Goal: Task Accomplishment & Management: Use online tool/utility

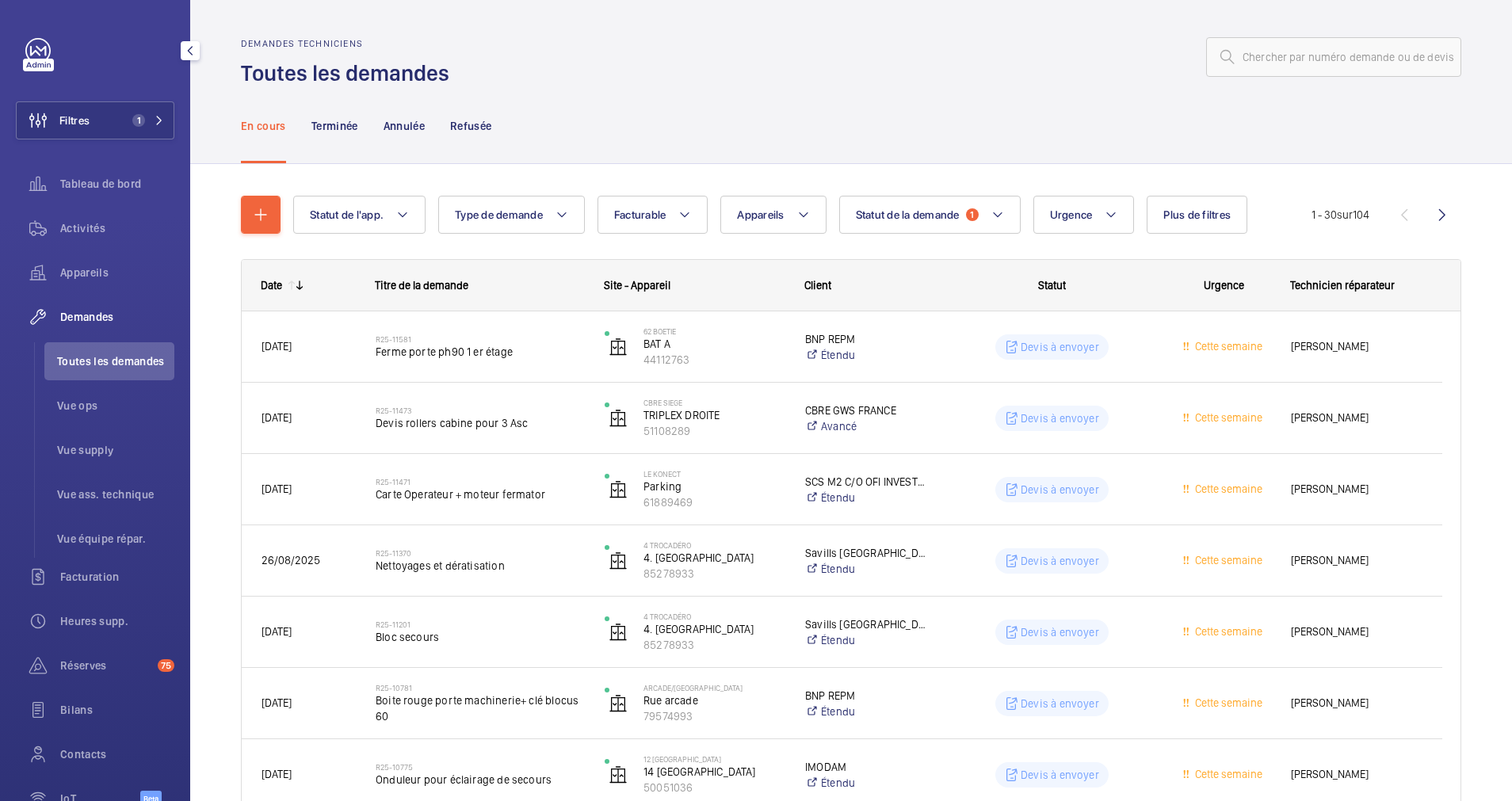
drag, startPoint x: 0, startPoint y: 0, endPoint x: 179, endPoint y: 110, distance: 210.1
click at [112, 125] on button "Filtres 1" at bounding box center [95, 120] width 159 height 38
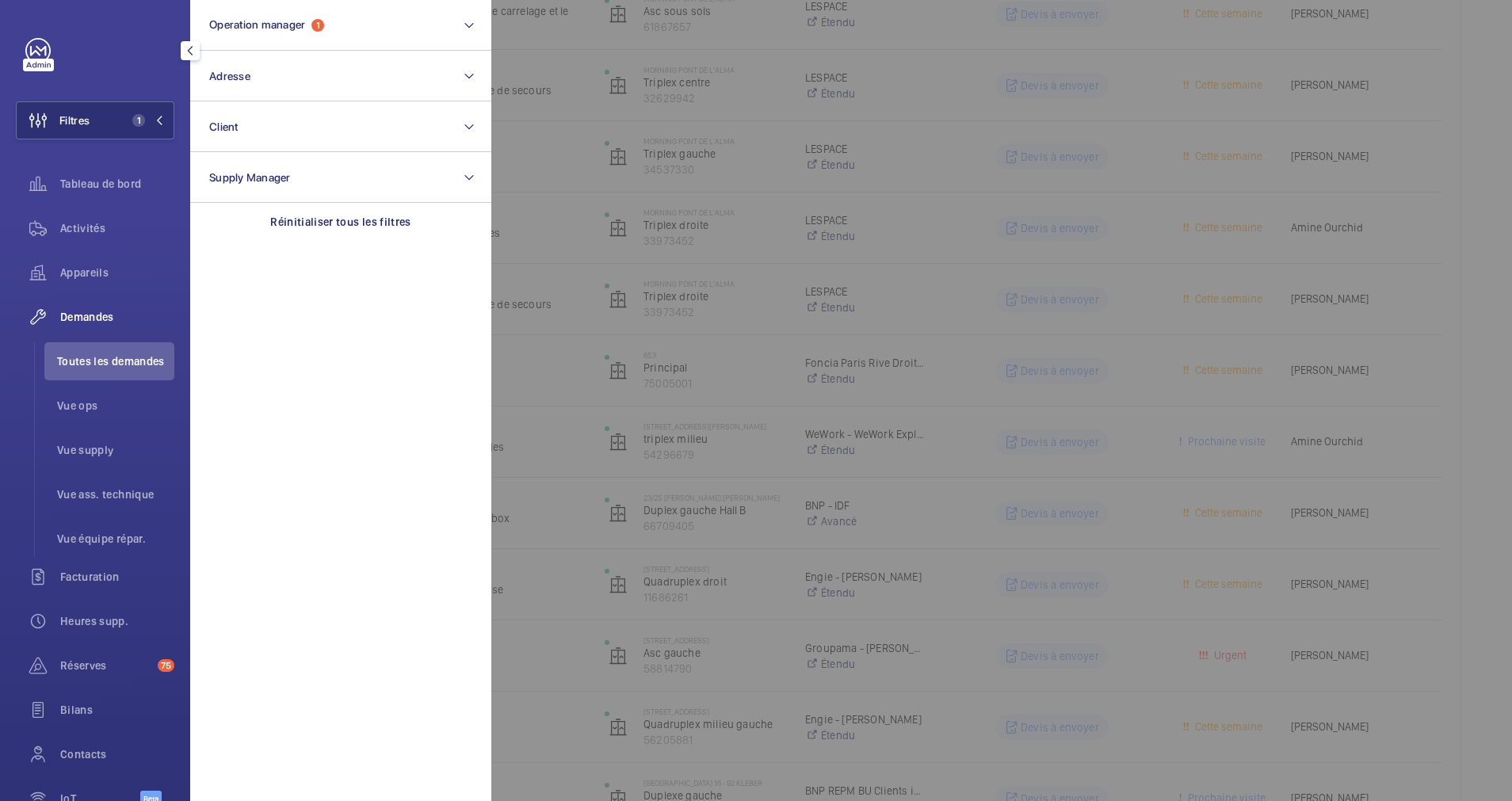
click at [263, 81] on button "Adresse" at bounding box center [340, 76] width 301 height 51
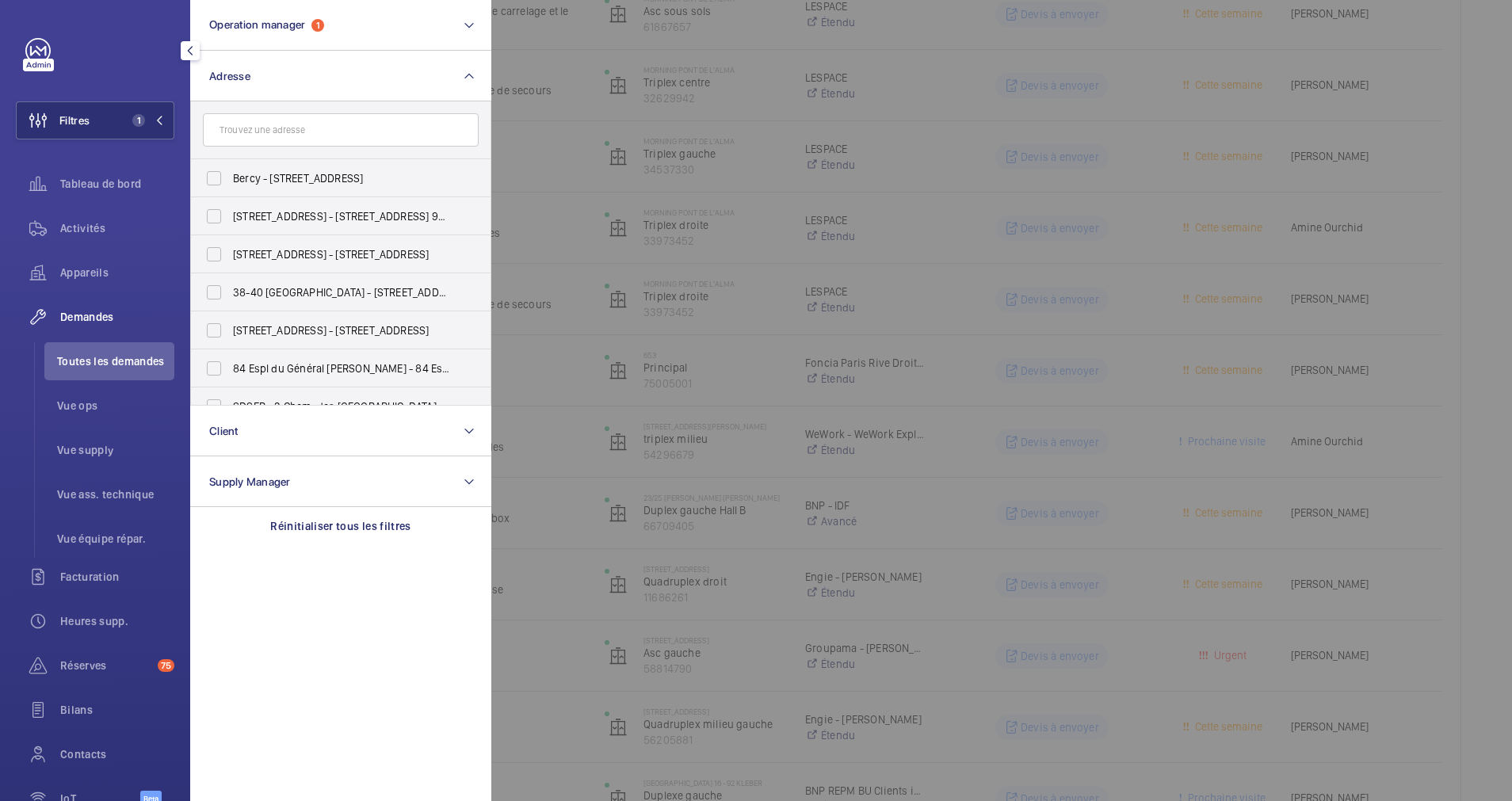
click at [271, 118] on input "text" at bounding box center [340, 130] width 276 height 33
type input "9 dragon"
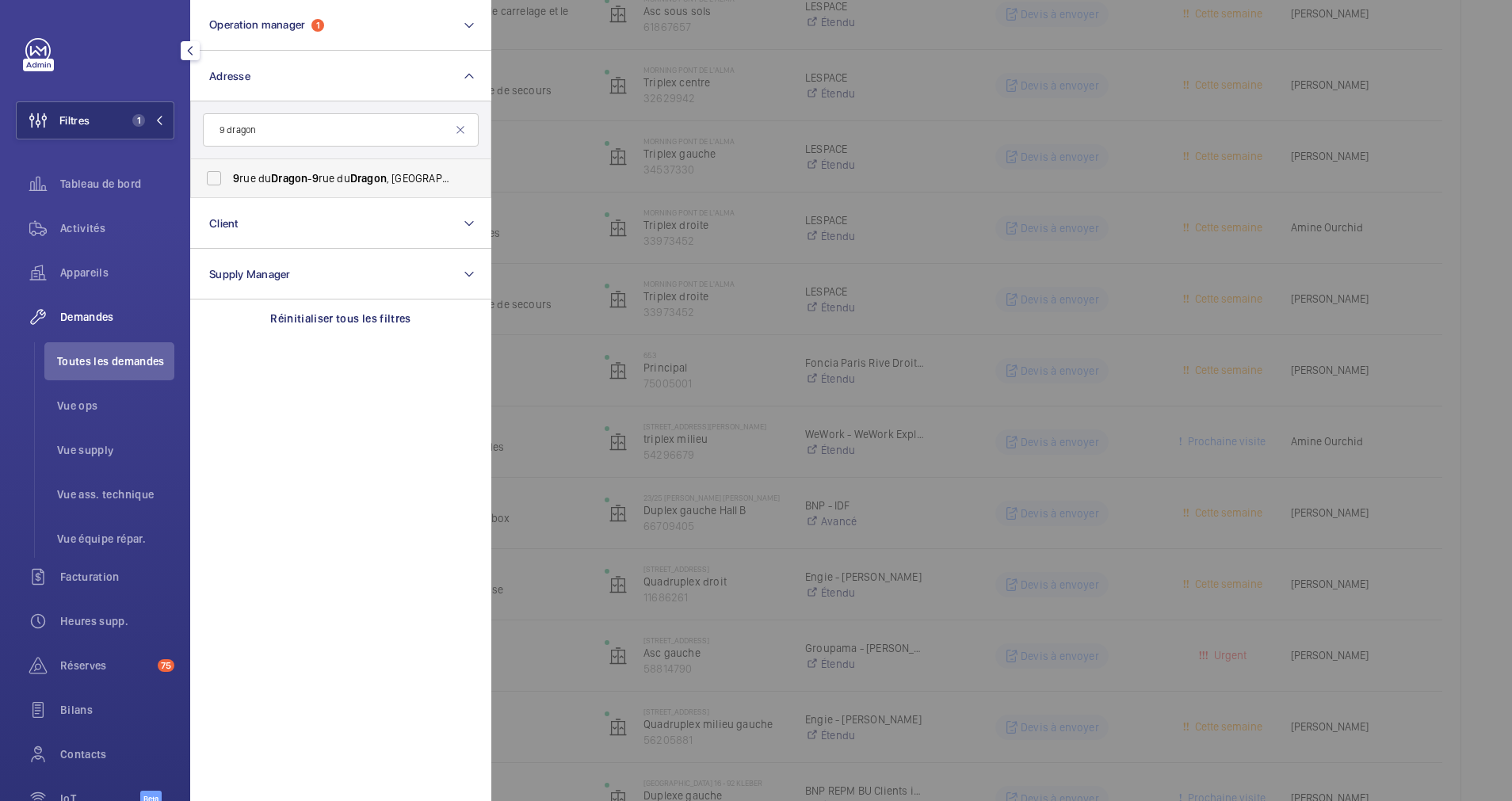
click at [267, 175] on span "9 rue du Dragon - 9 rue du Dragon , 75006 PARIS, PARIS 75006" at bounding box center [342, 178] width 218 height 16
click at [229, 175] on input "9 rue du Dragon - 9 rue du Dragon , 75006 PARIS, PARIS 75006" at bounding box center [214, 178] width 31 height 31
checkbox input "true"
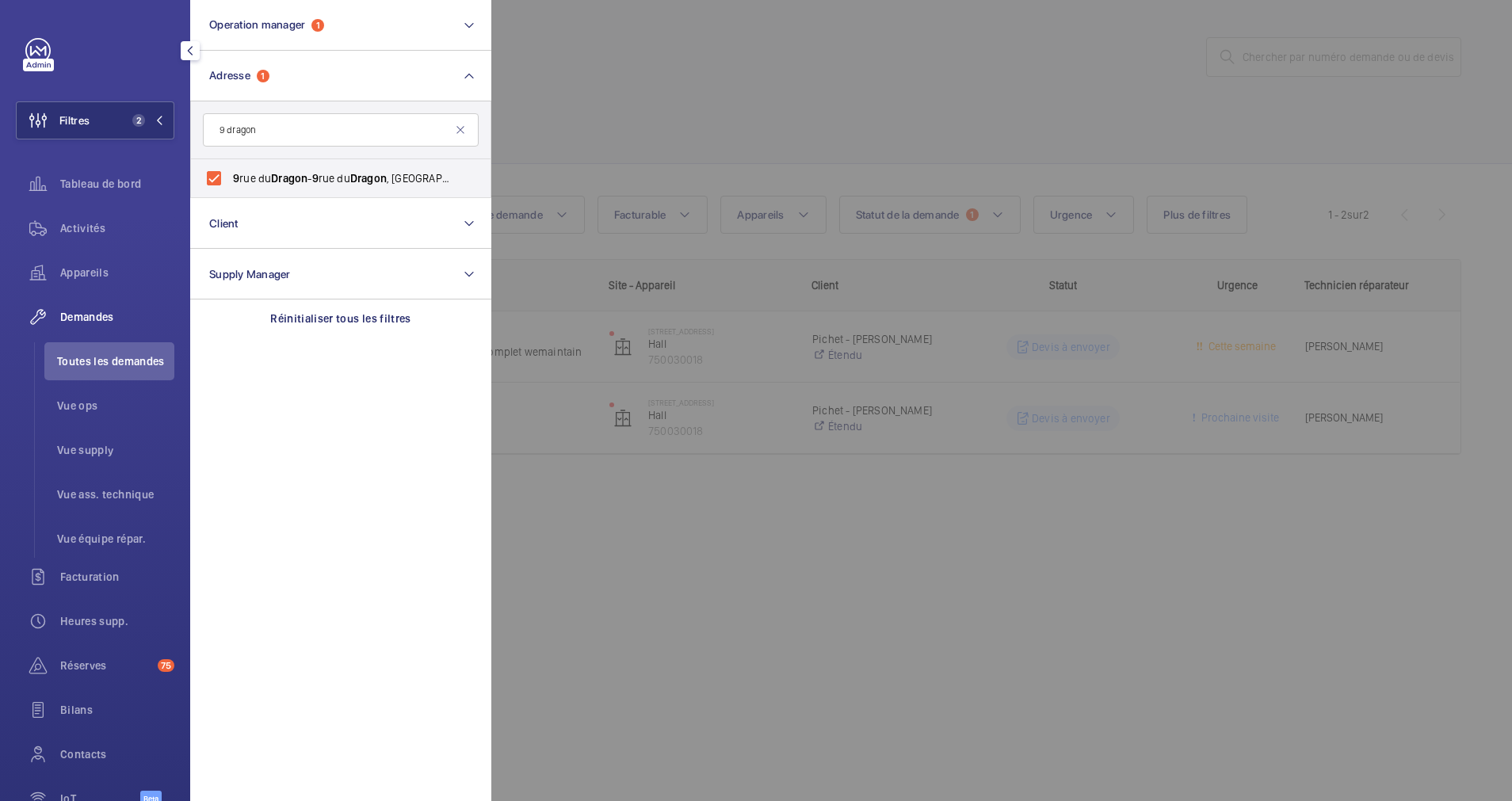
click at [643, 79] on div at bounding box center [1247, 400] width 1512 height 801
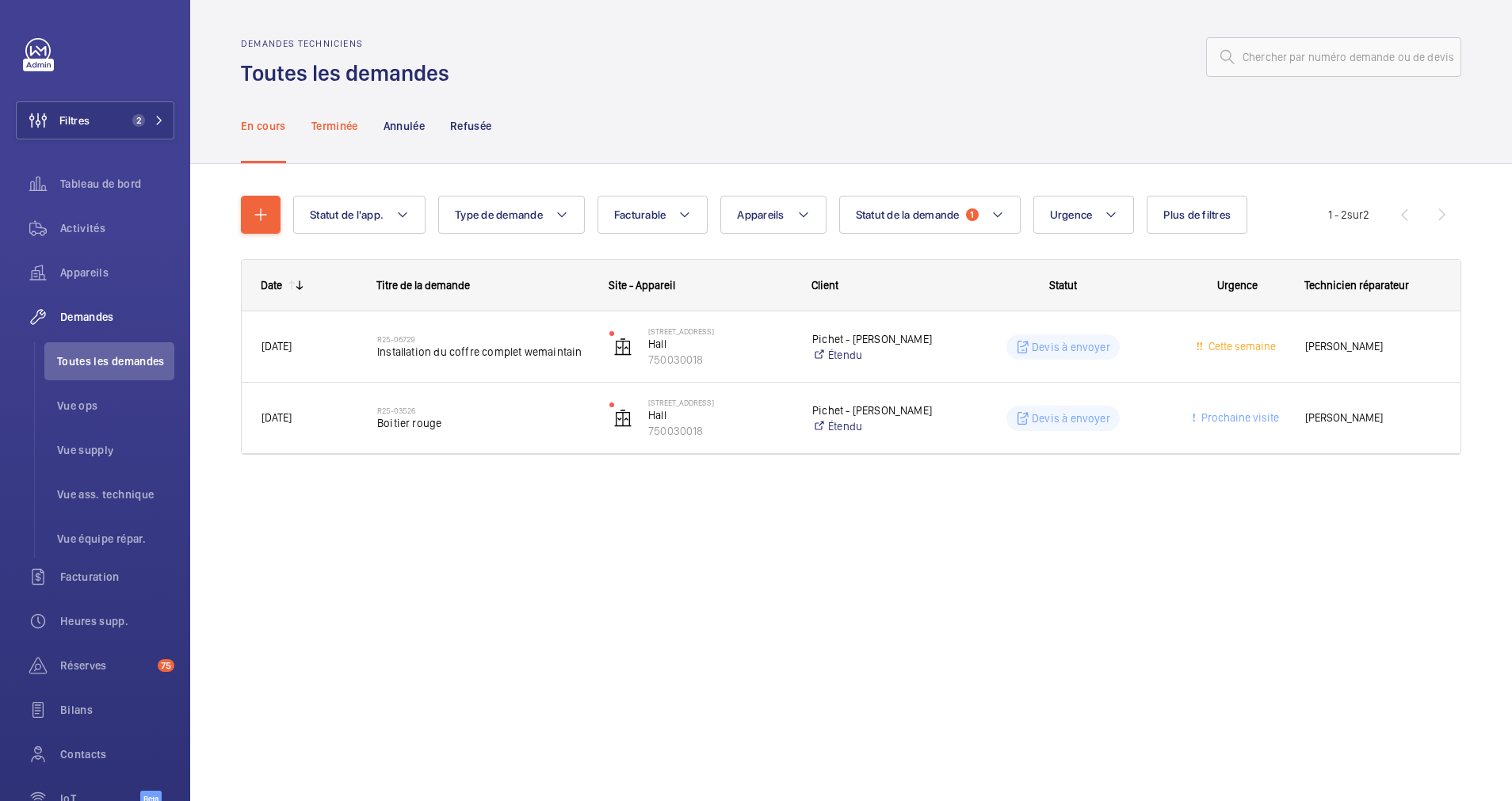
click at [345, 130] on p "Terminée" at bounding box center [335, 125] width 47 height 16
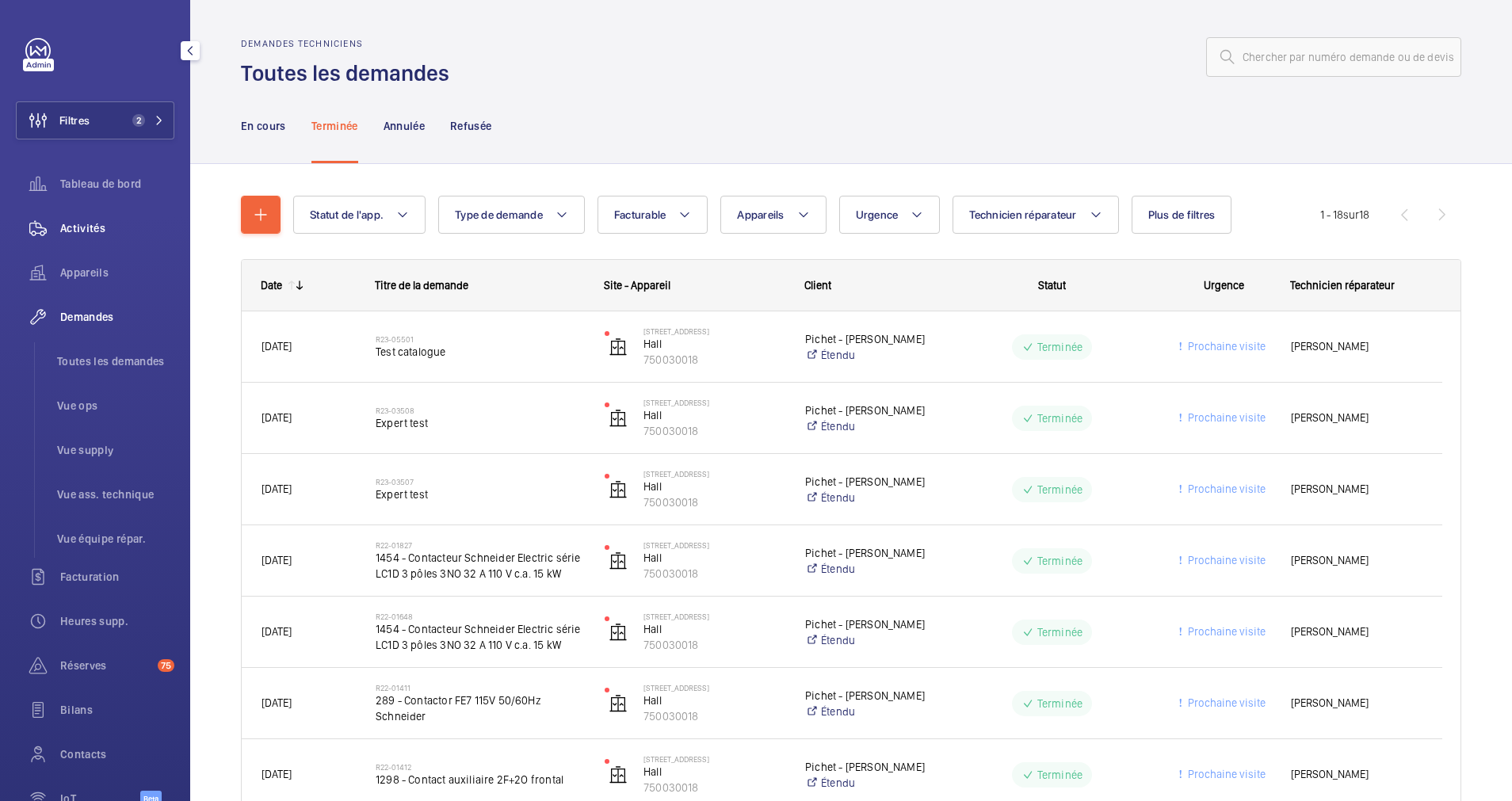
drag, startPoint x: 59, startPoint y: 233, endPoint x: 147, endPoint y: 212, distance: 90.5
click at [61, 233] on div "Activités" at bounding box center [95, 227] width 159 height 38
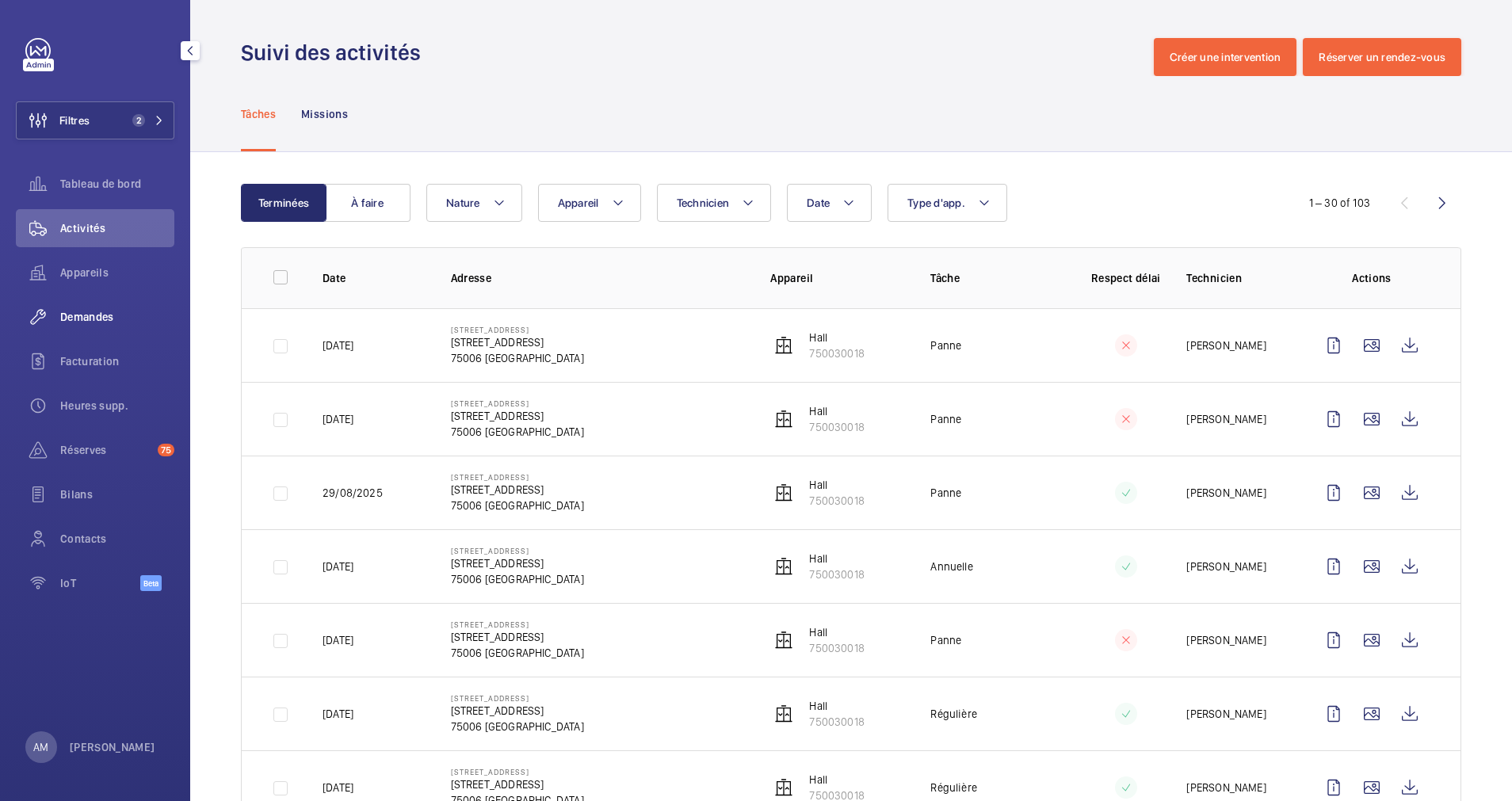
click at [101, 315] on span "Demandes" at bounding box center [117, 317] width 114 height 16
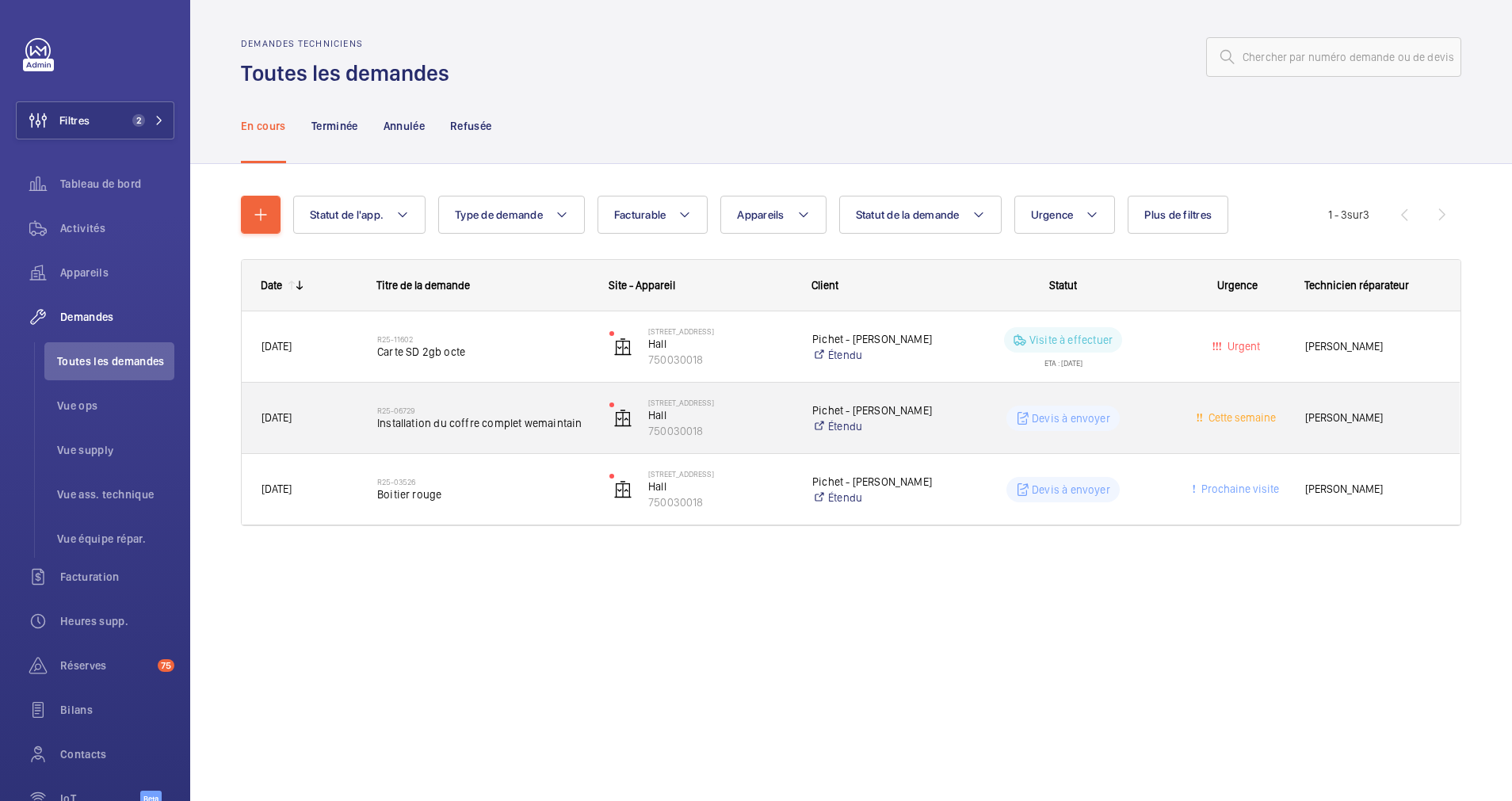
click at [539, 387] on div "R25-06729 Installation du coffre complet wemaintain" at bounding box center [473, 418] width 230 height 72
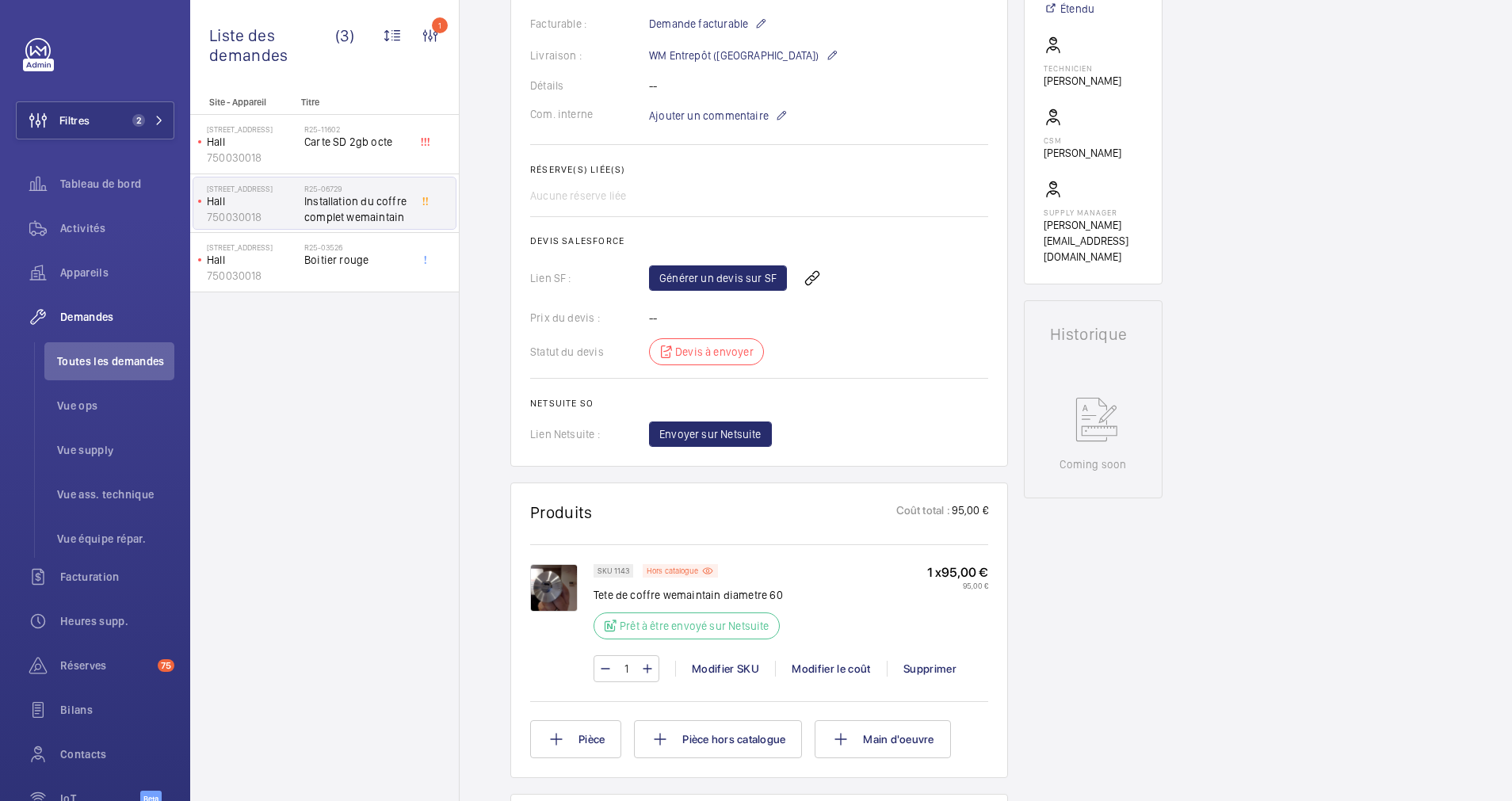
scroll to position [476, 0]
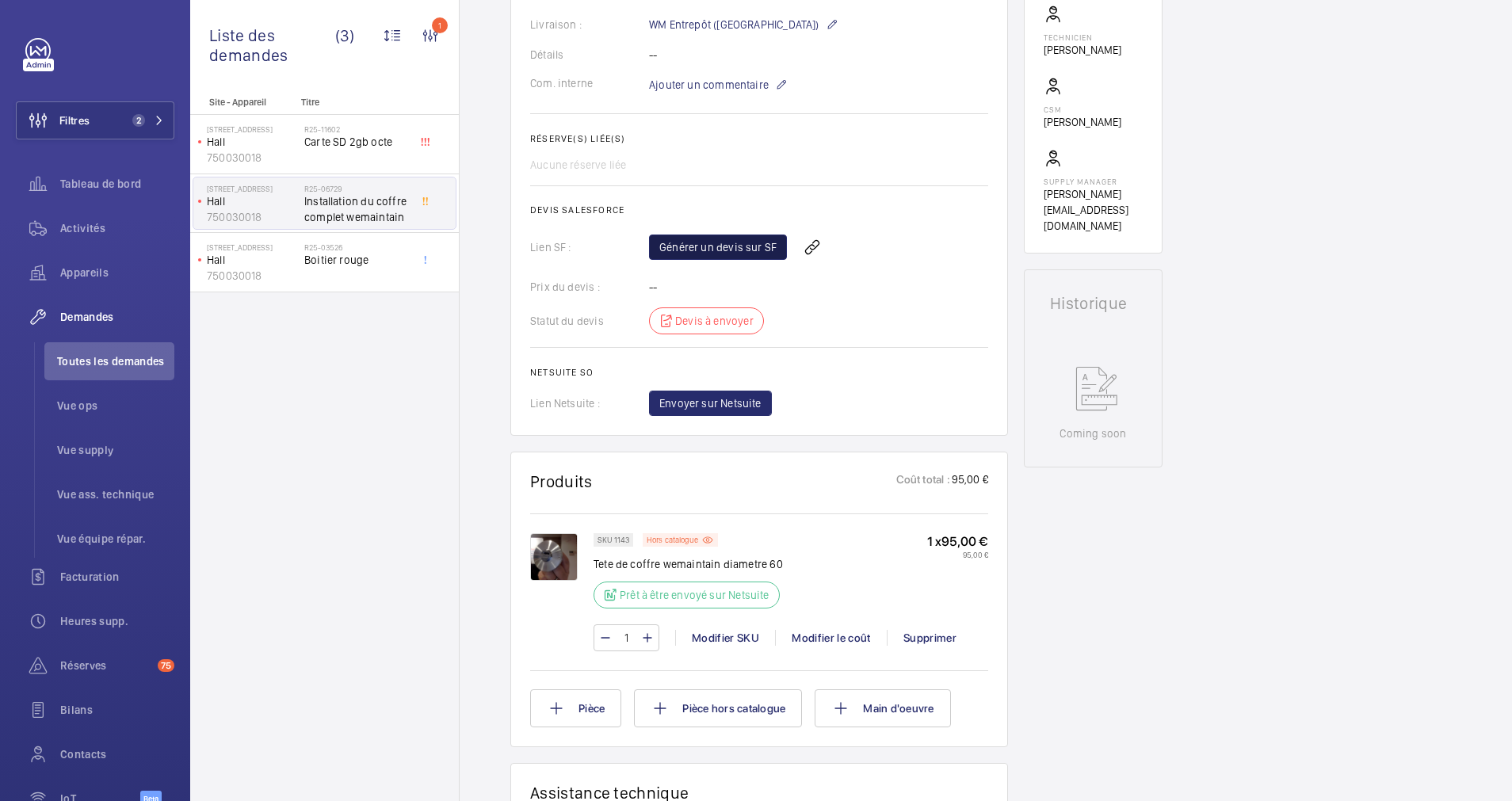
click at [739, 257] on link "Générer un devis sur SF" at bounding box center [718, 247] width 138 height 25
click at [925, 646] on div "Supprimer" at bounding box center [930, 638] width 85 height 16
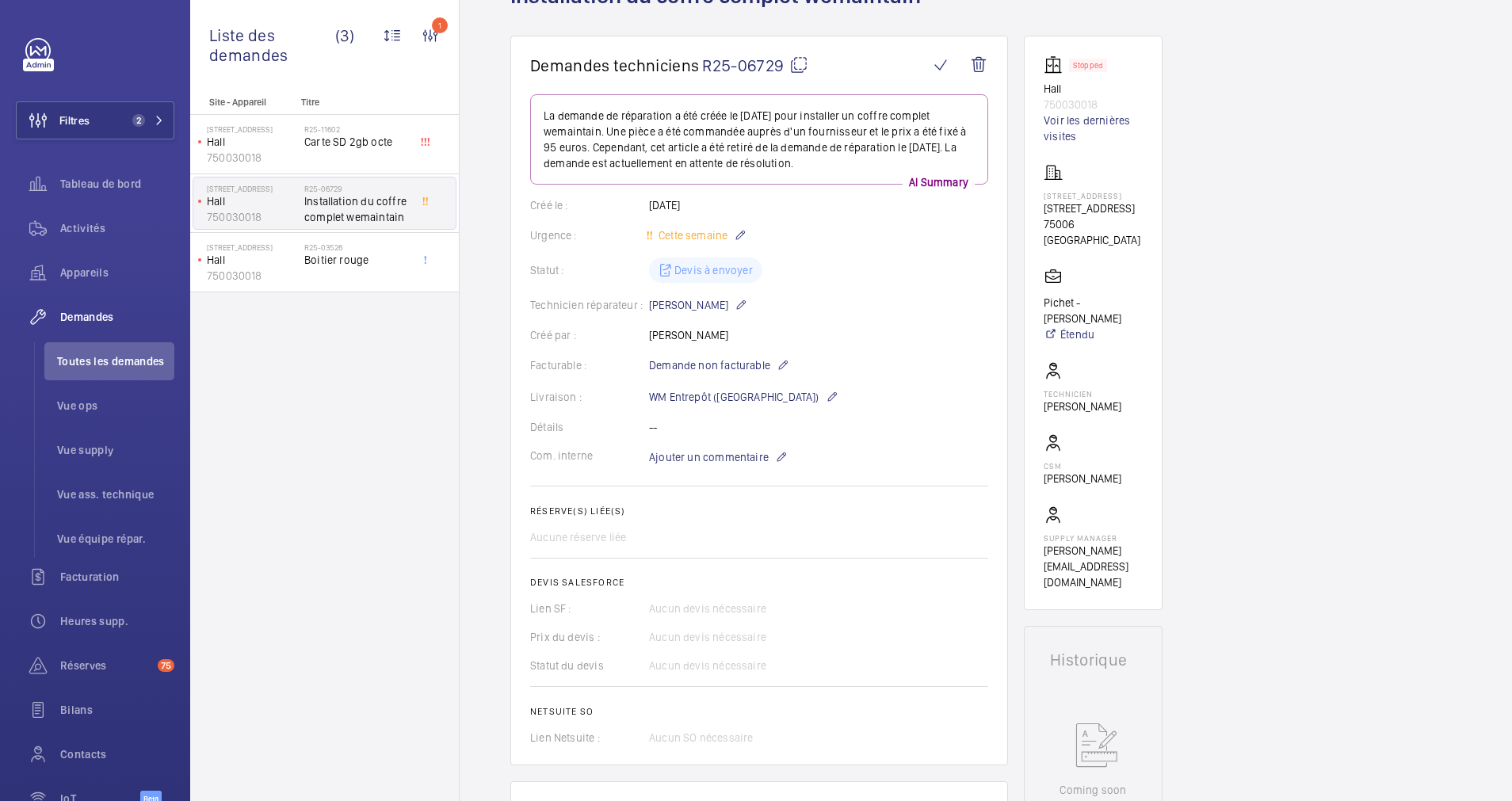
scroll to position [37, 0]
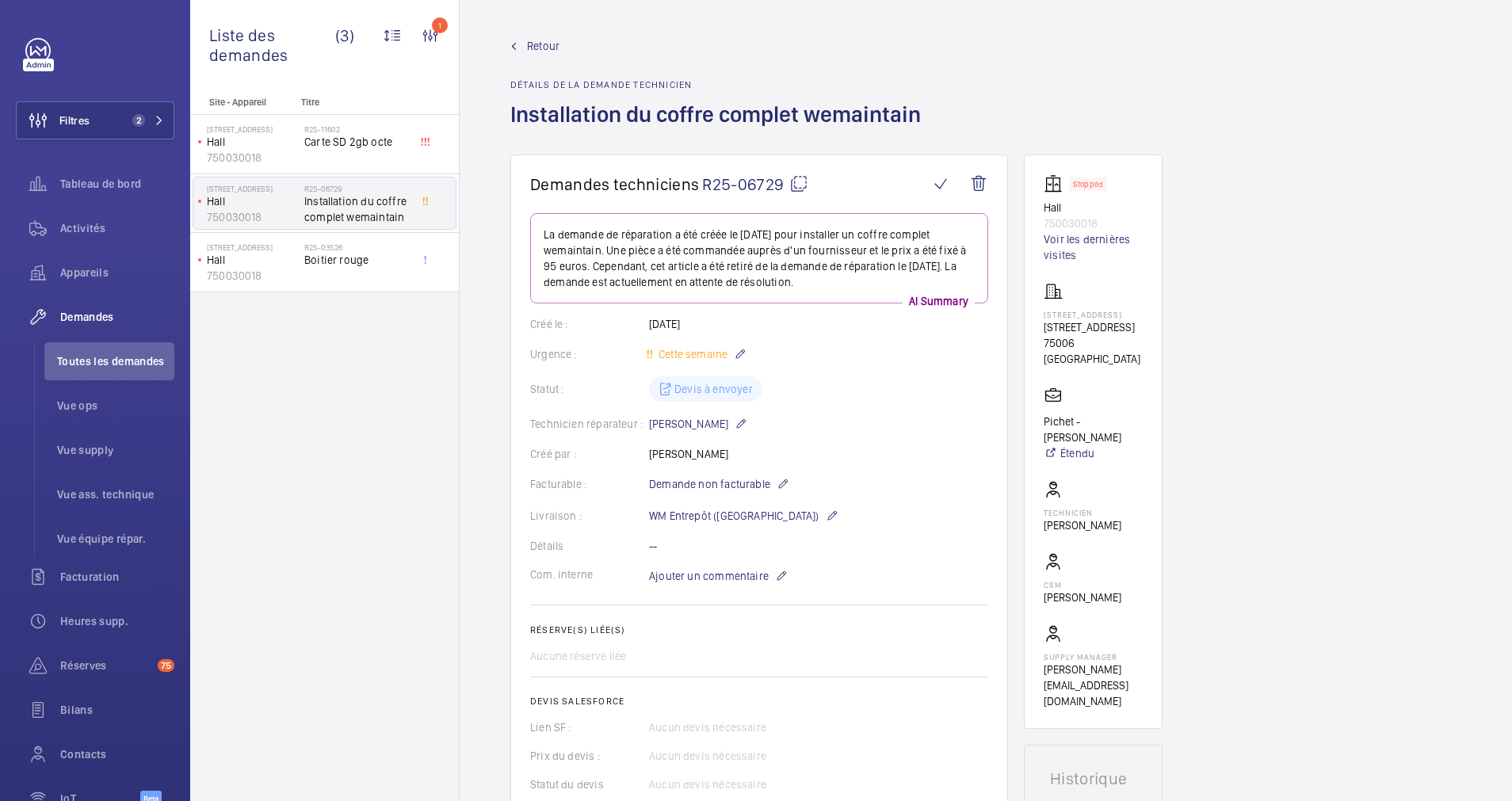
click at [535, 38] on span "Retour" at bounding box center [543, 46] width 32 height 16
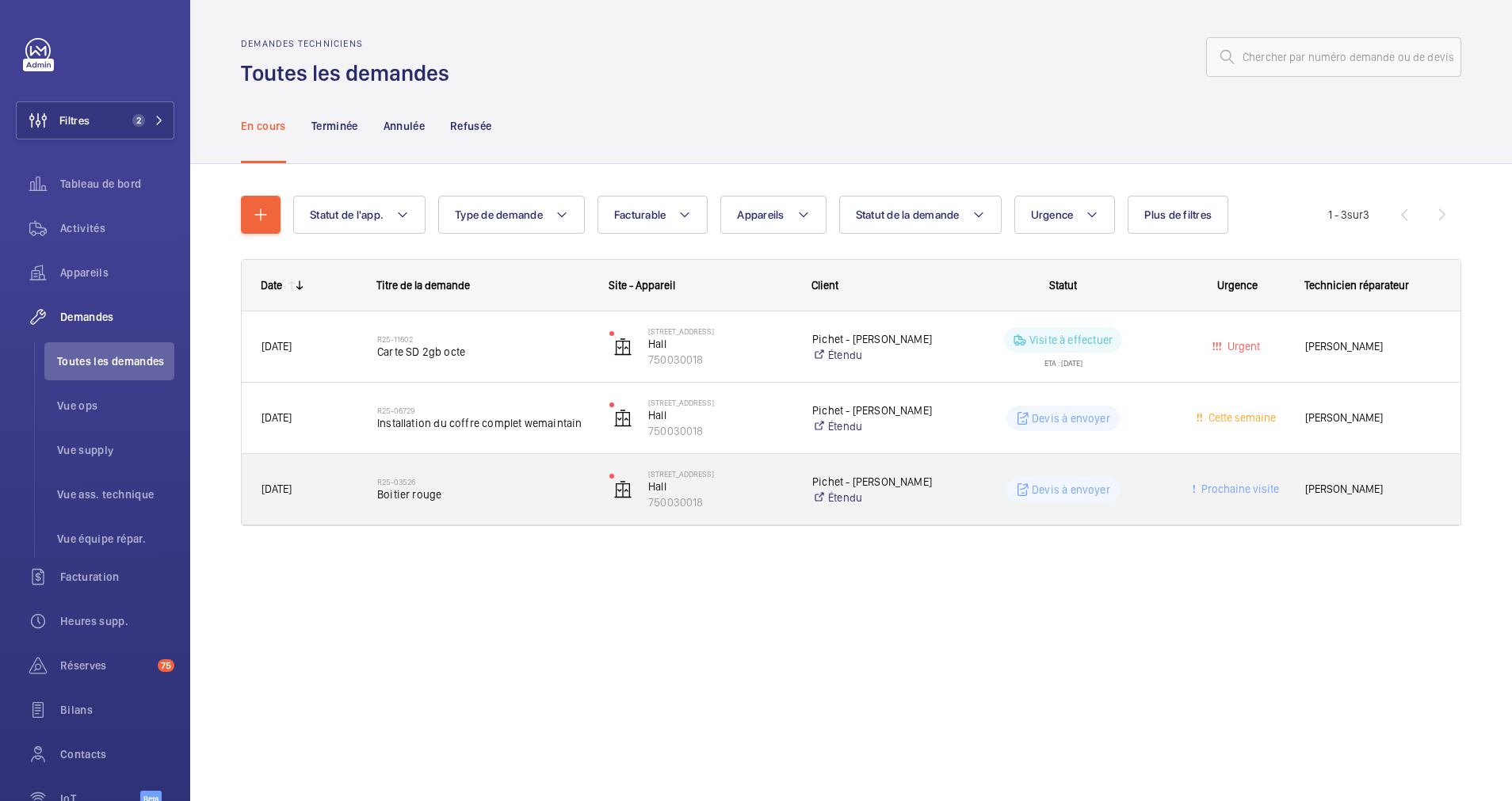
drag, startPoint x: 478, startPoint y: 498, endPoint x: 473, endPoint y: 535, distance: 37.3
click at [453, 571] on div "Statut de l'app. Type de demande Facturable Appareils Statut de la demande Urge…" at bounding box center [851, 382] width 1322 height 438
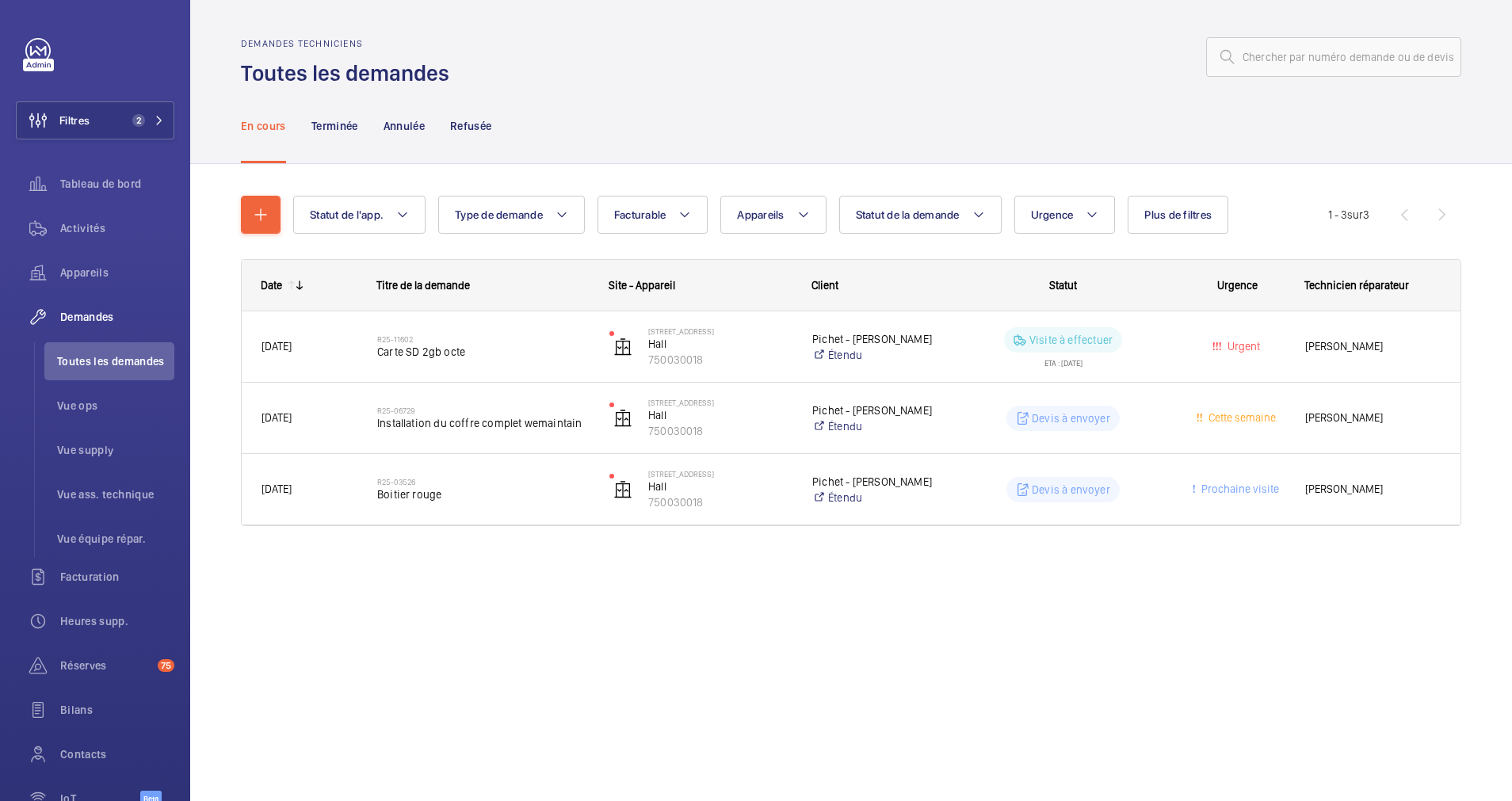
click at [498, 479] on h2 "R25-03526" at bounding box center [483, 482] width 212 height 10
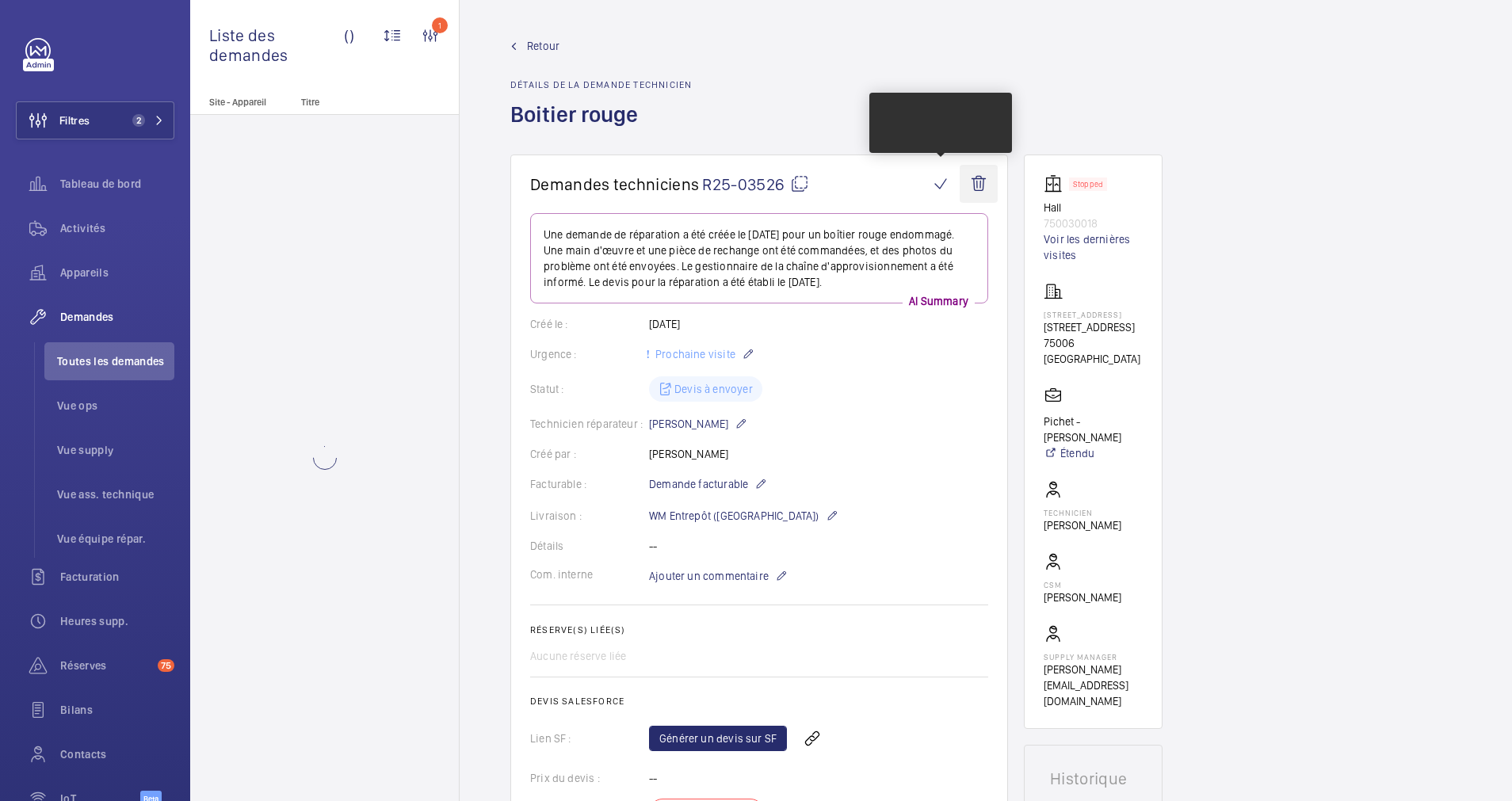
click at [986, 175] on wm-front-icon-button at bounding box center [979, 183] width 38 height 38
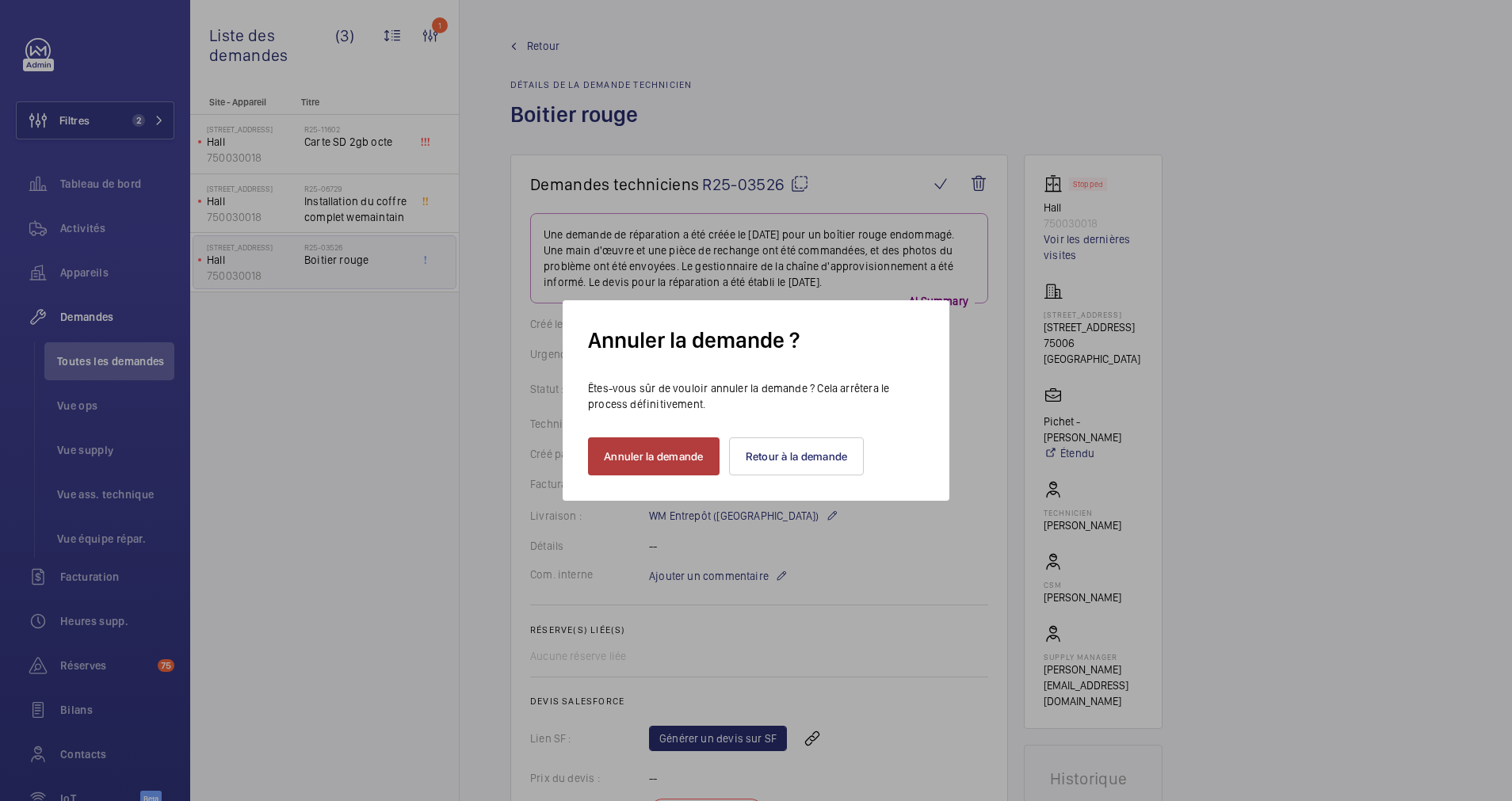
click at [665, 449] on button "Annuler la demande" at bounding box center [654, 456] width 131 height 38
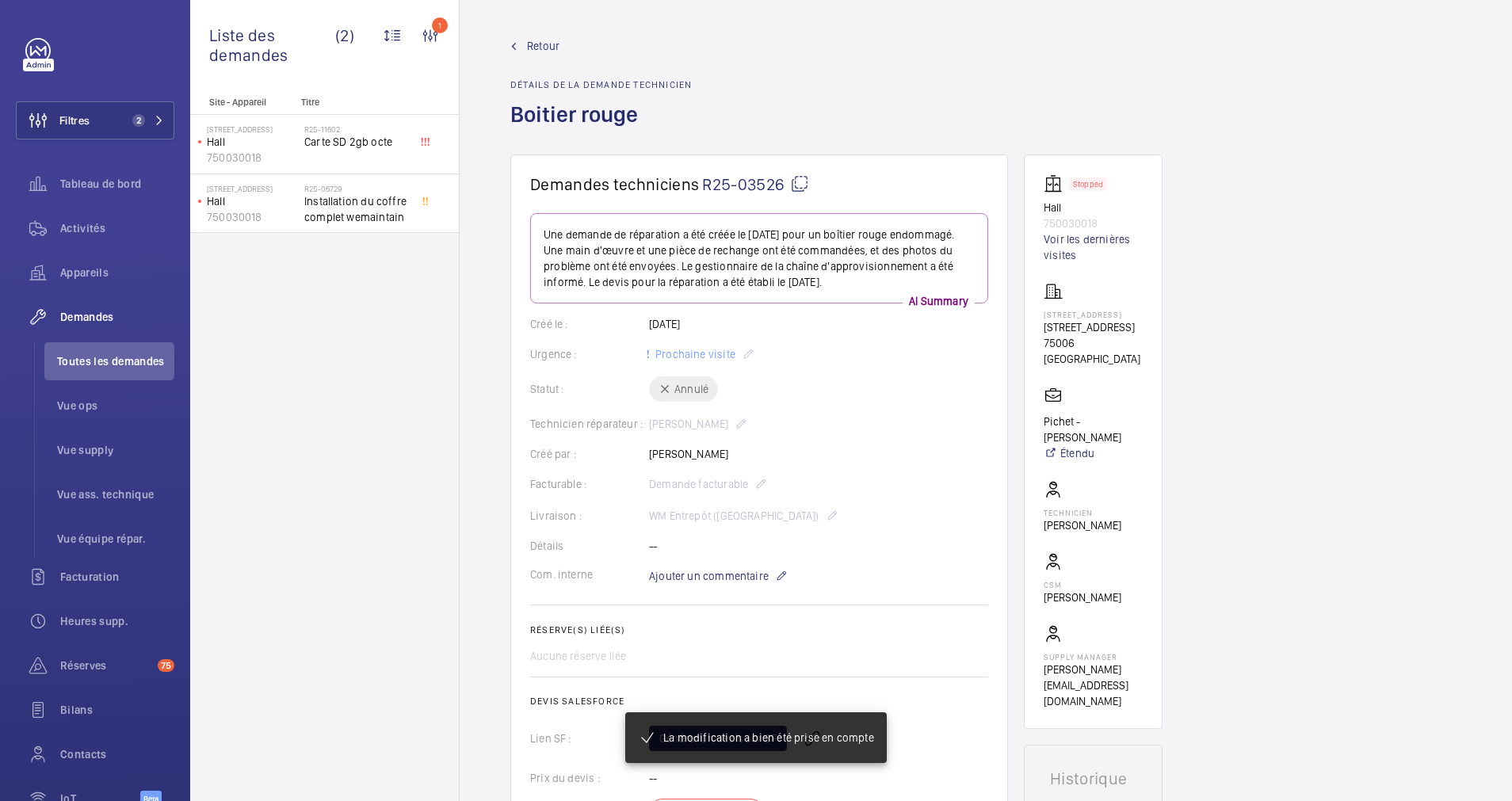
click at [538, 42] on span "Retour" at bounding box center [543, 46] width 32 height 16
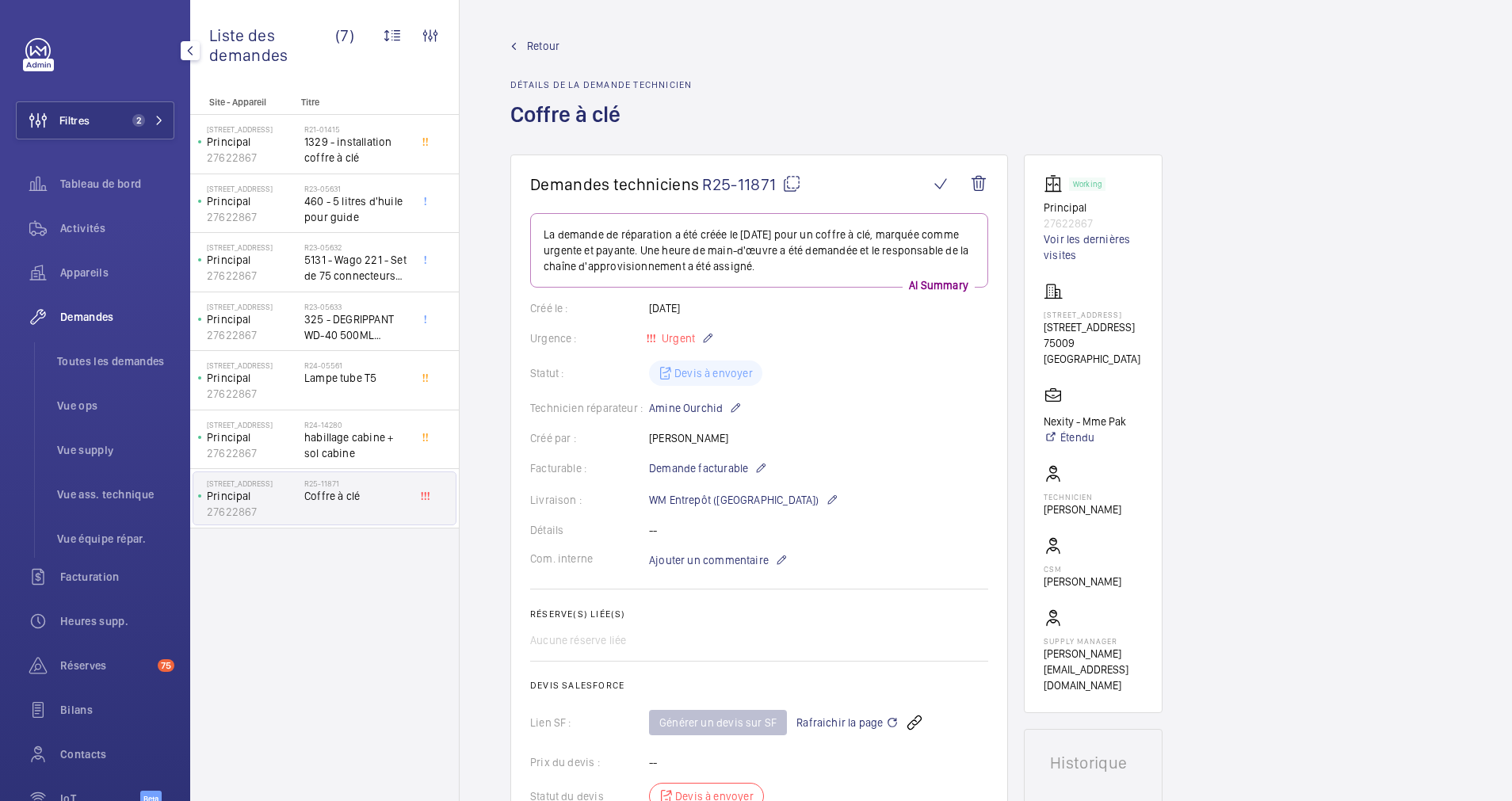
scroll to position [119, 0]
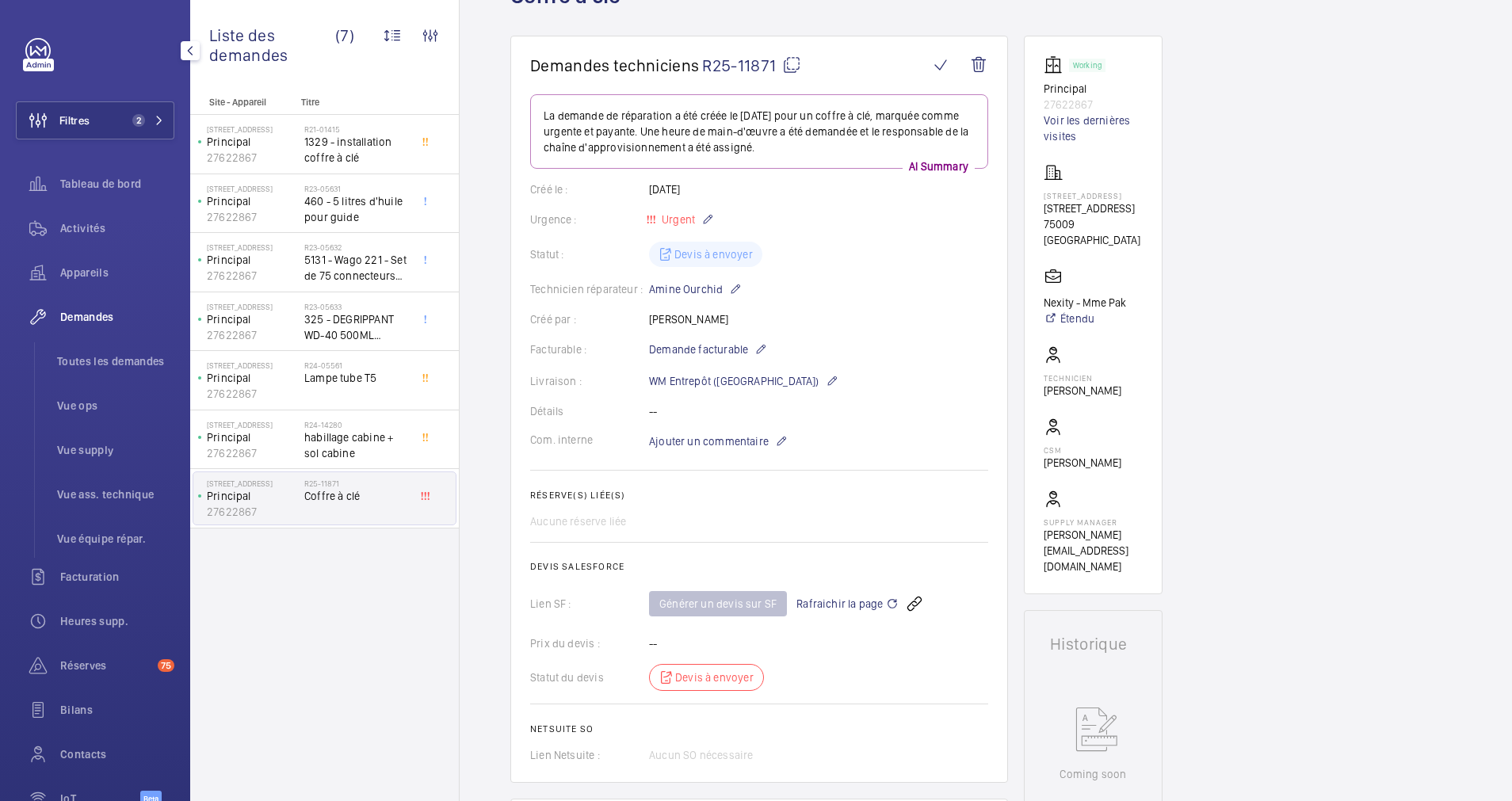
click at [139, 114] on button "Filtres 2" at bounding box center [95, 120] width 159 height 38
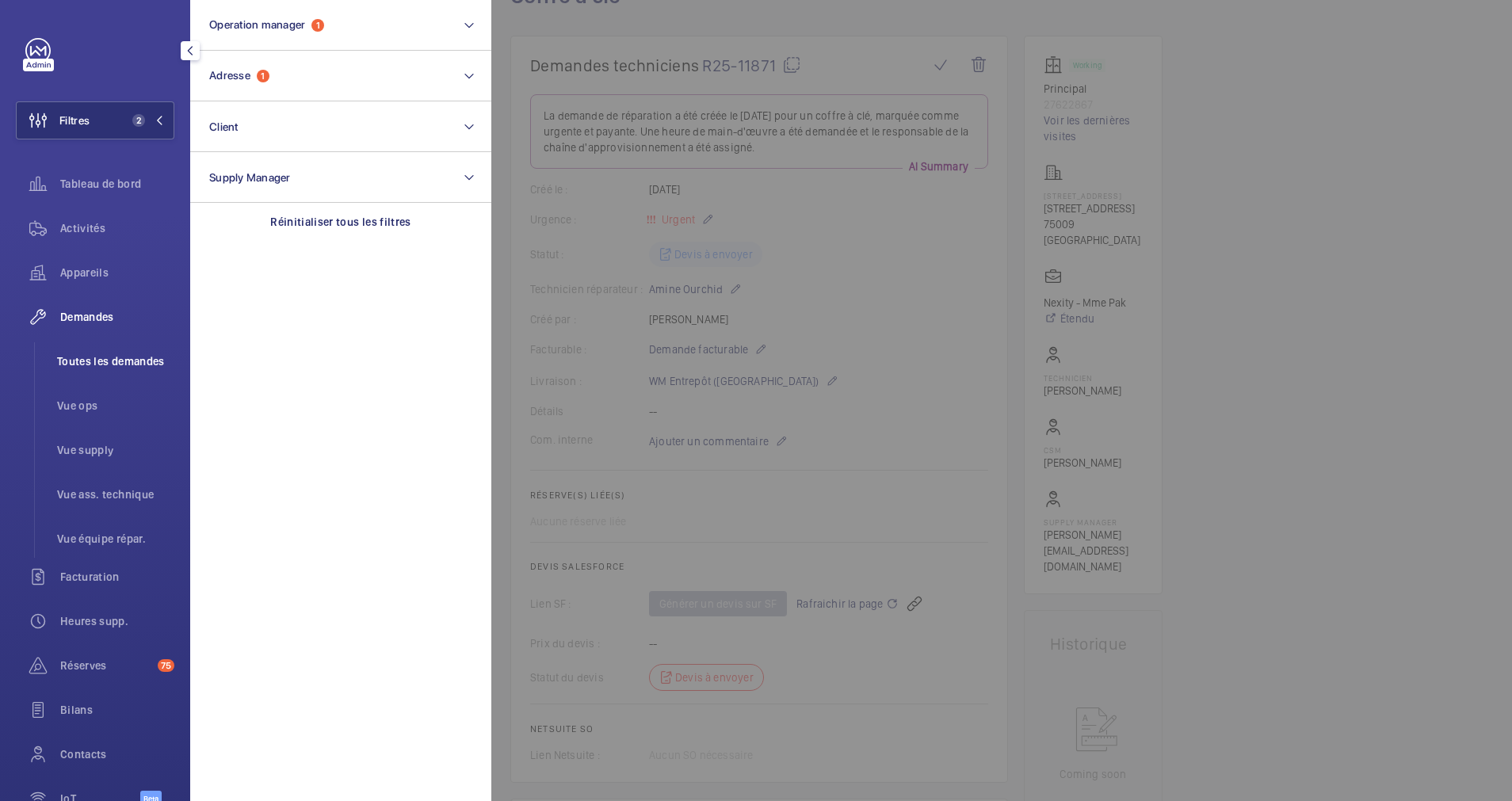
click at [77, 360] on span "Toutes les demandes" at bounding box center [116, 362] width 118 height 16
click at [864, 90] on div at bounding box center [1247, 400] width 1512 height 801
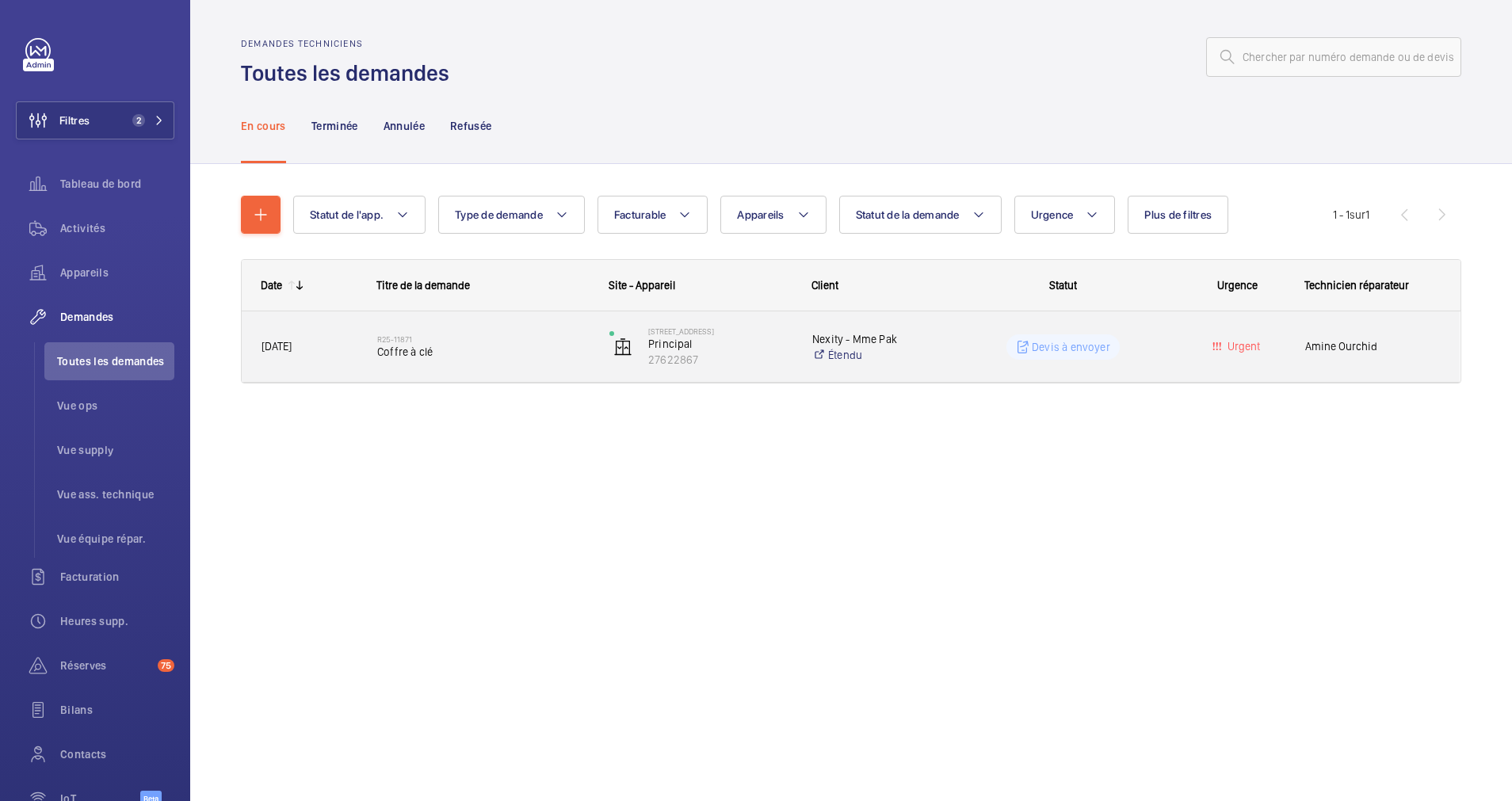
click at [494, 345] on span "Coffre à clé" at bounding box center [483, 352] width 212 height 16
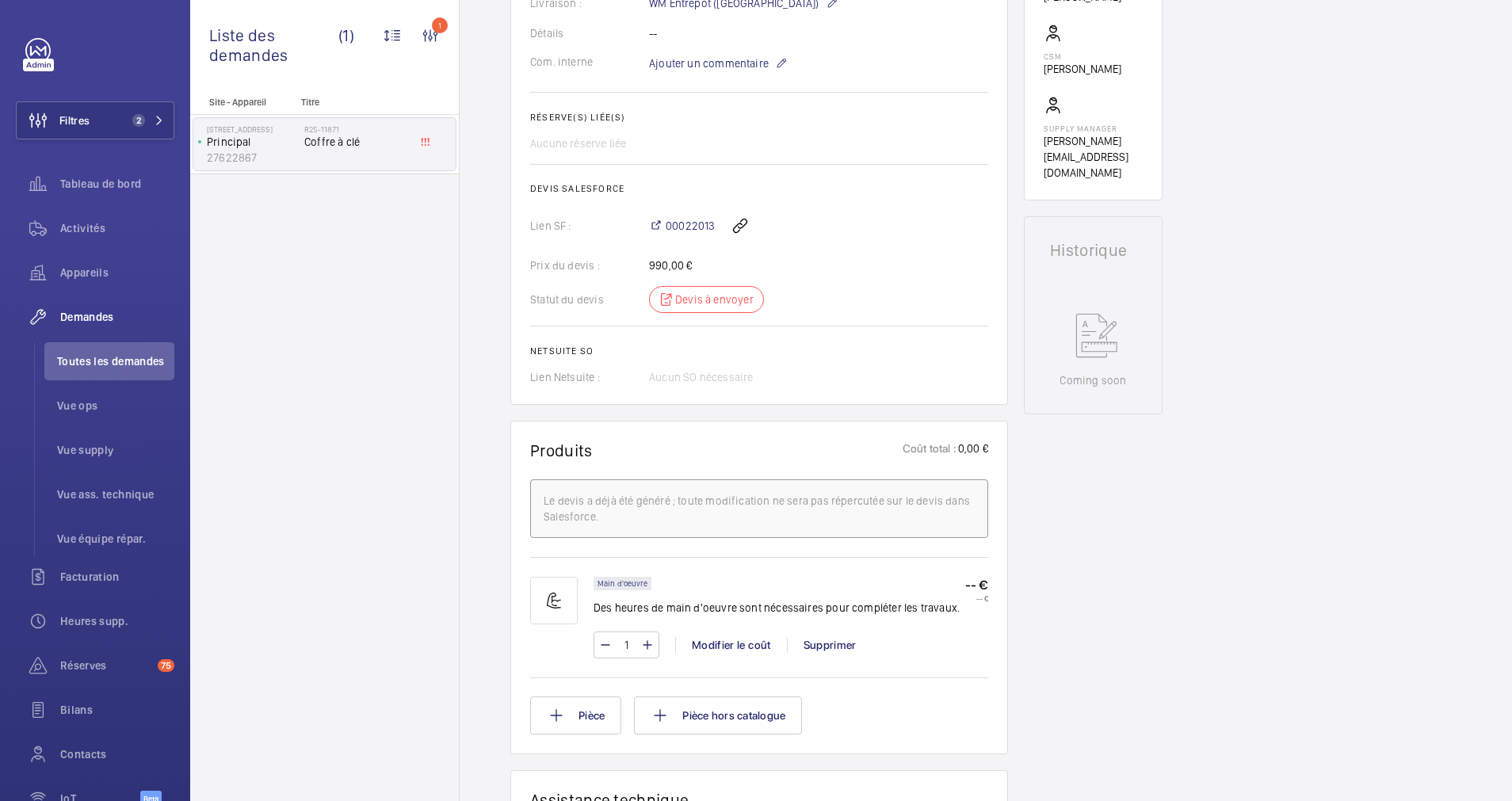
scroll to position [476, 0]
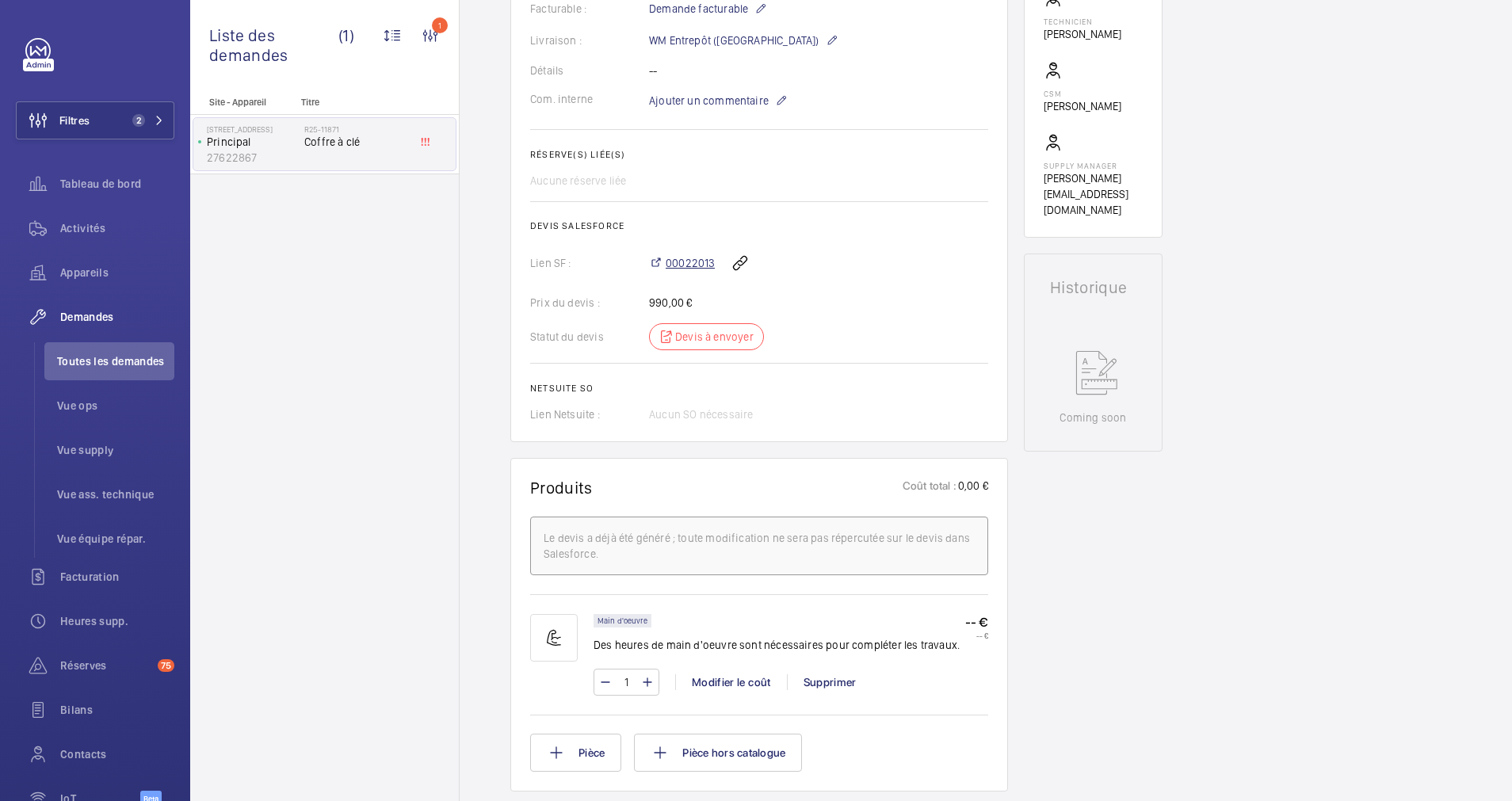
click at [686, 270] on span "00022013" at bounding box center [690, 263] width 49 height 16
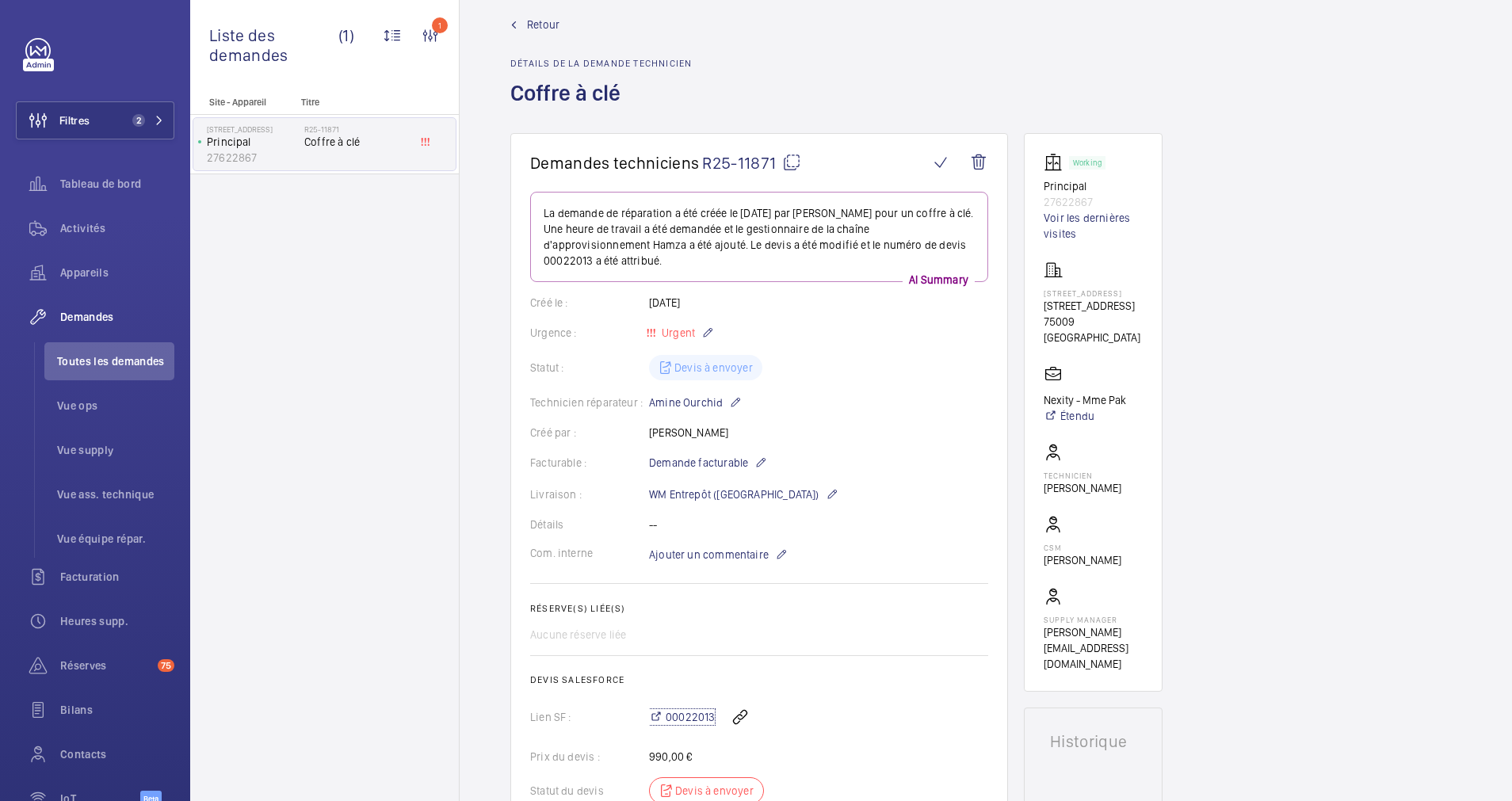
scroll to position [0, 0]
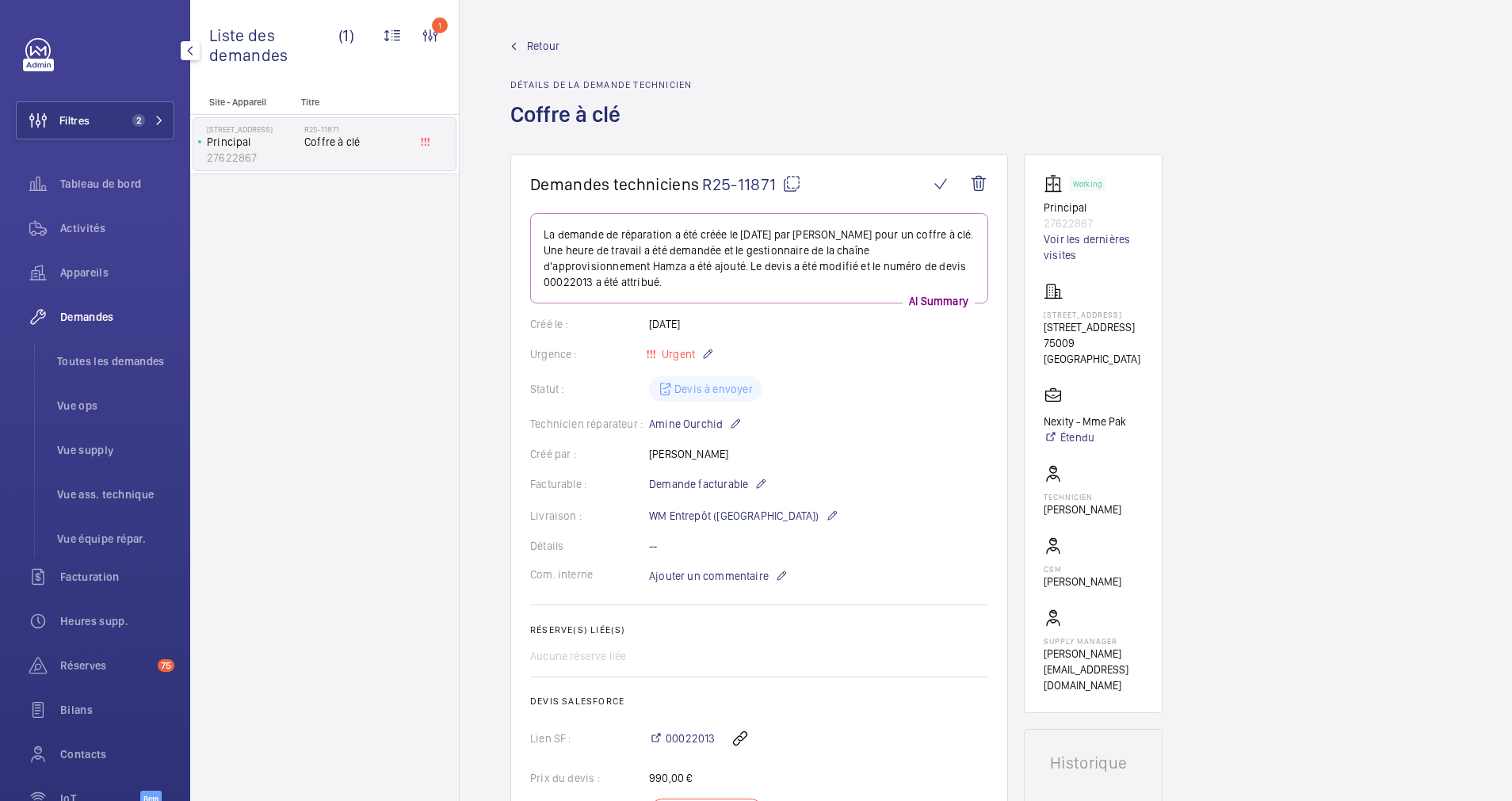
drag, startPoint x: 95, startPoint y: 124, endPoint x: 179, endPoint y: 106, distance: 85.9
click at [103, 123] on button "Filtres 2" at bounding box center [95, 120] width 159 height 38
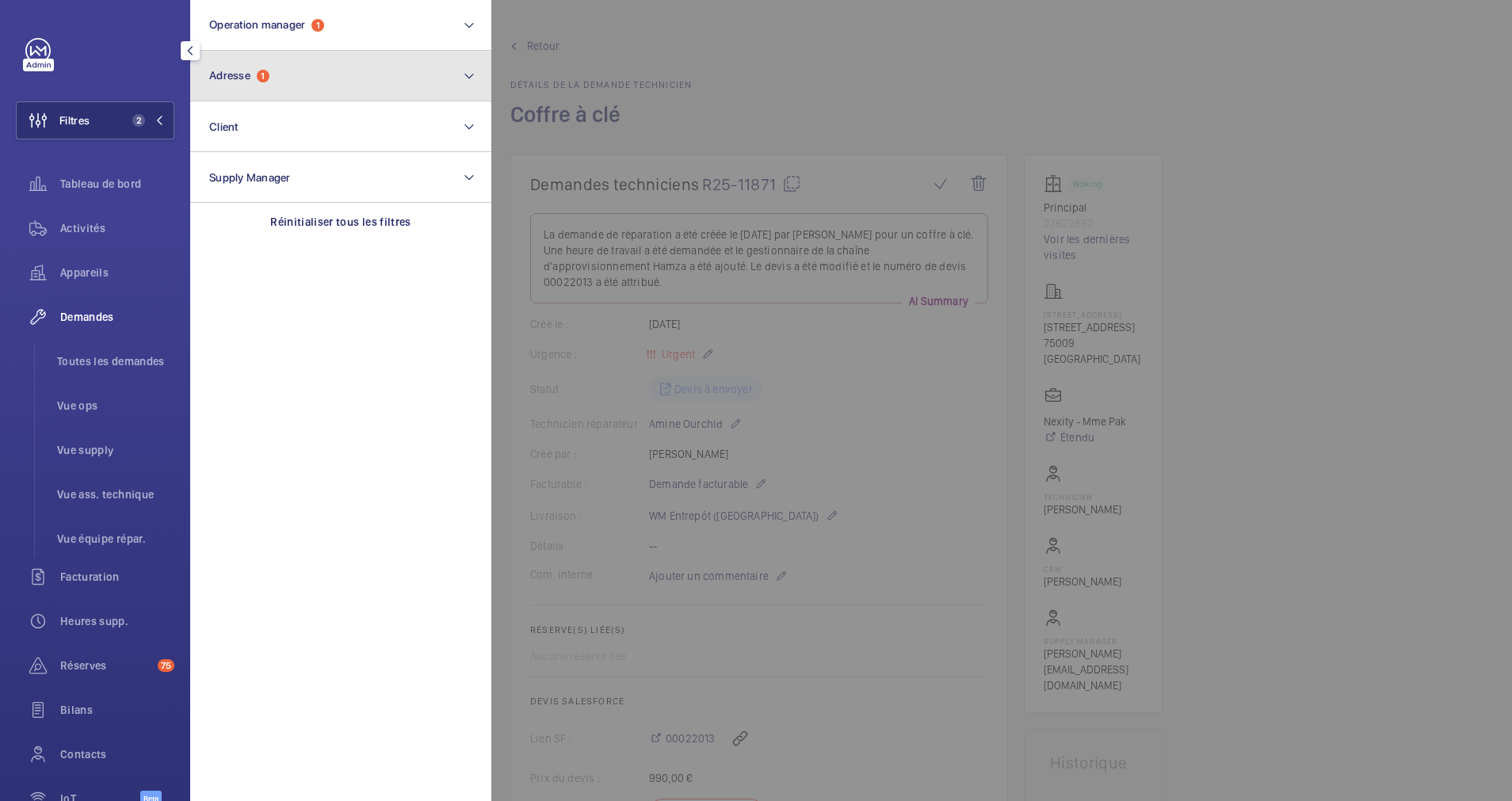
click at [308, 80] on button "Adresse 1" at bounding box center [340, 76] width 301 height 51
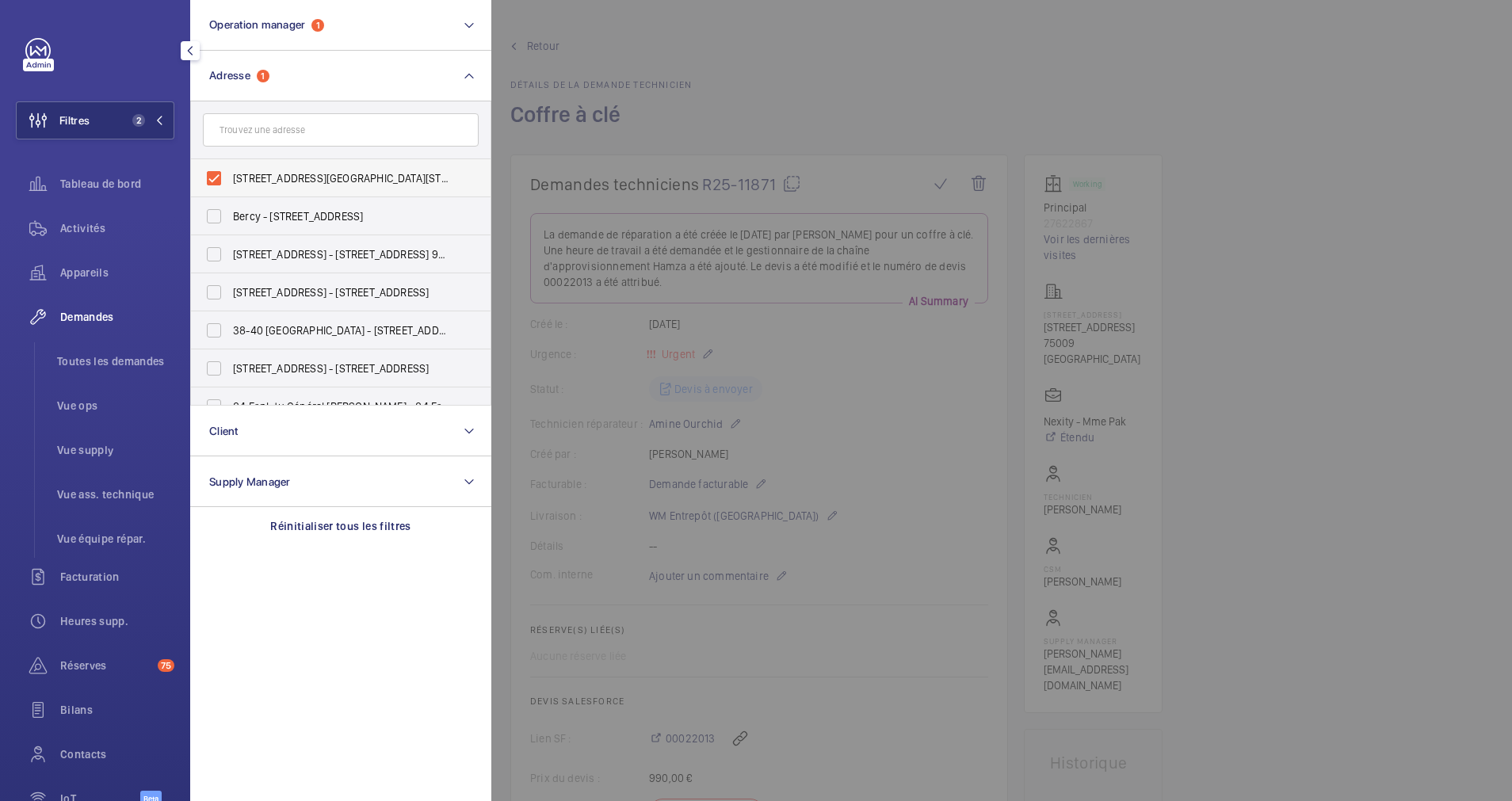
click at [219, 176] on label "6 Rue de Liège - 6 Rue de Liège, 75009 PARIS, PARIS 75009" at bounding box center [328, 177] width 276 height 38
click at [219, 176] on input "6 Rue de Liège - 6 Rue de Liège, 75009 PARIS, PARIS 75009" at bounding box center [214, 178] width 31 height 31
checkbox input "false"
click at [266, 144] on input "text" at bounding box center [340, 130] width 276 height 33
paste input "62 BOETIE"
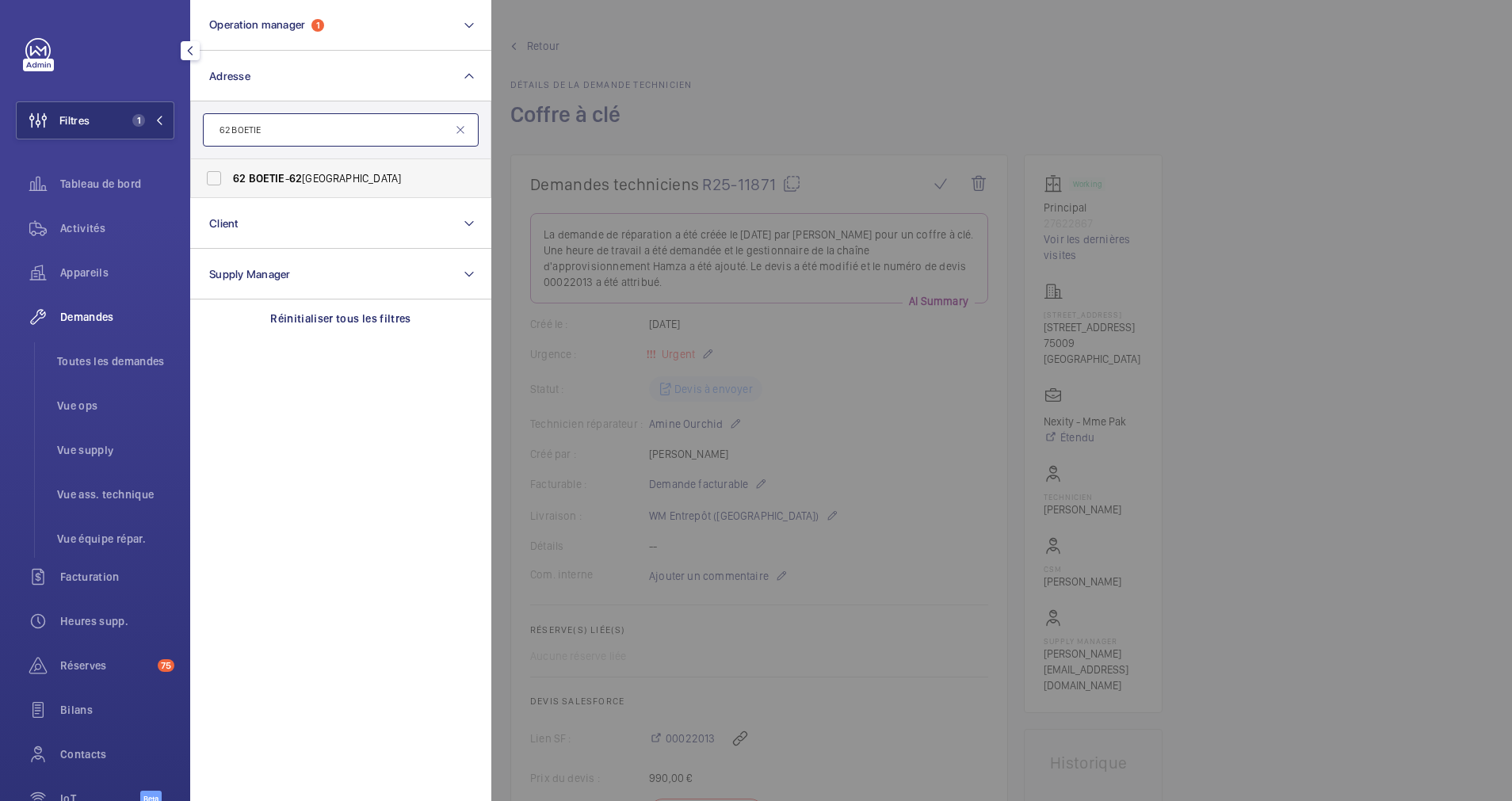
type input "62 BOETIE"
click at [263, 177] on span "BOETIE" at bounding box center [267, 177] width 36 height 13
click at [229, 177] on input "62 BOETIE - 62 RUE DE LA BOËTIE, PARIS 75008" at bounding box center [214, 178] width 31 height 31
checkbox input "true"
click at [107, 221] on span "Activités" at bounding box center [117, 228] width 114 height 16
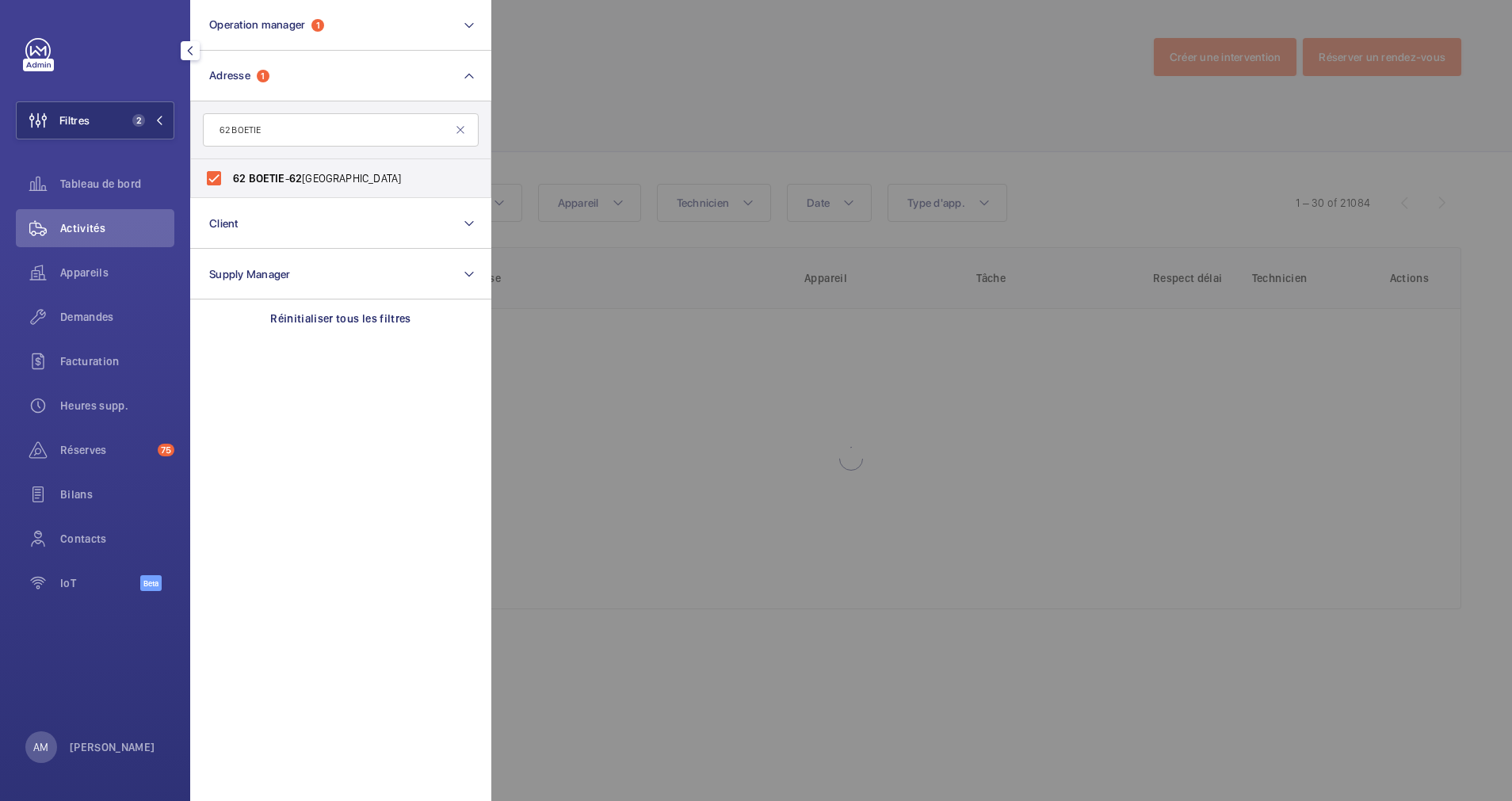
click at [679, 104] on div at bounding box center [1247, 400] width 1512 height 801
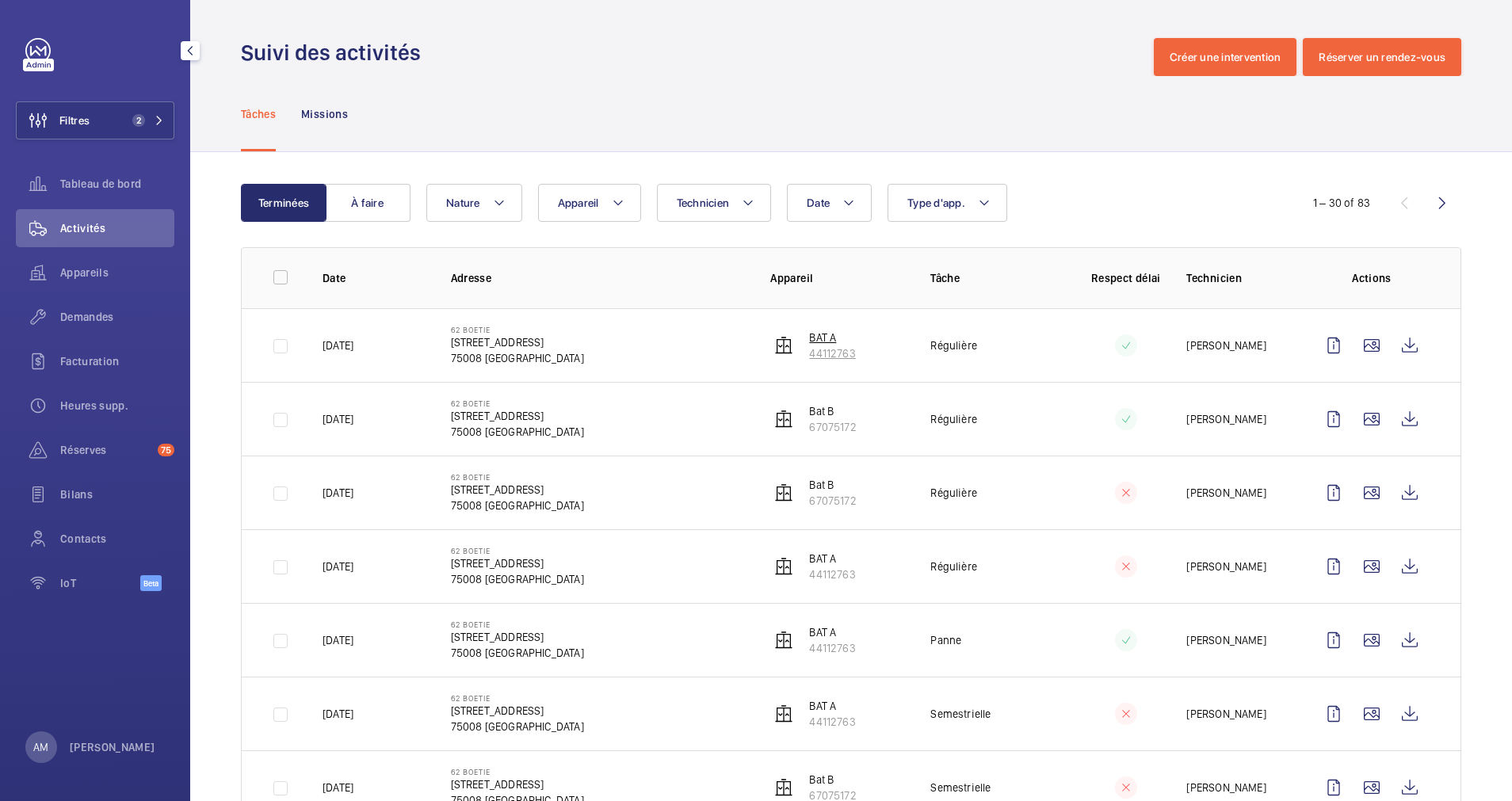
click at [786, 340] on wm-front-device-cell "BAT A 44112763" at bounding box center [813, 345] width 84 height 31
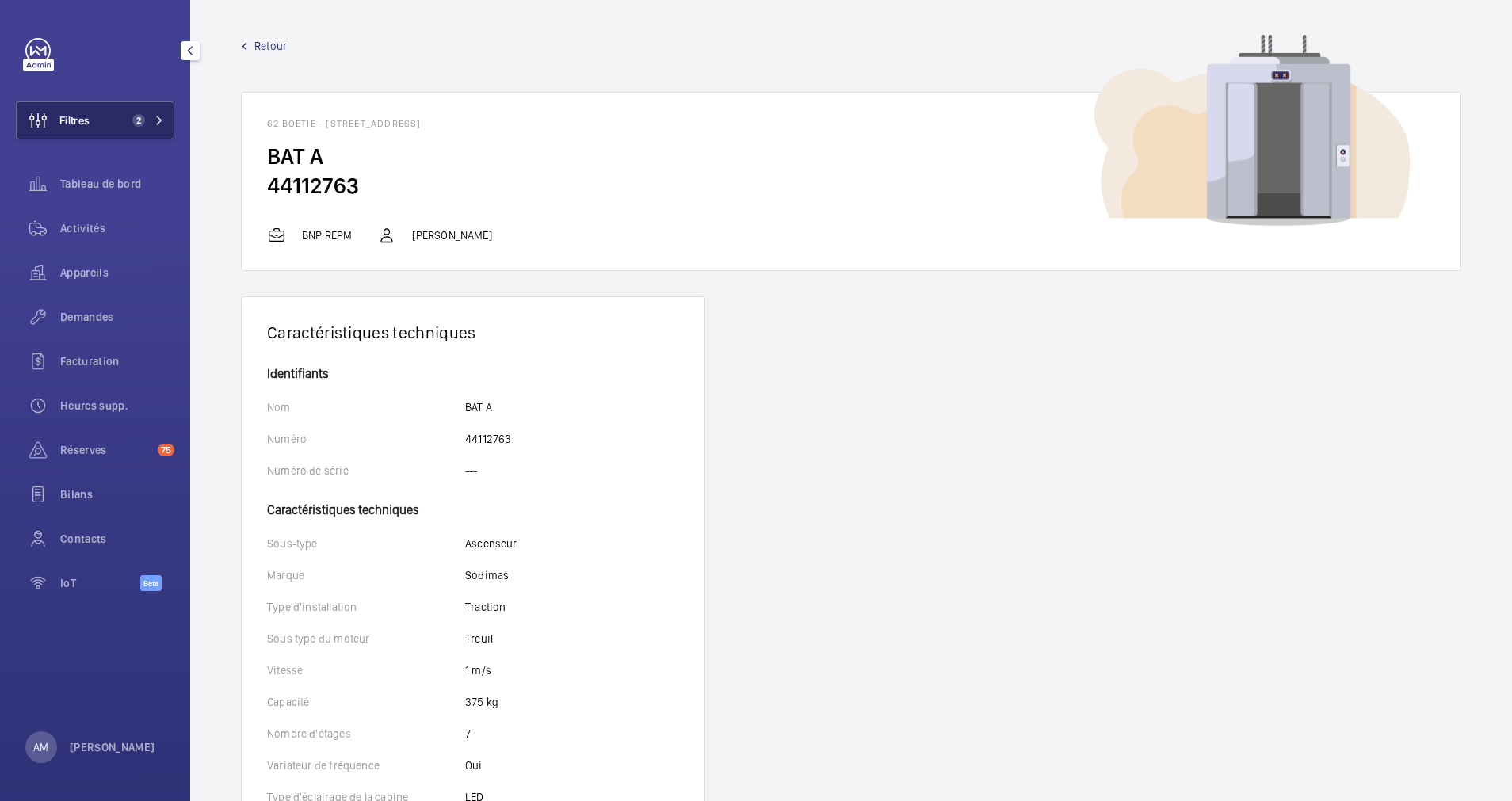
click at [110, 126] on button "Filtres 2" at bounding box center [95, 120] width 159 height 38
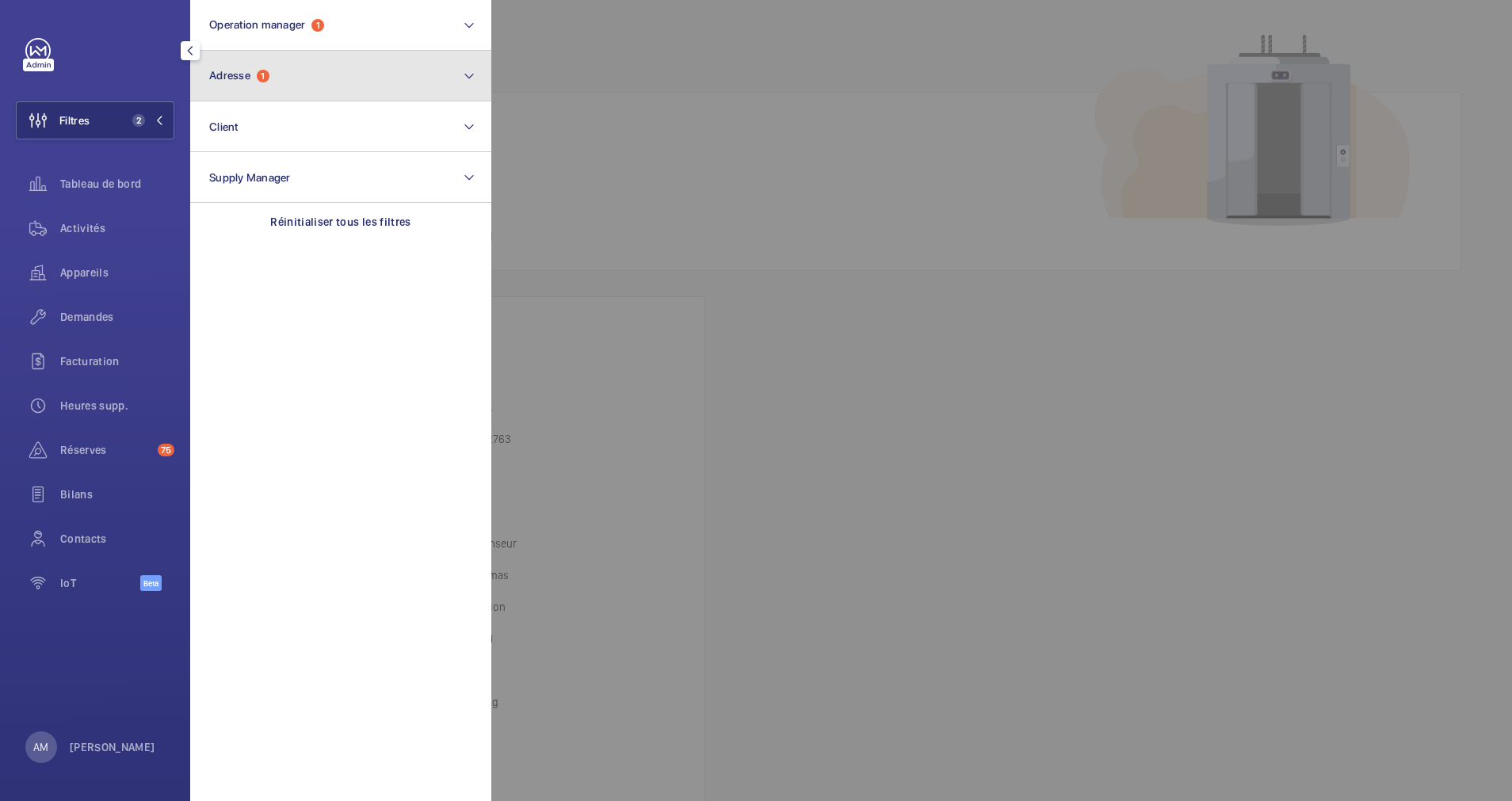
click at [256, 84] on button "Adresse 1" at bounding box center [340, 76] width 301 height 51
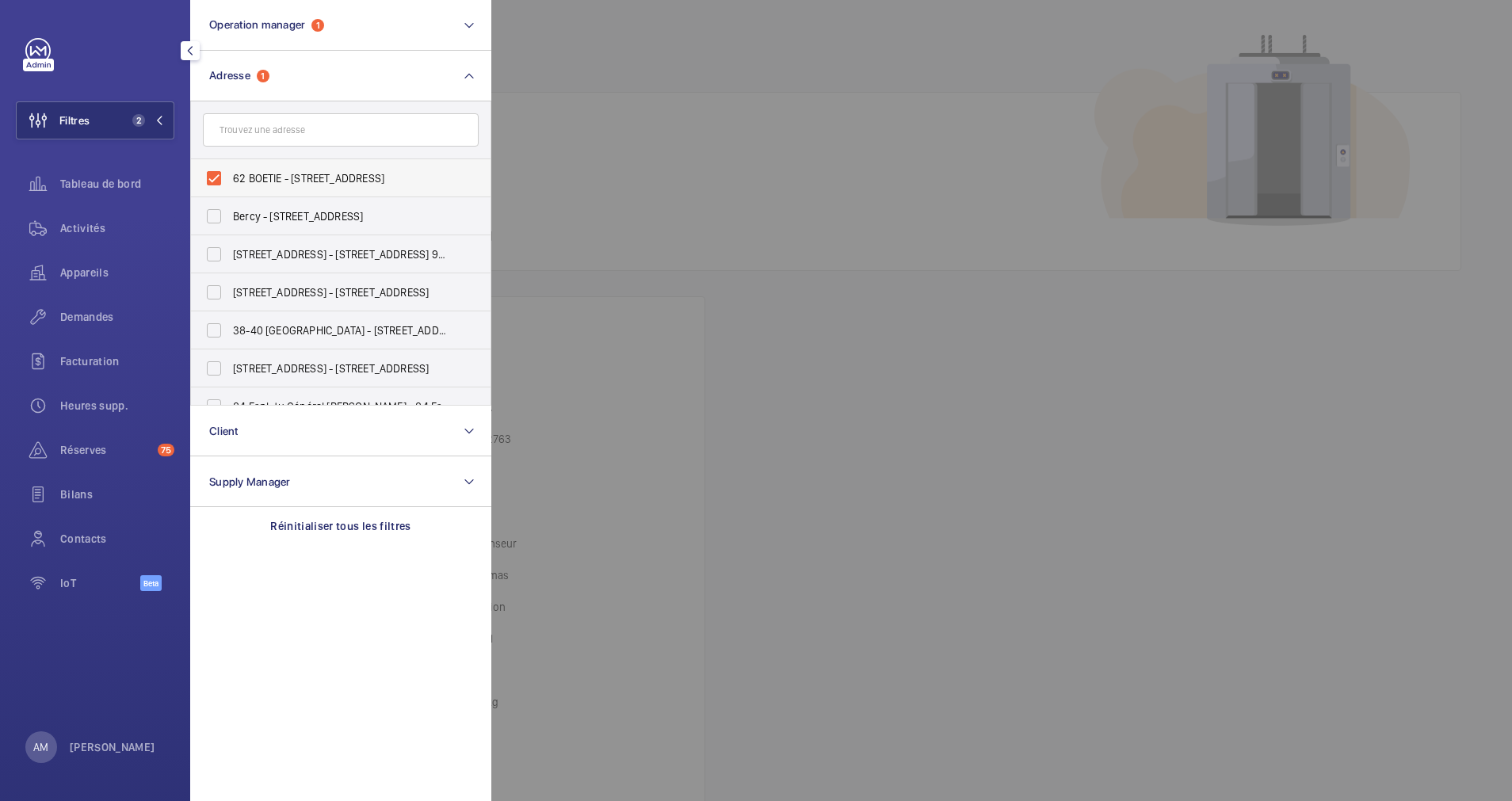
click at [211, 180] on label "62 BOETIE - 62 RUE DE LA BOËTIE, PARIS 75008" at bounding box center [328, 177] width 276 height 38
click at [211, 180] on input "62 BOETIE - 62 RUE DE LA BOËTIE, PARIS 75008" at bounding box center [214, 178] width 31 height 31
checkbox input "false"
click at [256, 123] on input "text" at bounding box center [340, 130] width 276 height 33
paste input "29 LOUVRES"
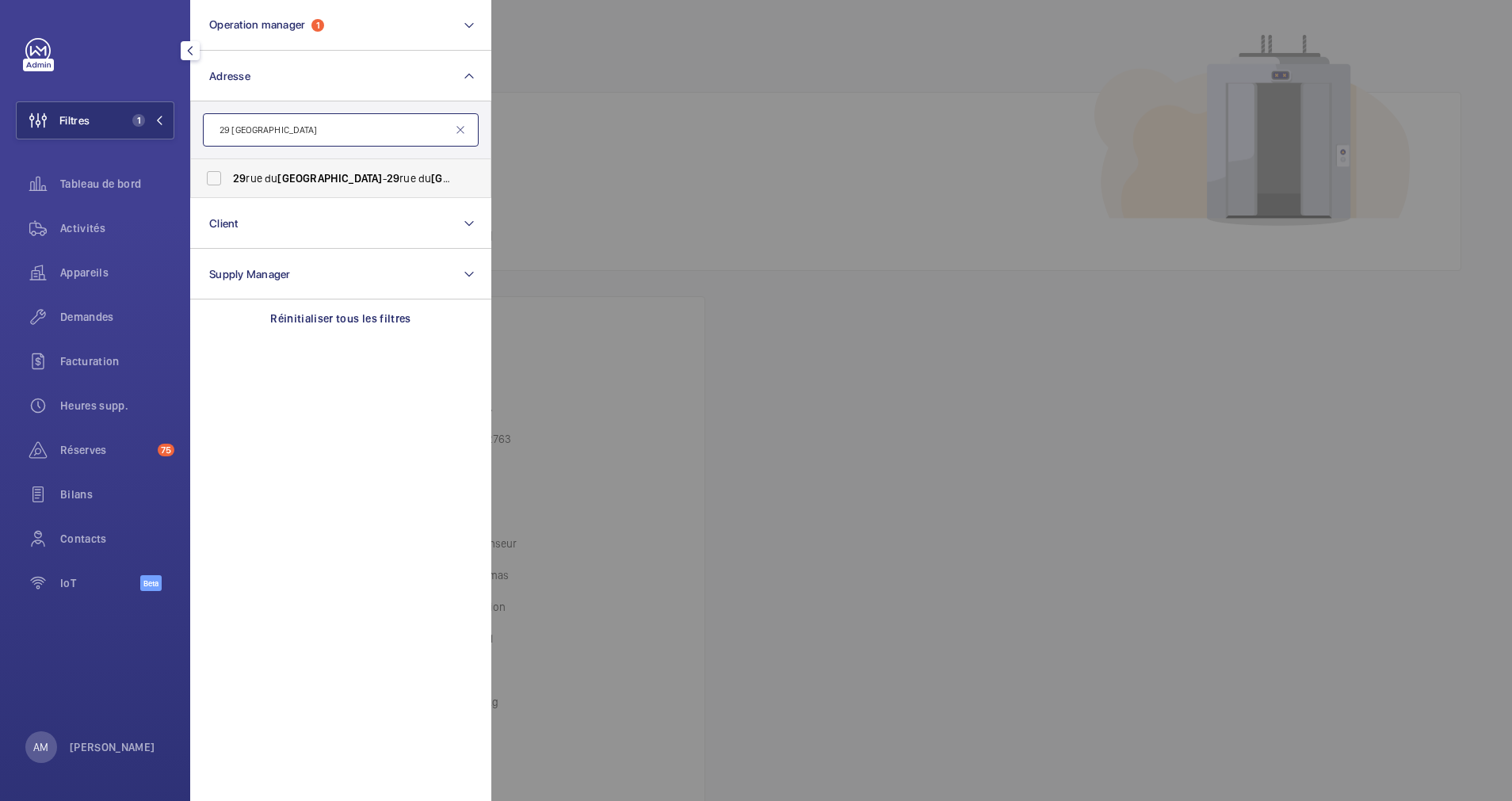
type input "29 LOUVRE"
click at [251, 174] on span "29 rue du Louvre - 29 rue du Louvre , 75001 PARIS, PARIS 75001" at bounding box center [342, 178] width 218 height 16
click at [229, 174] on input "29 rue du Louvre - 29 rue du Louvre , 75001 PARIS, PARIS 75001" at bounding box center [214, 178] width 31 height 31
checkbox input "true"
drag, startPoint x: 64, startPoint y: 228, endPoint x: 489, endPoint y: 73, distance: 452.4
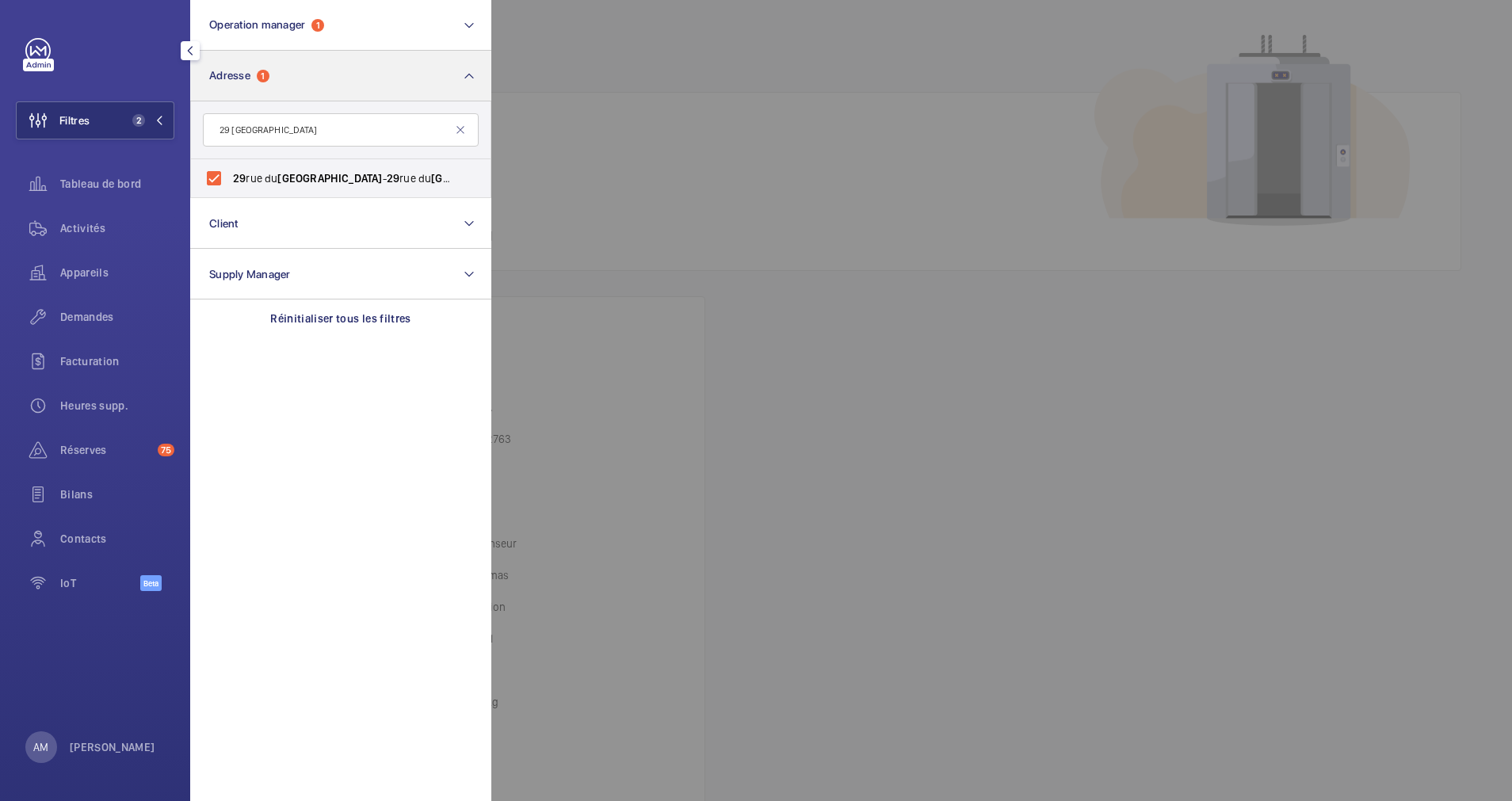
click at [82, 225] on span "Activités" at bounding box center [117, 228] width 114 height 16
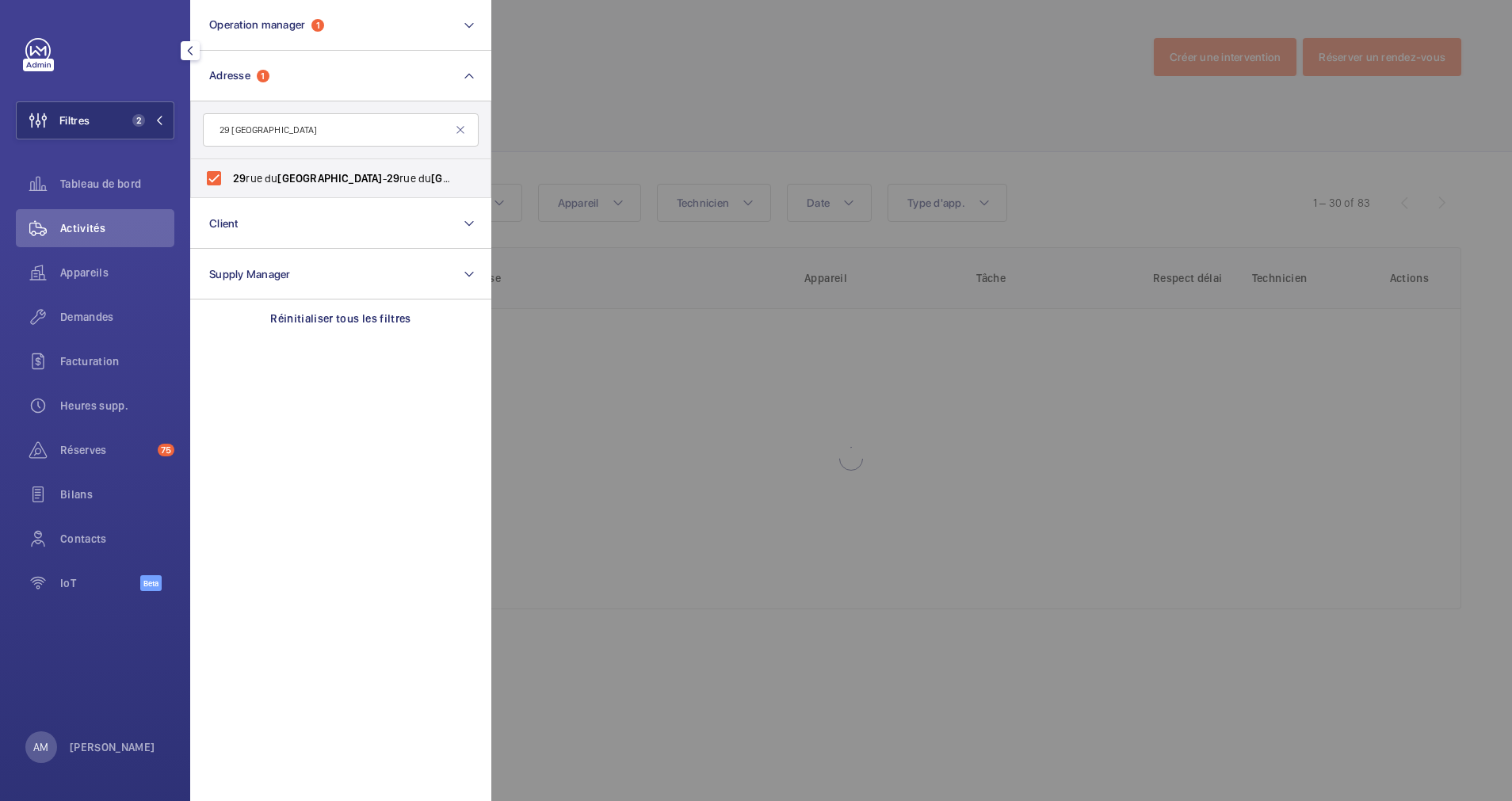
click at [544, 57] on div at bounding box center [1247, 400] width 1512 height 801
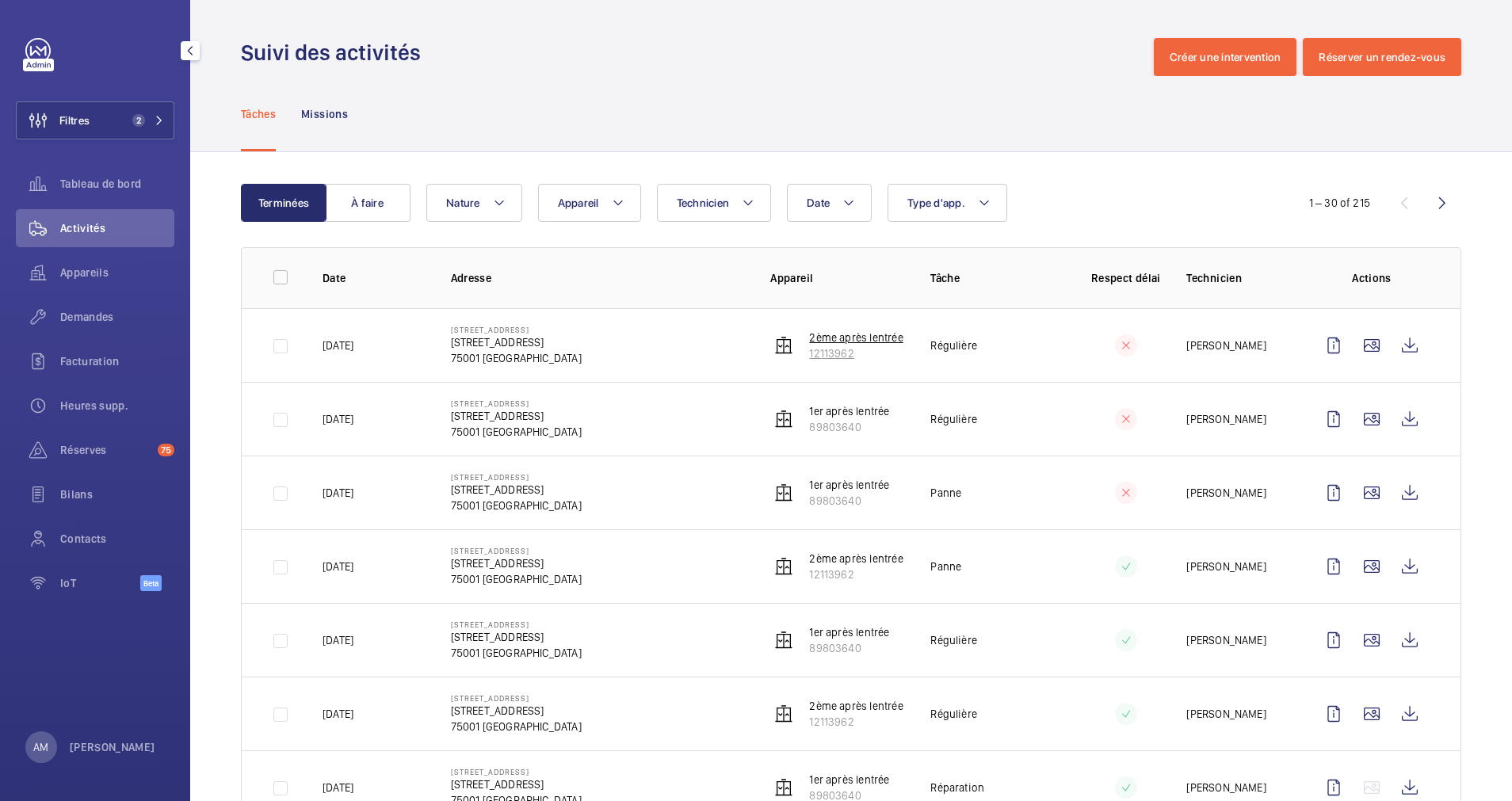
click at [838, 349] on p "12113962" at bounding box center [855, 353] width 93 height 16
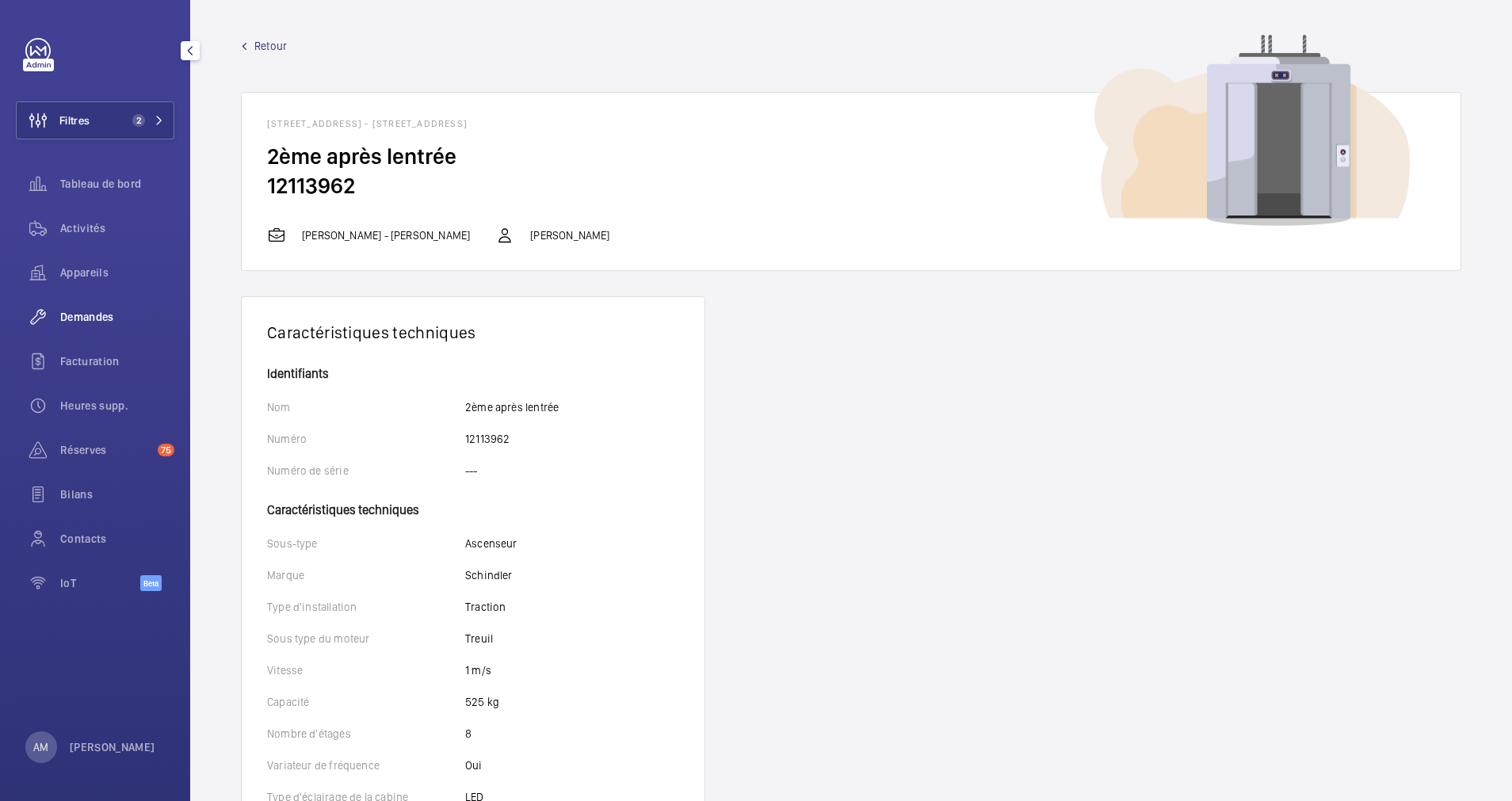
click at [80, 314] on span "Demandes" at bounding box center [117, 317] width 114 height 16
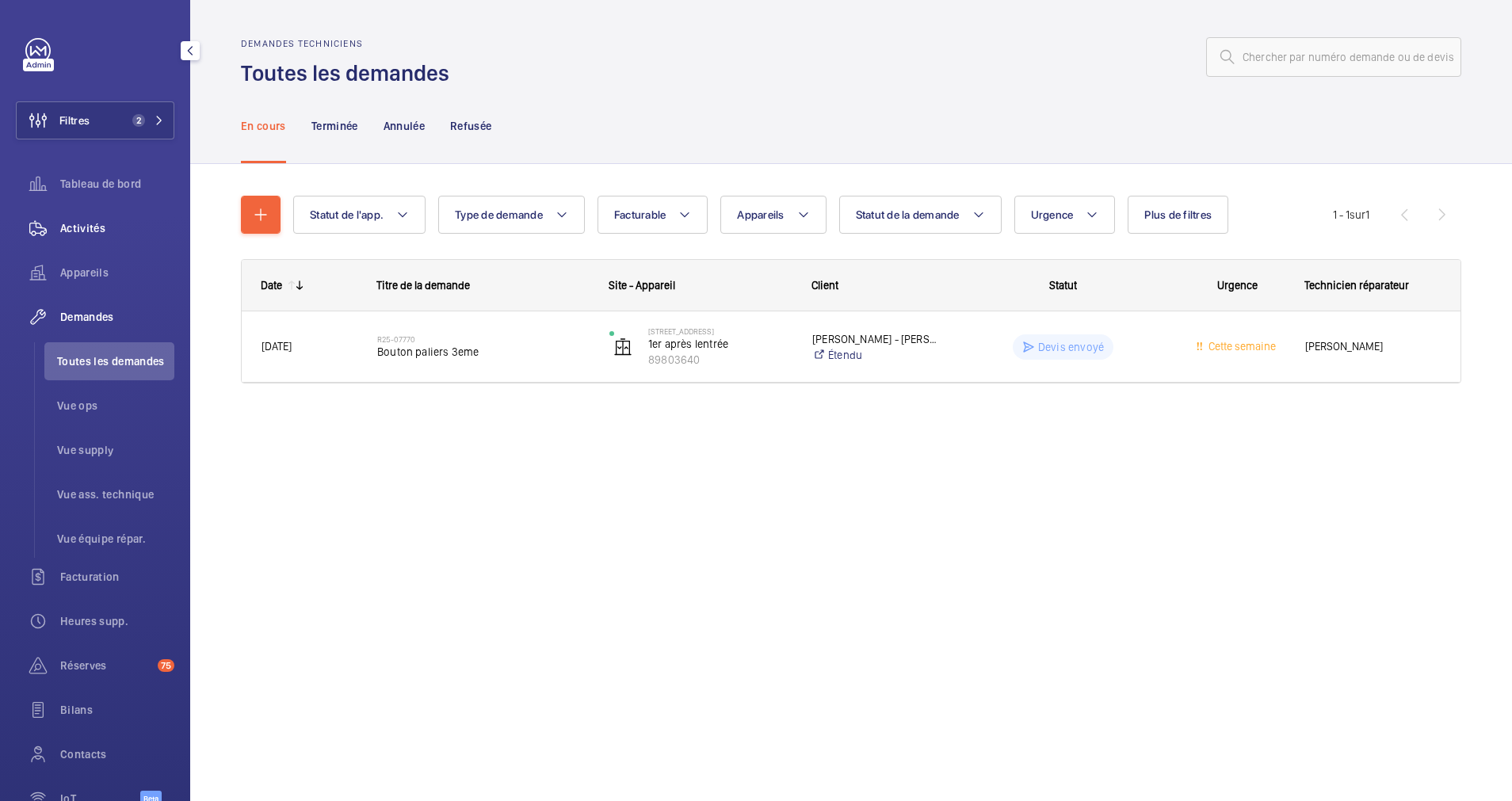
click at [64, 225] on span "Activités" at bounding box center [117, 228] width 114 height 16
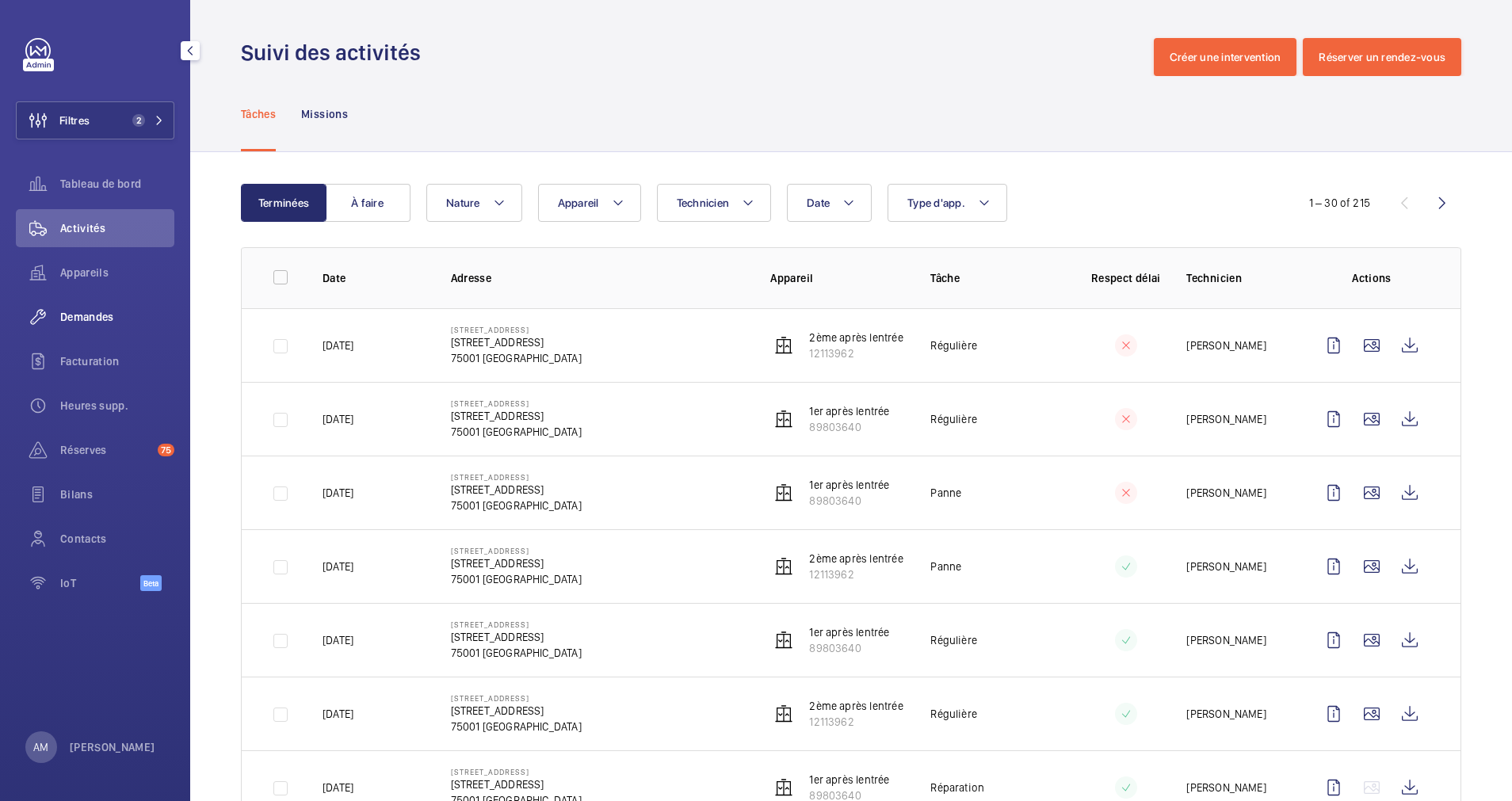
click at [83, 312] on span "Demandes" at bounding box center [117, 317] width 114 height 16
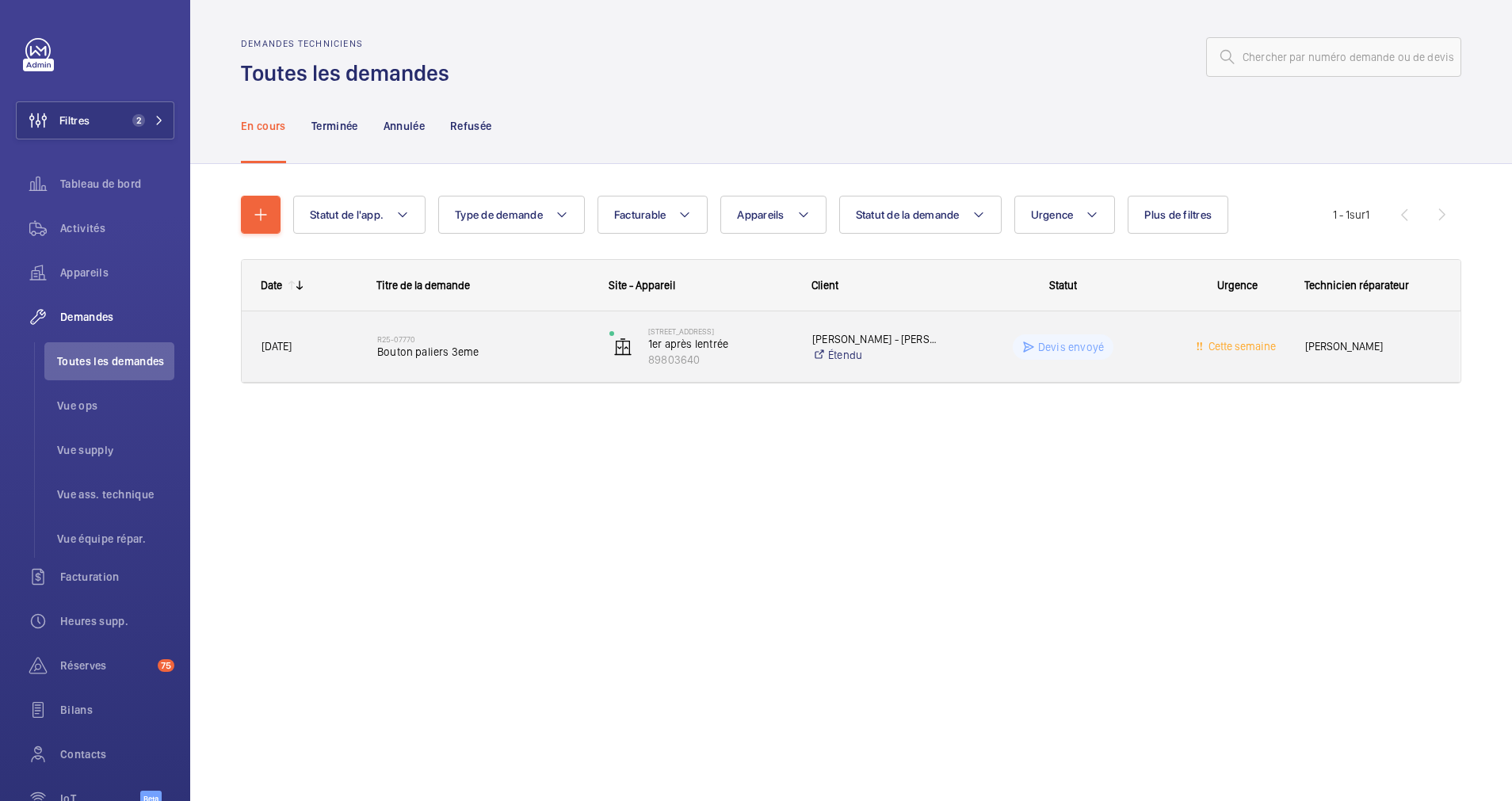
click at [516, 342] on h2 "R25-07770" at bounding box center [483, 339] width 212 height 10
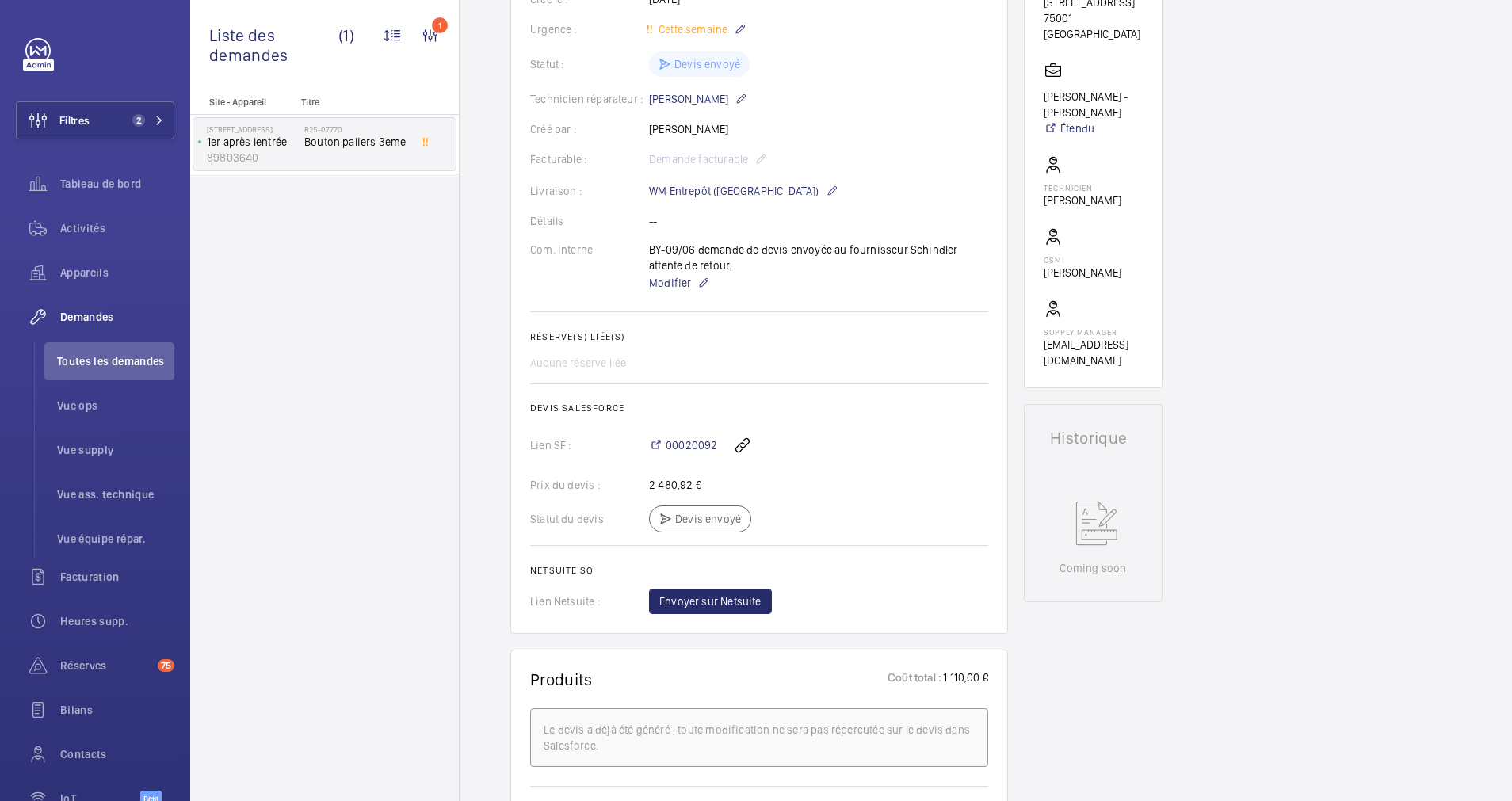
scroll to position [594, 0]
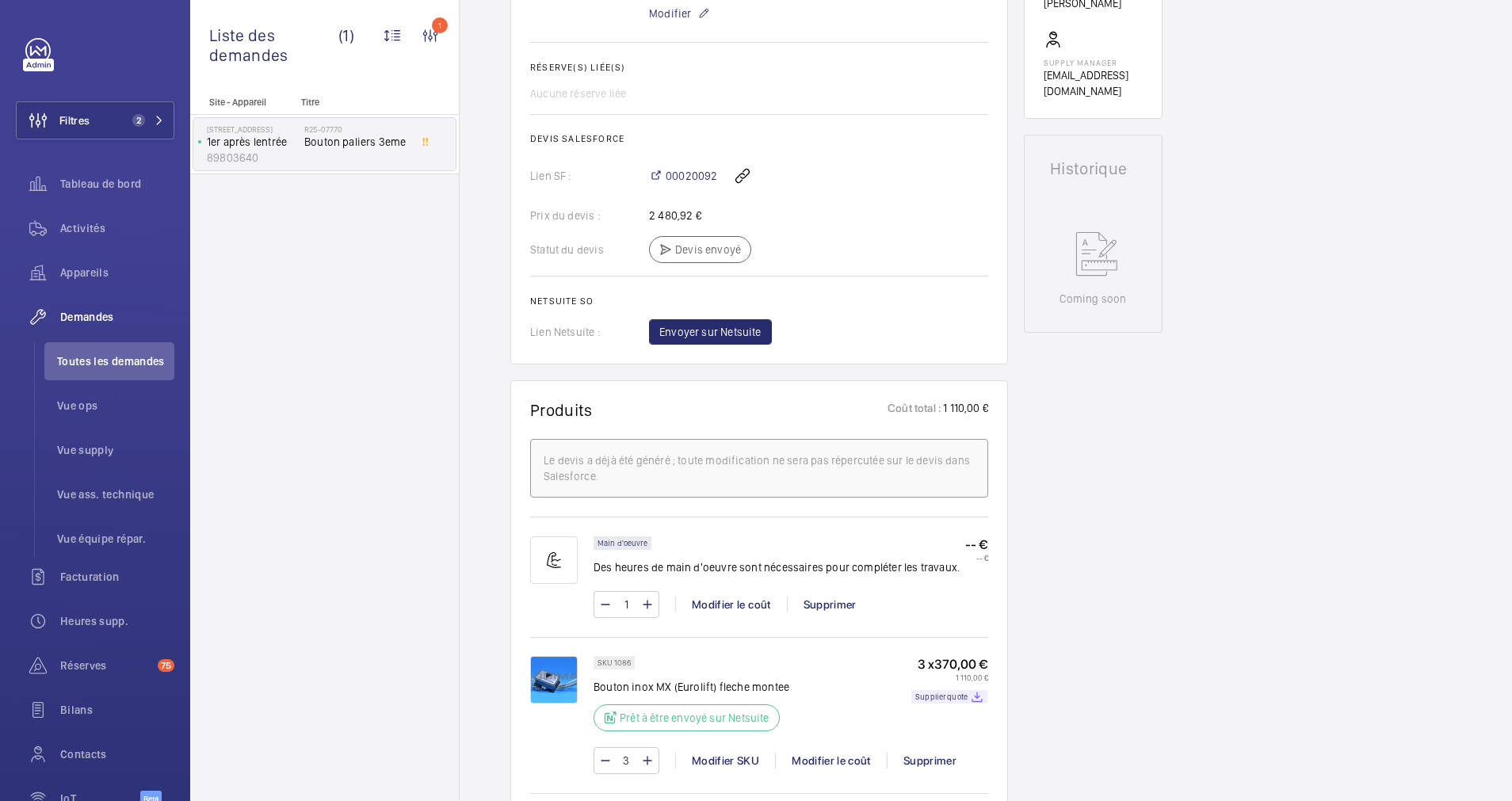
click at [560, 679] on img at bounding box center [554, 679] width 48 height 48
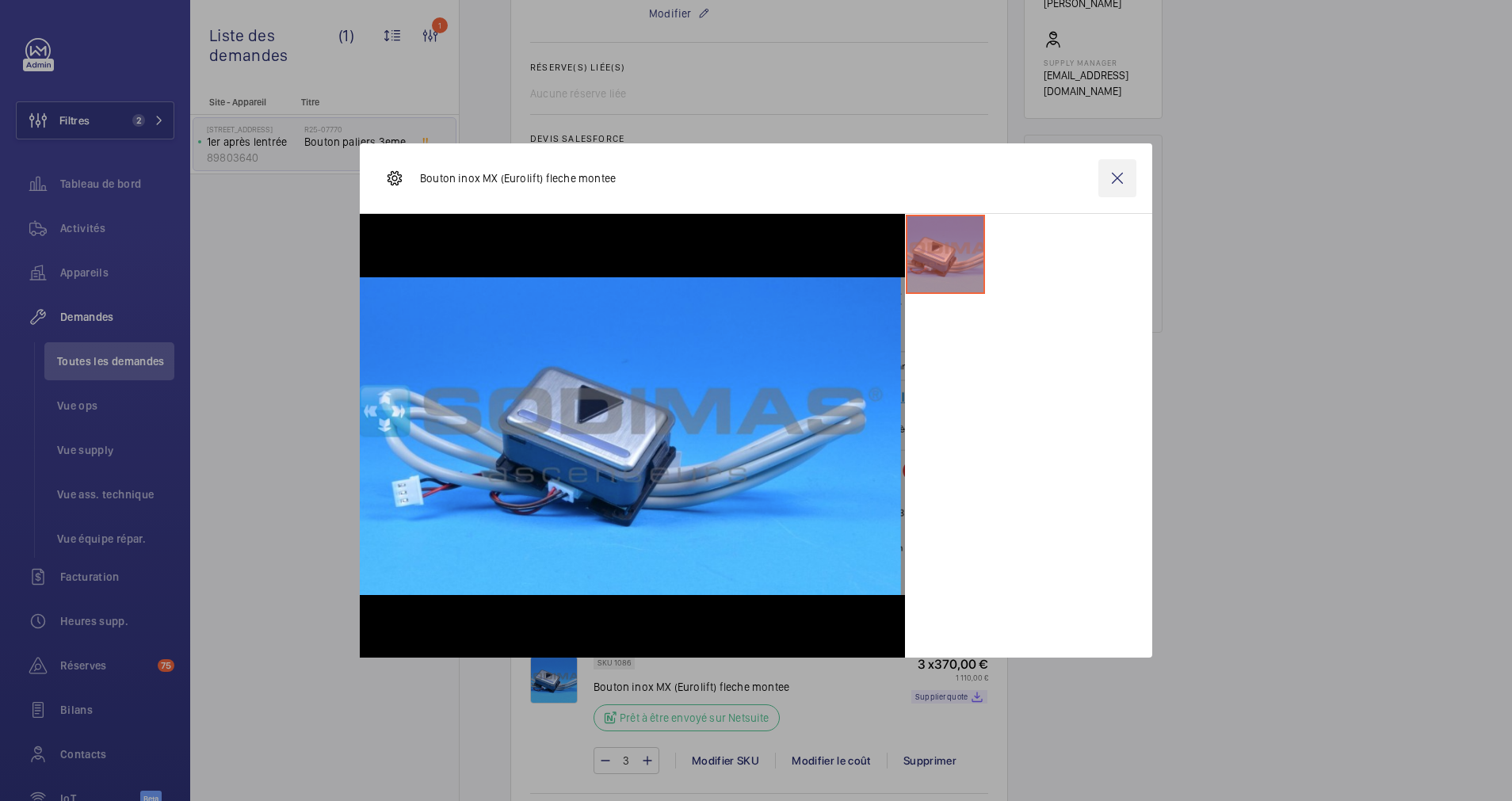
click at [1114, 175] on wm-front-icon-button at bounding box center [1117, 177] width 38 height 38
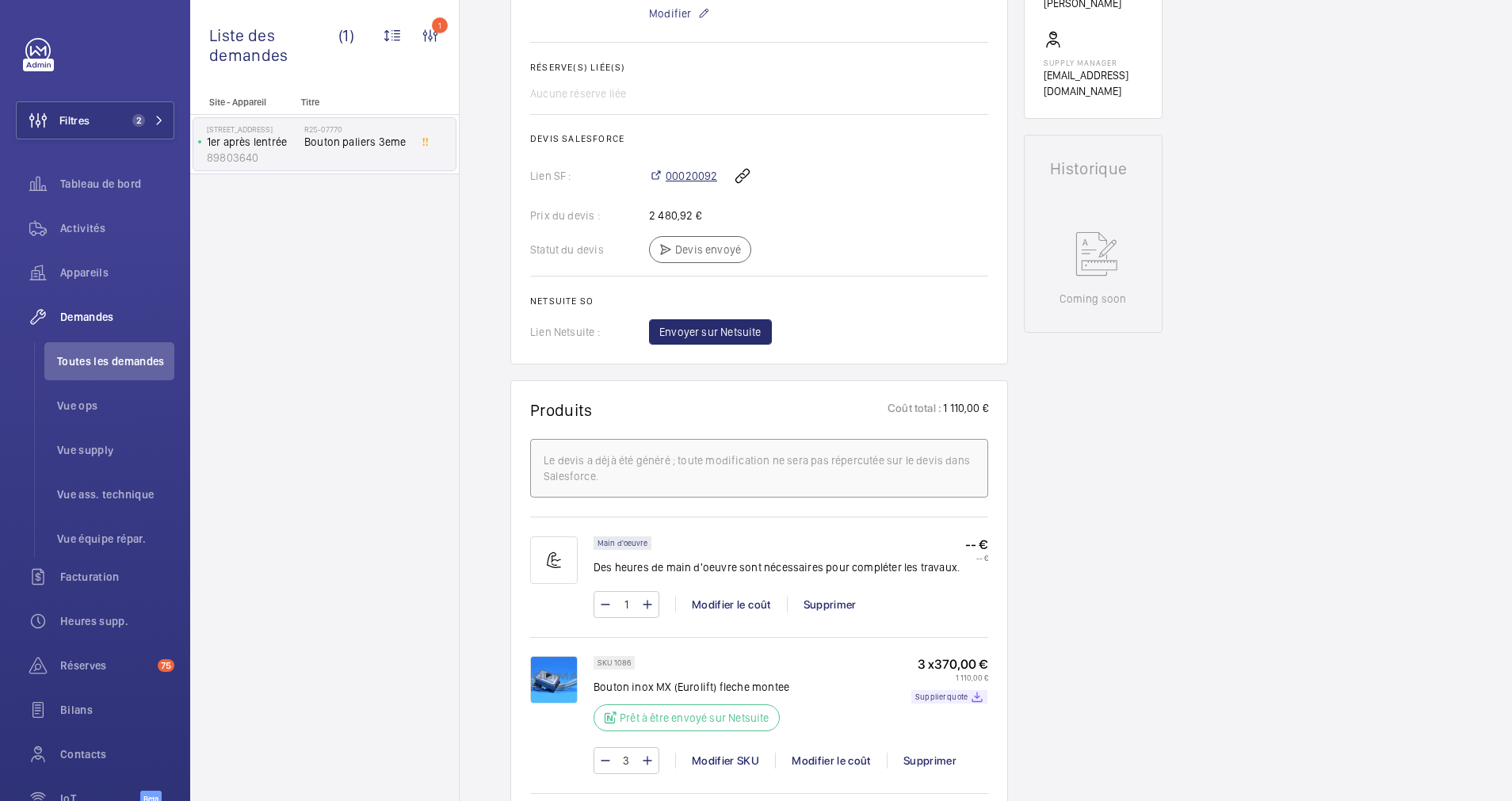
click at [688, 172] on span "00020092" at bounding box center [691, 175] width 52 height 16
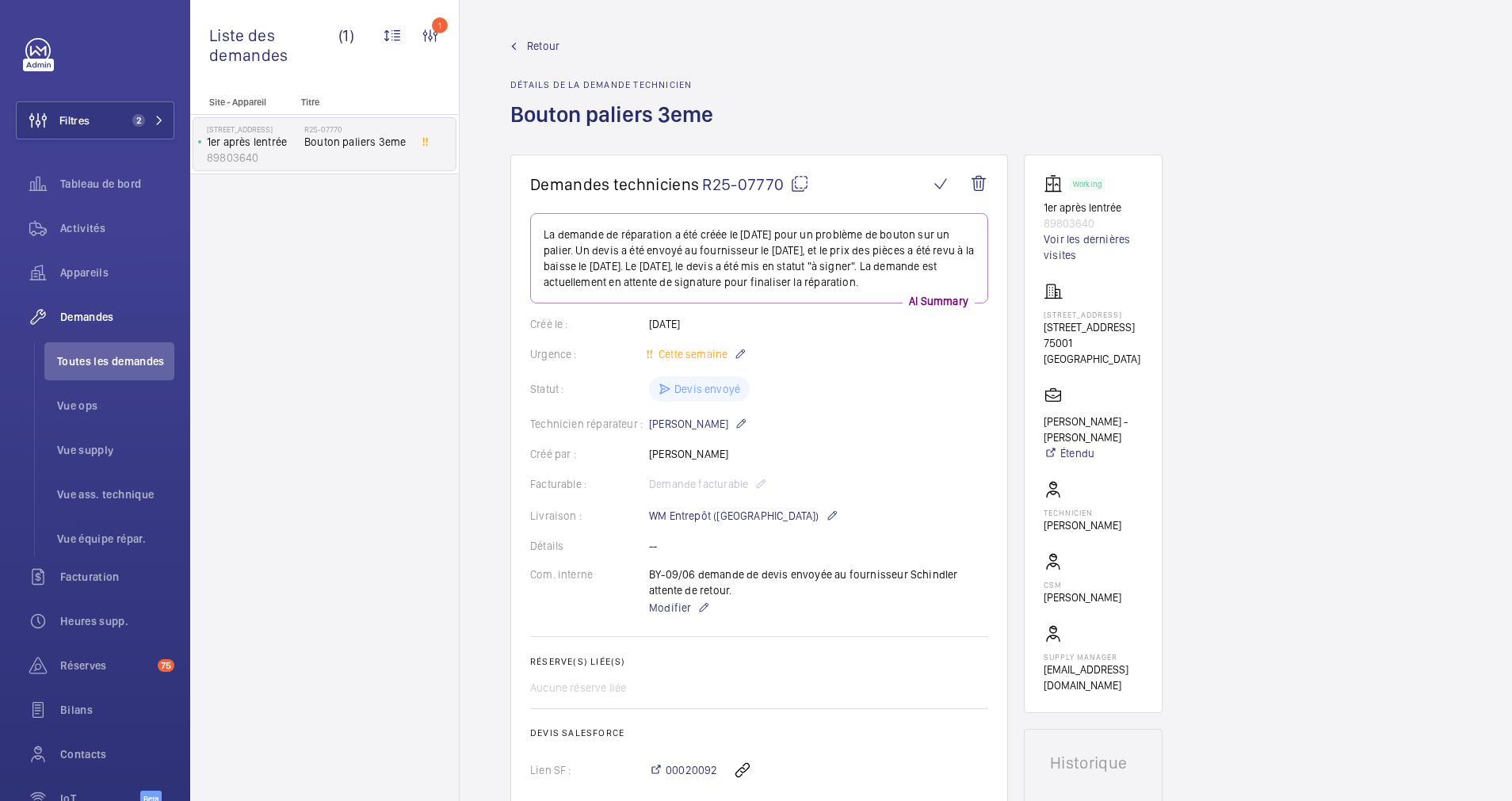
click at [535, 43] on span "Retour" at bounding box center [543, 46] width 32 height 16
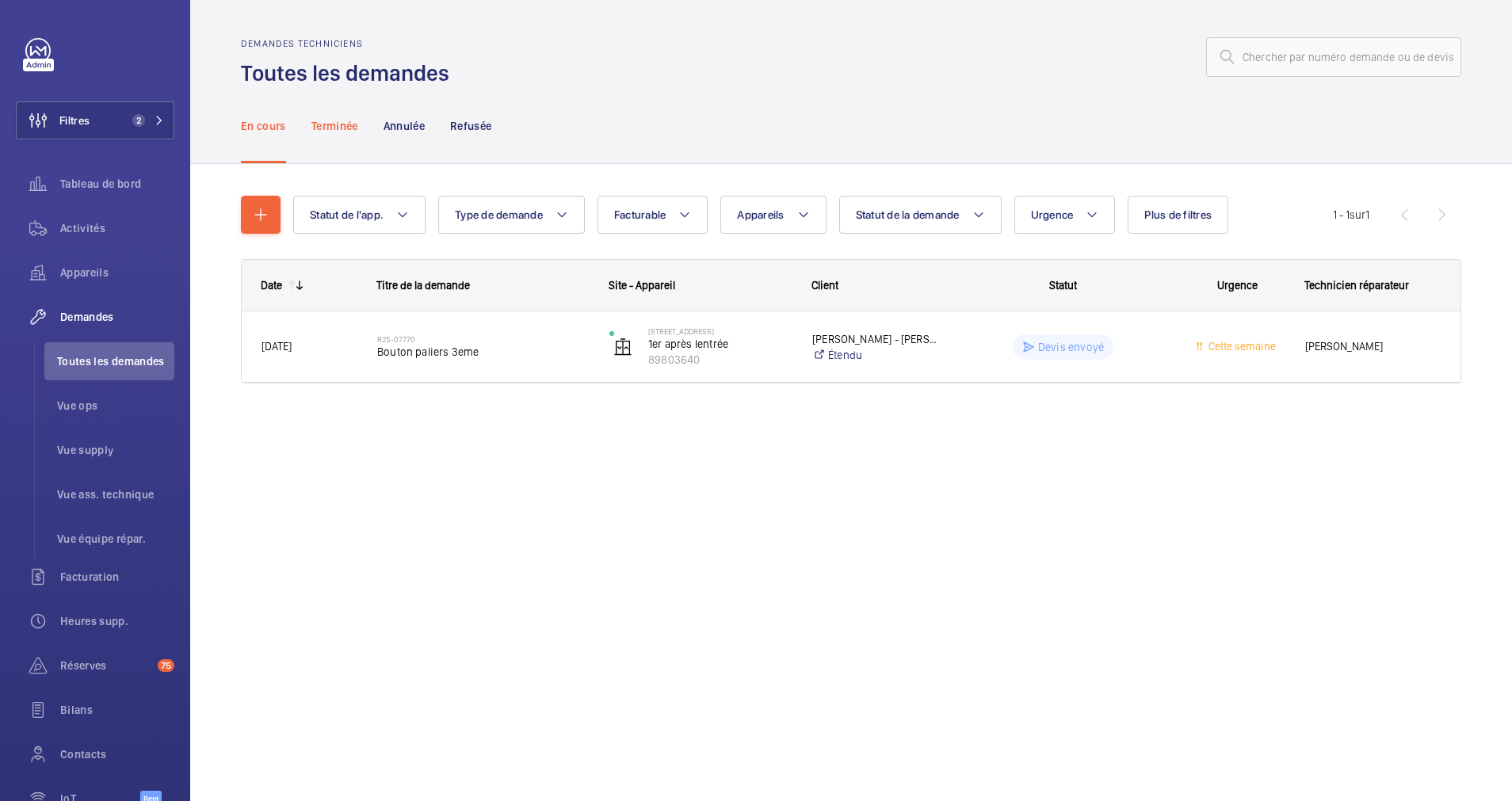
click at [328, 122] on p "Terminée" at bounding box center [335, 125] width 47 height 16
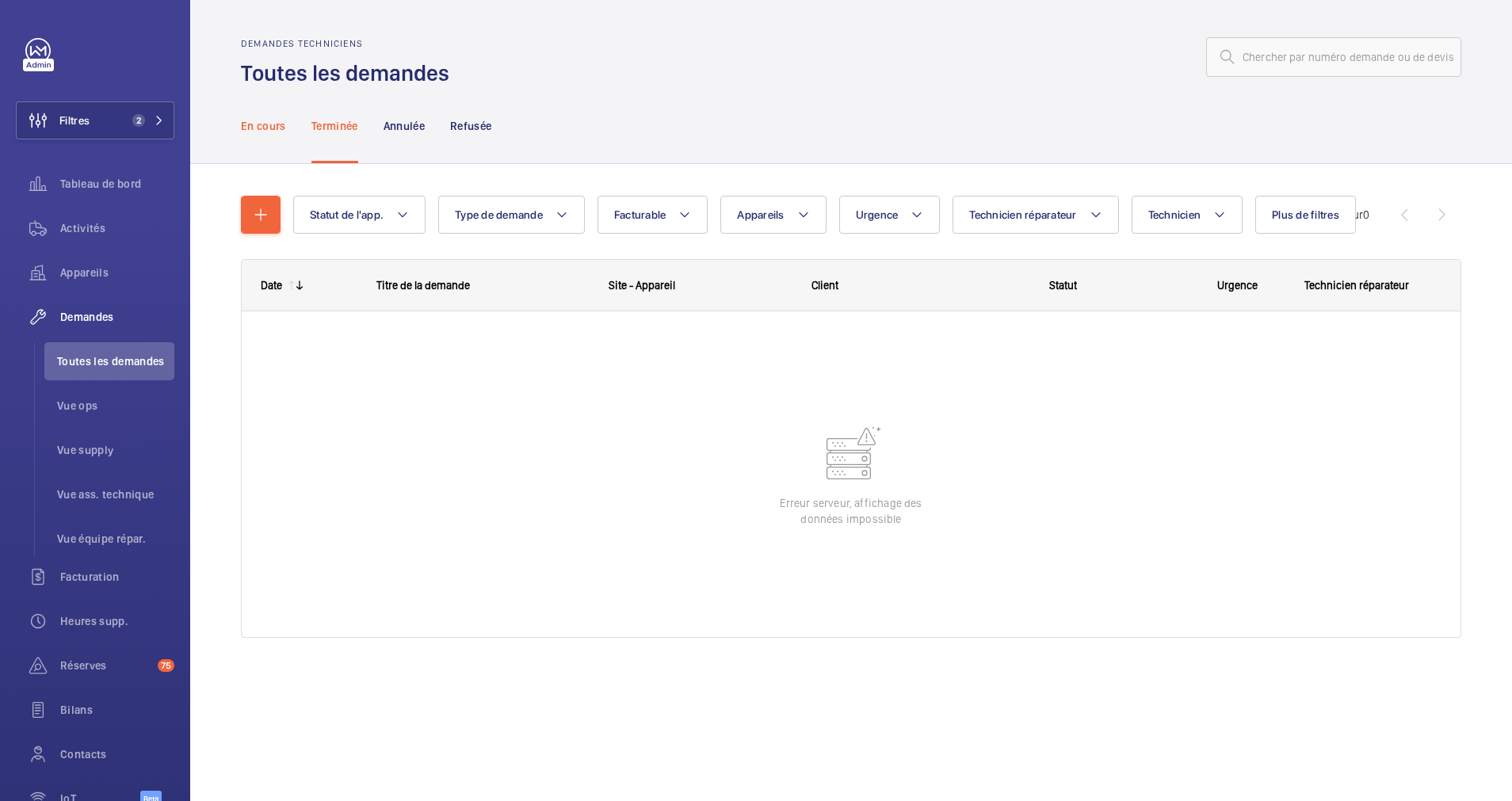
click at [256, 121] on p "En cours" at bounding box center [264, 125] width 45 height 16
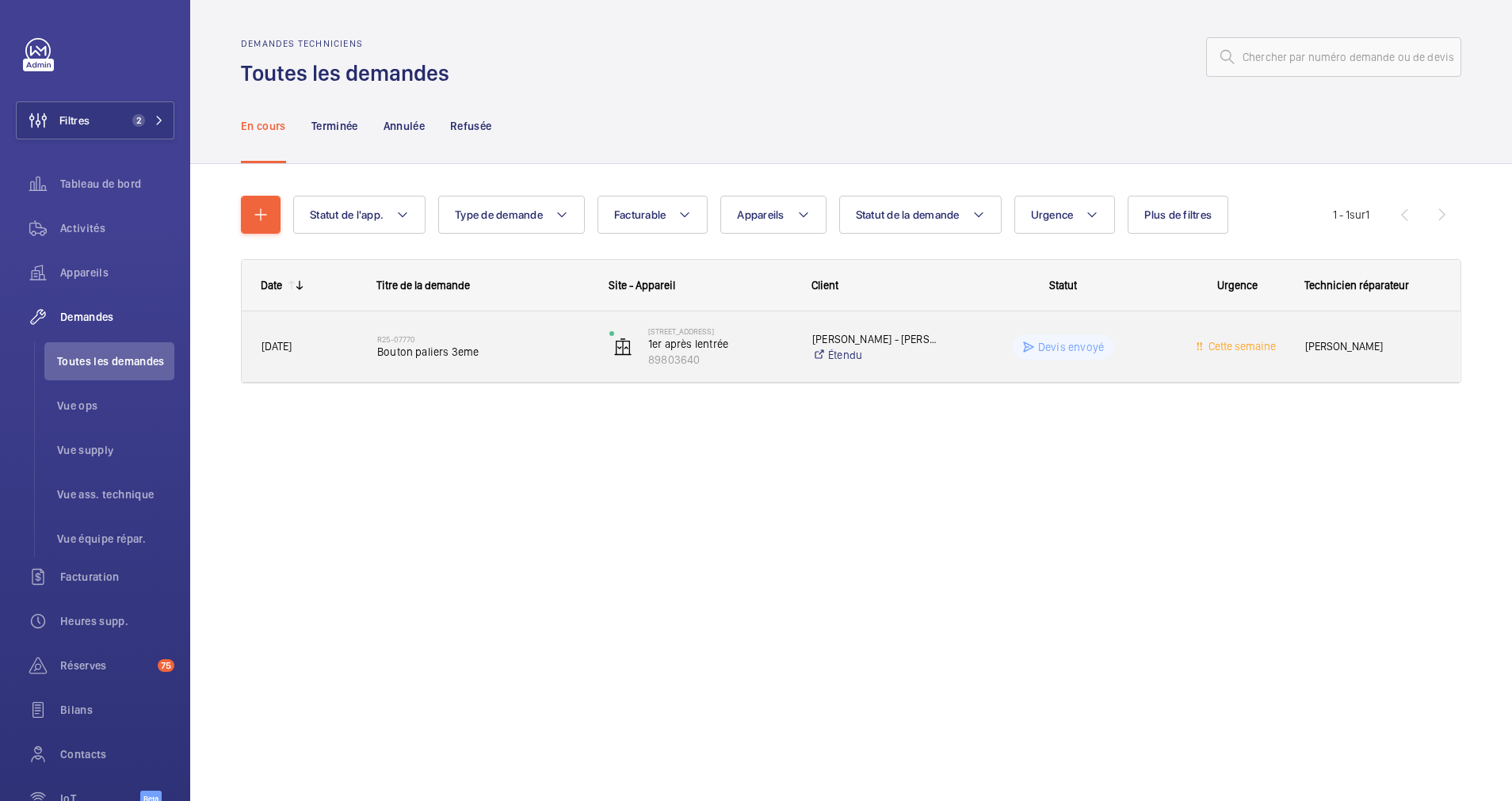
click at [517, 346] on span "Bouton paliers 3eme" at bounding box center [483, 352] width 212 height 16
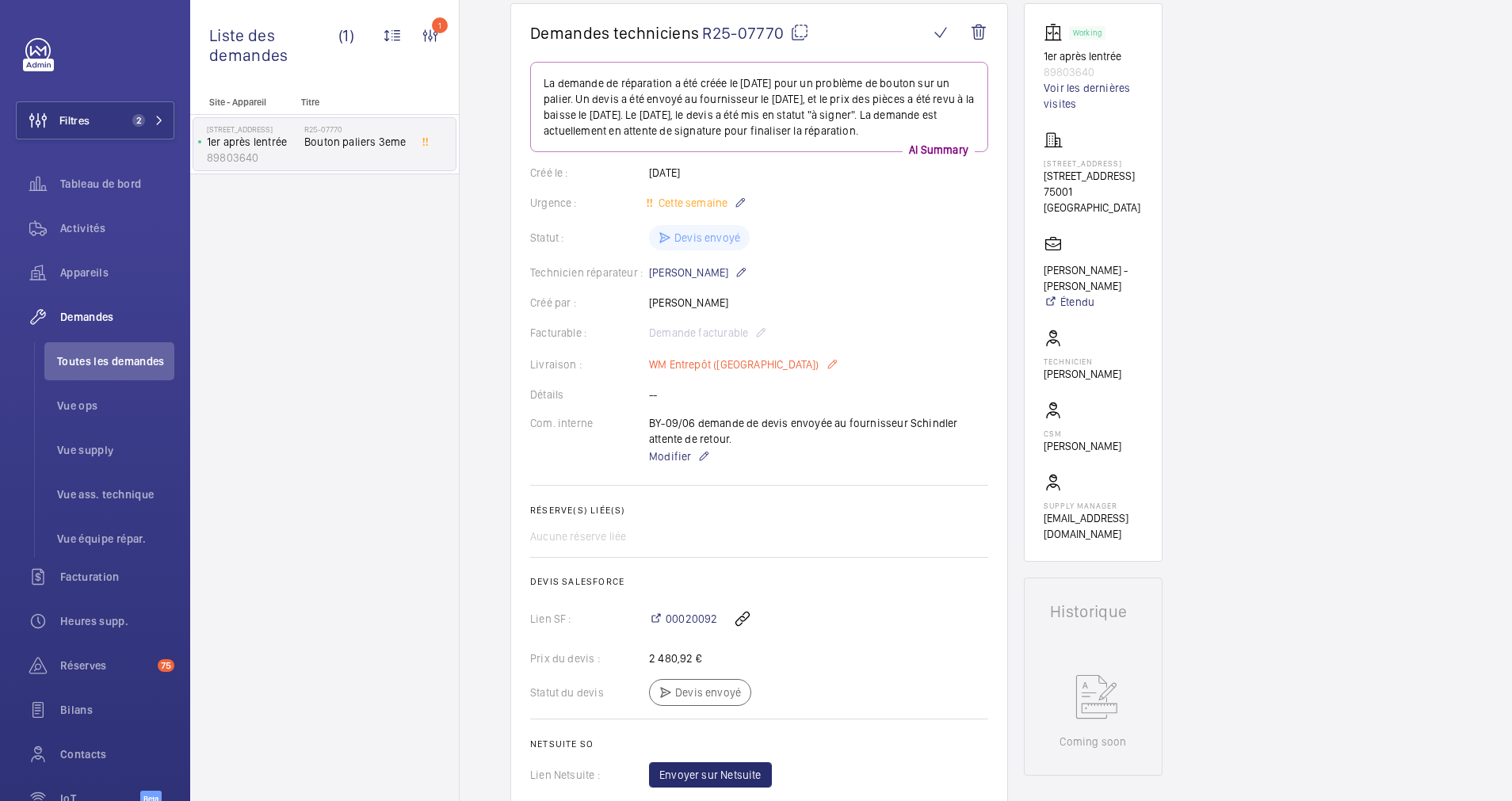
scroll to position [119, 0]
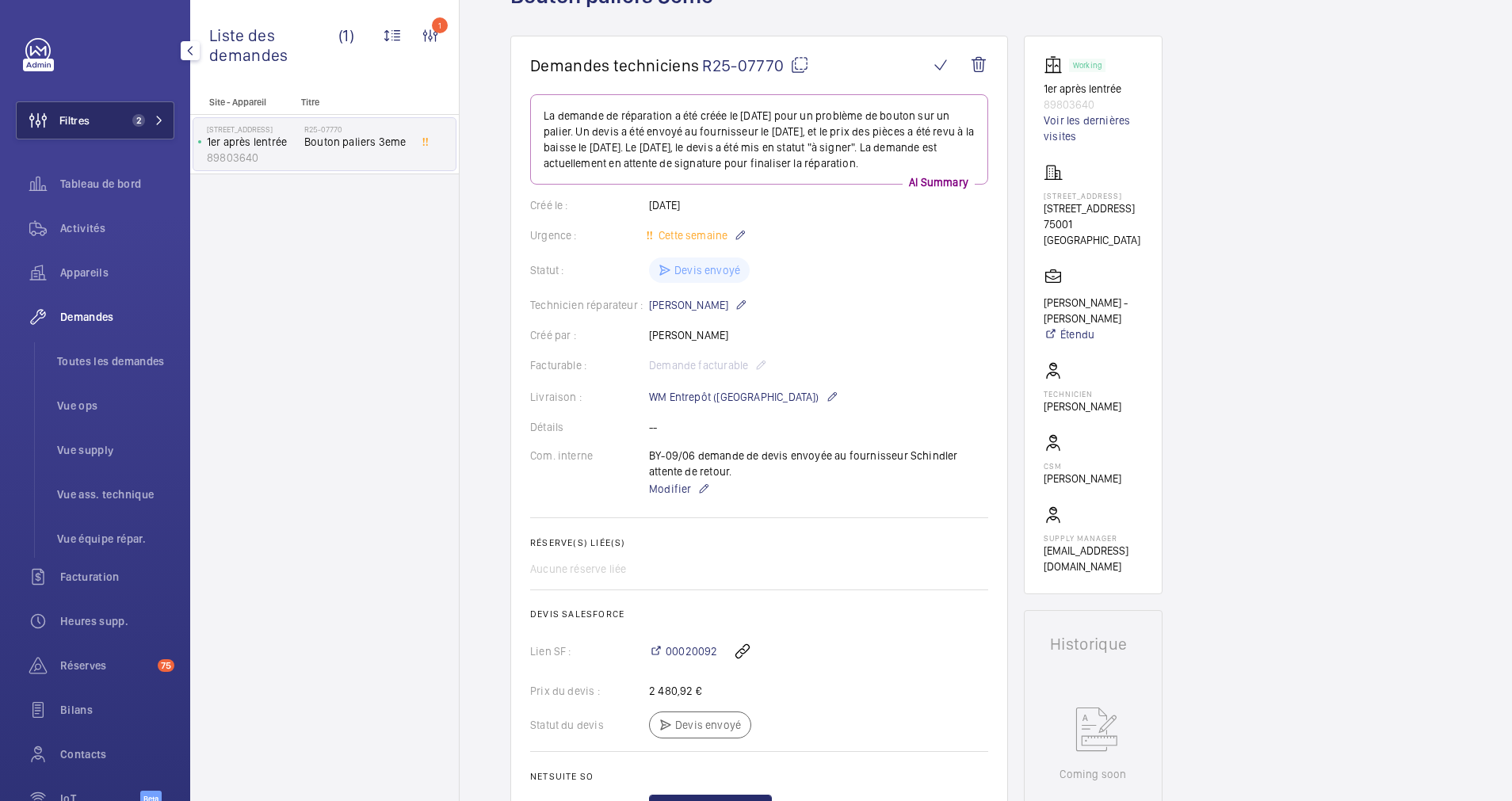
click at [146, 105] on button "Filtres 2" at bounding box center [95, 120] width 159 height 38
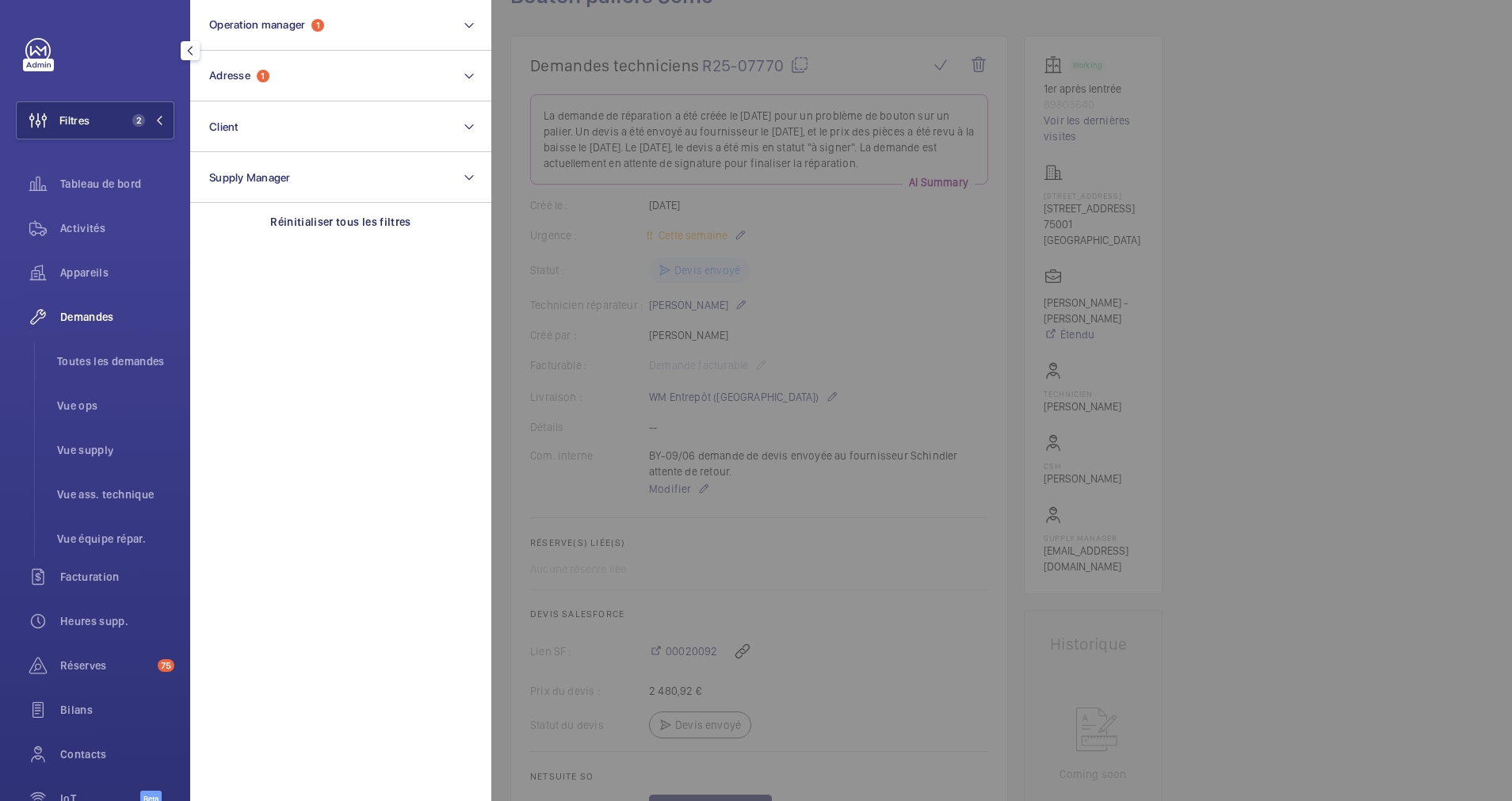
click at [1296, 9] on div at bounding box center [1247, 400] width 1512 height 801
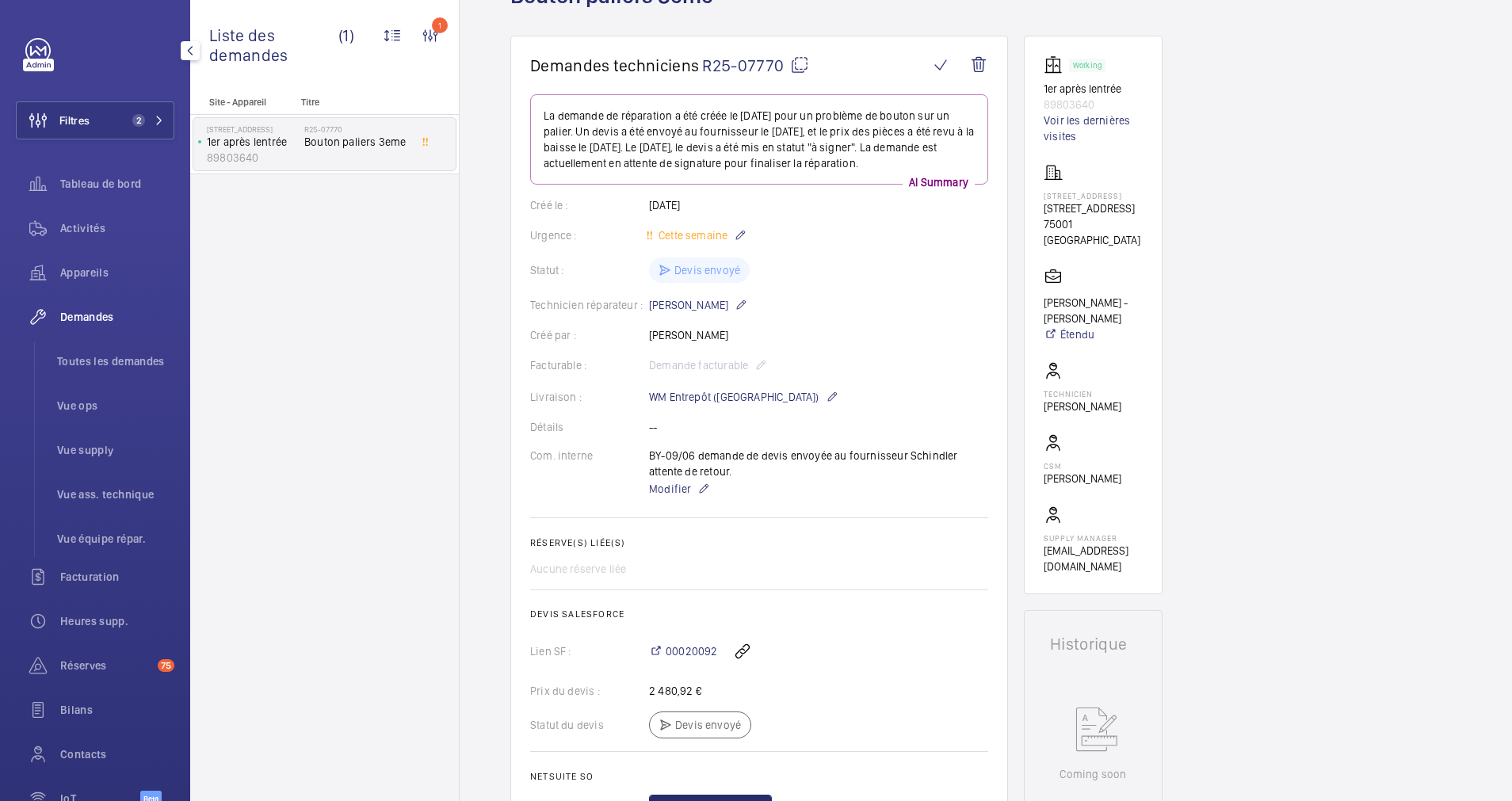
scroll to position [0, 0]
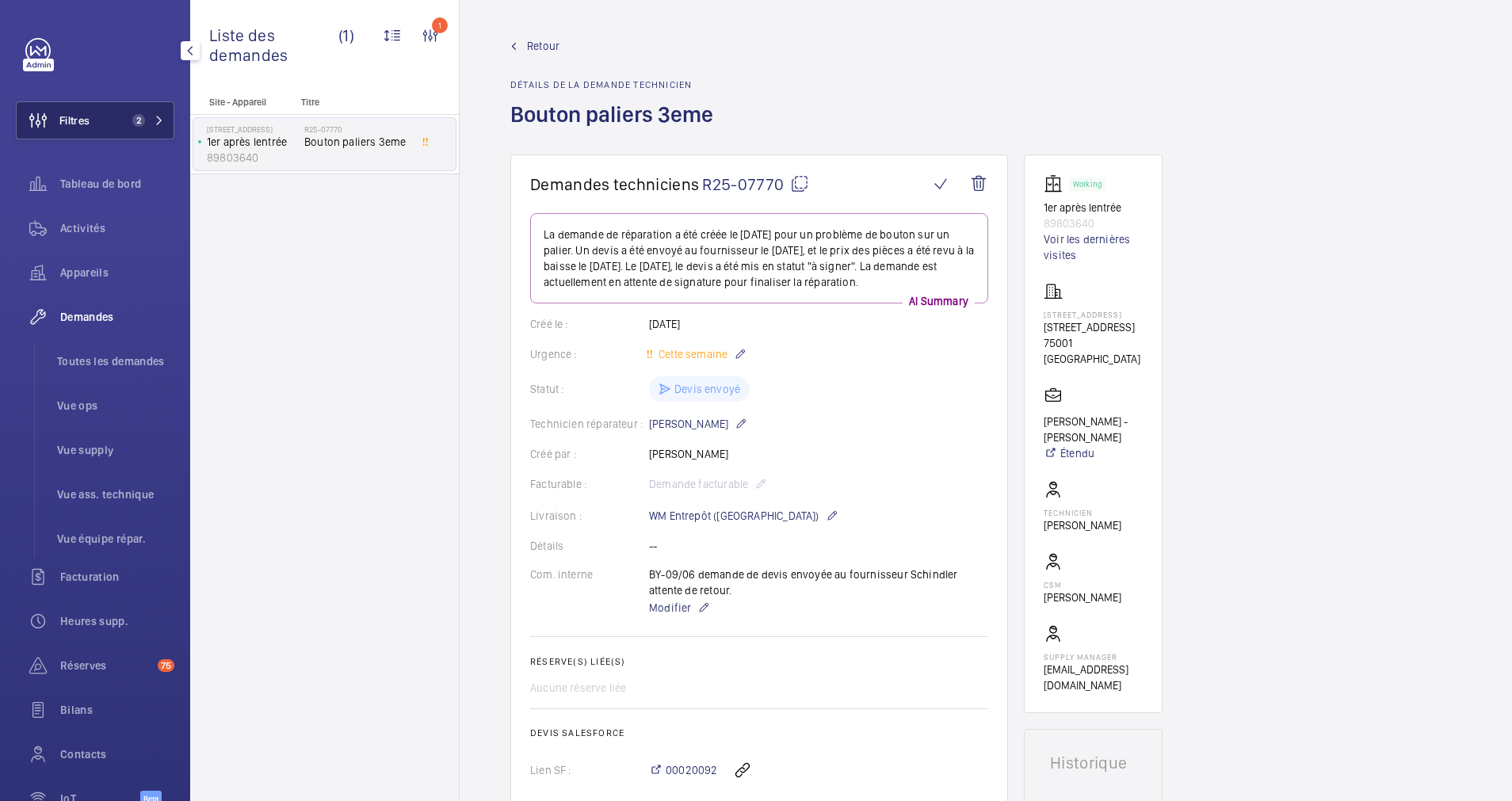
click at [134, 124] on span "2" at bounding box center [138, 120] width 13 height 13
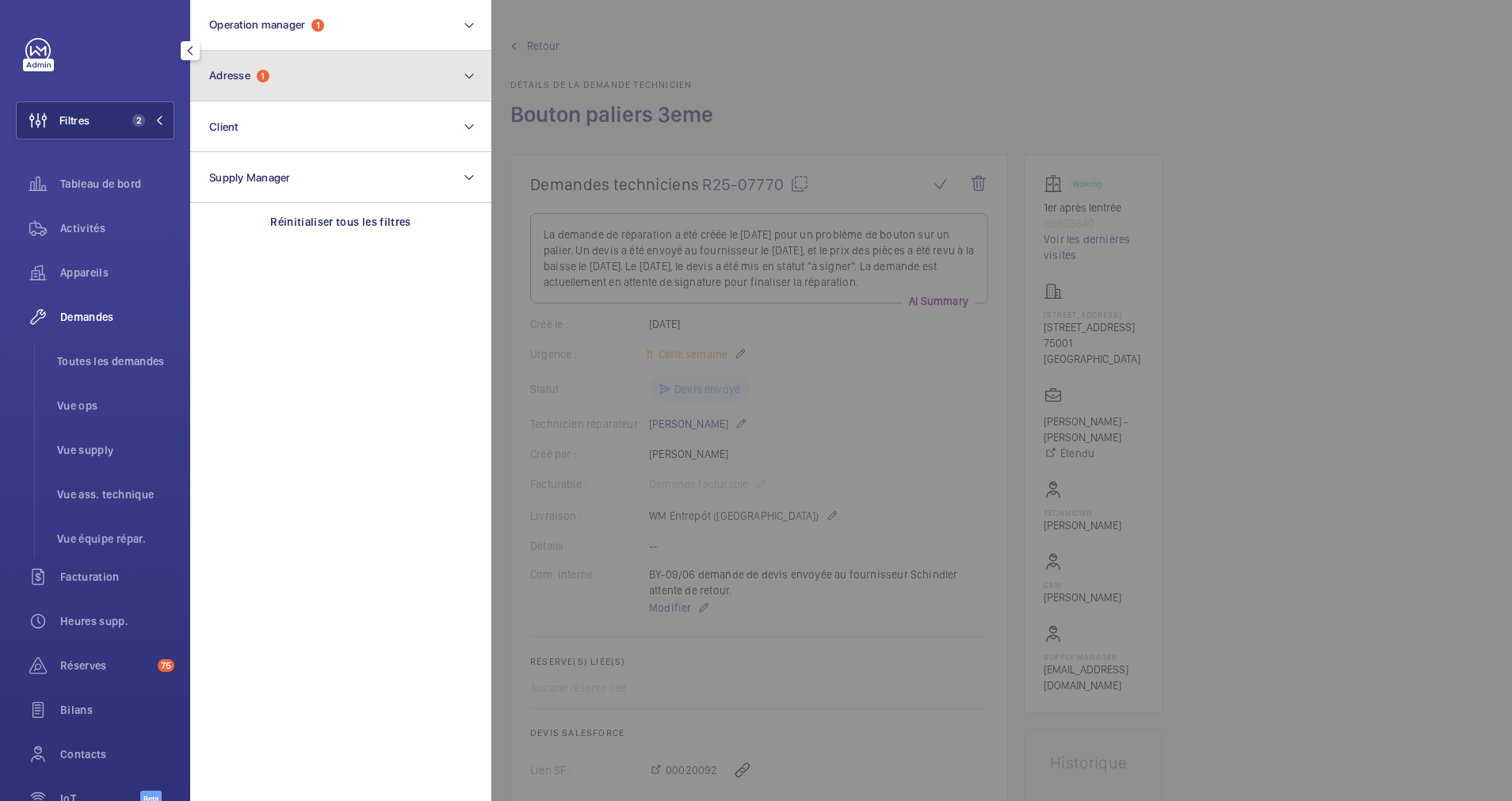
click at [247, 68] on button "Adresse 1" at bounding box center [340, 76] width 301 height 51
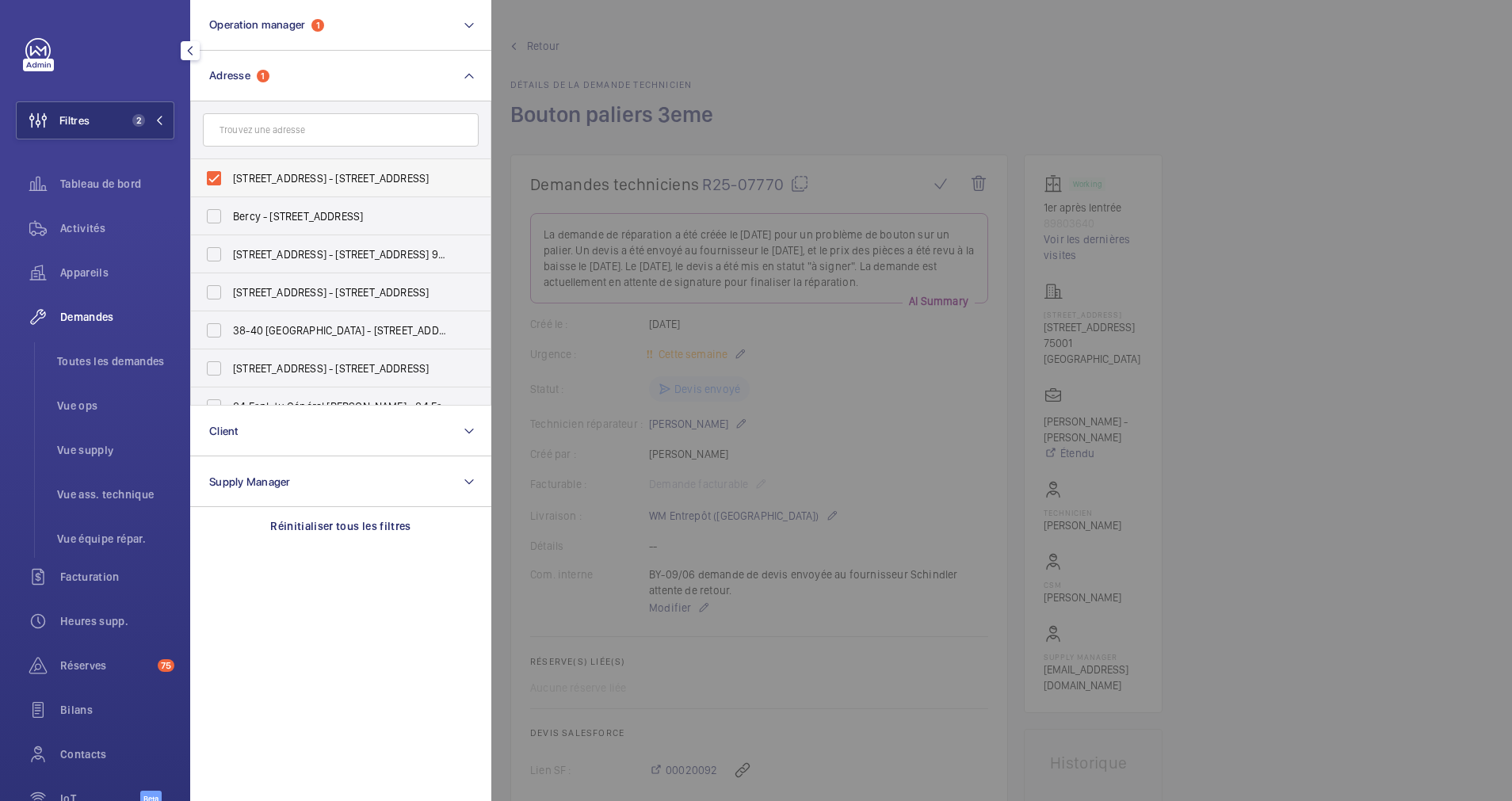
click at [224, 167] on label "29 rue du Louvre - 29 rue du Louvre, 75001 PARIS, PARIS 75001" at bounding box center [328, 177] width 276 height 38
click at [224, 167] on input "29 rue du Louvre - 29 rue du Louvre, 75001 PARIS, PARIS 75001" at bounding box center [214, 178] width 31 height 31
checkbox input "false"
click at [277, 136] on input "text" at bounding box center [340, 130] width 276 height 33
paste input "13 Rue Jean Nicot"
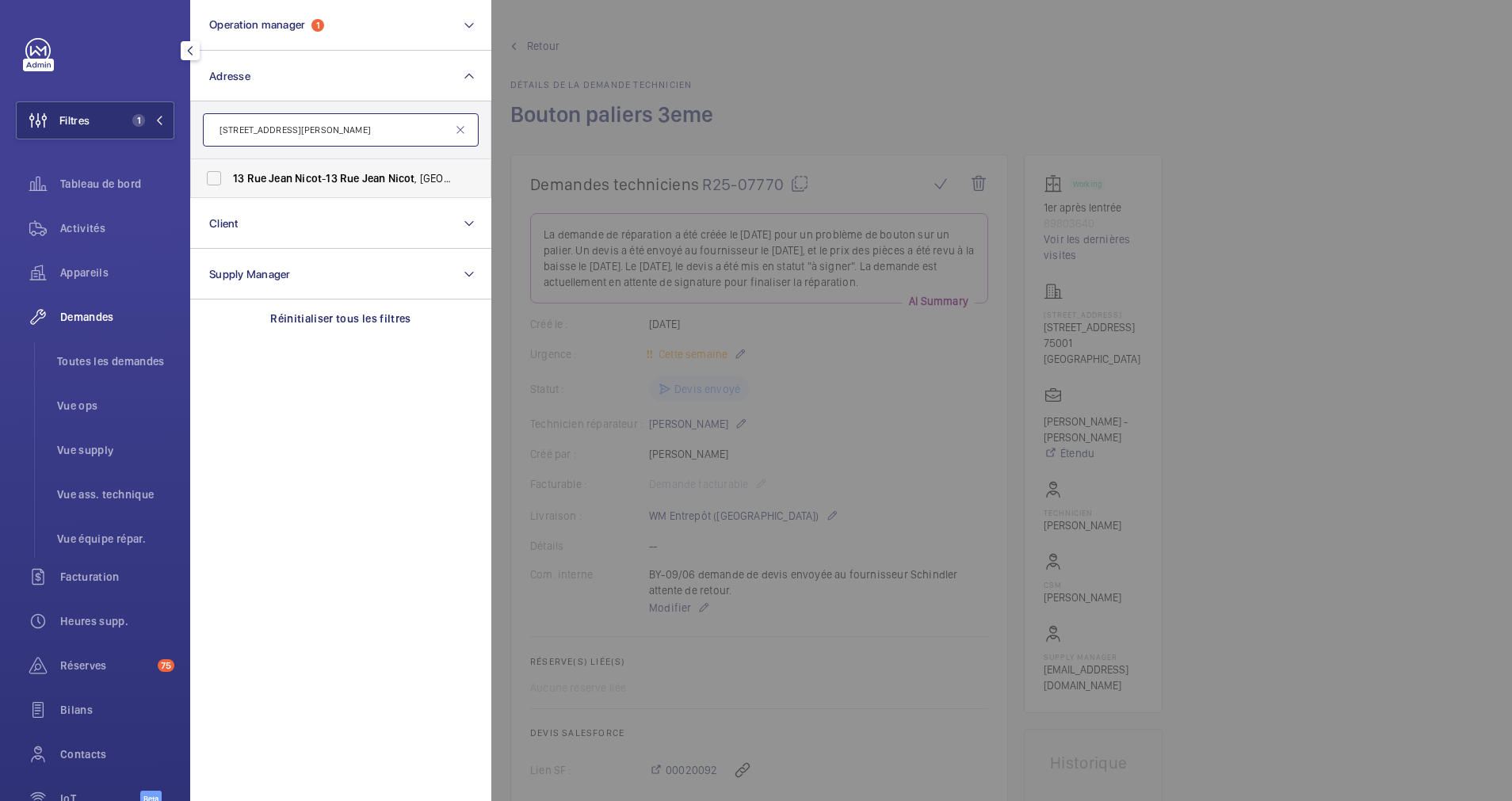
type input "13 Rue Jean Nicot"
click at [242, 172] on span "13 Rue Jean Nicot - 13 Rue Jean Nicot , 75007 PARIS, PARIS 75007" at bounding box center [342, 178] width 218 height 16
click at [229, 172] on input "13 Rue Jean Nicot - 13 Rue Jean Nicot , 75007 PARIS, PARIS 75007" at bounding box center [214, 178] width 31 height 31
checkbox input "true"
click at [86, 229] on span "Activités" at bounding box center [117, 228] width 114 height 16
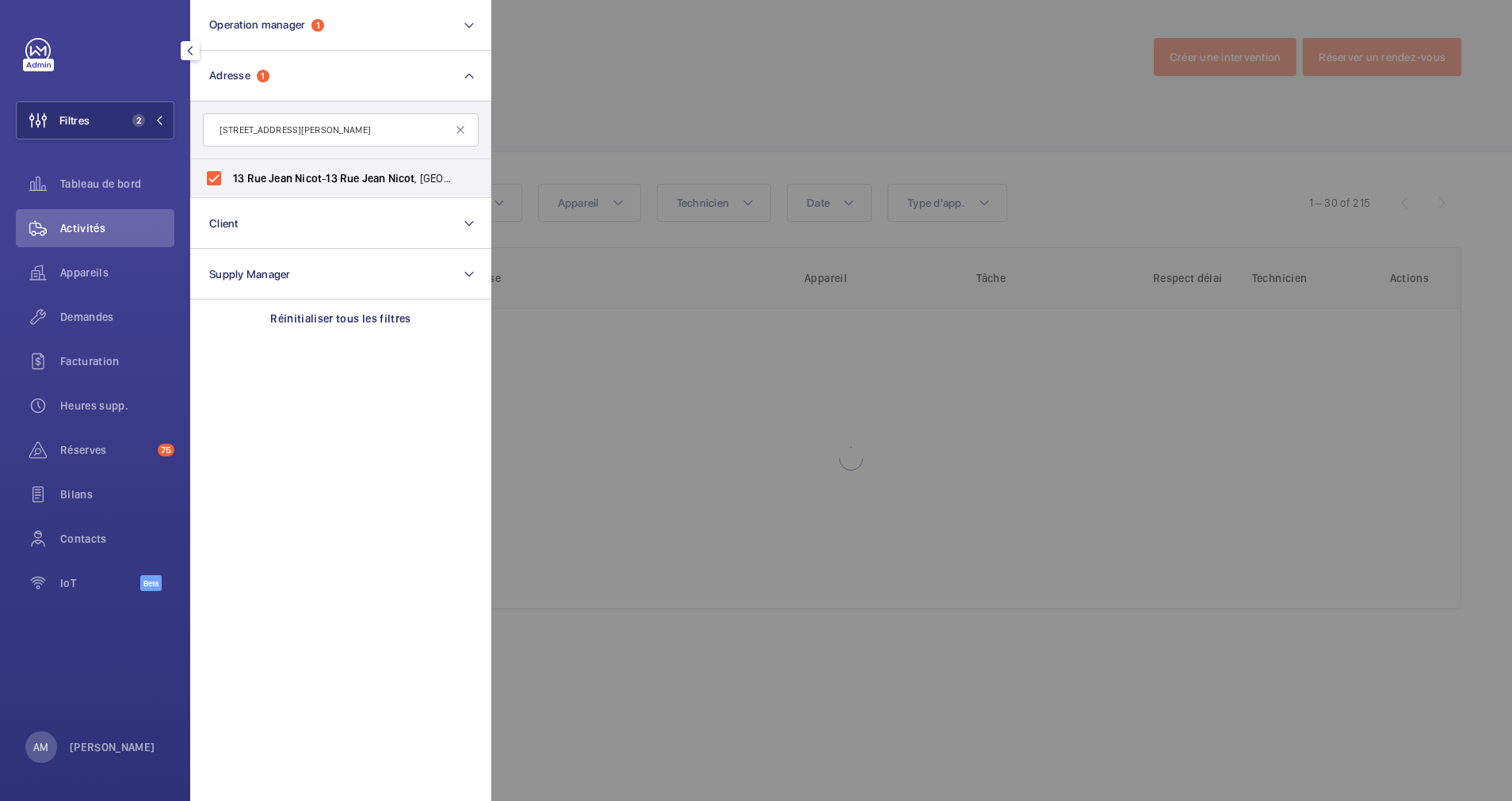
click at [943, 126] on div at bounding box center [1247, 400] width 1512 height 801
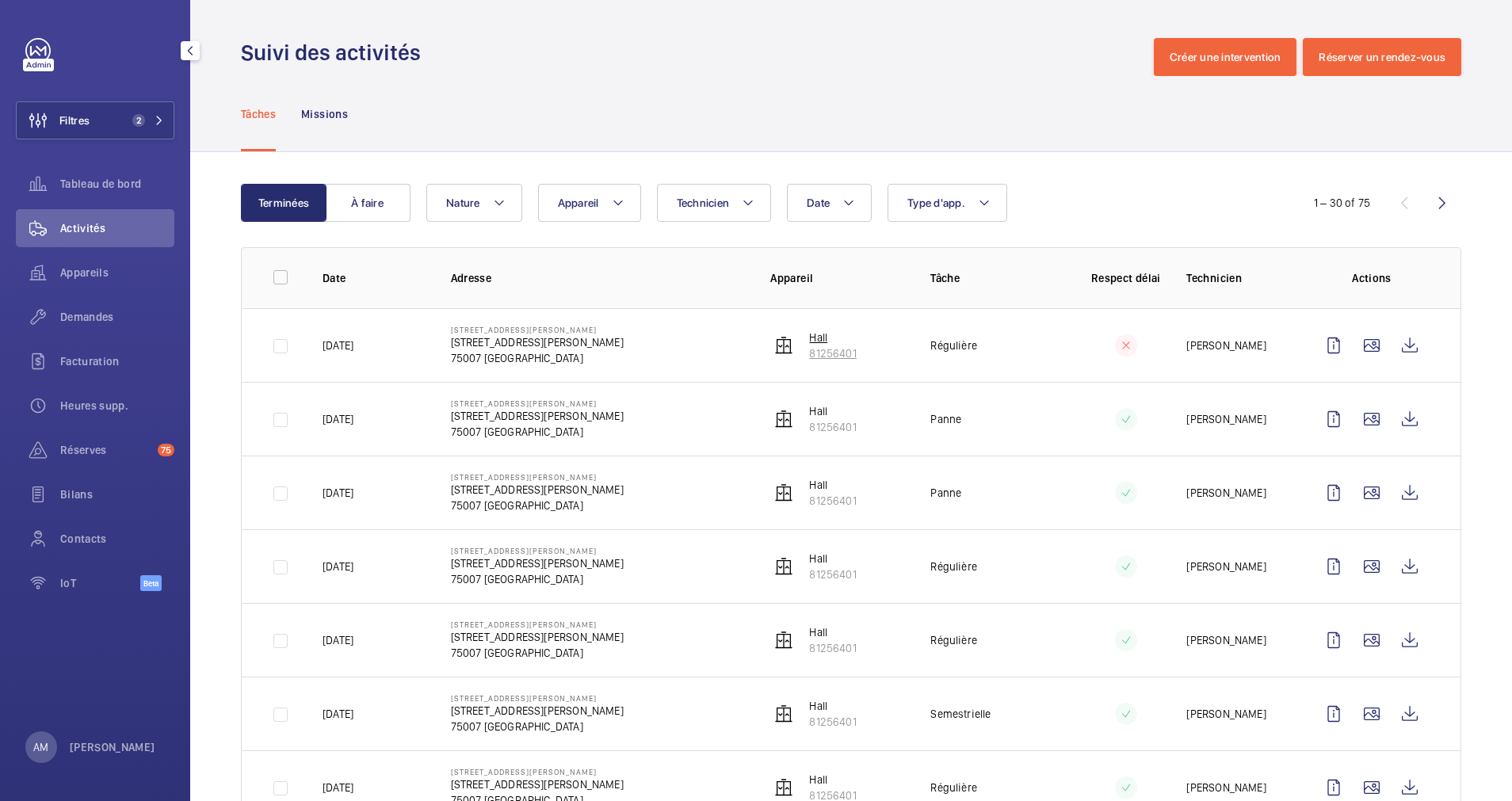
click at [822, 341] on p "Hall" at bounding box center [832, 337] width 47 height 16
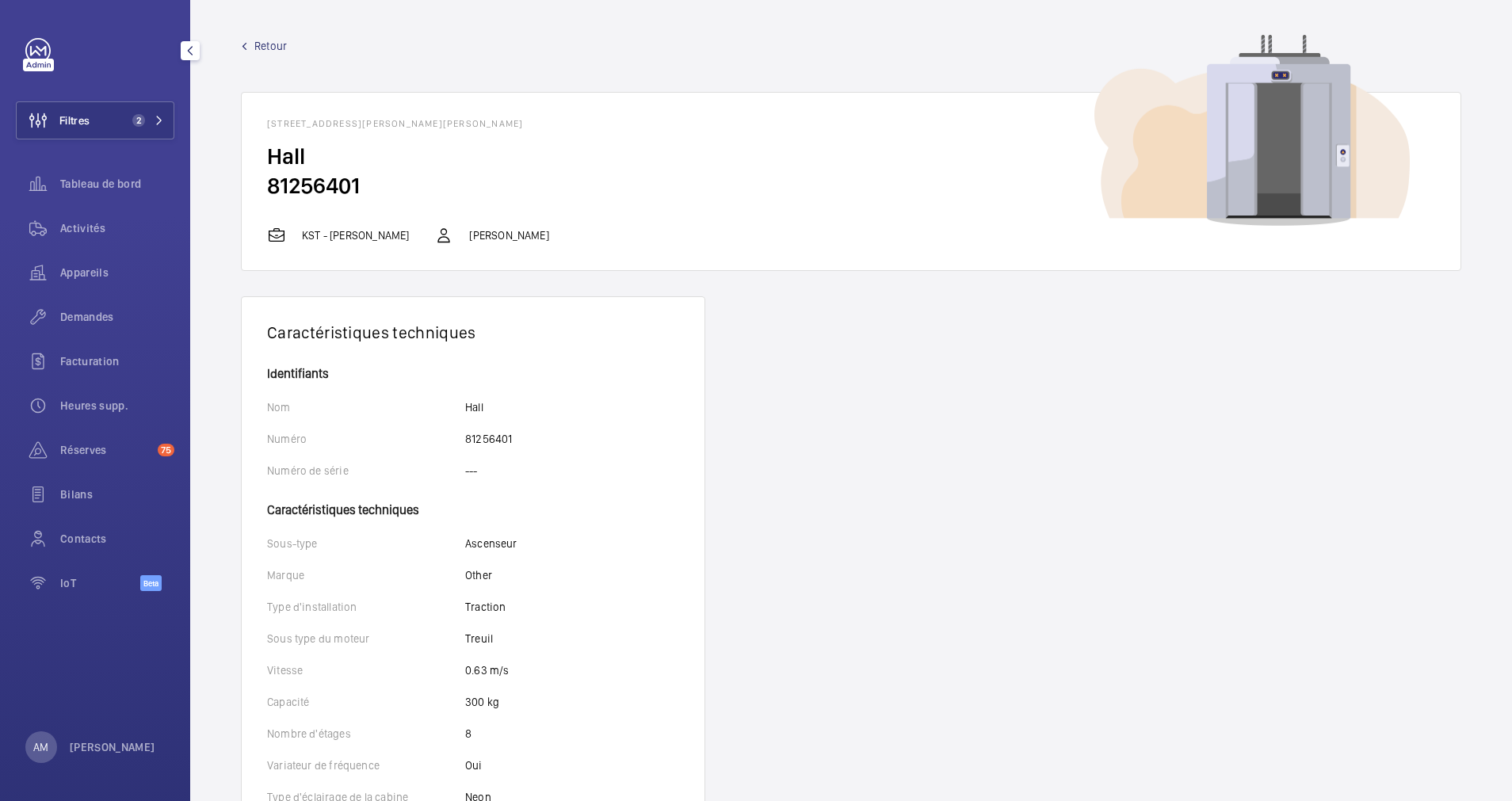
click at [255, 37] on wm-front-device-detail "Retour 13 Rue Jean Nicot - 13 Rue Jean Nicot, 75007 PARIS, 75007 PARIS Hall 812…" at bounding box center [851, 729] width 1322 height 1459
click at [273, 47] on span "Retour" at bounding box center [270, 46] width 32 height 16
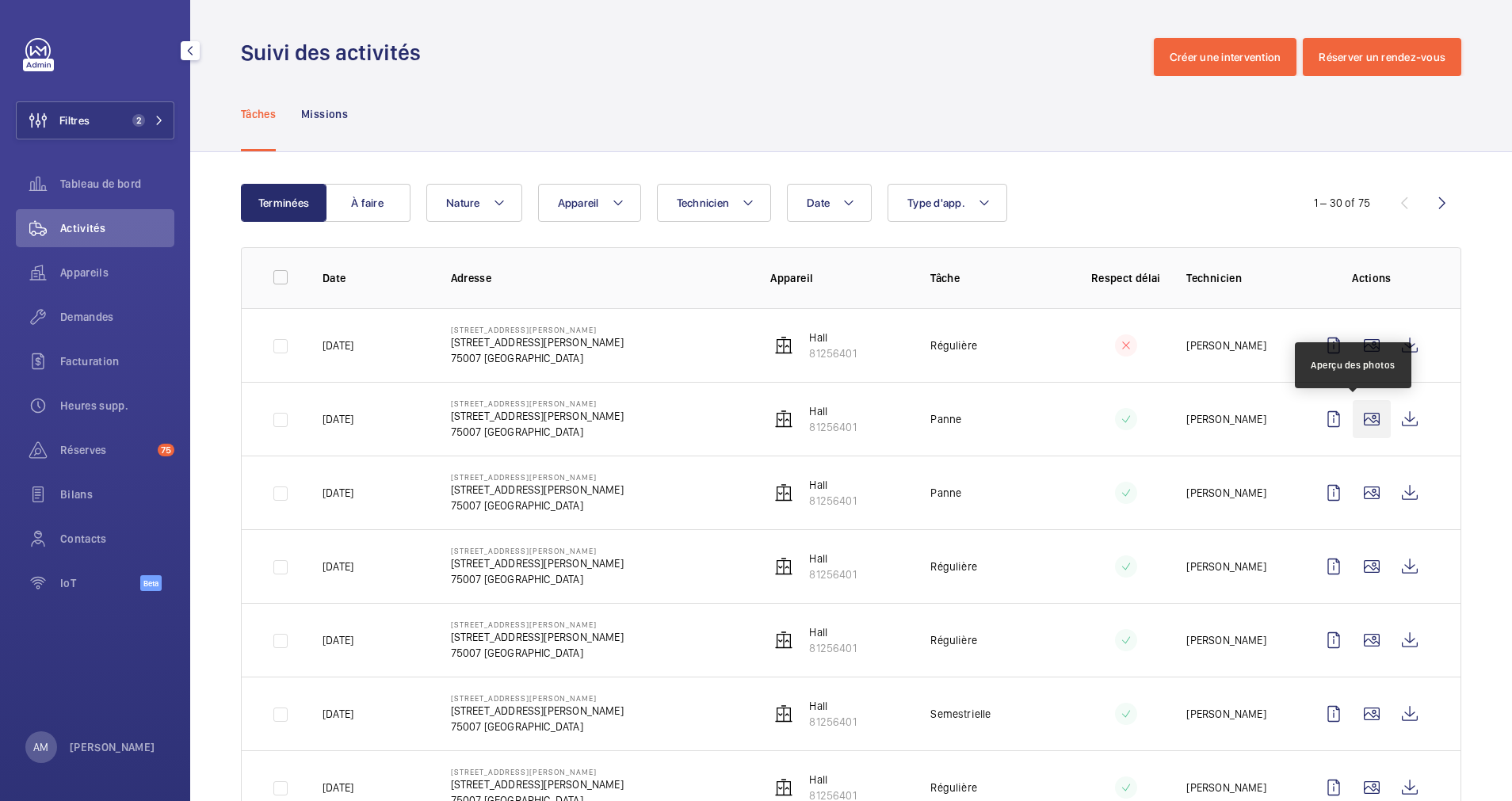
click at [1354, 416] on wm-front-icon-button at bounding box center [1372, 419] width 38 height 38
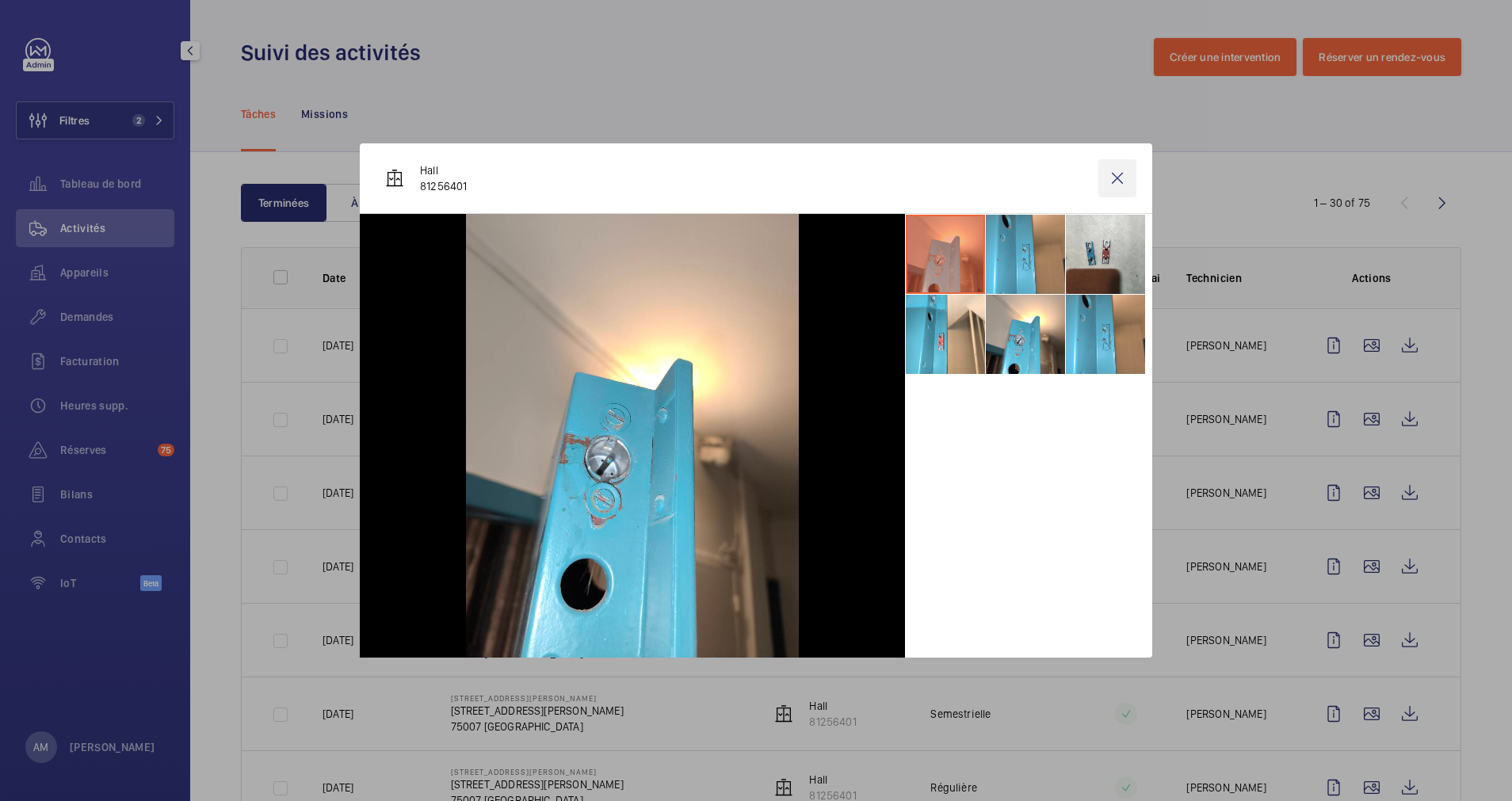
click at [1121, 174] on wm-front-icon-button at bounding box center [1117, 177] width 38 height 38
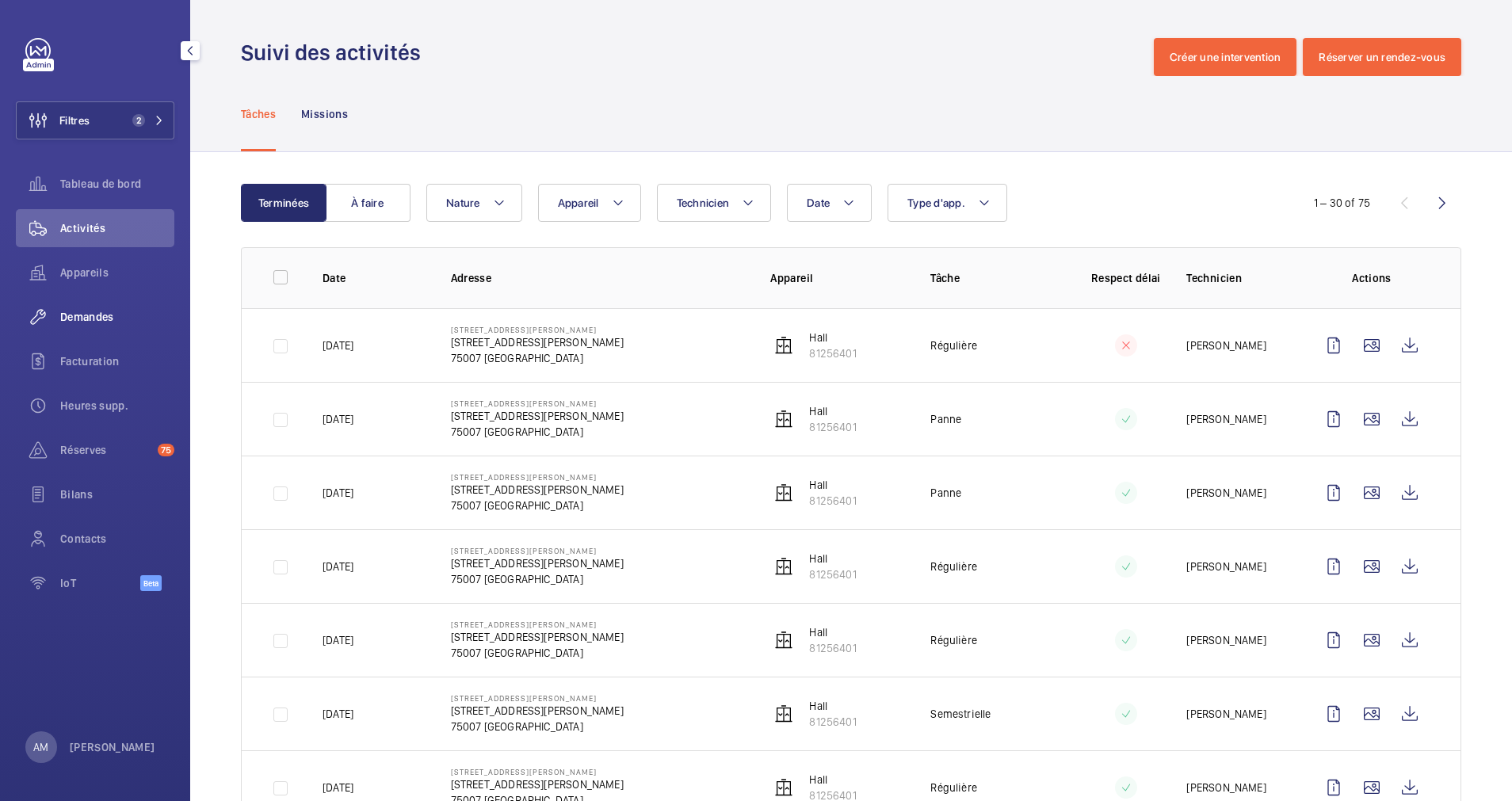
click at [74, 308] on div "Demandes" at bounding box center [95, 317] width 159 height 38
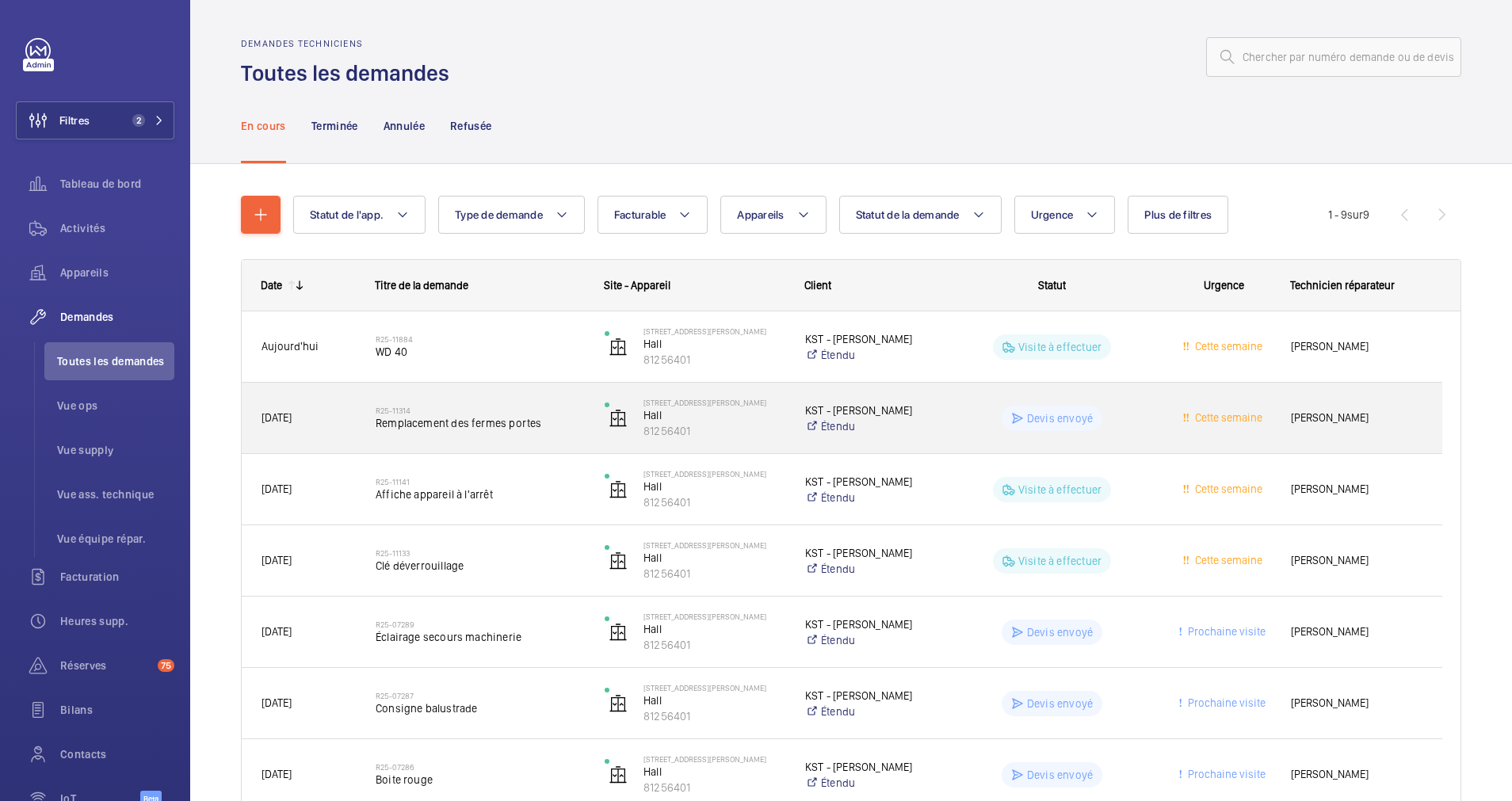
click at [537, 419] on span "Remplacement des fermes portes" at bounding box center [479, 424] width 209 height 16
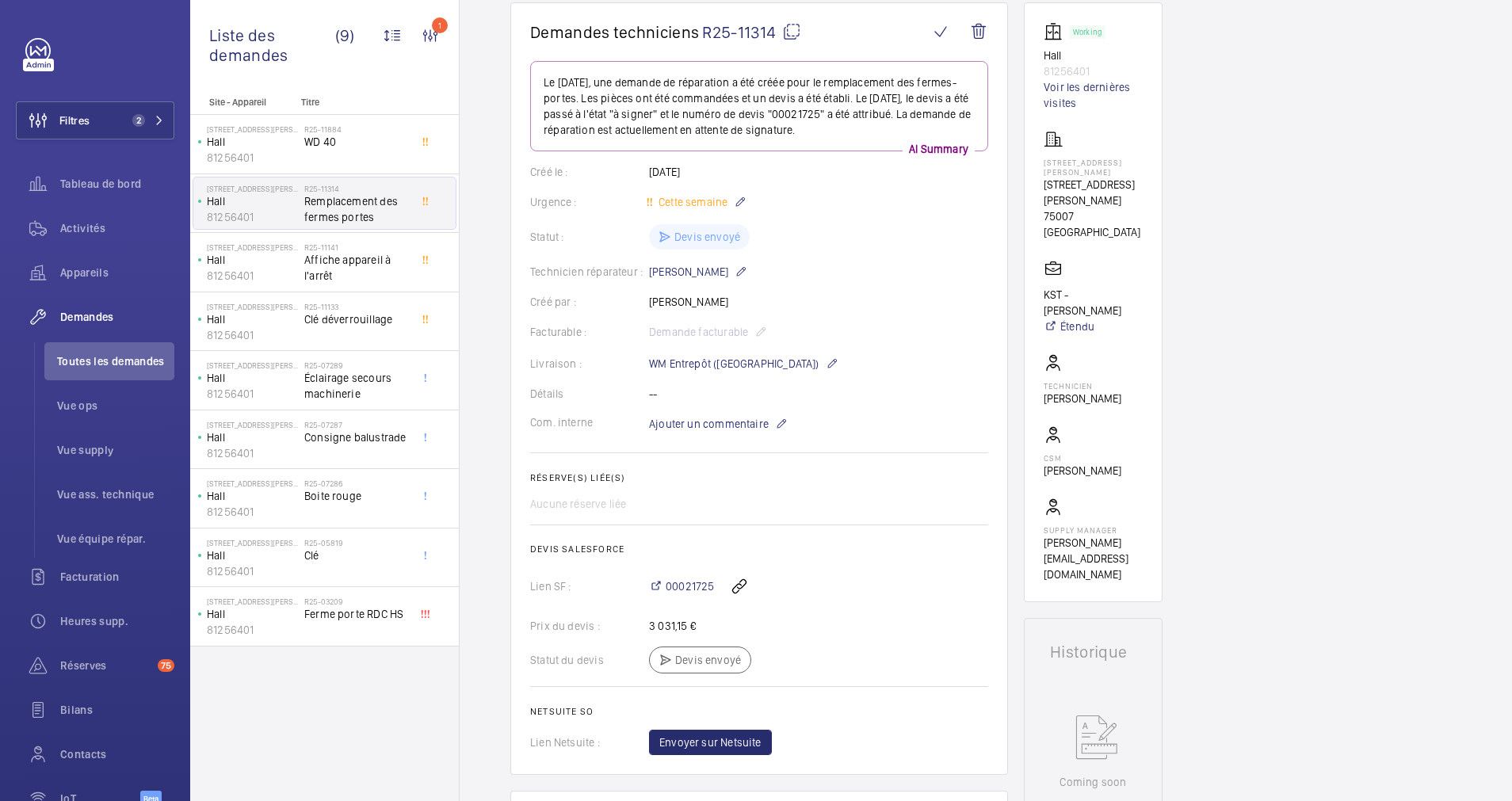
scroll to position [119, 0]
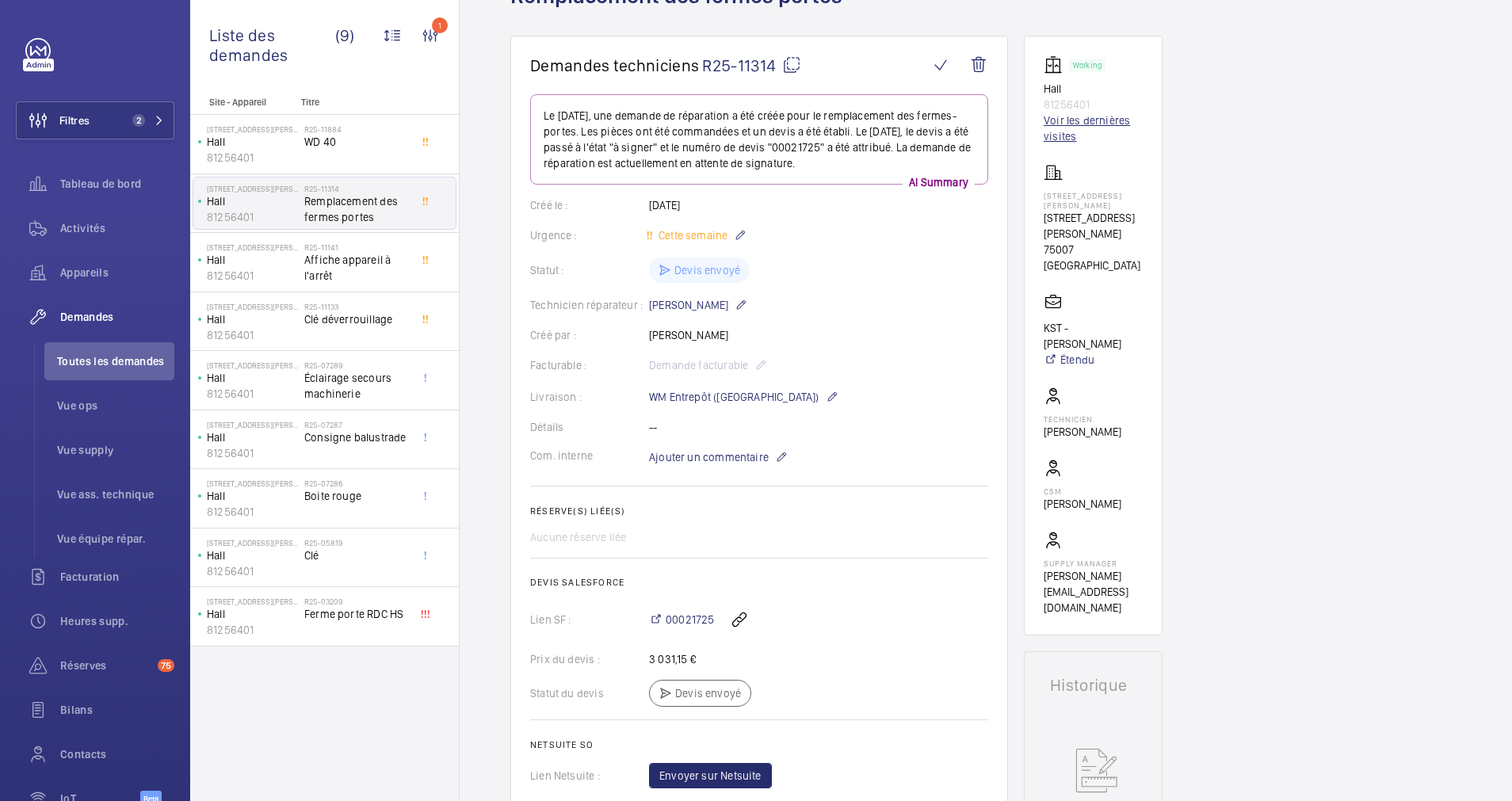
click at [1050, 140] on link "Voir les dernières visites" at bounding box center [1093, 128] width 99 height 31
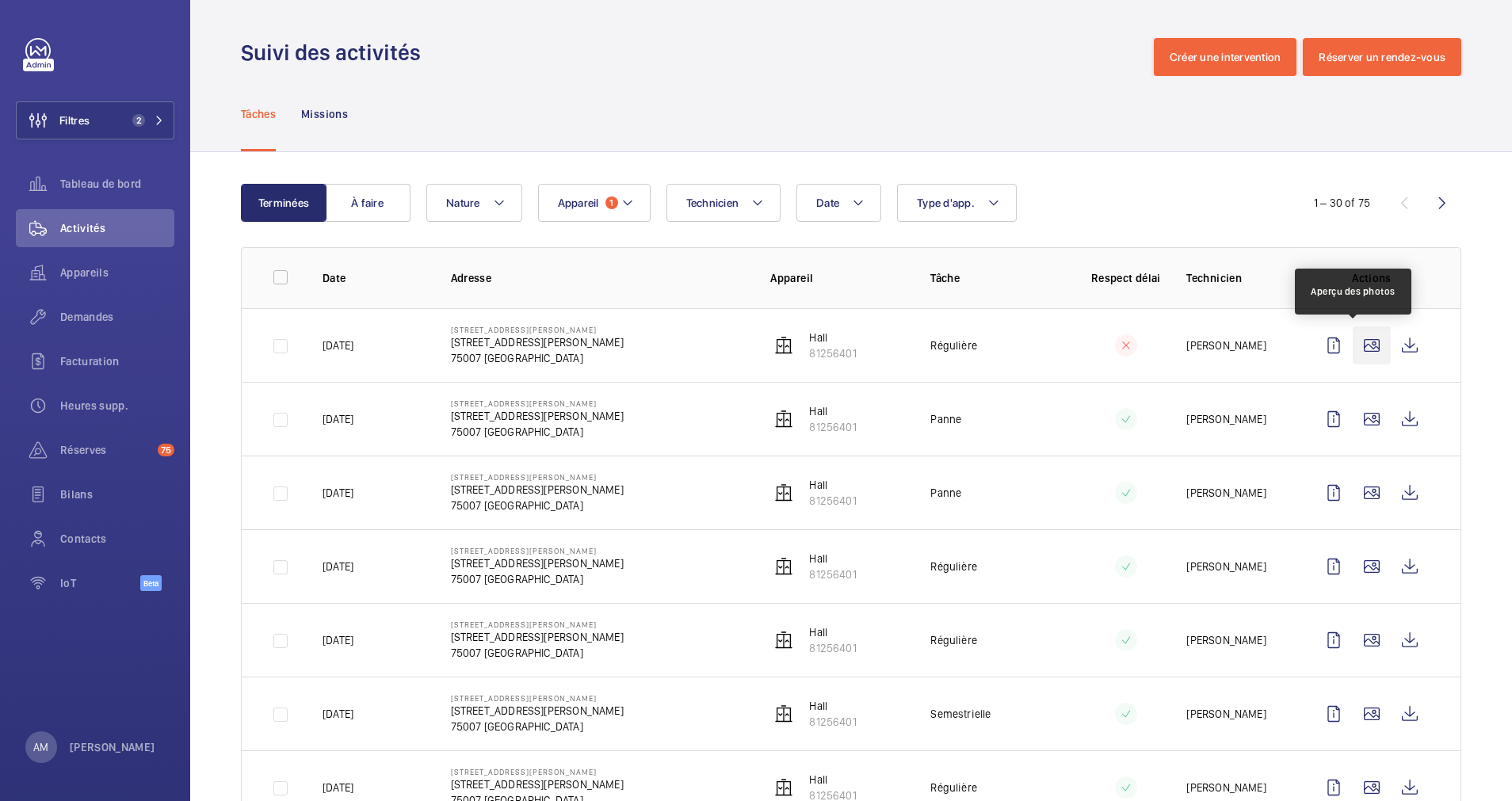
click at [1353, 338] on wm-front-icon-button at bounding box center [1372, 345] width 38 height 38
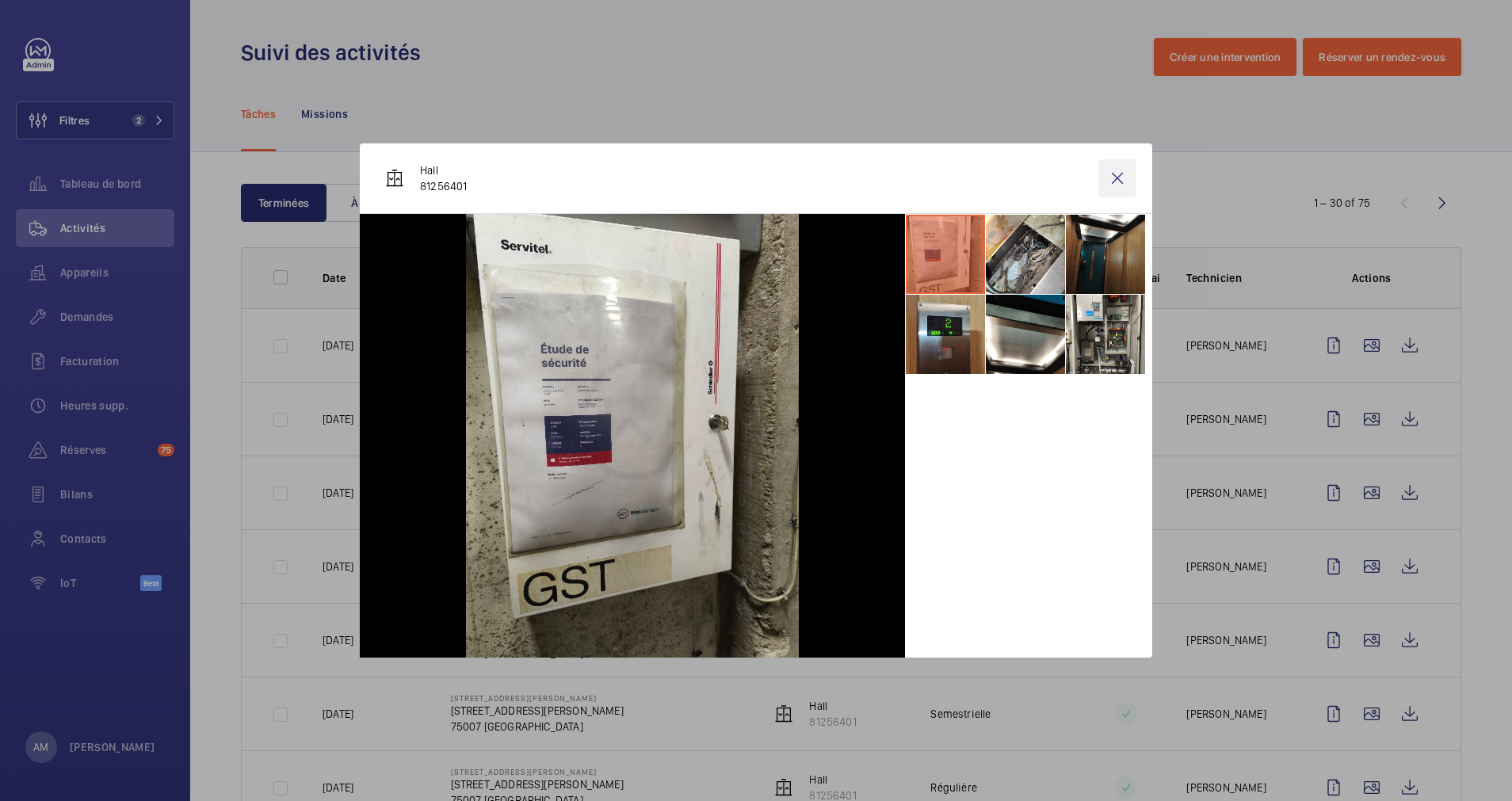
click at [1123, 171] on wm-front-icon-button at bounding box center [1117, 177] width 38 height 38
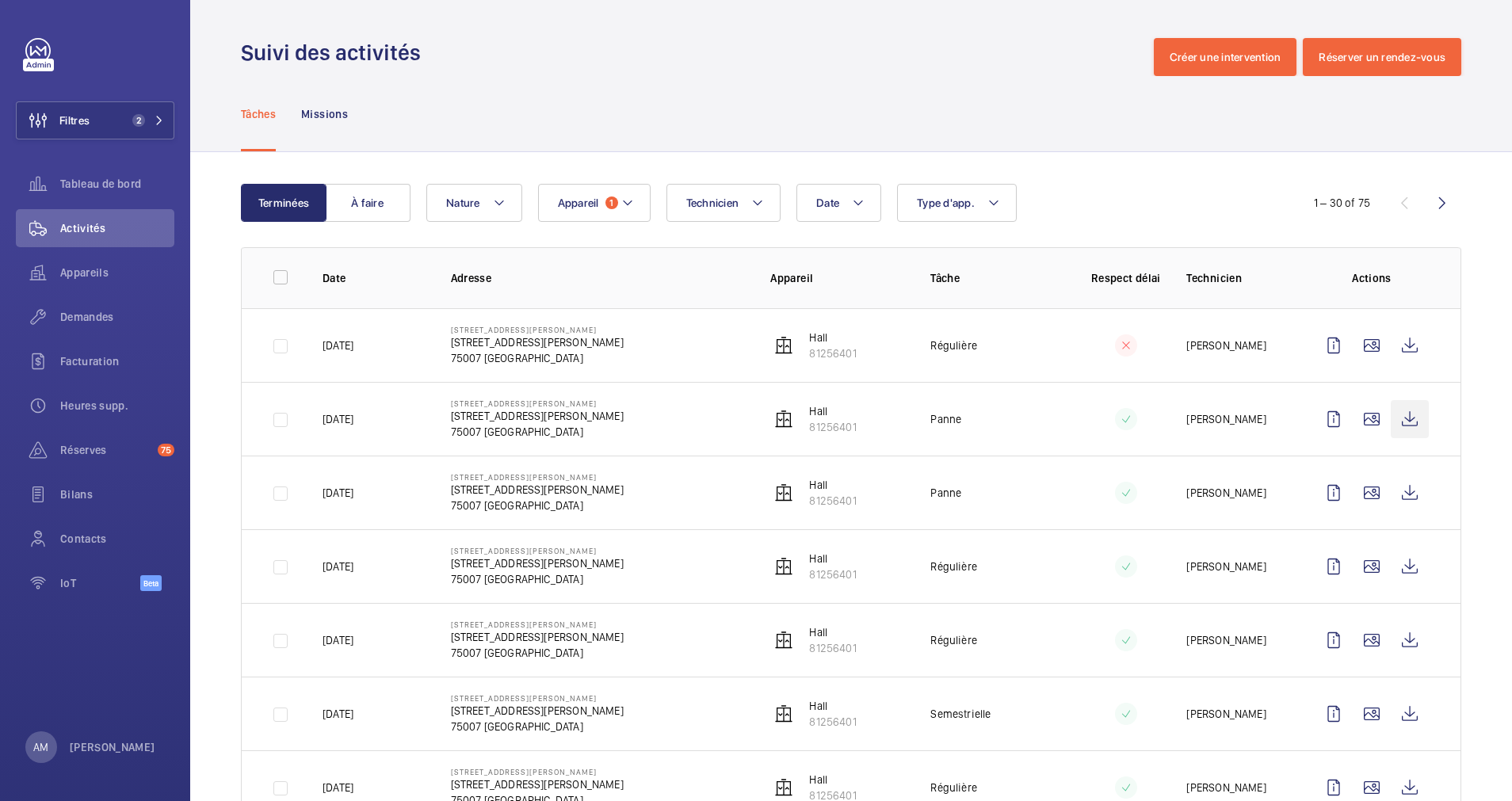
click at [1391, 409] on wm-front-icon-button at bounding box center [1410, 419] width 38 height 38
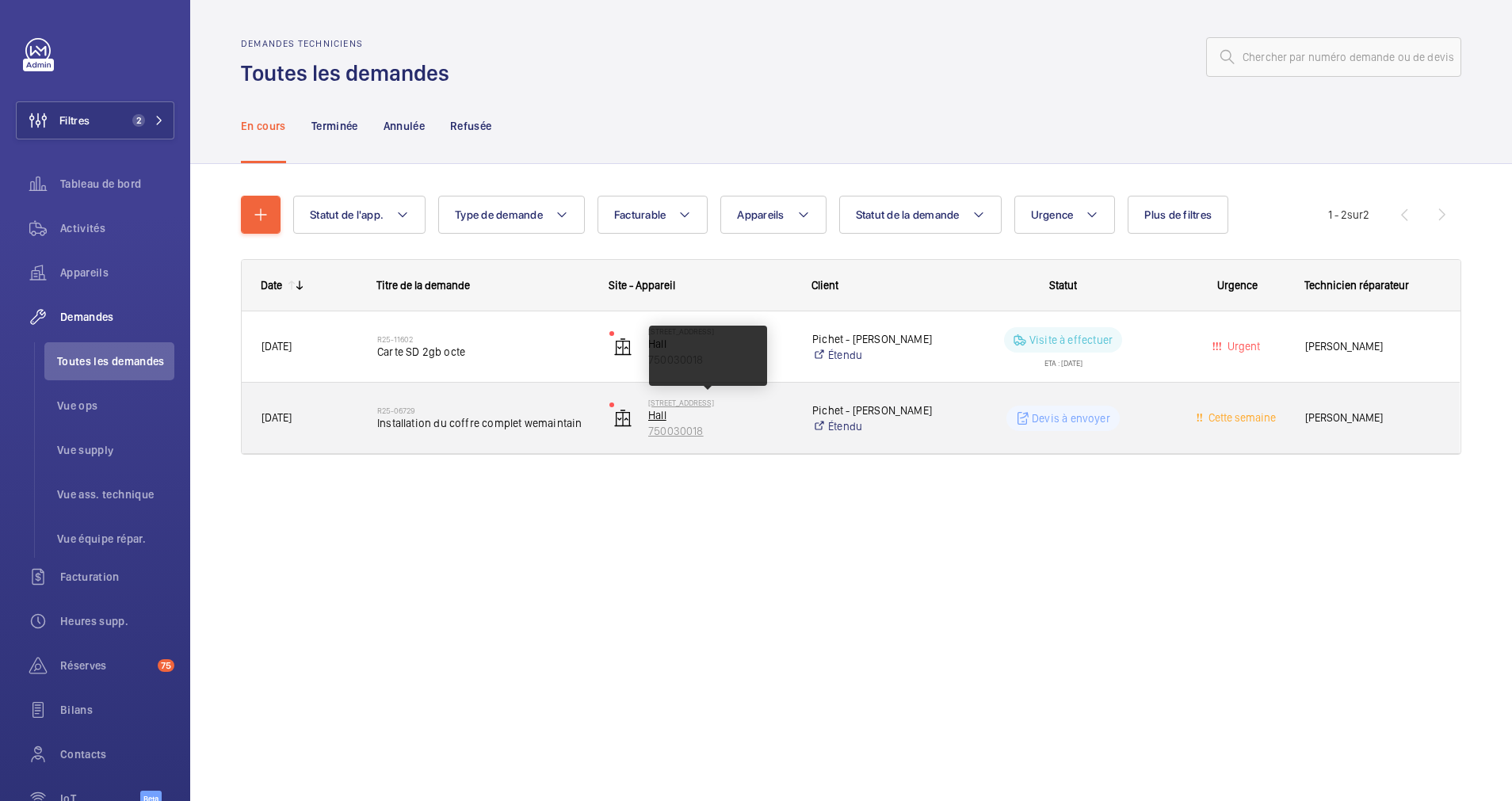
click at [751, 407] on p "Hall" at bounding box center [720, 415] width 143 height 16
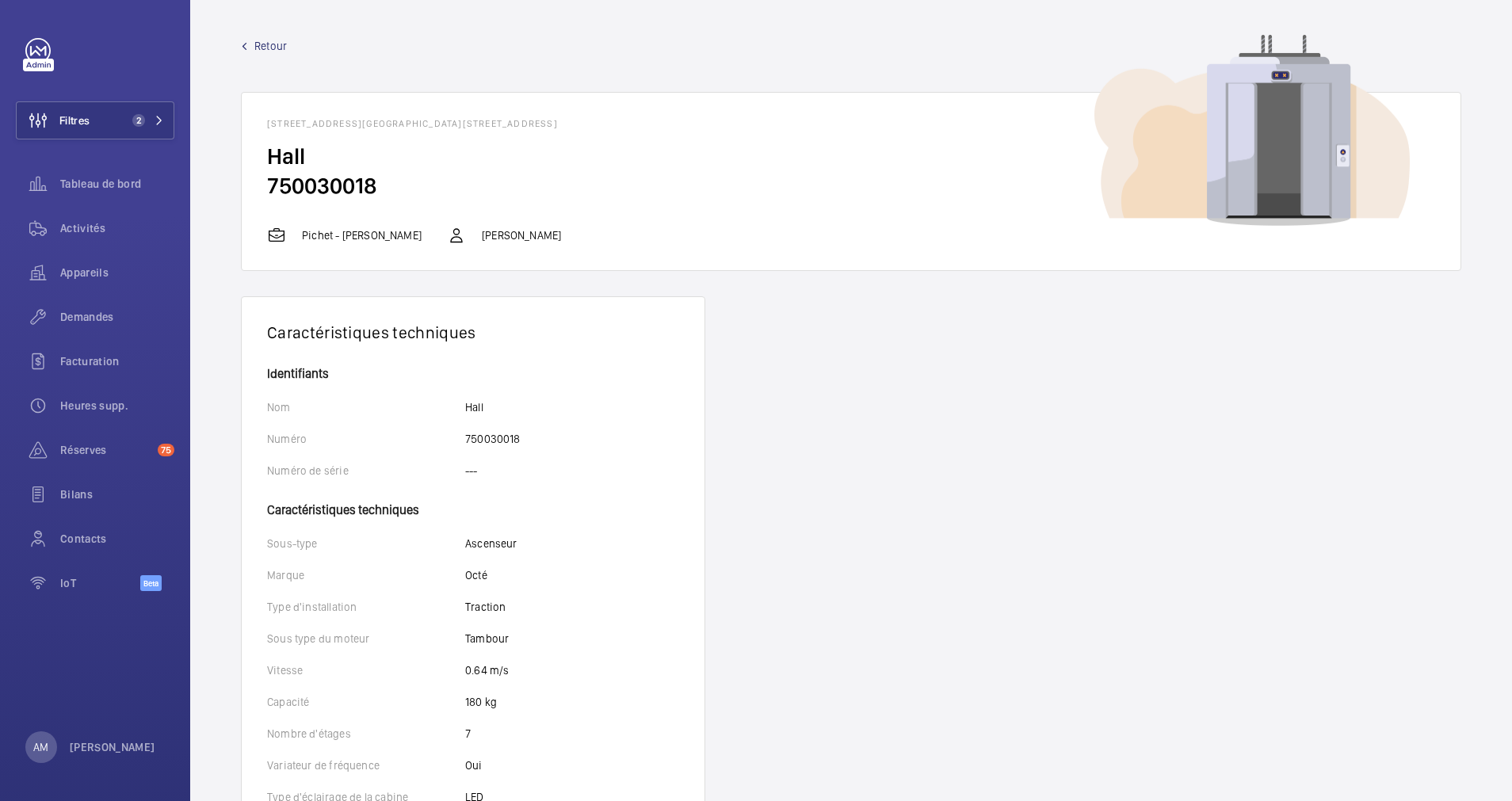
click at [280, 44] on span "Retour" at bounding box center [270, 46] width 32 height 16
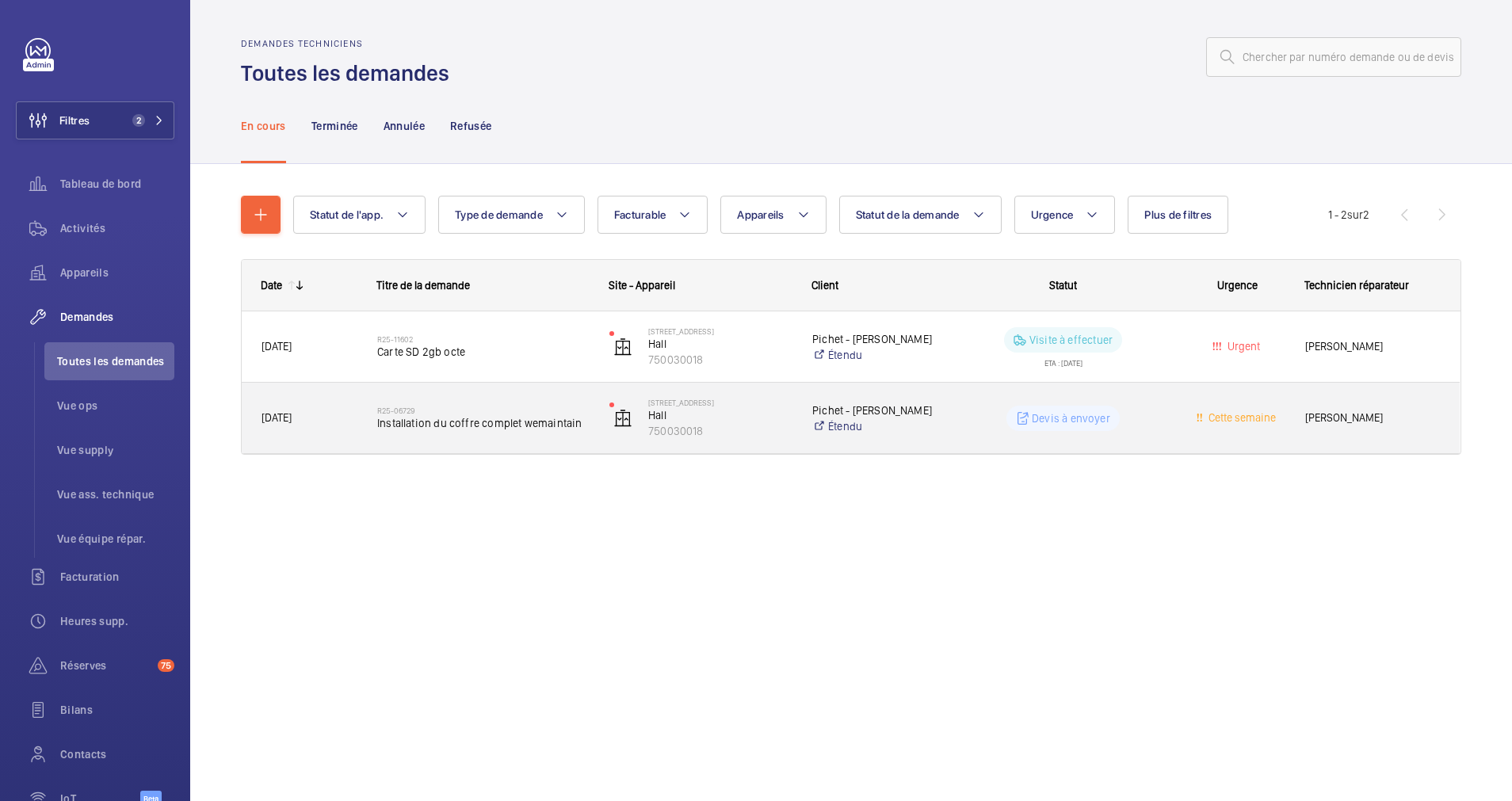
click at [461, 429] on span "Installation du coffre complet wemaintain" at bounding box center [483, 424] width 212 height 16
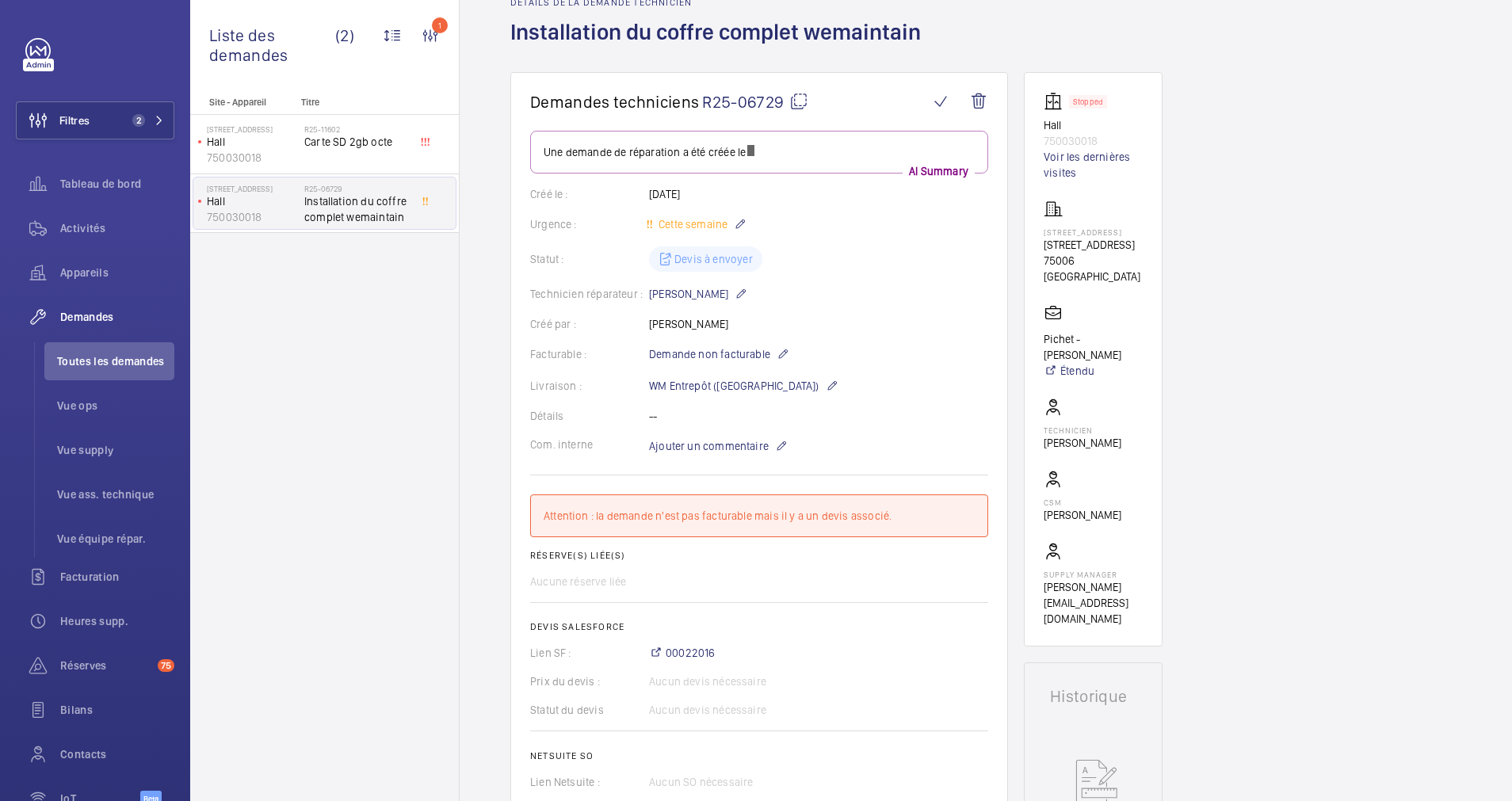
scroll to position [119, 0]
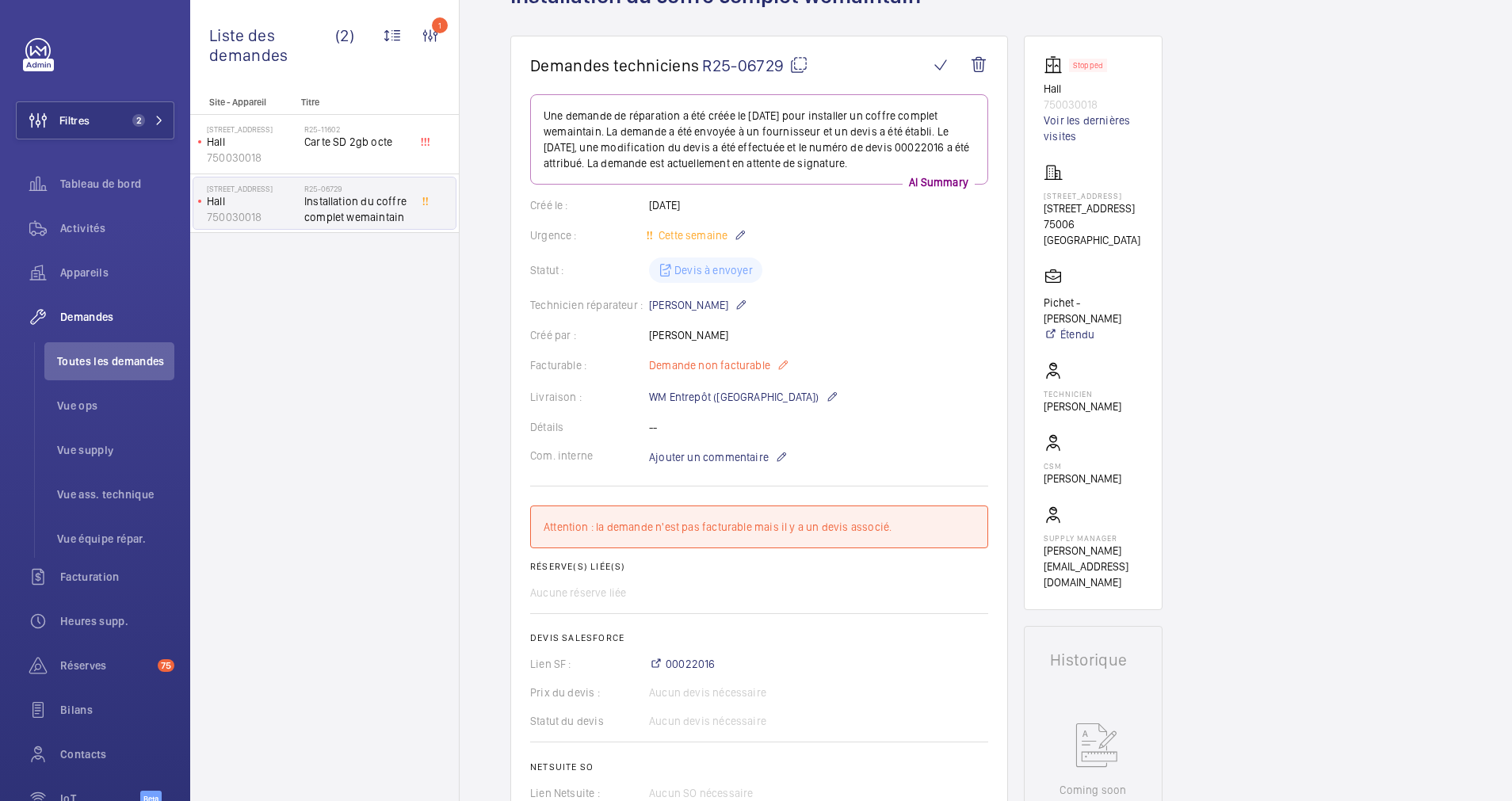
click at [782, 365] on mat-icon at bounding box center [782, 365] width 13 height 19
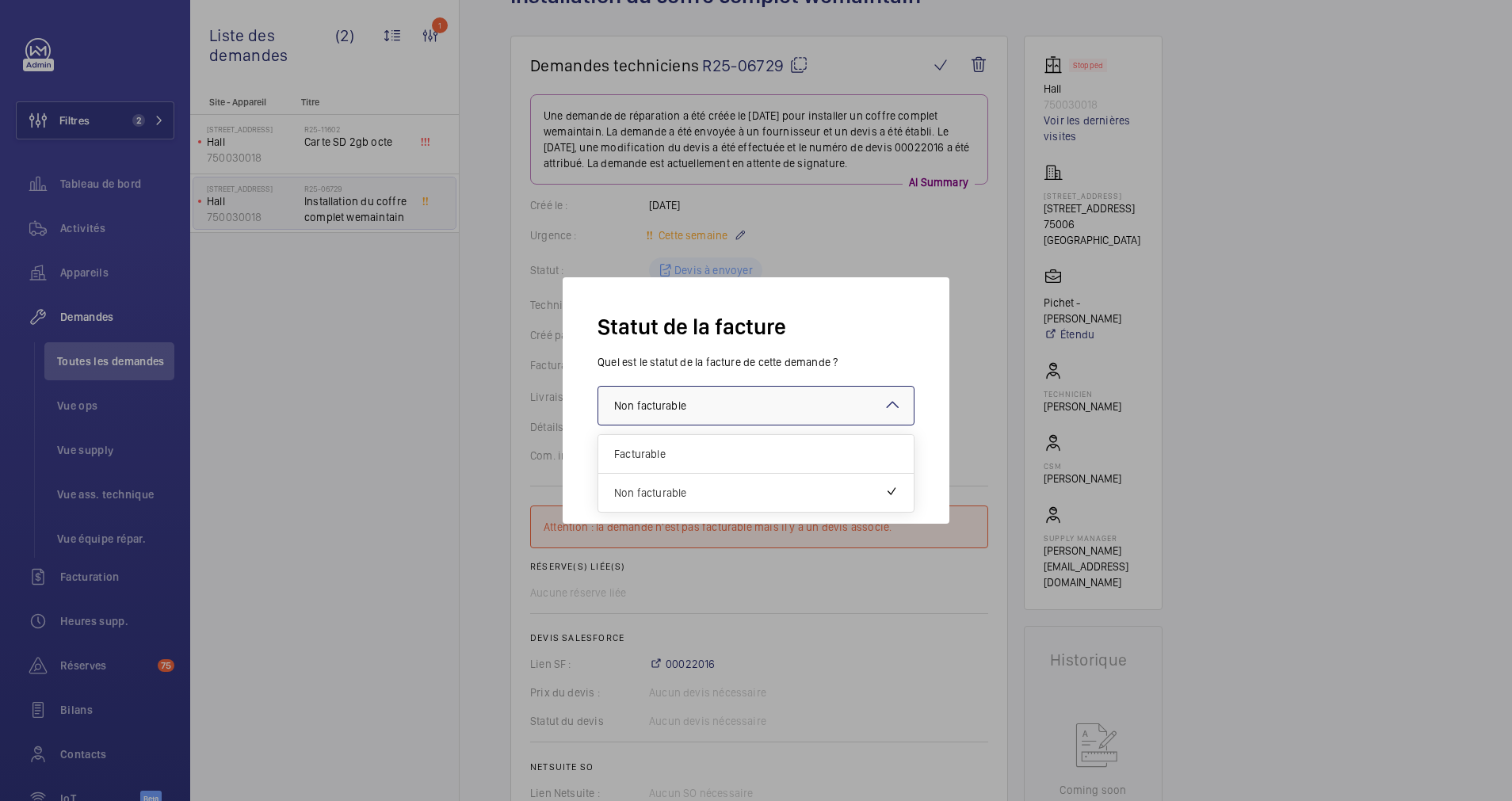
click at [883, 412] on div "Faites un choix × Non facturable × Facturable Non facturable" at bounding box center [755, 406] width 317 height 39
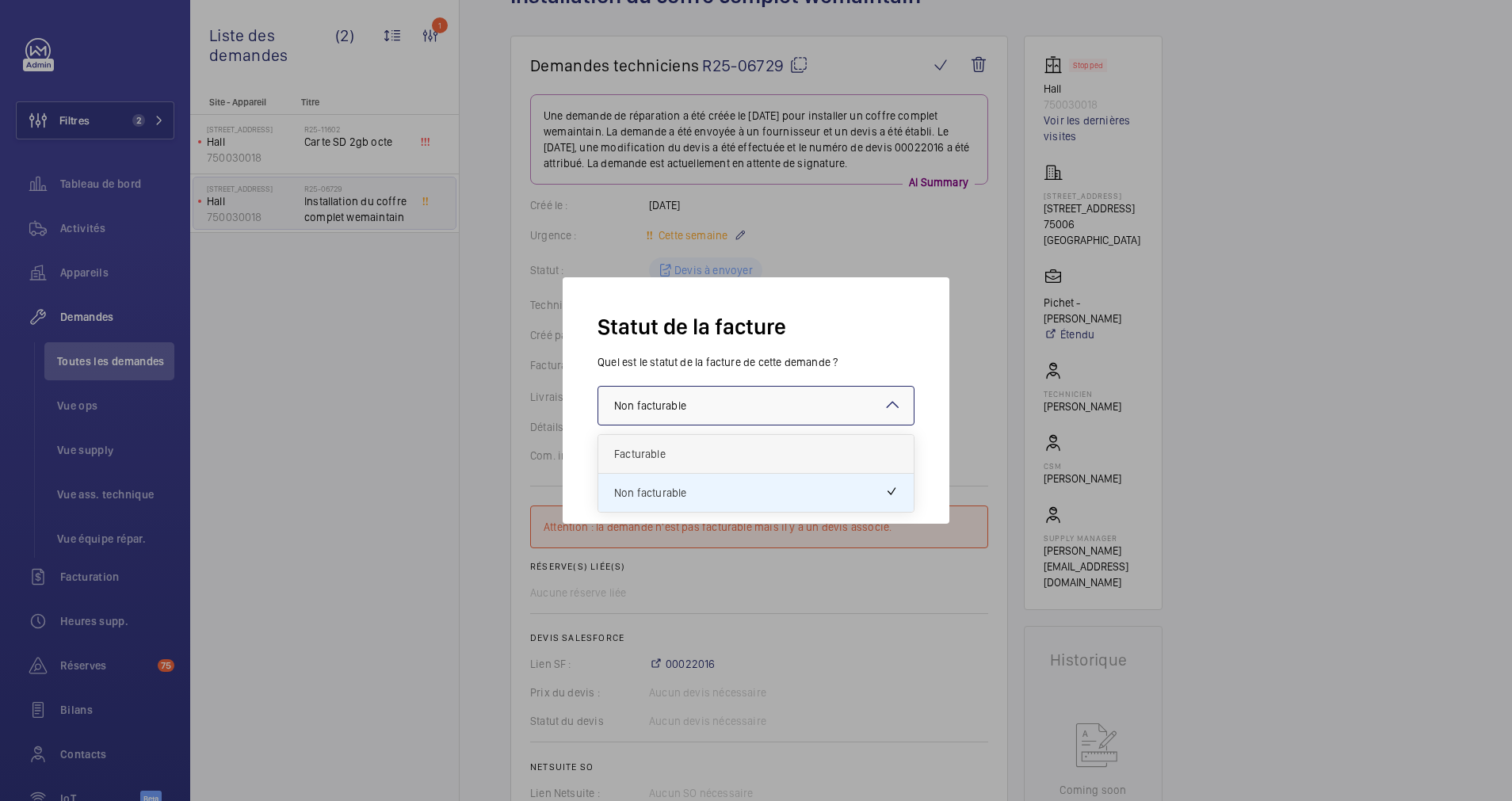
click at [724, 449] on span "Facturable" at bounding box center [755, 454] width 283 height 16
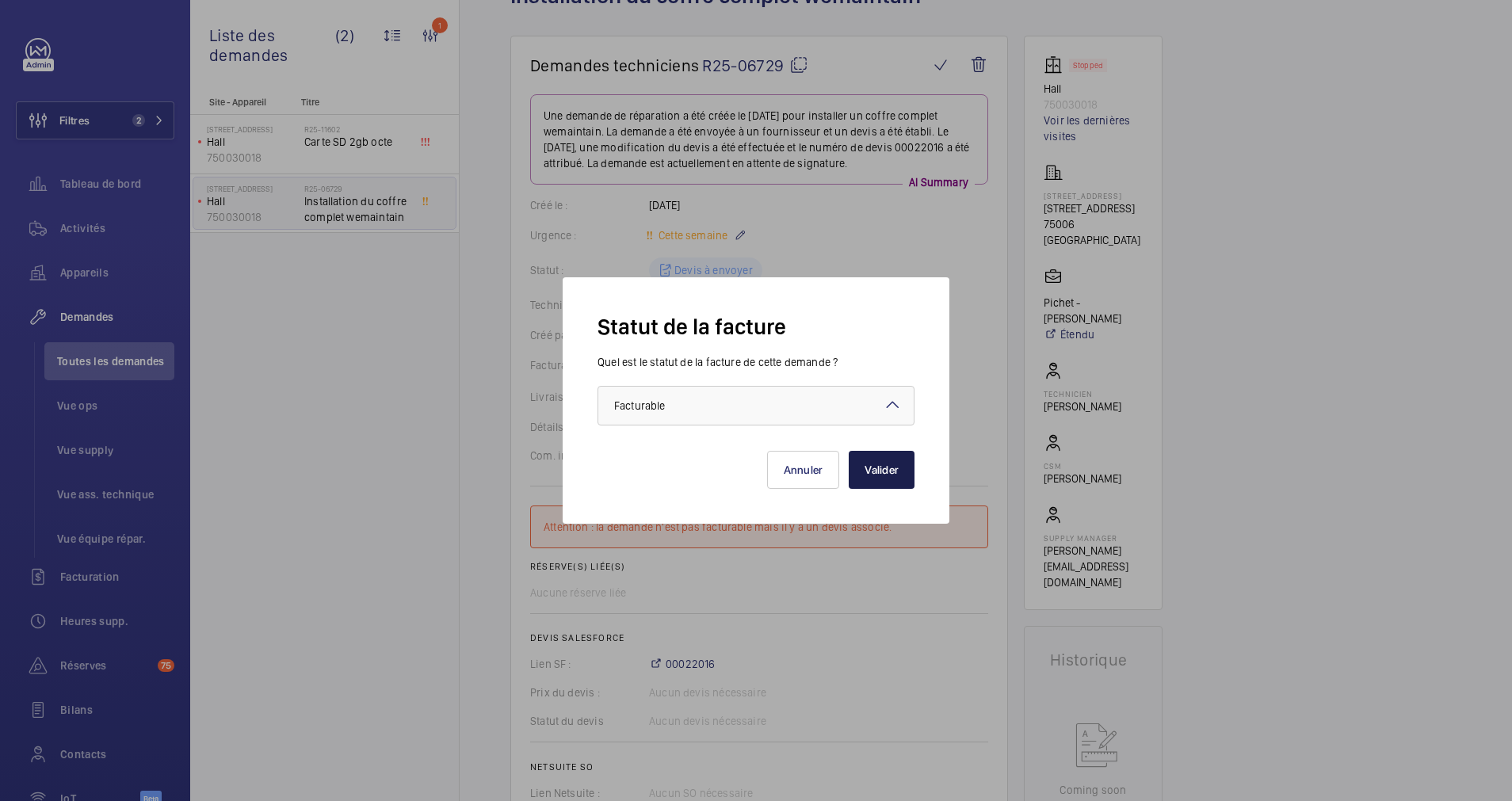
click at [902, 465] on button "Valider" at bounding box center [882, 470] width 66 height 38
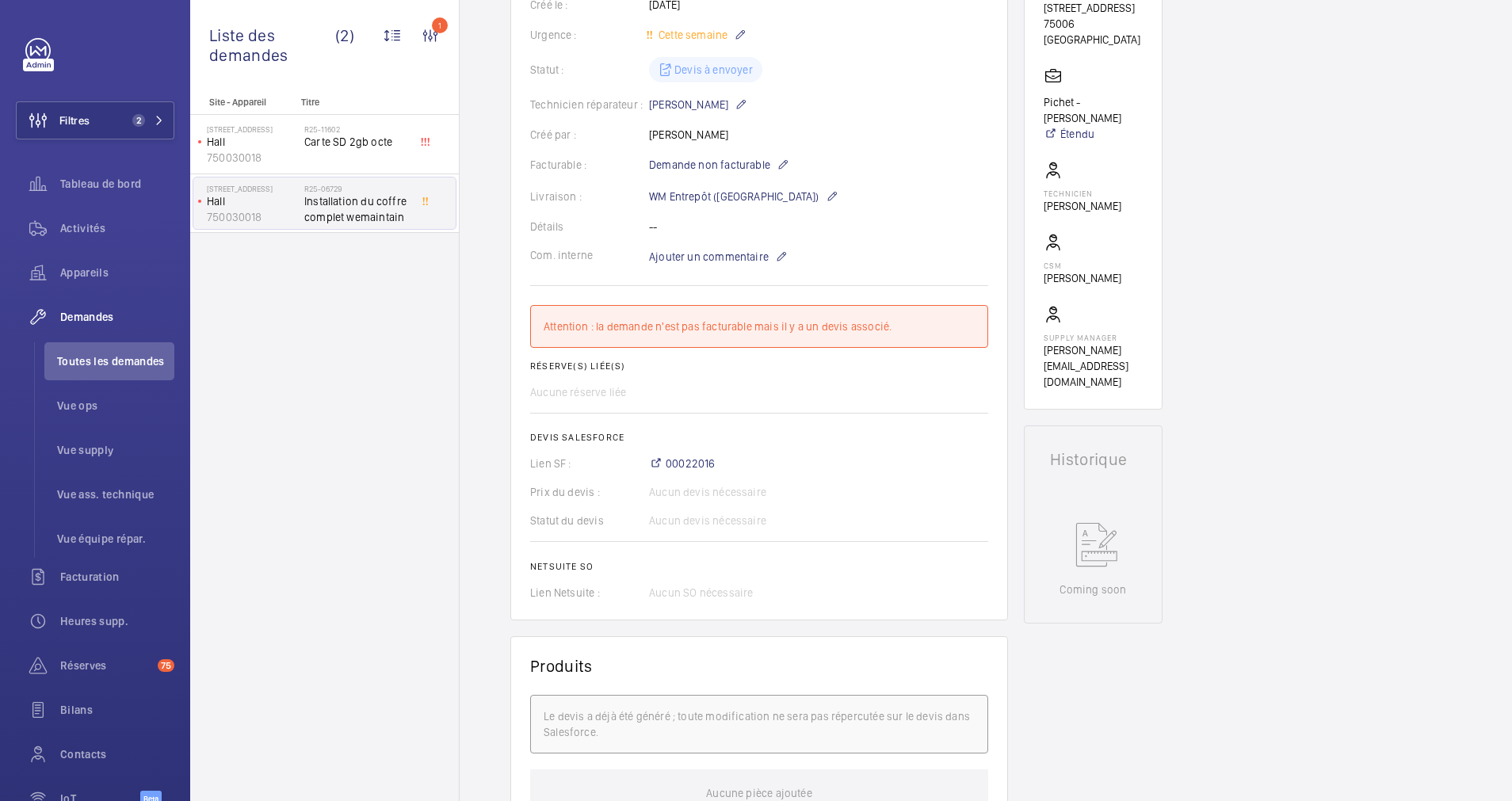
scroll to position [357, 0]
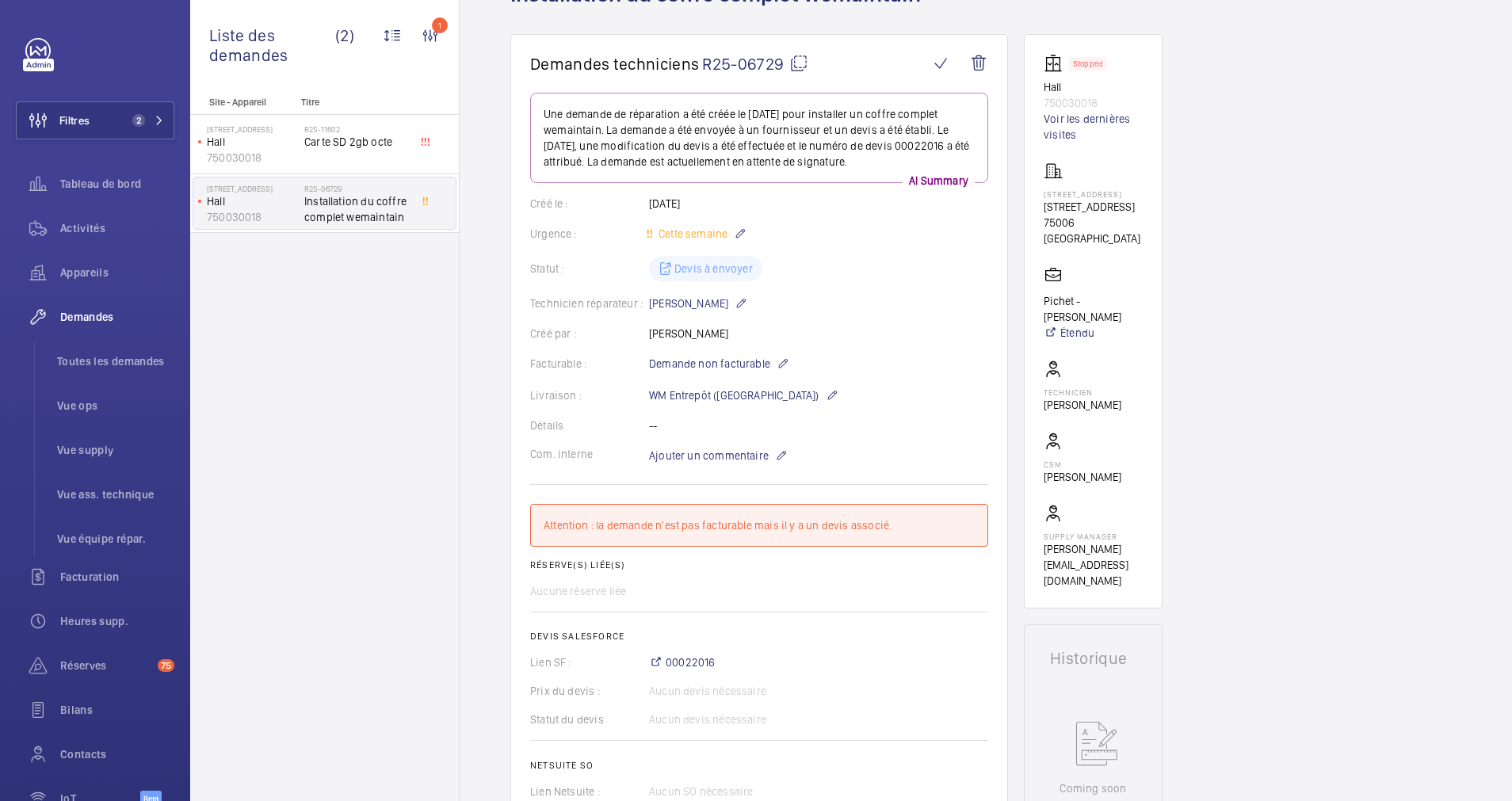
scroll to position [119, 0]
click at [127, 111] on button "Filtres 2" at bounding box center [95, 120] width 159 height 38
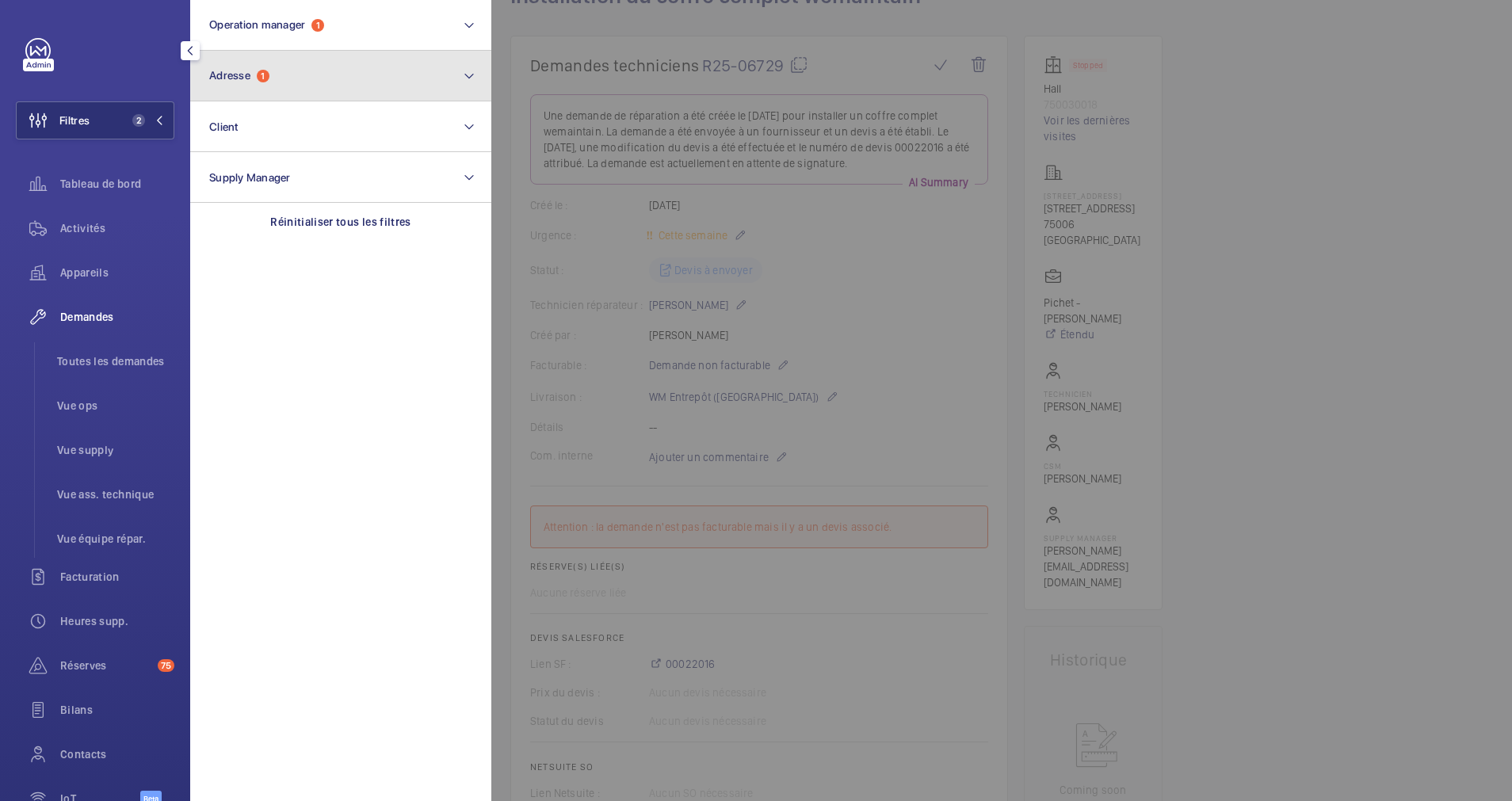
click at [338, 77] on button "Adresse 1" at bounding box center [340, 76] width 301 height 51
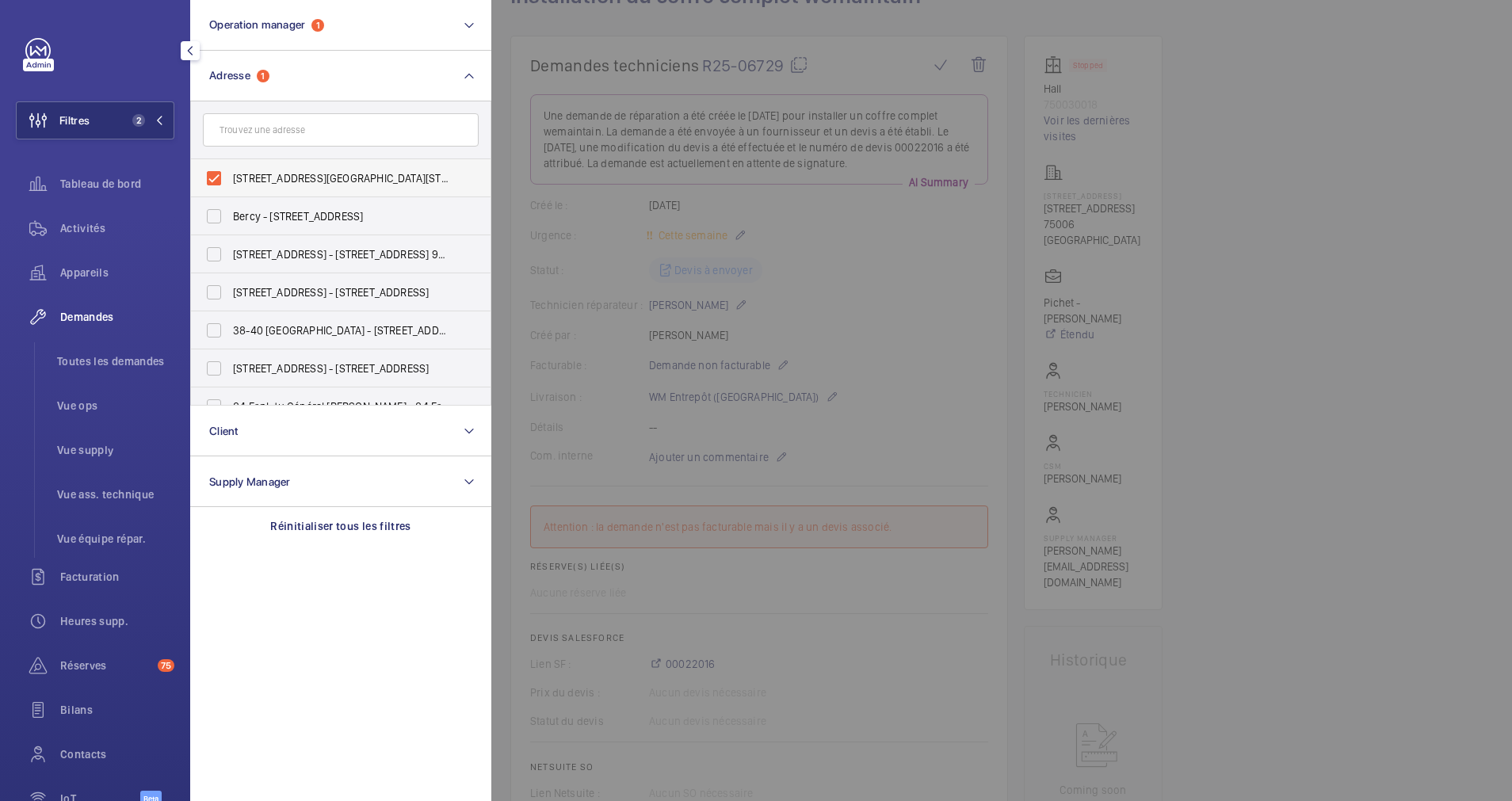
click at [226, 172] on label "9 rue du Dragon - 9 rue du Dragon, 75006 PARIS, PARIS 75006" at bounding box center [328, 177] width 276 height 38
click at [226, 172] on input "9 rue du Dragon - 9 rue du Dragon, 75006 PARIS, PARIS 75006" at bounding box center [214, 178] width 31 height 31
checkbox input "false"
click at [275, 143] on input "text" at bounding box center [340, 130] width 276 height 33
type input "g"
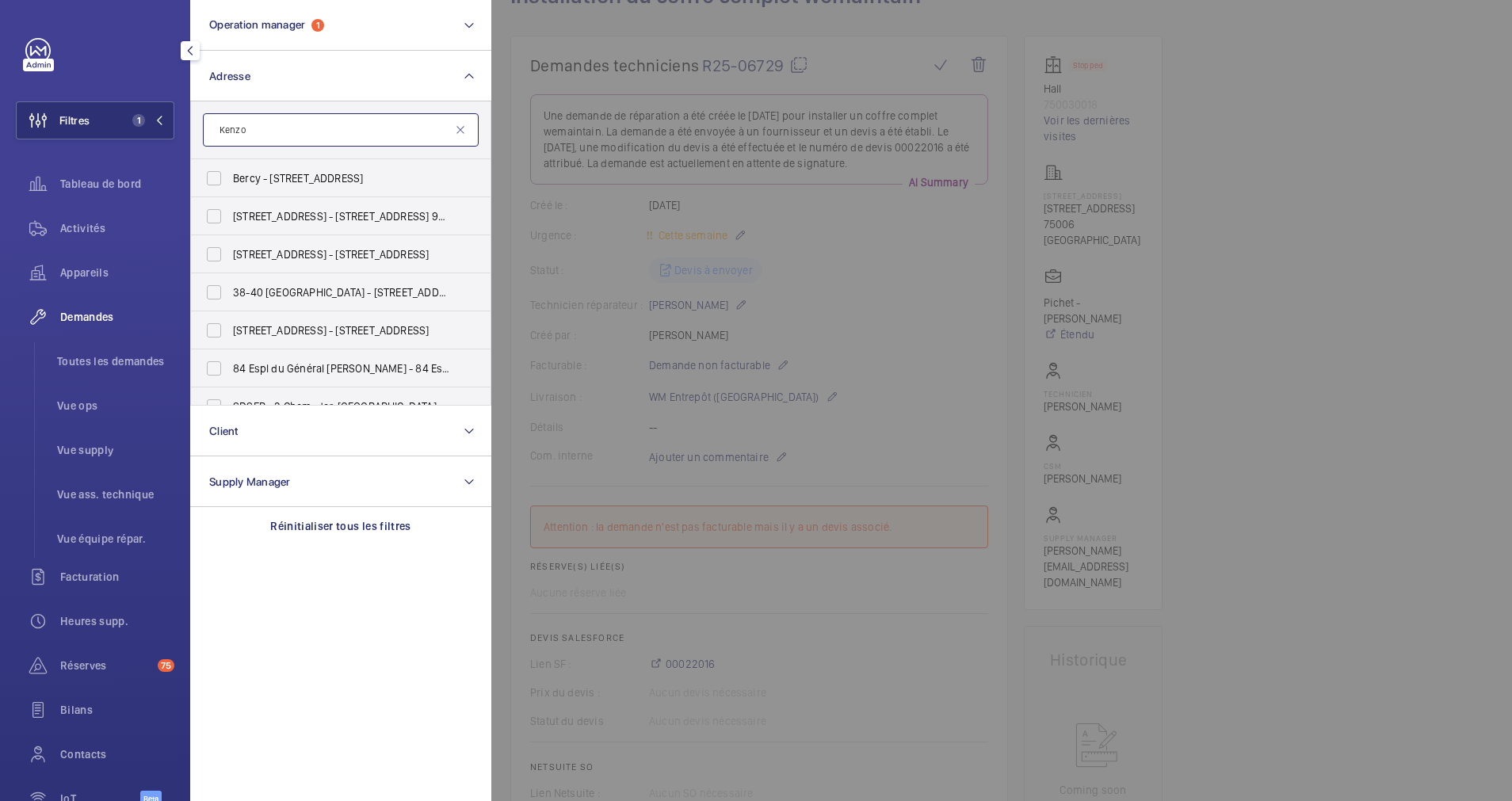
type input "Kenzo"
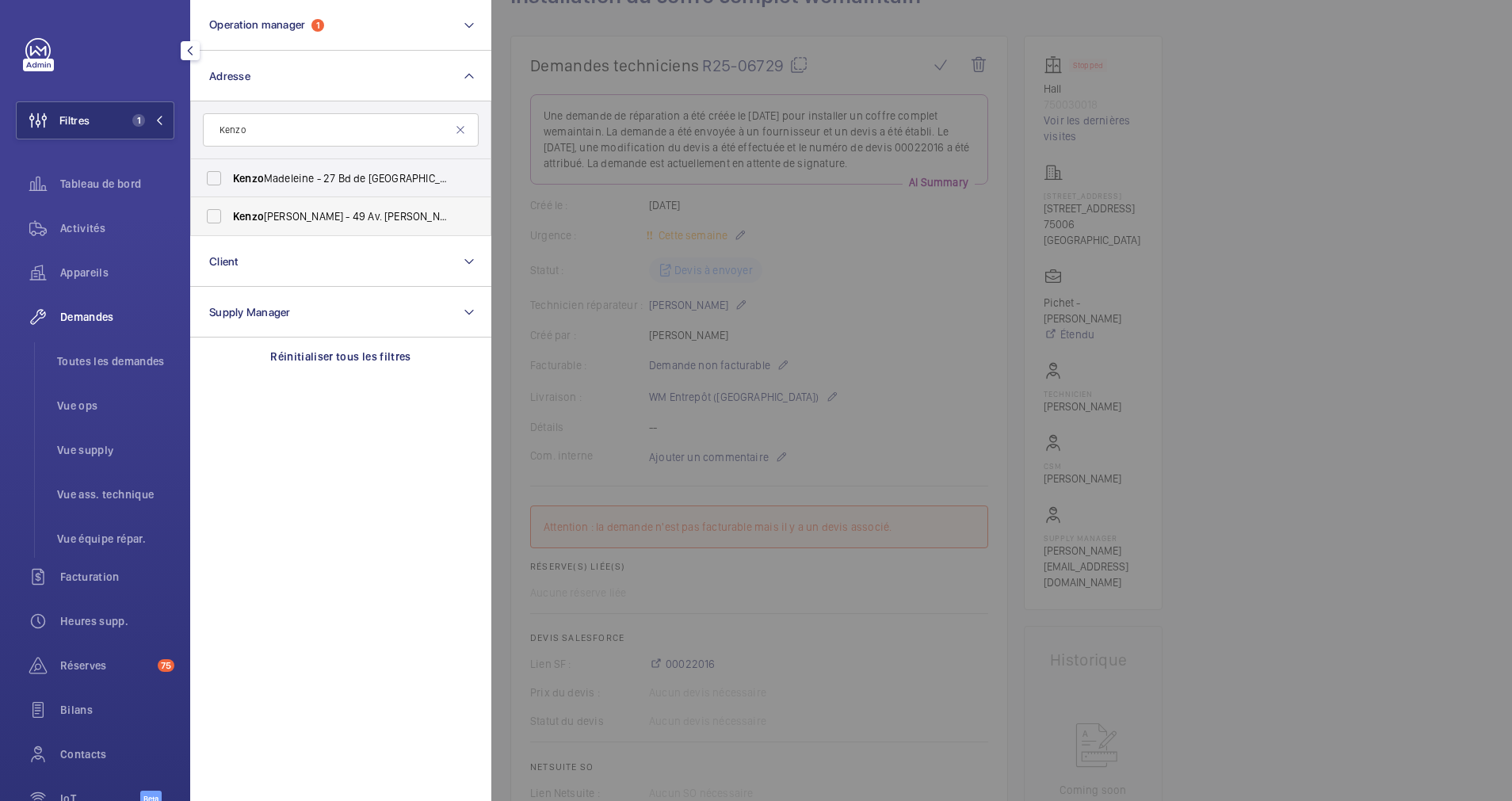
click at [211, 220] on label "Kenzo George V - 49 Av. George V, PARIS 75008" at bounding box center [328, 216] width 276 height 38
click at [211, 220] on input "Kenzo George V - 49 Av. George V, PARIS 75008" at bounding box center [214, 217] width 31 height 31
checkbox input "true"
click at [93, 222] on span "Activités" at bounding box center [117, 228] width 114 height 16
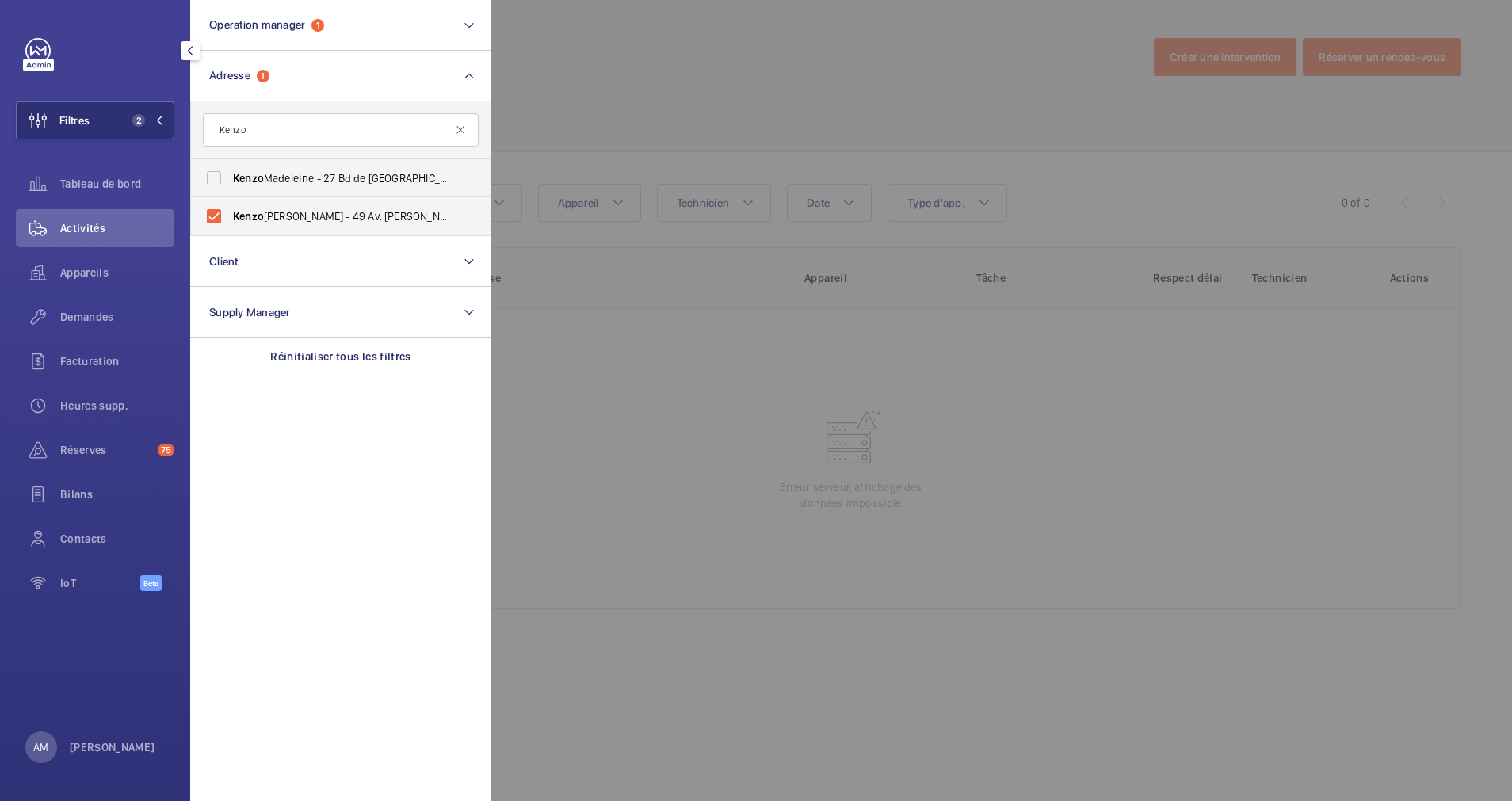
click at [728, 119] on div at bounding box center [1247, 400] width 1512 height 801
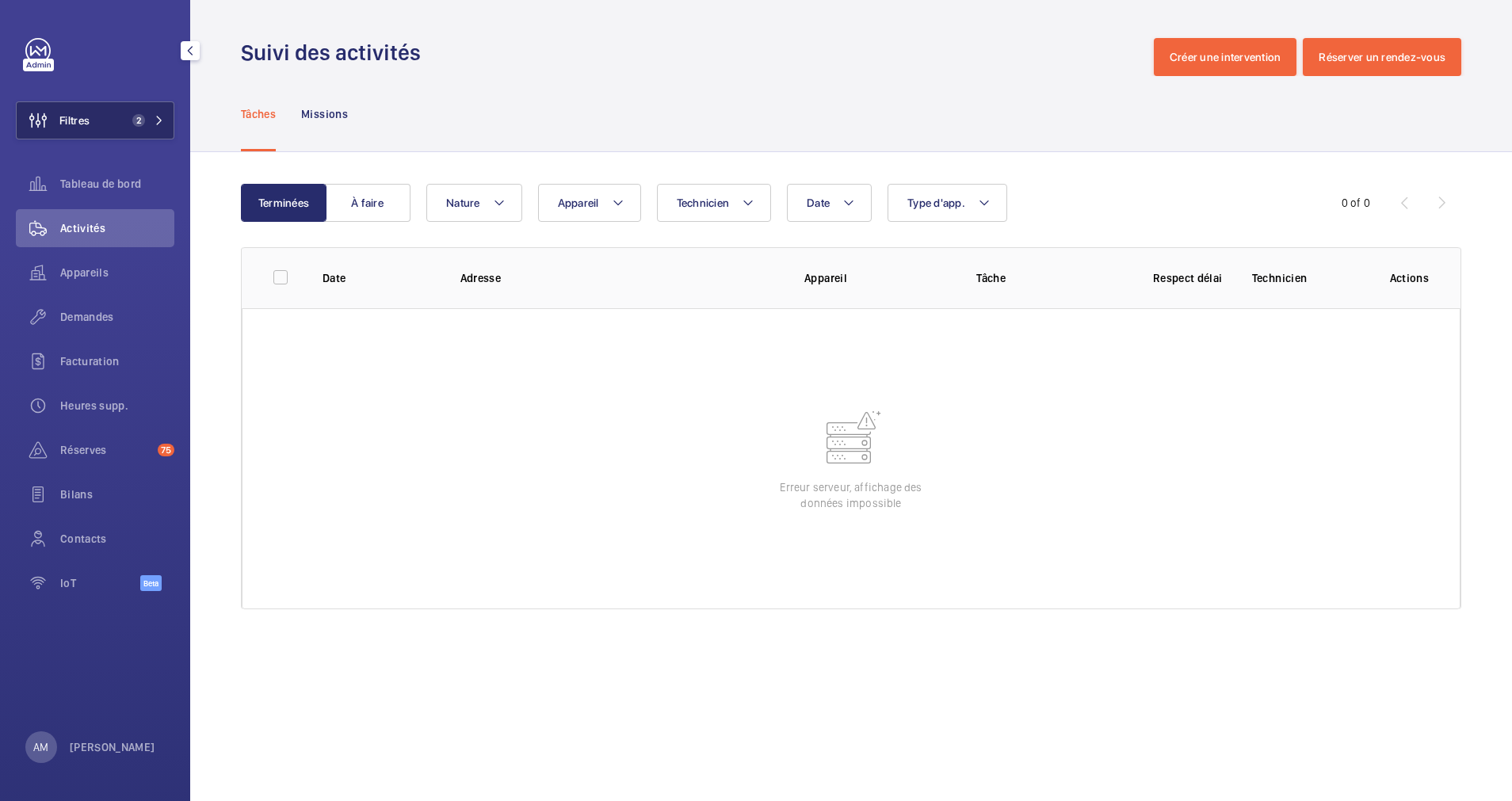
click at [148, 118] on span "2" at bounding box center [145, 120] width 38 height 13
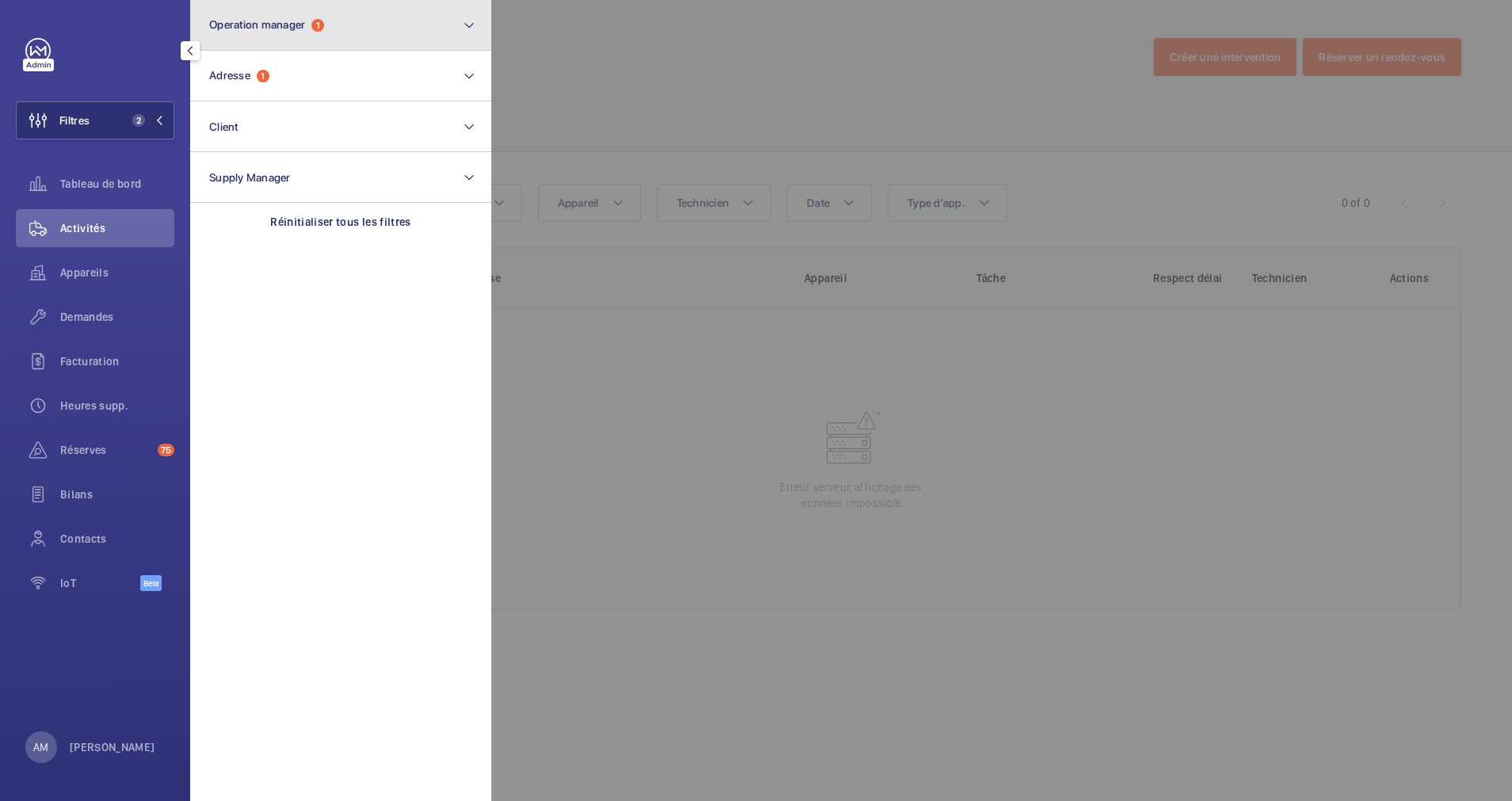
click at [351, 33] on button "Operation manager 1" at bounding box center [340, 25] width 301 height 51
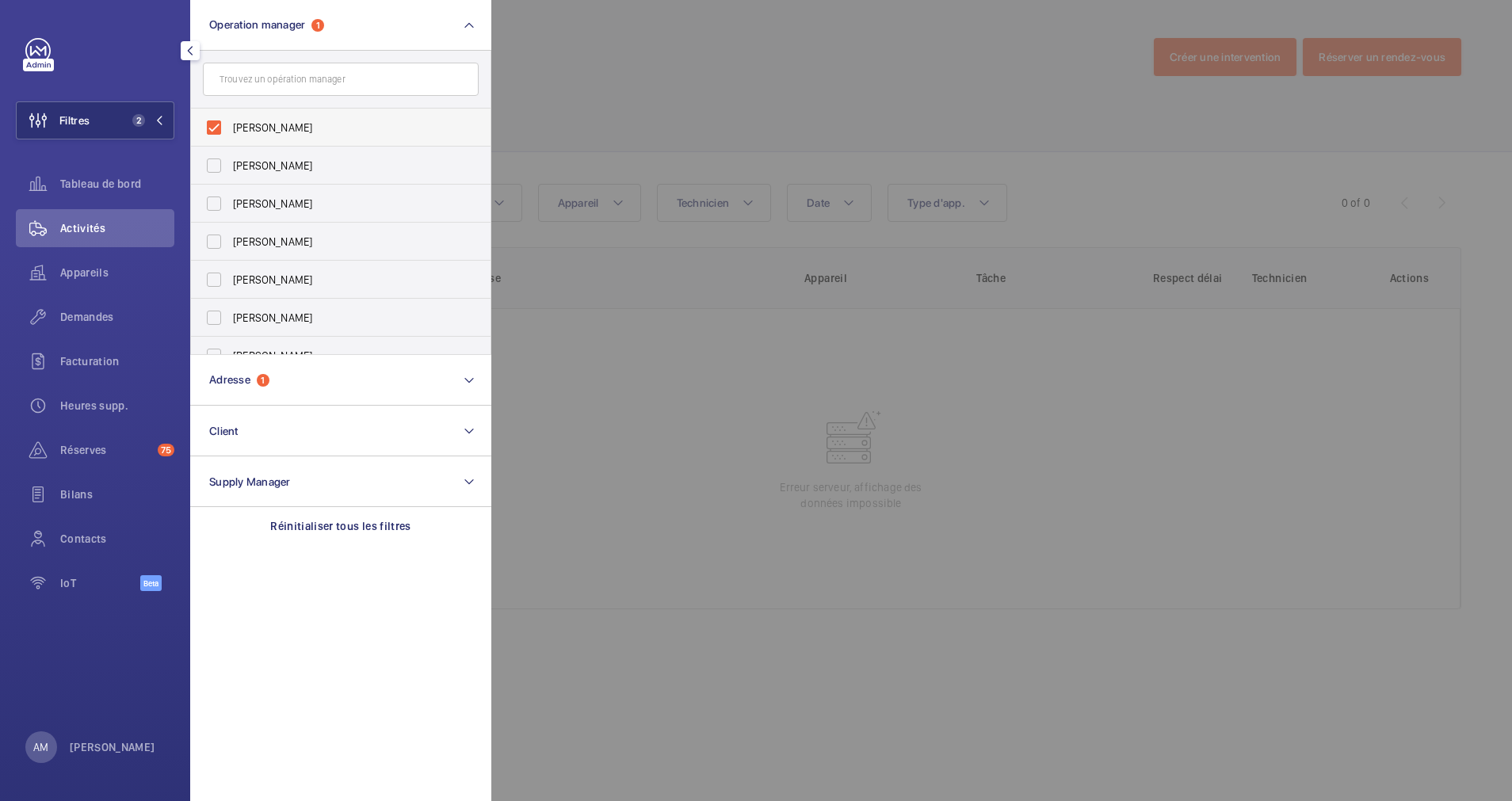
click at [223, 125] on label "[PERSON_NAME]" at bounding box center [328, 127] width 276 height 38
click at [223, 125] on input "[PERSON_NAME]" at bounding box center [214, 127] width 31 height 31
checkbox input "false"
click at [540, 86] on div at bounding box center [1247, 400] width 1512 height 801
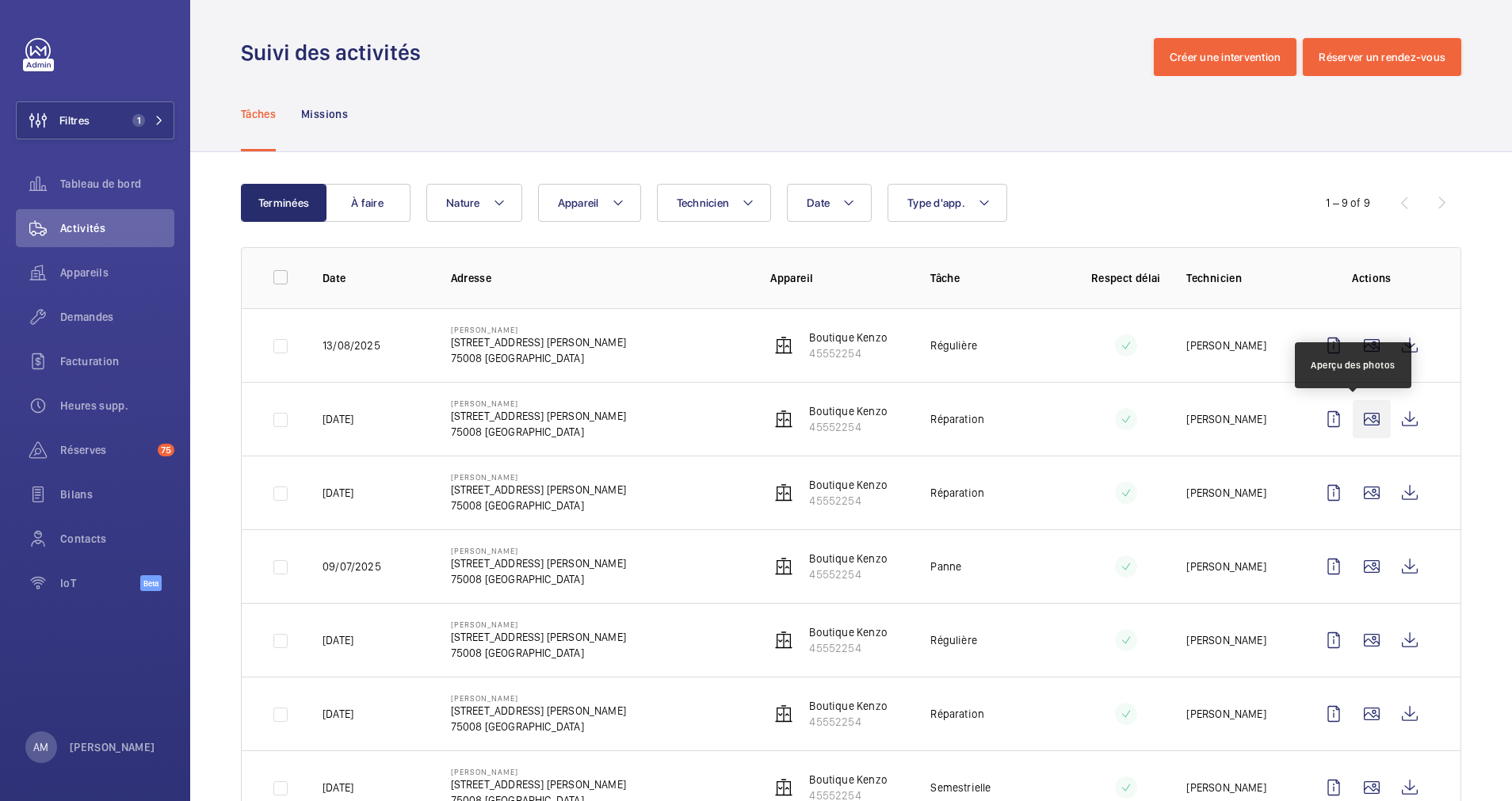
click at [1353, 414] on wm-front-icon-button at bounding box center [1372, 419] width 38 height 38
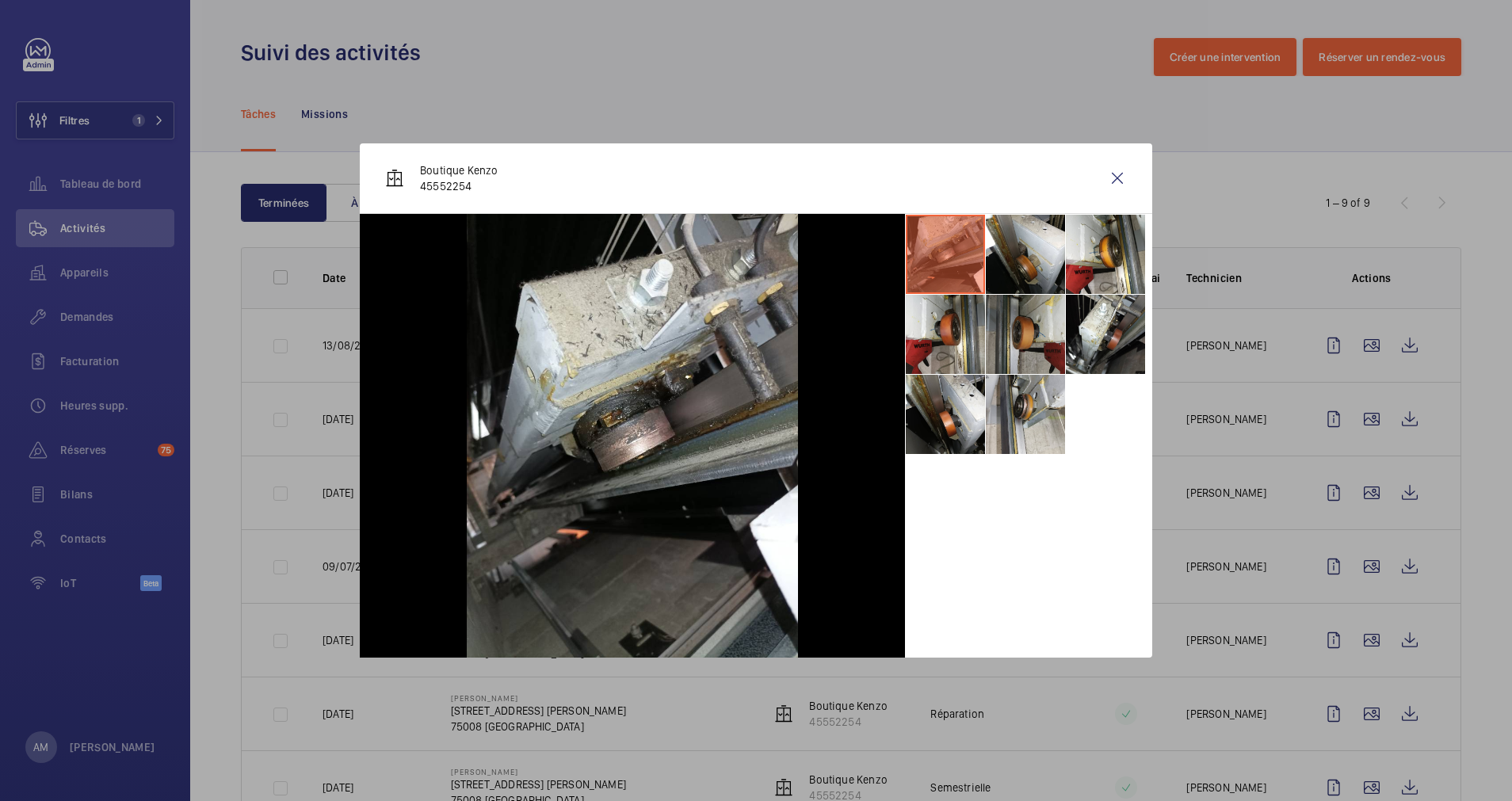
click at [1027, 327] on li at bounding box center [1026, 334] width 79 height 79
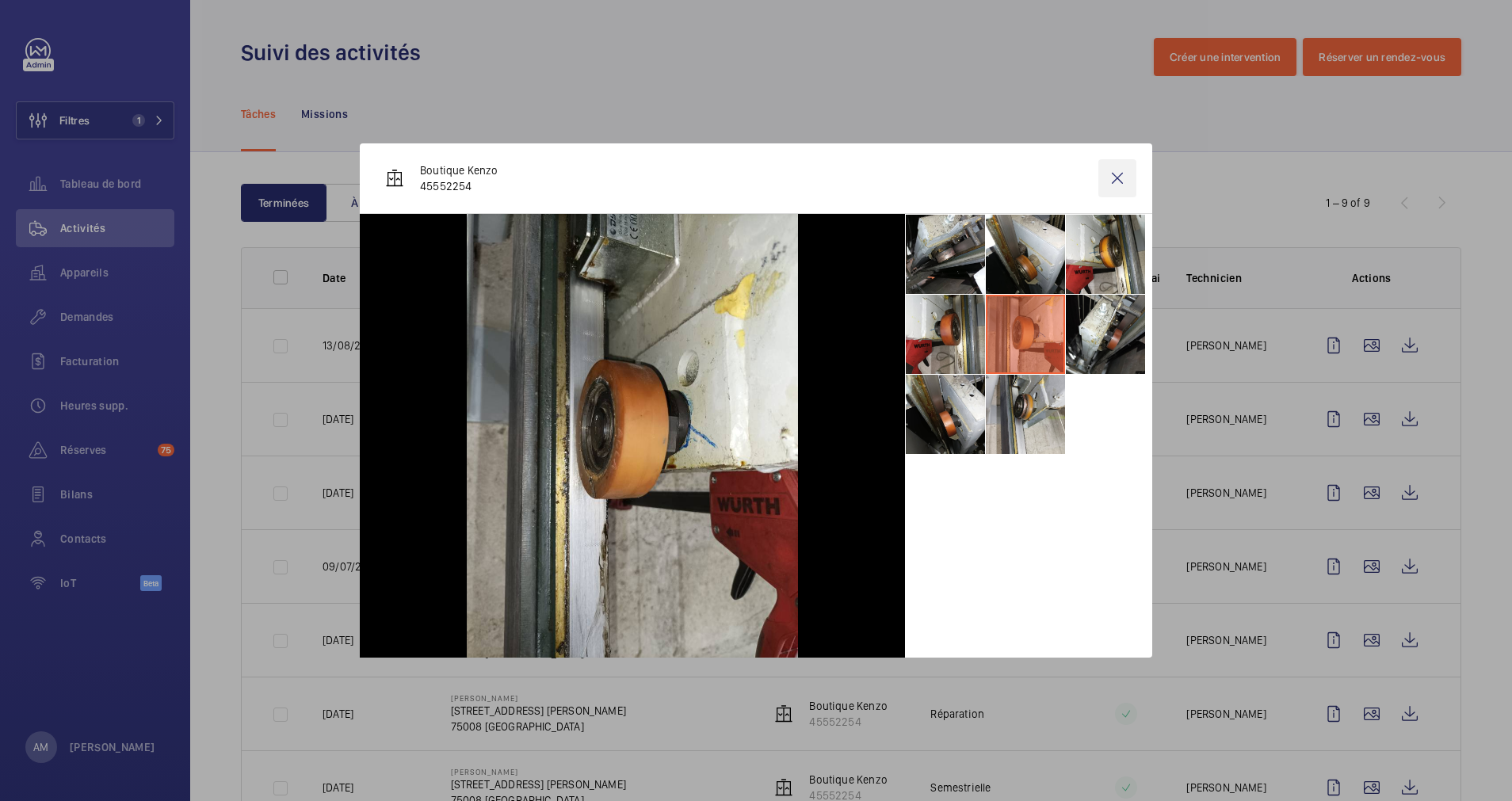
click at [1111, 171] on wm-front-icon-button at bounding box center [1117, 177] width 38 height 38
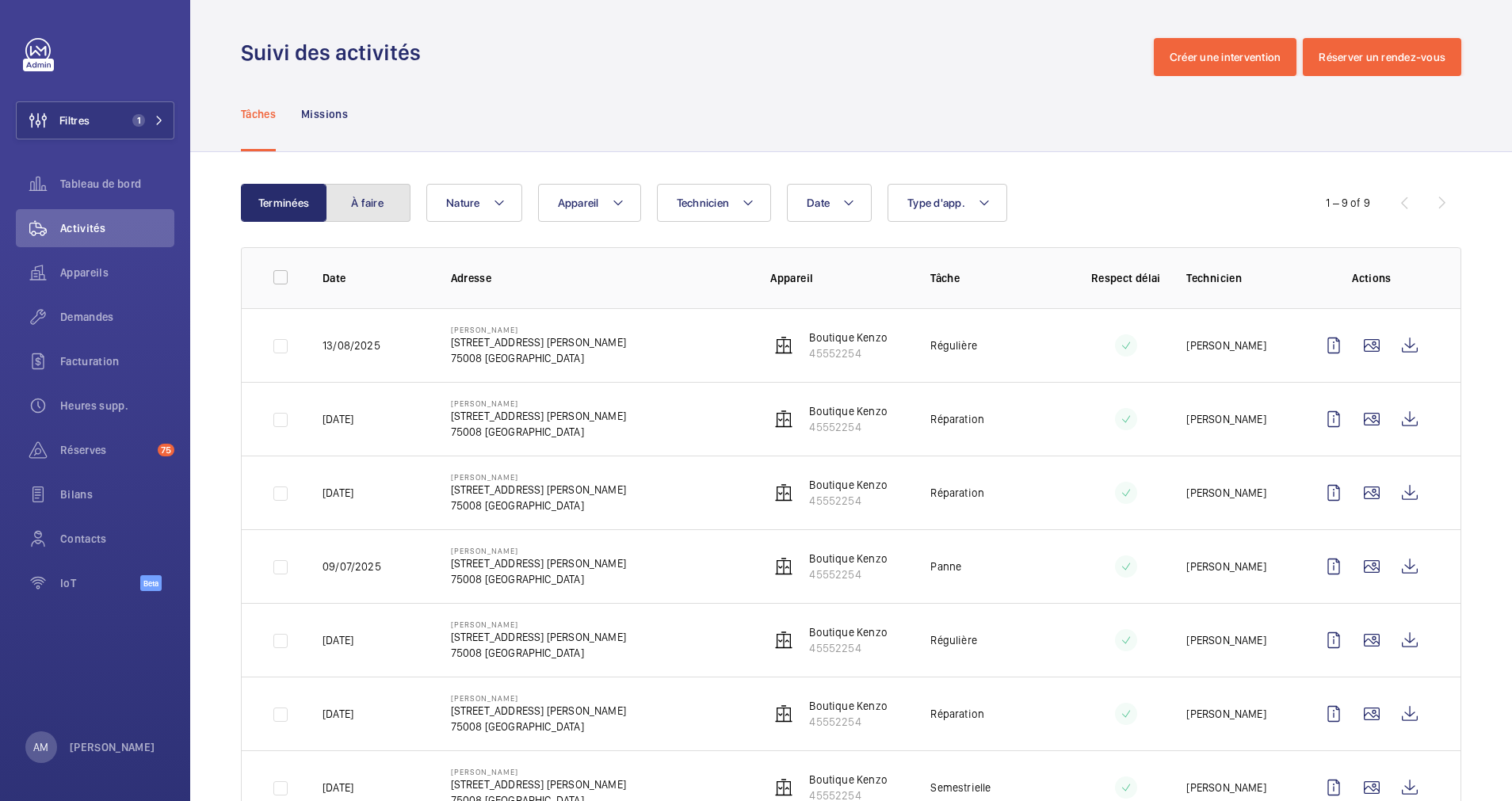
click at [376, 194] on button "À faire" at bounding box center [367, 203] width 85 height 38
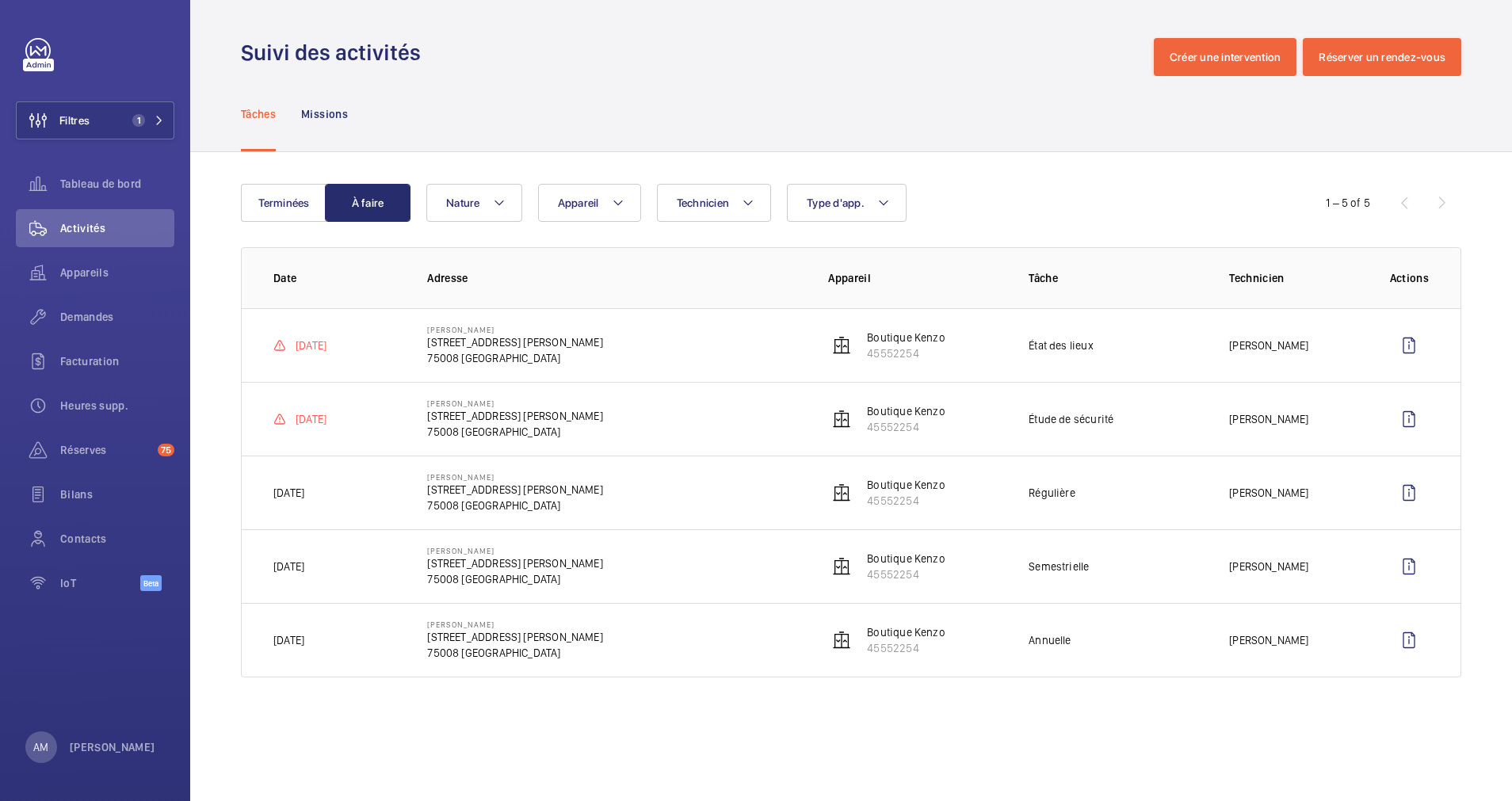
click at [452, 627] on p "[PERSON_NAME]" at bounding box center [515, 625] width 176 height 10
click at [122, 104] on button "Filtres 1" at bounding box center [95, 120] width 159 height 38
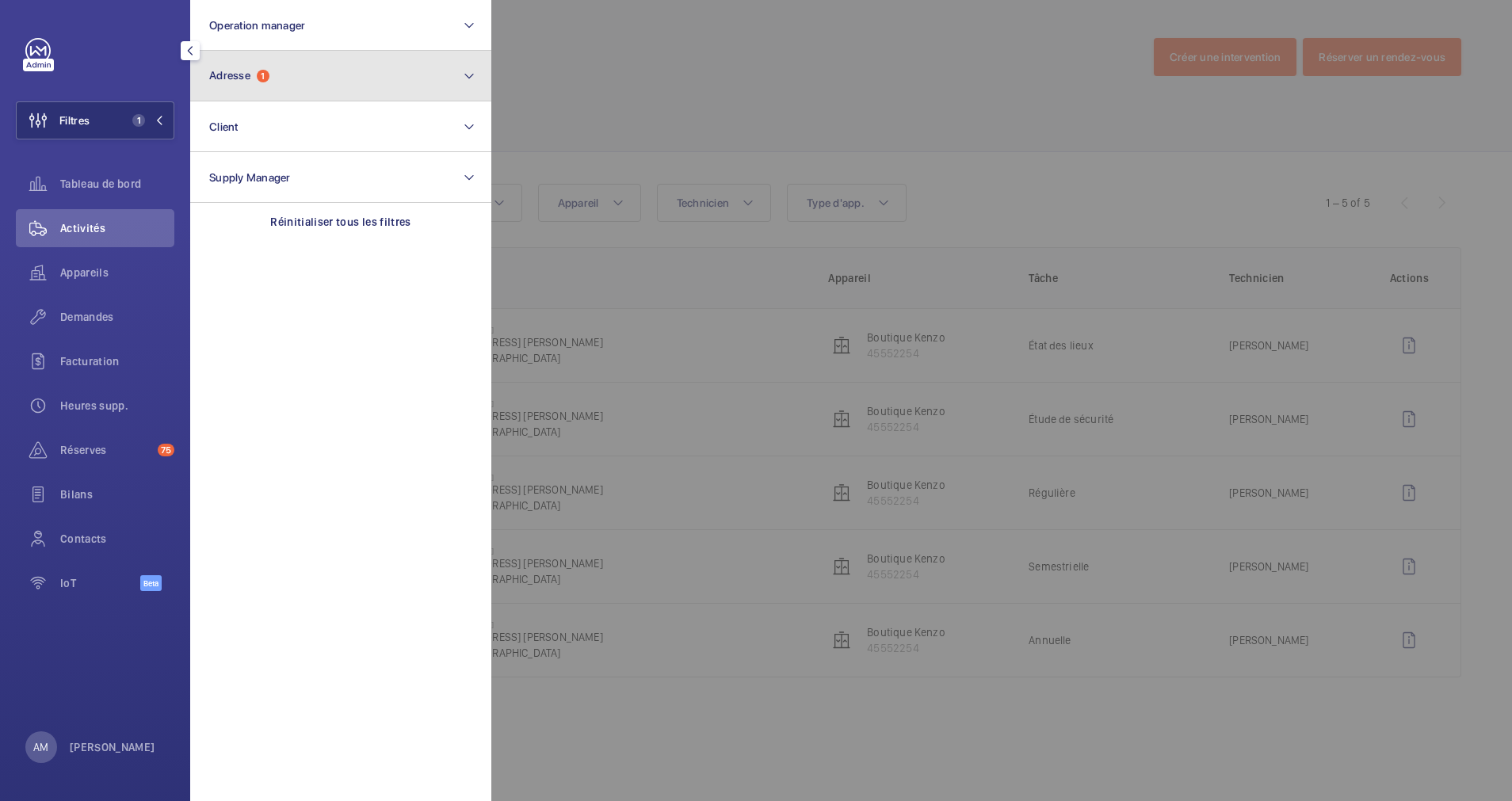
click at [238, 85] on button "Adresse 1" at bounding box center [340, 76] width 301 height 51
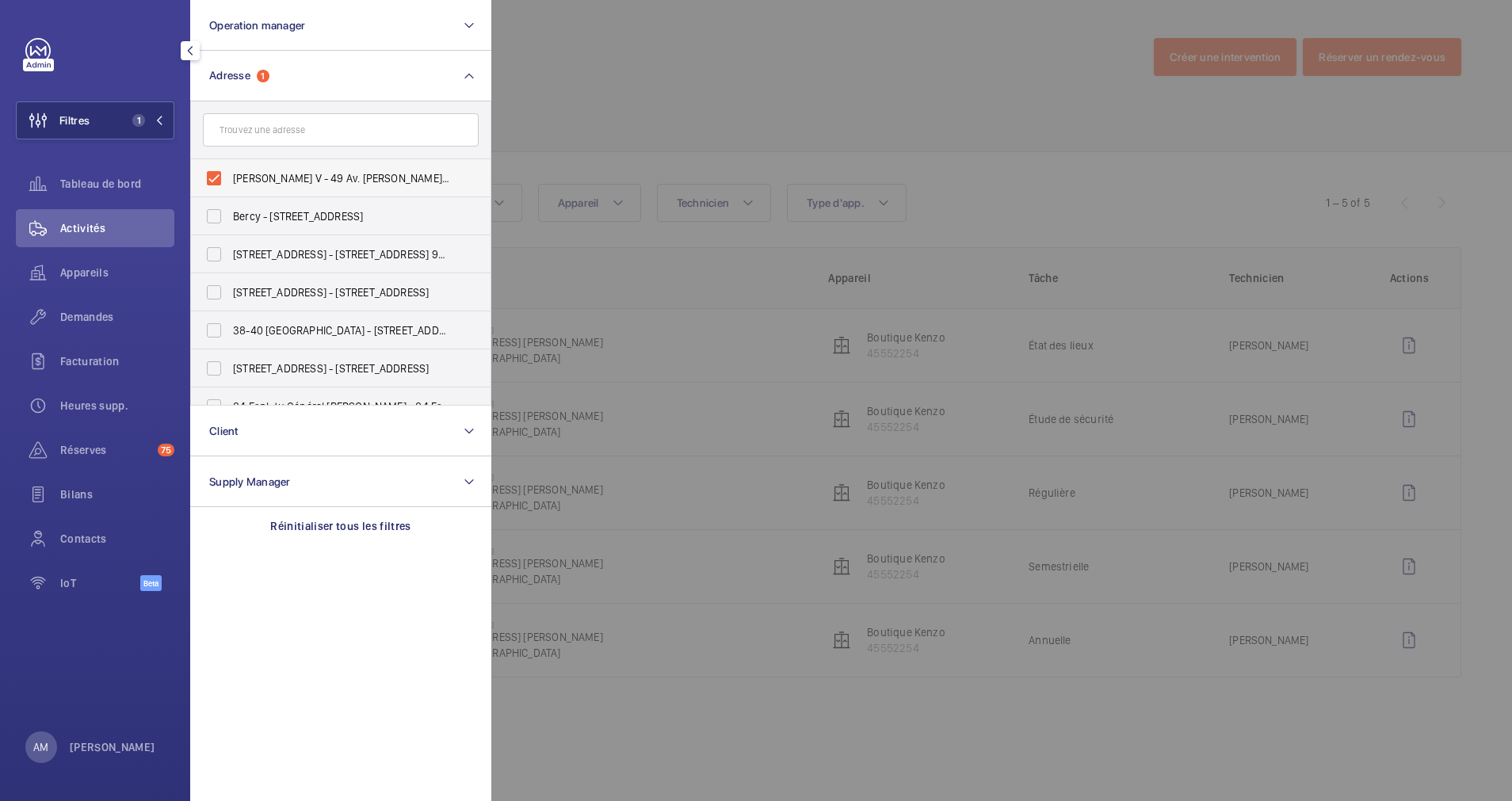
click at [213, 171] on label "Kenzo George V - 49 Av. George V, PARIS 75008" at bounding box center [328, 177] width 276 height 38
click at [213, 171] on input "Kenzo George V - 49 Av. George V, PARIS 75008" at bounding box center [214, 178] width 31 height 31
checkbox input "false"
paste input "62 BOETIE"
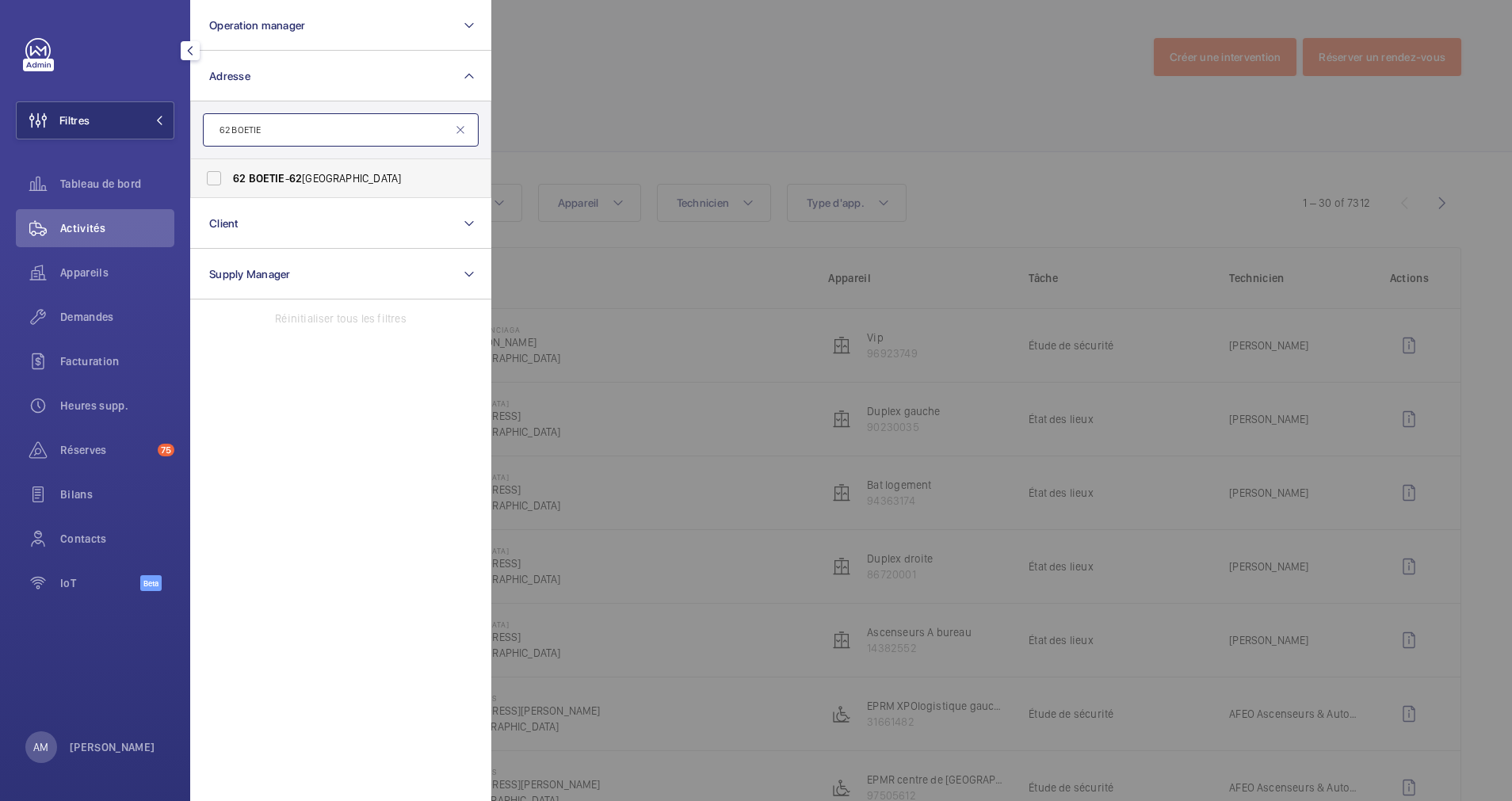
type input "62 BOETIE"
click at [282, 170] on label "62 BOETIE - 62 RUE DE LA BOËTIE, PARIS 75008" at bounding box center [328, 177] width 276 height 38
click at [229, 170] on input "62 BOETIE - 62 RUE DE LA BOËTIE, PARIS 75008" at bounding box center [214, 178] width 31 height 31
checkbox input "true"
click at [597, 96] on div at bounding box center [1247, 400] width 1512 height 801
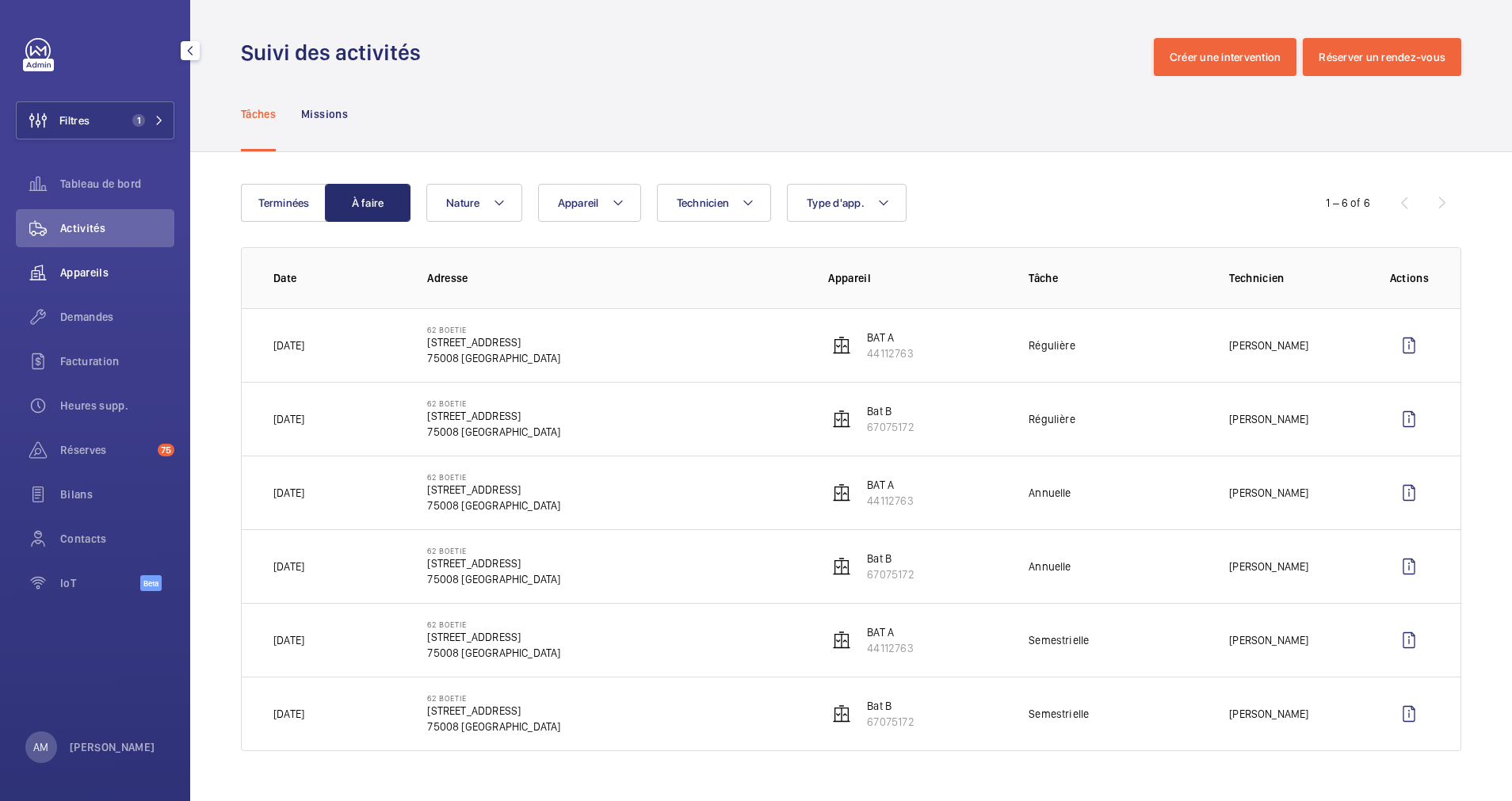
click at [97, 265] on span "Appareils" at bounding box center [117, 273] width 114 height 16
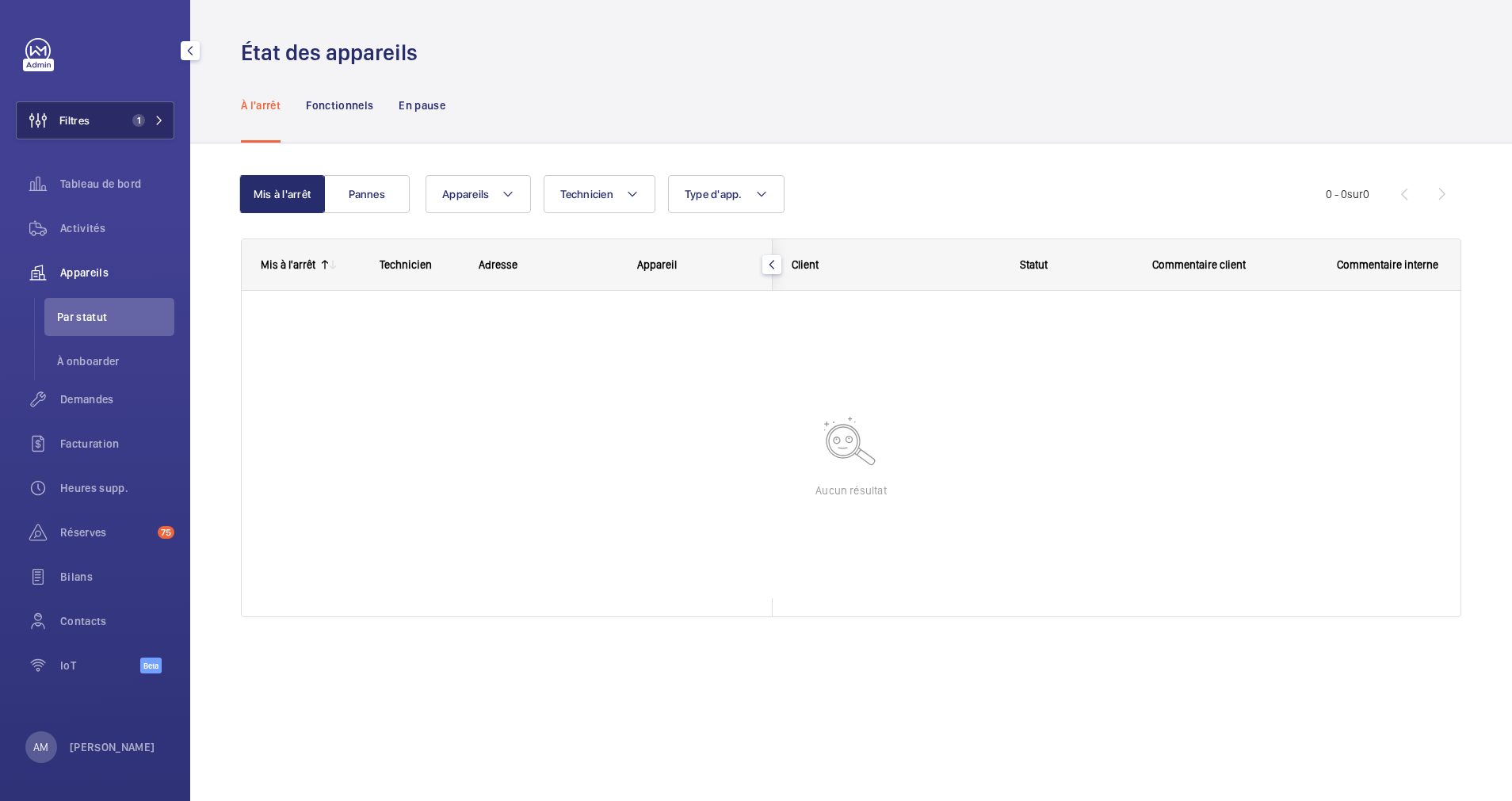
click at [103, 126] on button "Filtres 1" at bounding box center [95, 120] width 159 height 38
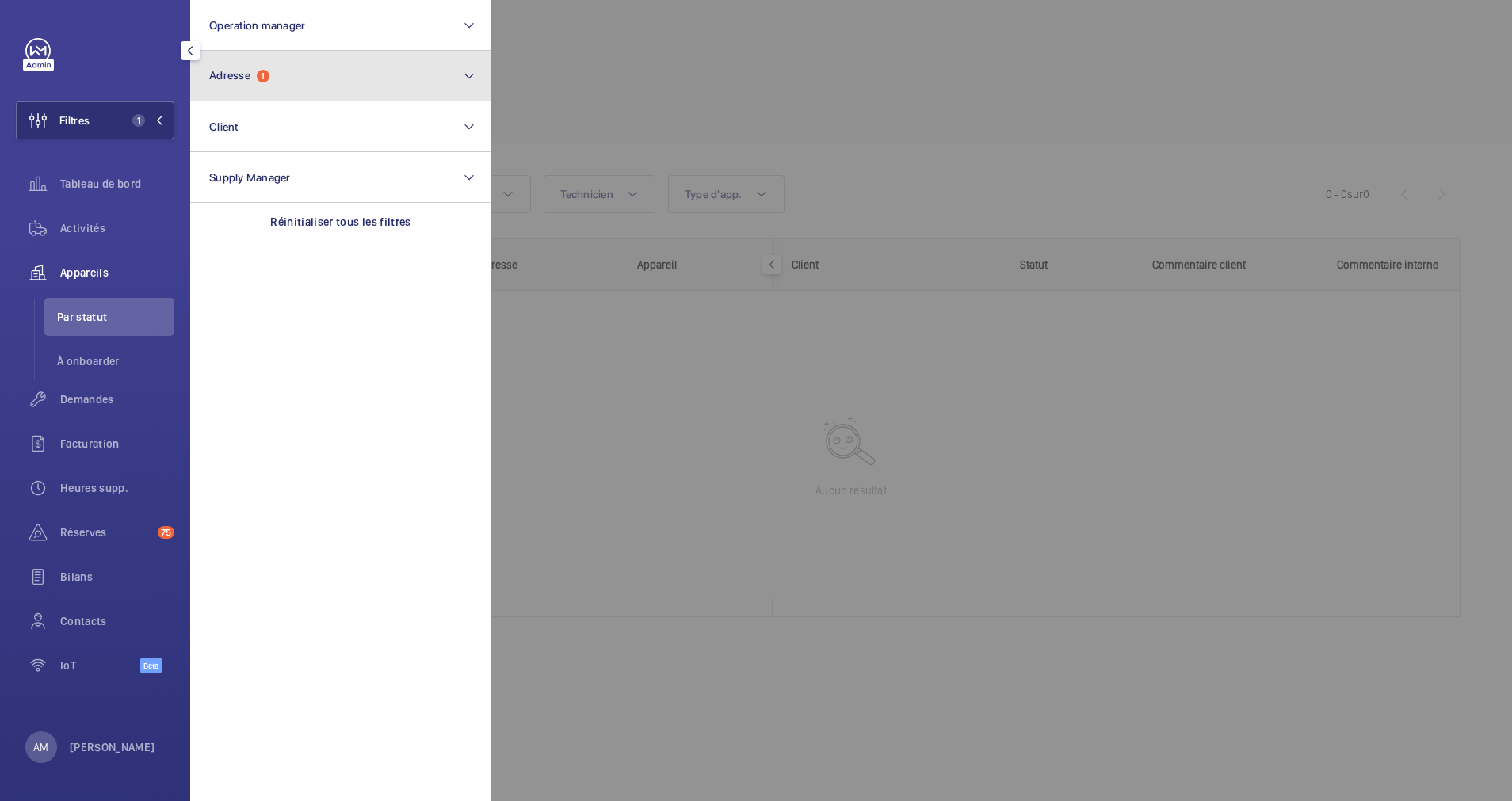
click at [342, 80] on button "Adresse 1" at bounding box center [340, 76] width 301 height 51
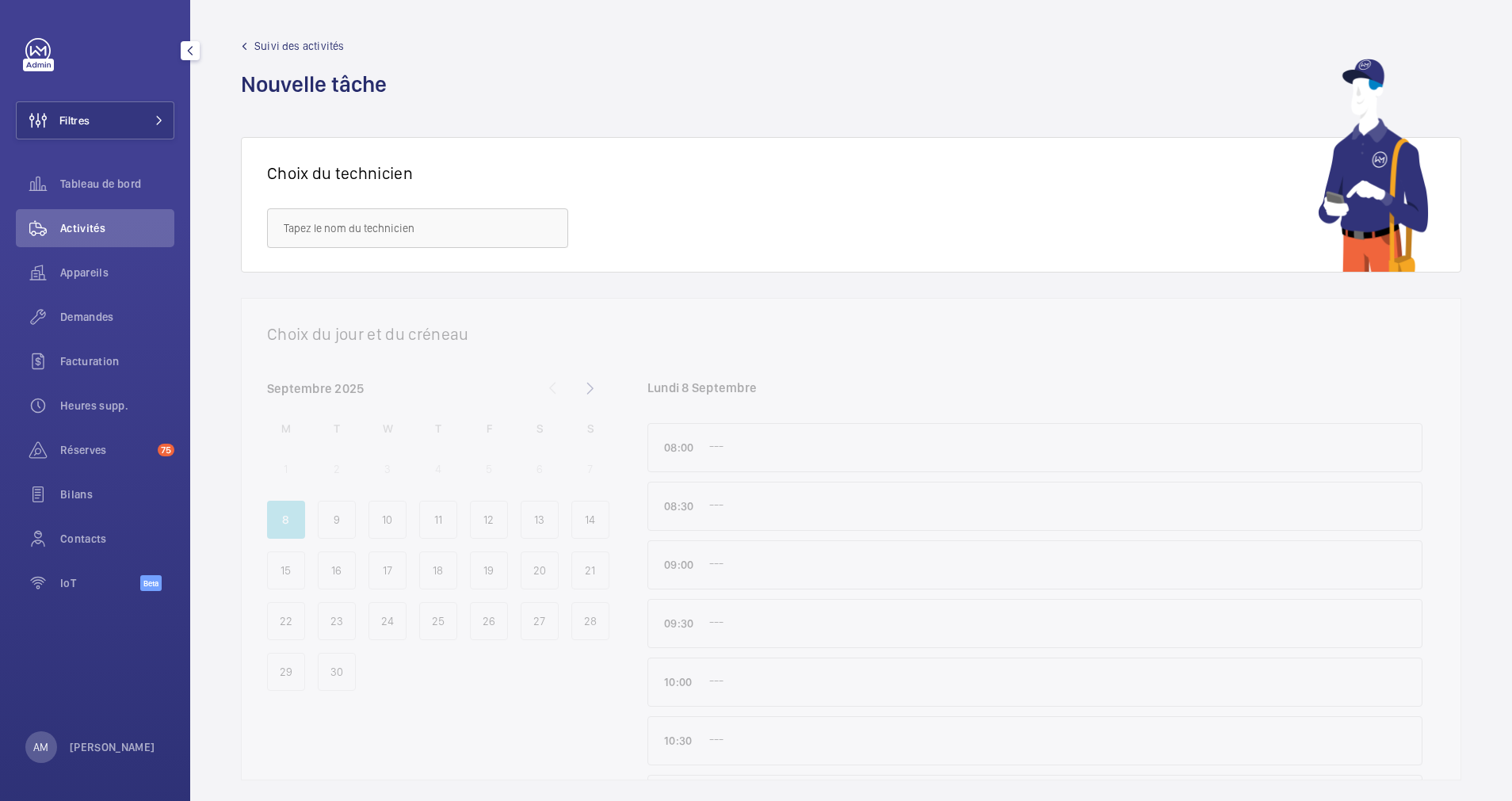
drag, startPoint x: 90, startPoint y: 275, endPoint x: 89, endPoint y: 229, distance: 46.0
click at [90, 275] on span "Appareils" at bounding box center [117, 273] width 114 height 16
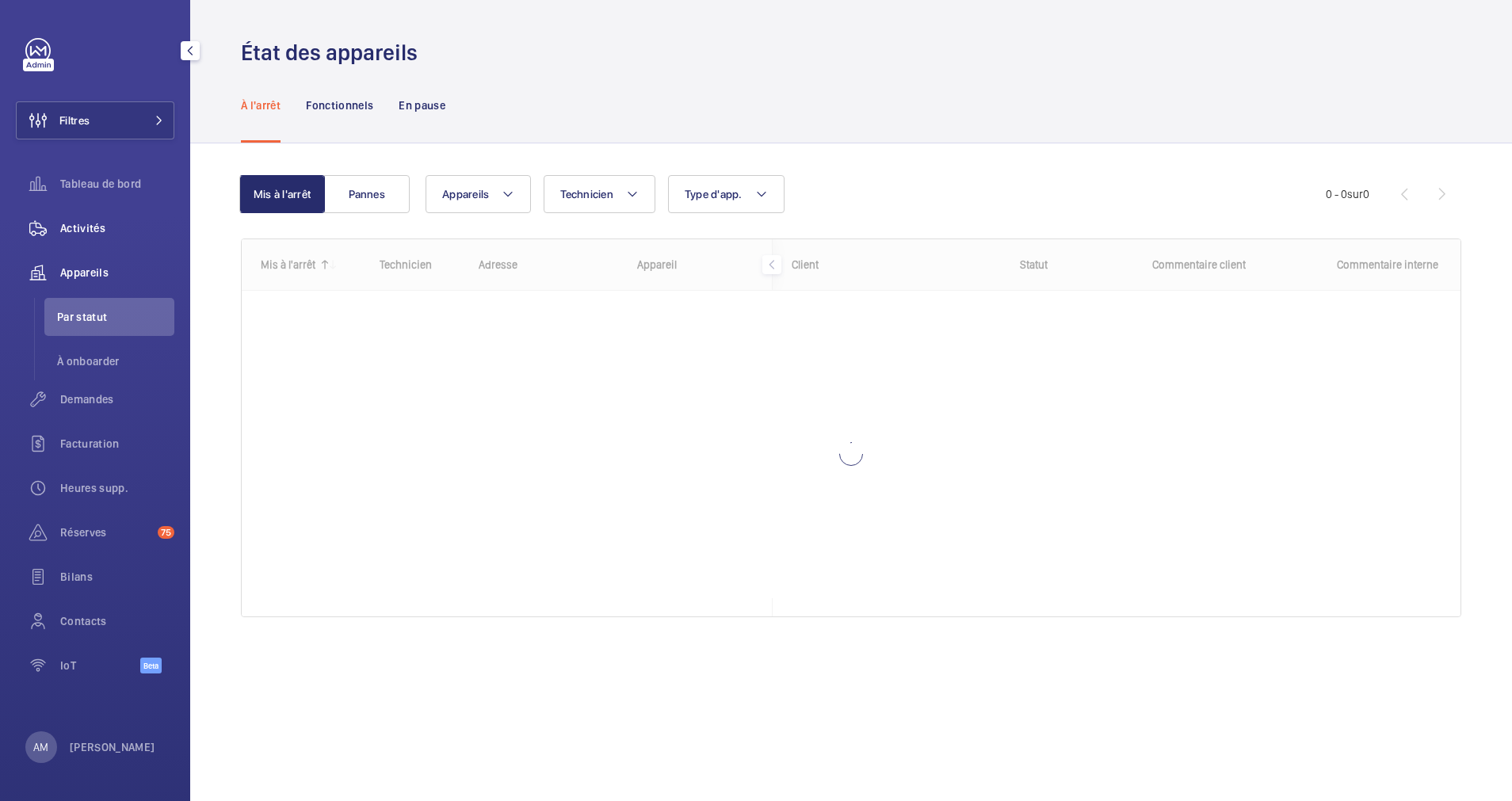
click at [89, 228] on span "Activités" at bounding box center [117, 228] width 114 height 16
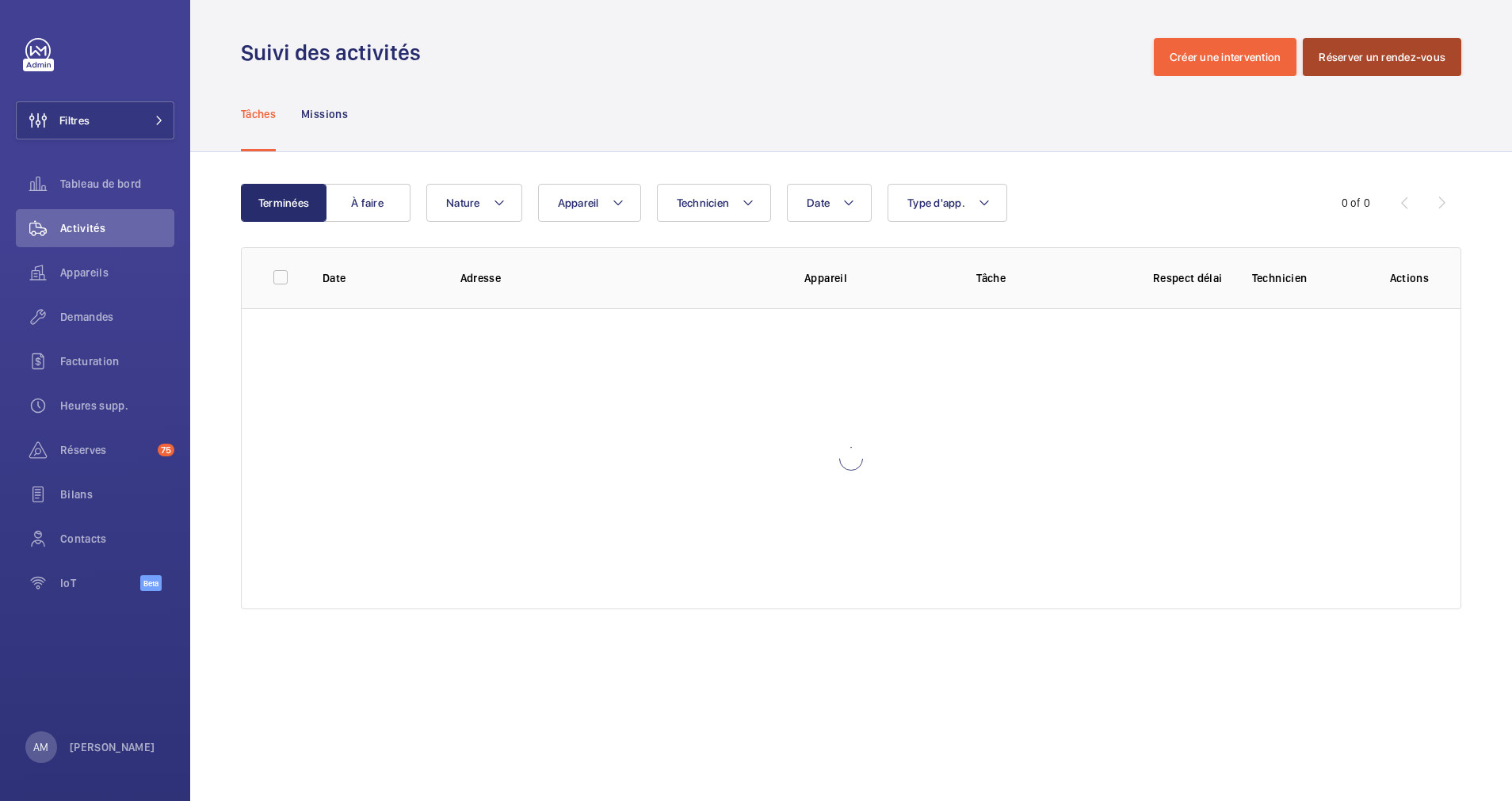
click at [1374, 52] on button "Réserver un rendez-vous" at bounding box center [1383, 57] width 159 height 38
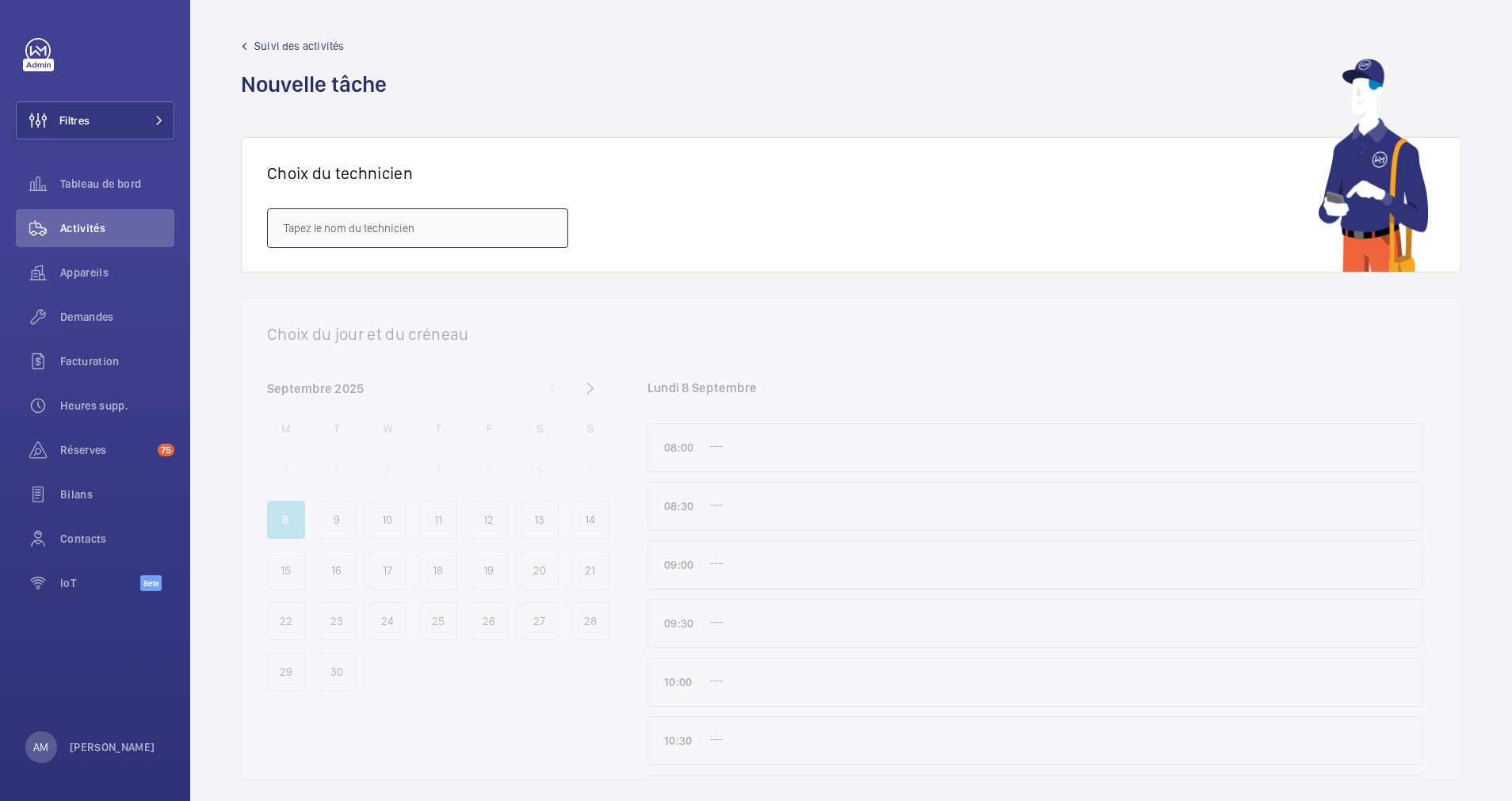
click at [340, 230] on input "text" at bounding box center [417, 228] width 301 height 39
click at [346, 316] on span "[PERSON_NAME]" at bounding box center [323, 315] width 79 height 16
type input "[PERSON_NAME]"
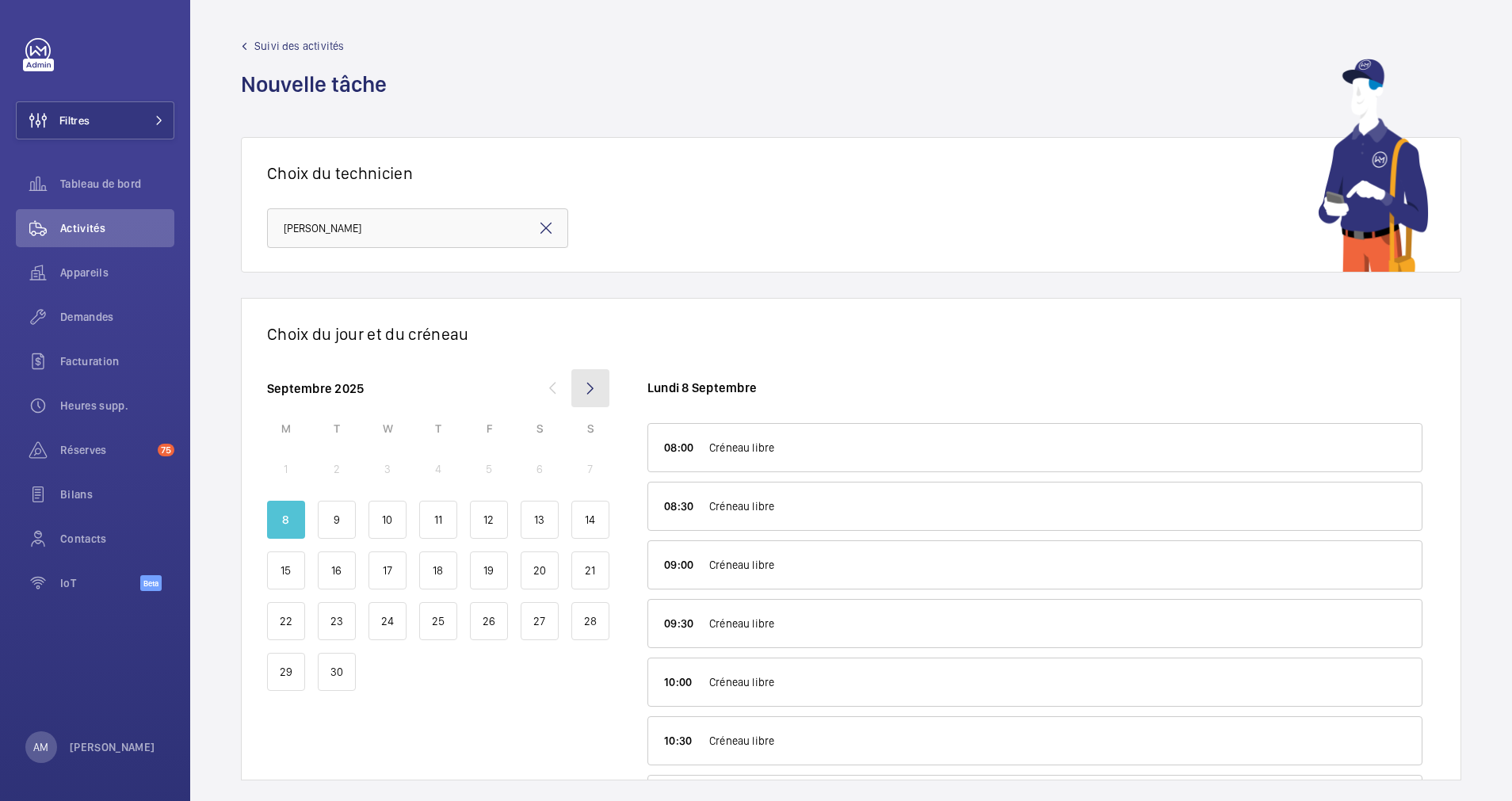
click at [597, 389] on mat-icon at bounding box center [590, 388] width 38 height 38
click at [442, 615] on p "23" at bounding box center [438, 622] width 13 height 16
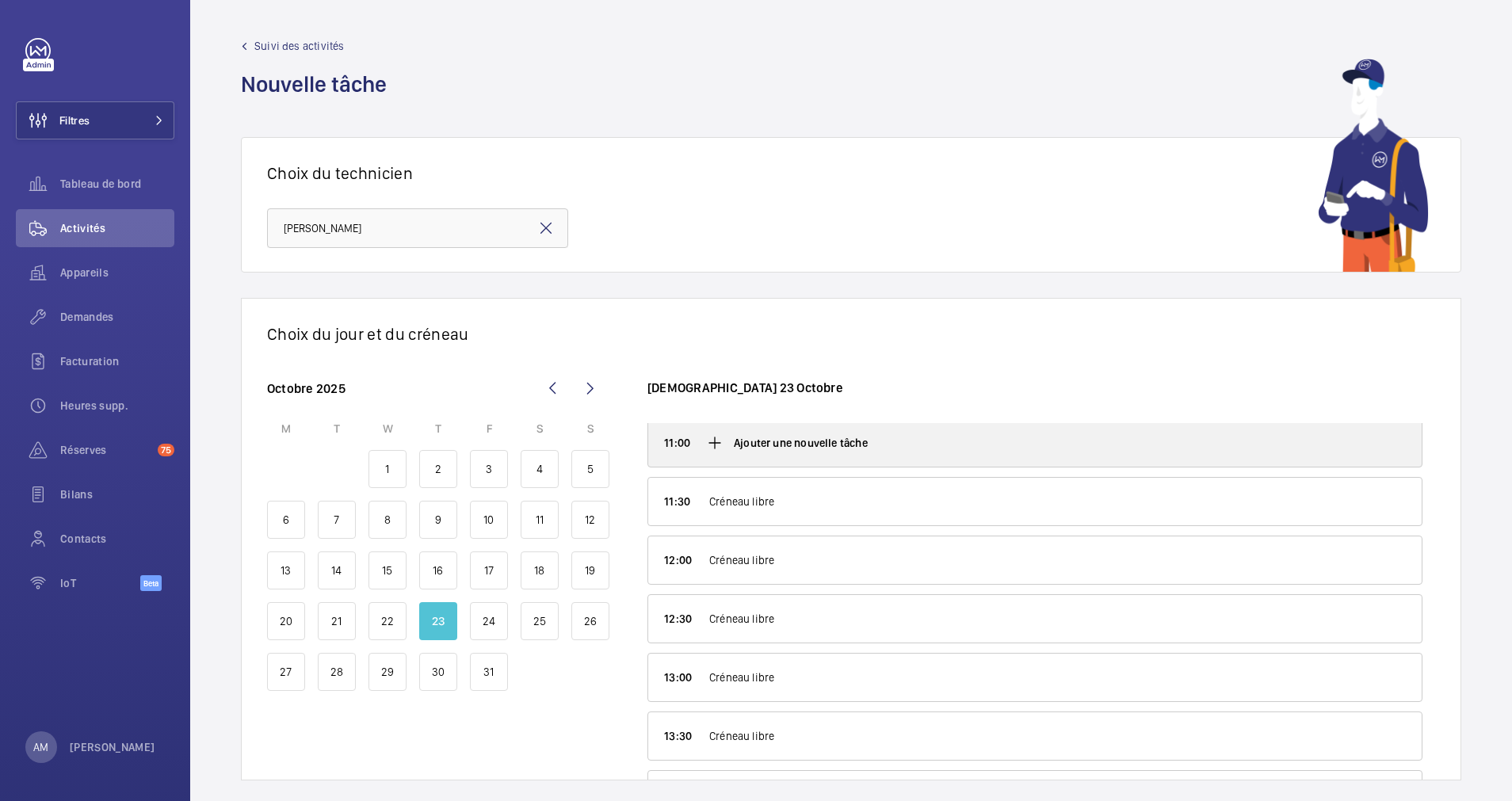
click at [713, 438] on mat-icon at bounding box center [714, 442] width 19 height 19
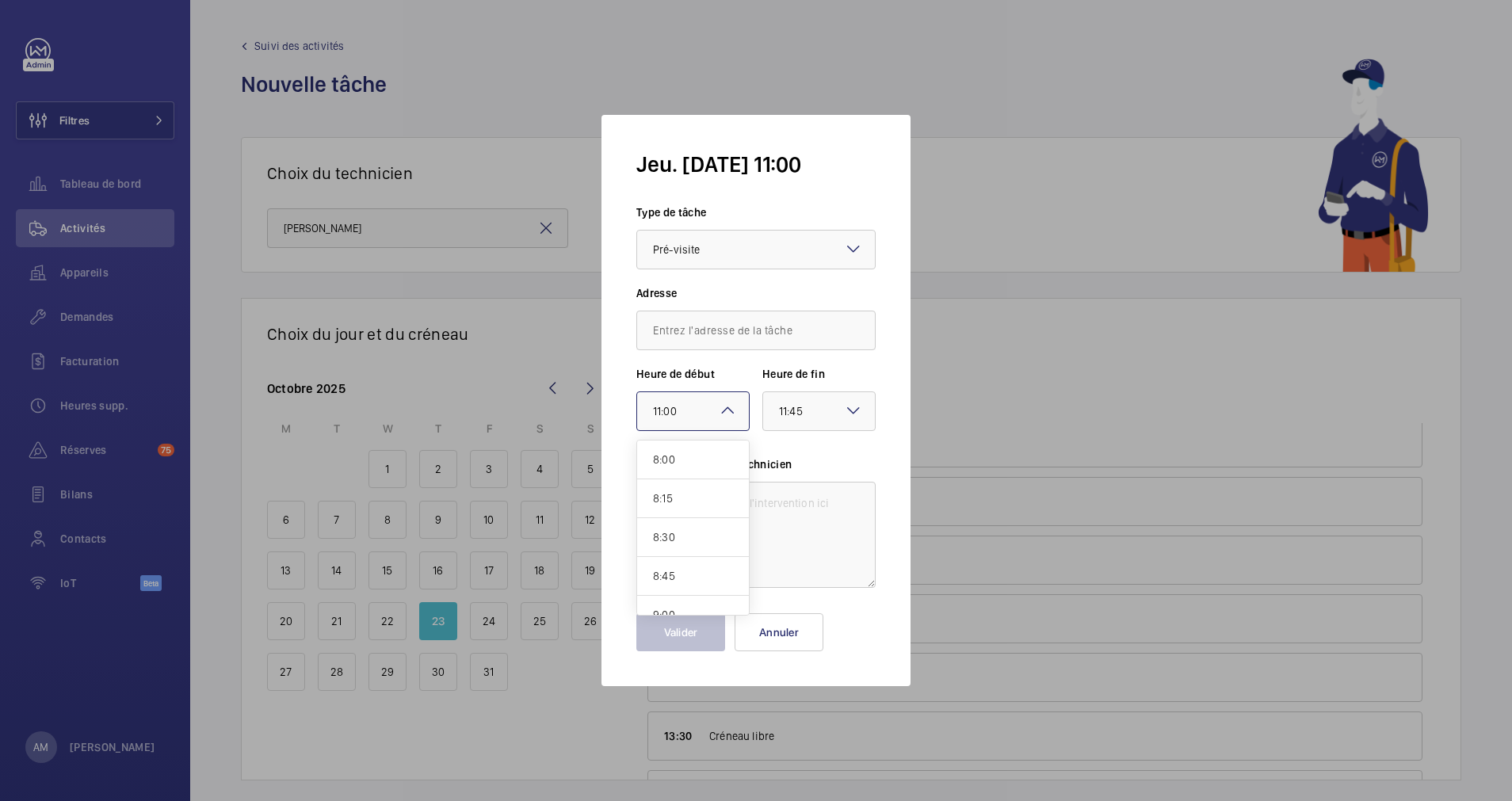
click at [723, 413] on mat-icon at bounding box center [727, 410] width 19 height 19
click at [680, 491] on span "11:15" at bounding box center [693, 498] width 80 height 16
click at [847, 400] on div "Fin × 11:45 ×" at bounding box center [820, 411] width 114 height 39
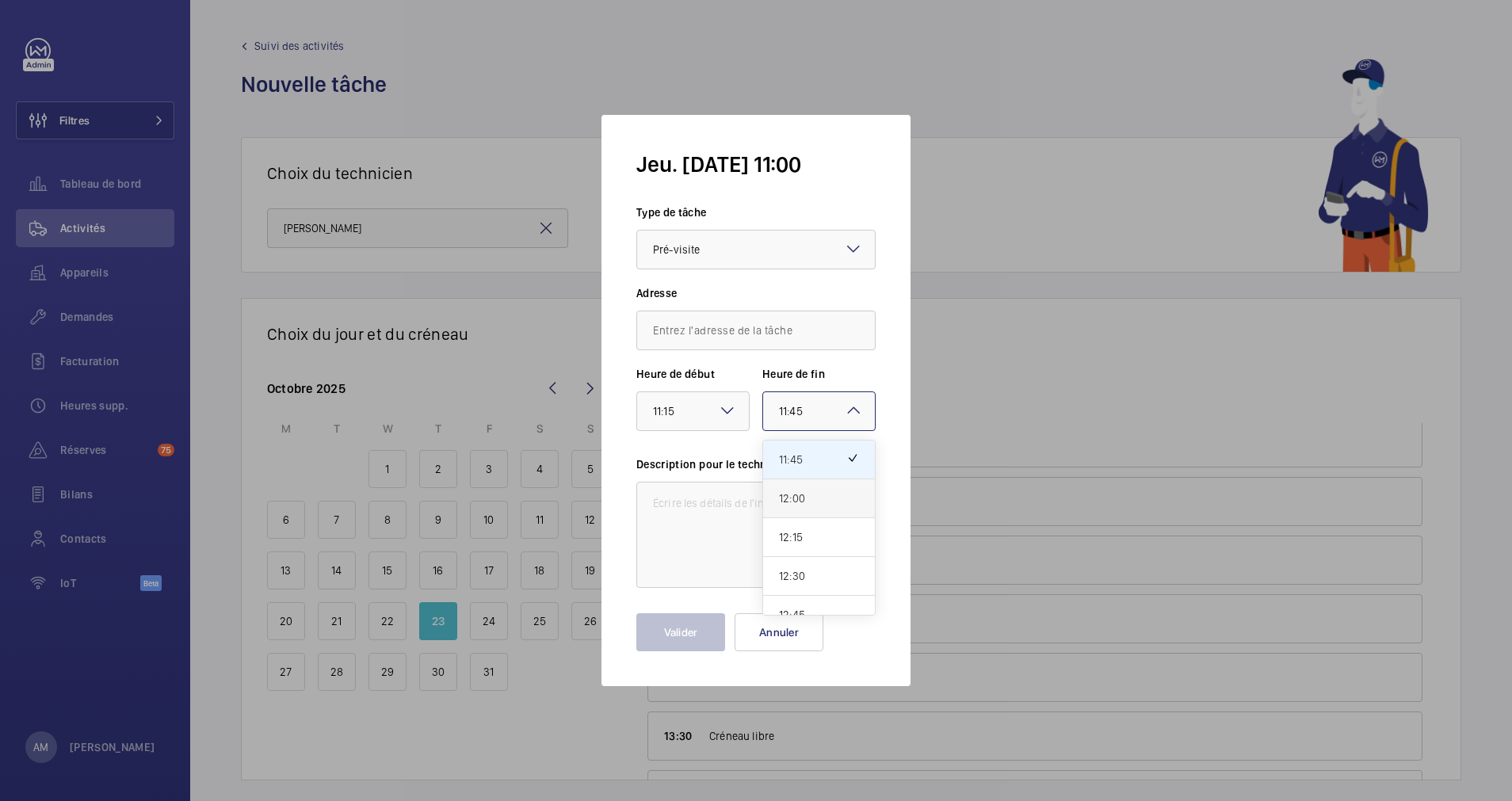
click at [810, 496] on span "12:00" at bounding box center [820, 498] width 80 height 16
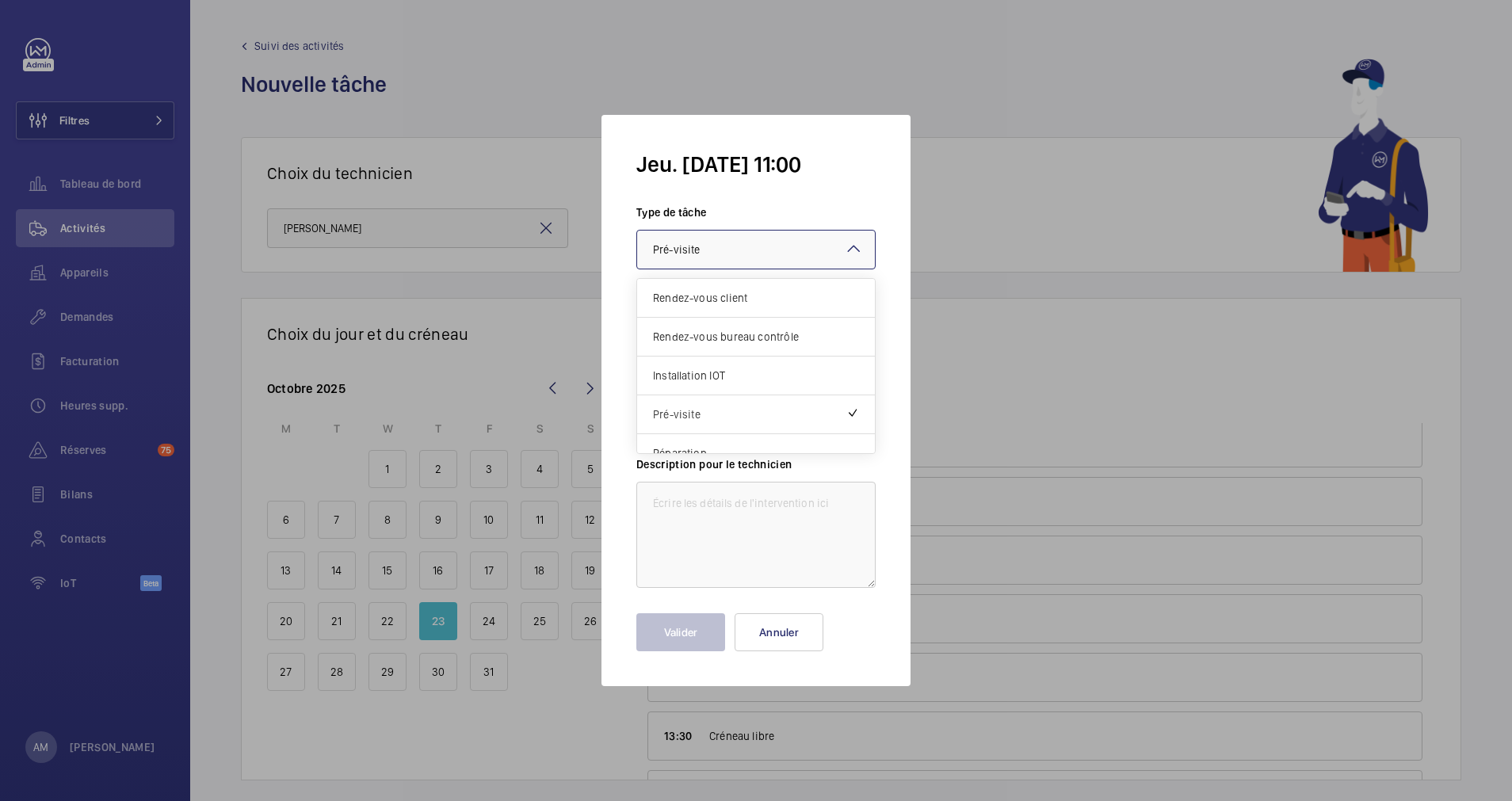
click at [719, 254] on div "× Pré-visite" at bounding box center [696, 249] width 86 height 19
click at [693, 333] on span "Rendez-vous bureau contrôle" at bounding box center [756, 336] width 206 height 16
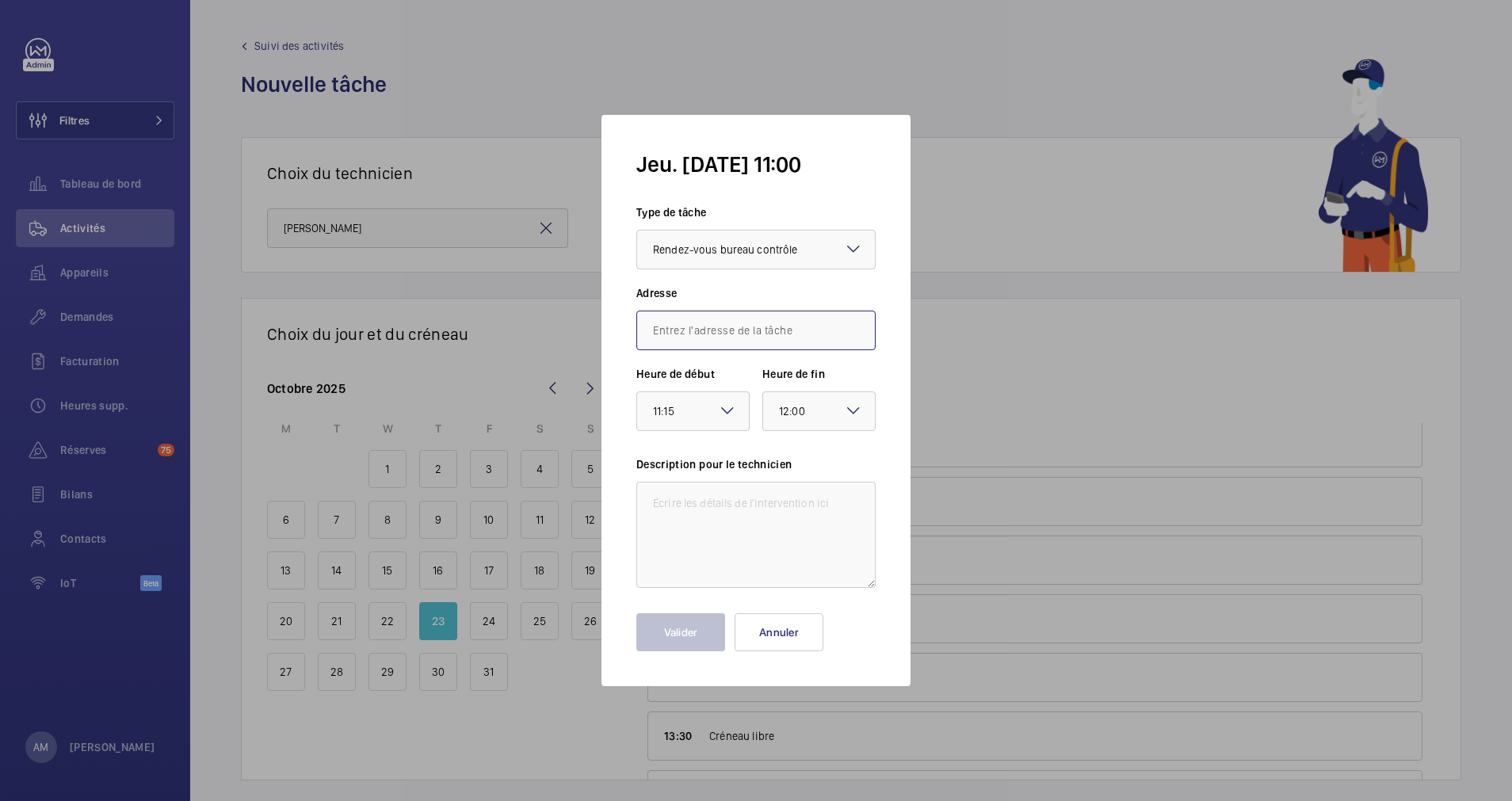
click at [693, 332] on input "text" at bounding box center [756, 330] width 239 height 39
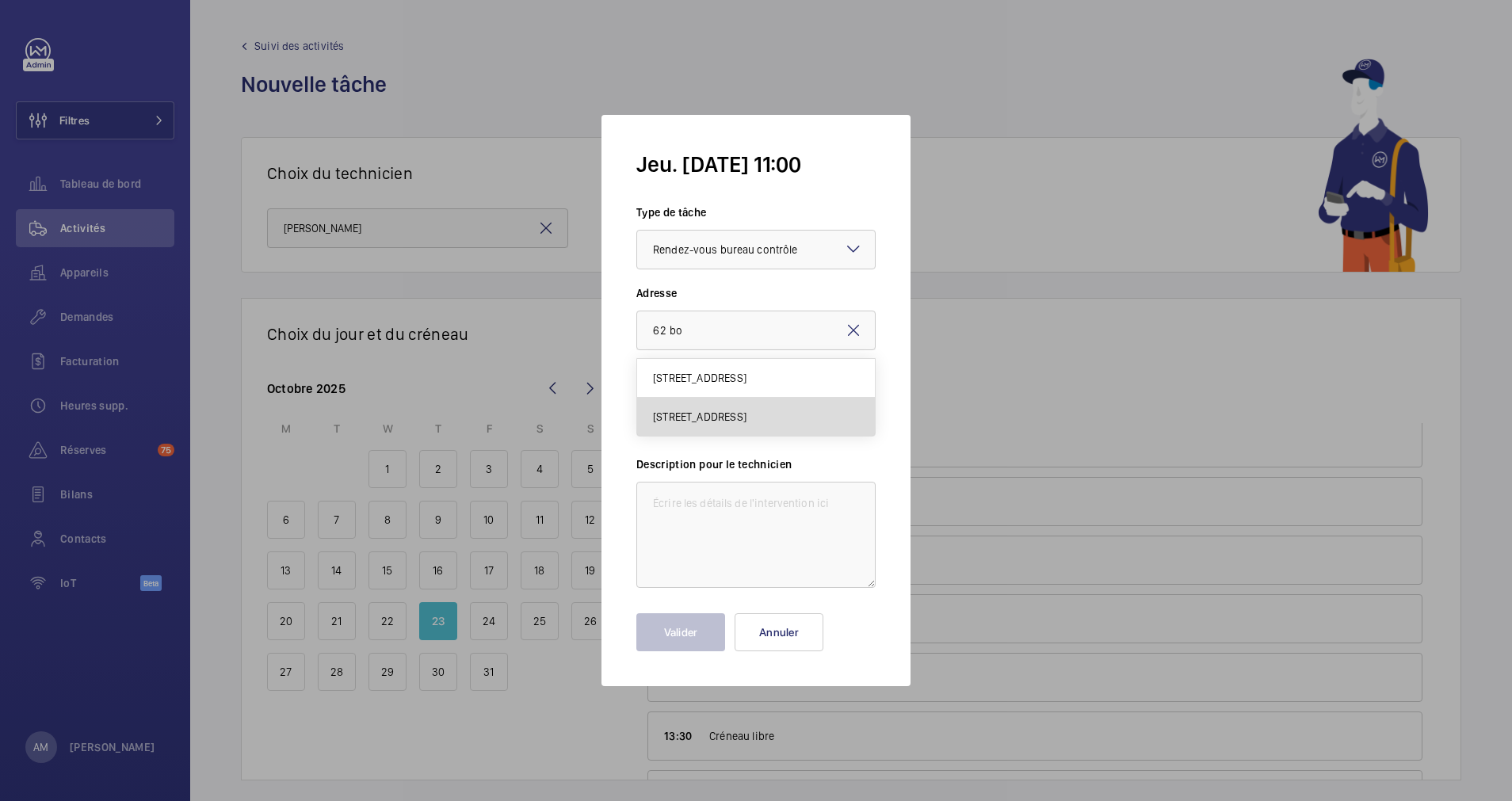
click at [705, 412] on span "[STREET_ADDRESS]" at bounding box center [699, 417] width 93 height 16
type input "[STREET_ADDRESS]"
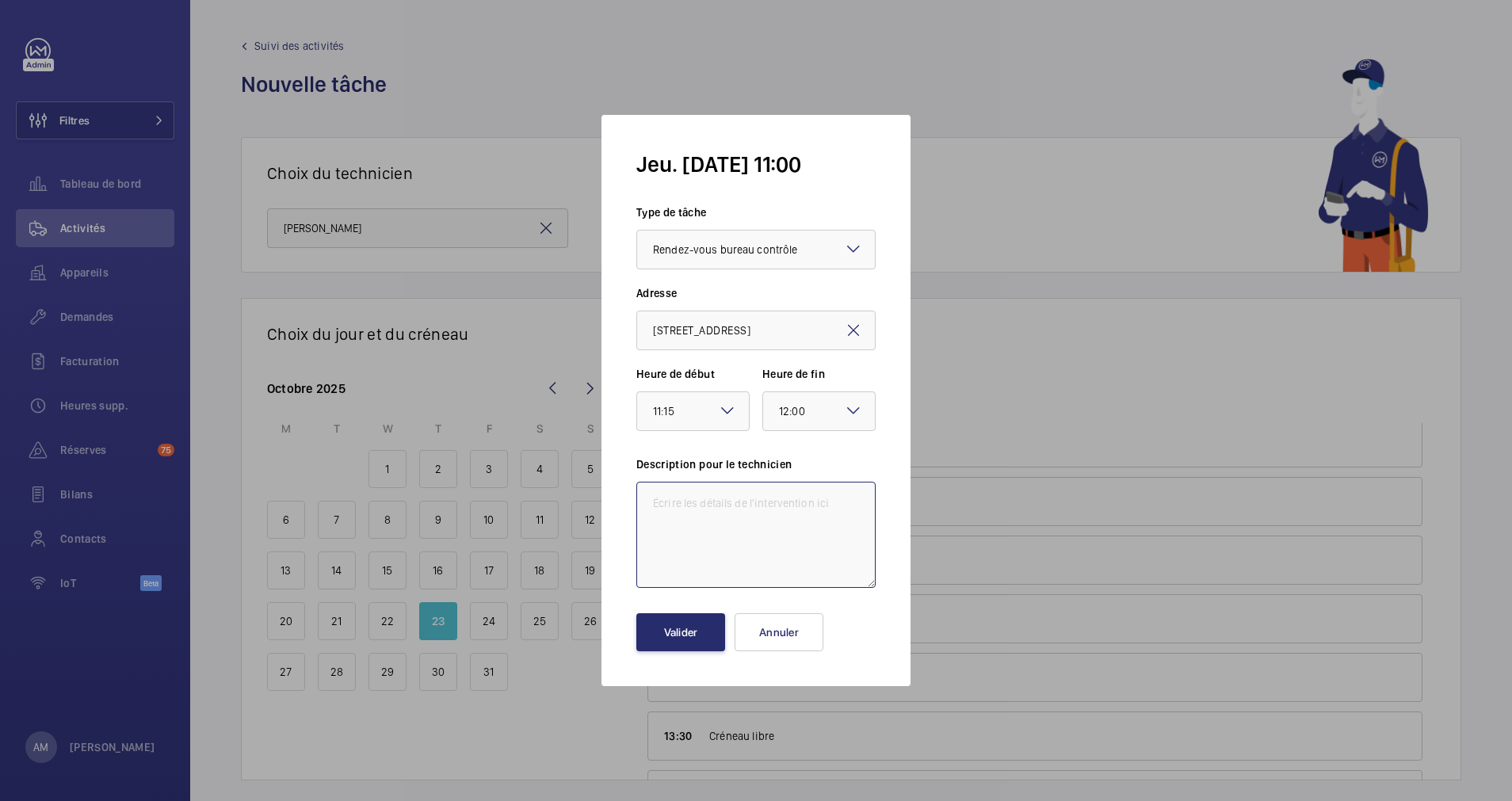
click at [718, 507] on textarea at bounding box center [756, 534] width 239 height 106
type textarea "Rendez-vous Bureau Veritas."
click at [678, 628] on button "Valider" at bounding box center [680, 632] width 89 height 38
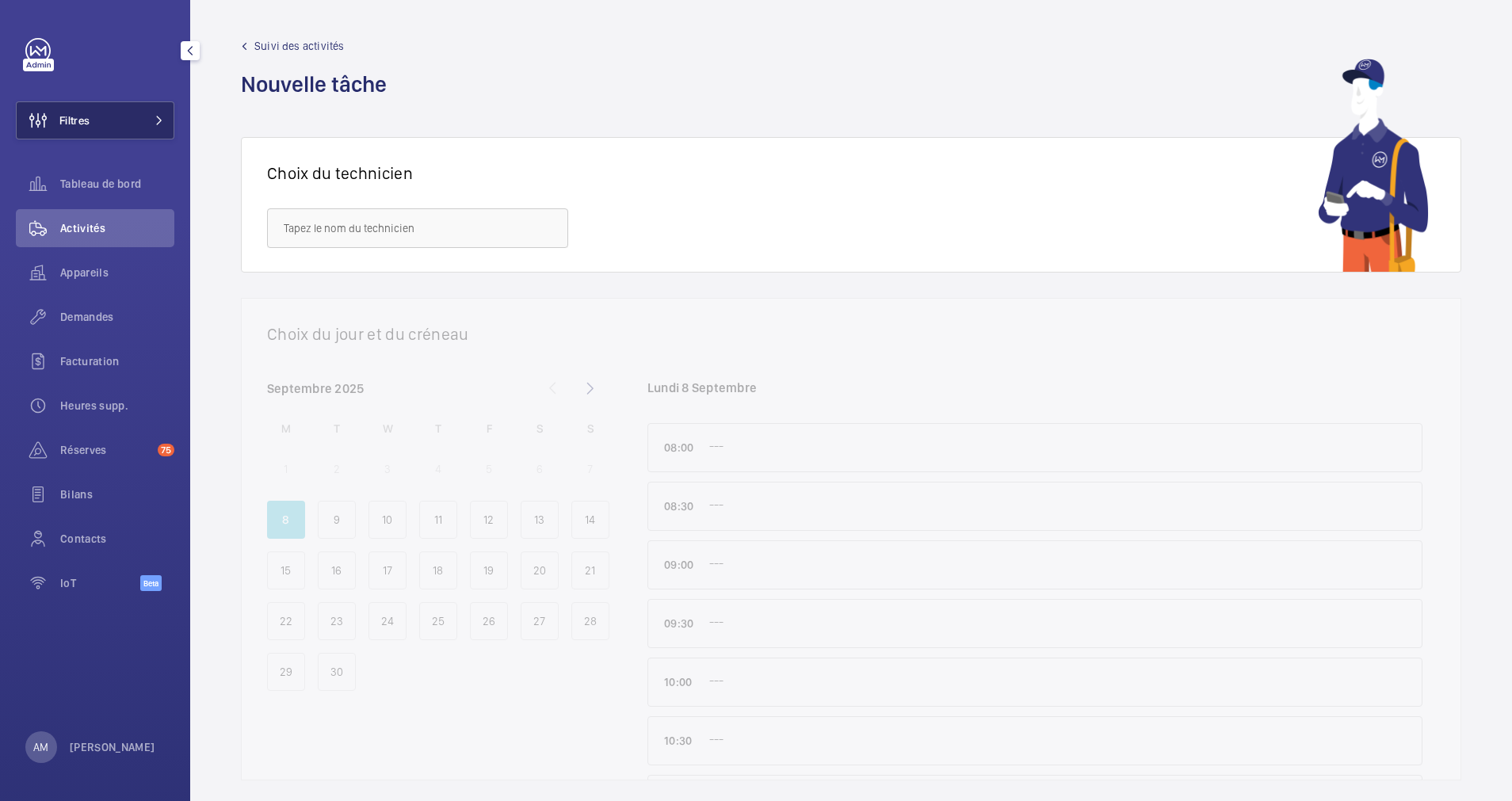
click at [159, 106] on button "Filtres" at bounding box center [95, 120] width 159 height 38
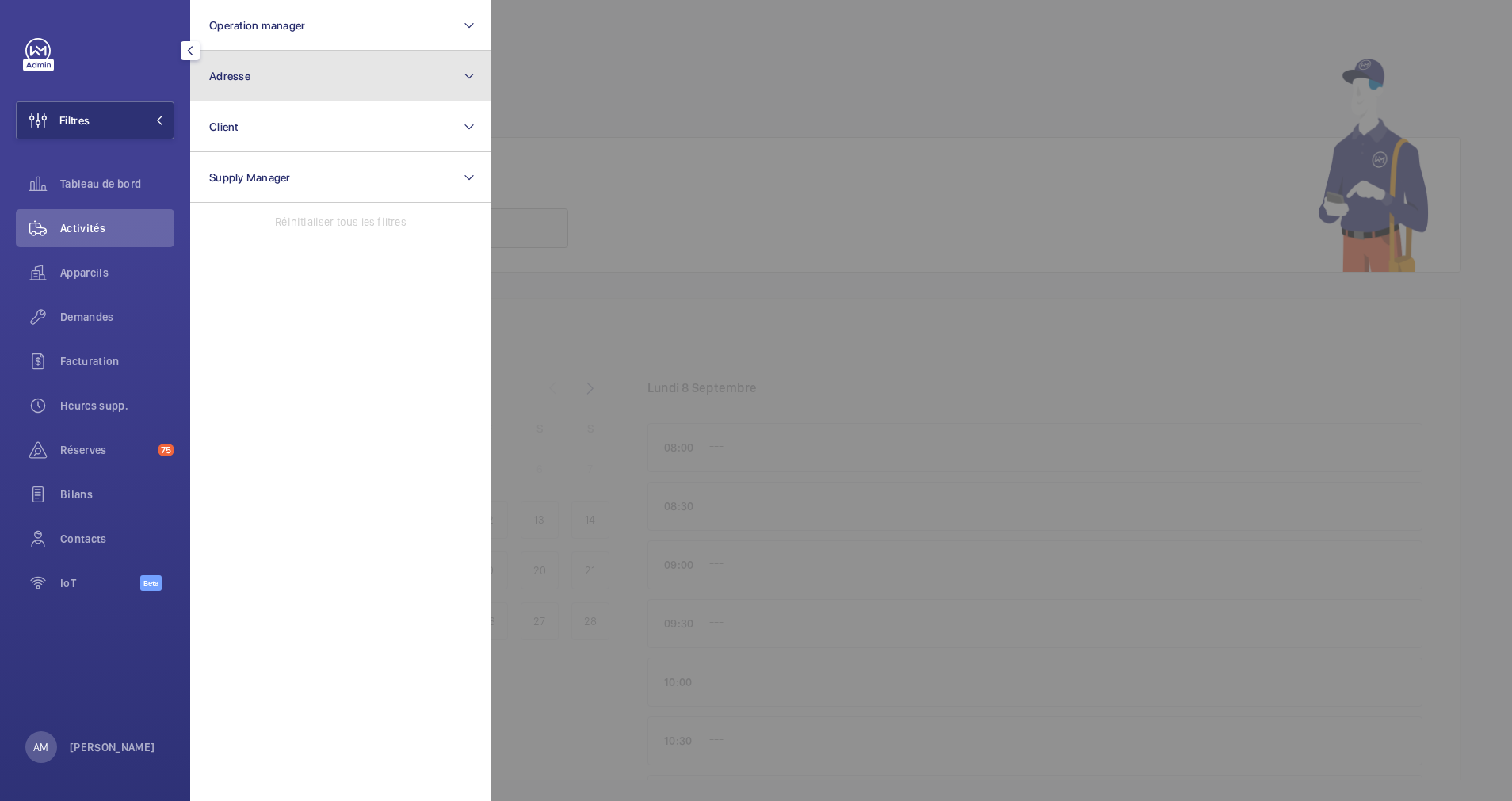
click at [257, 70] on button "Adresse" at bounding box center [340, 76] width 301 height 51
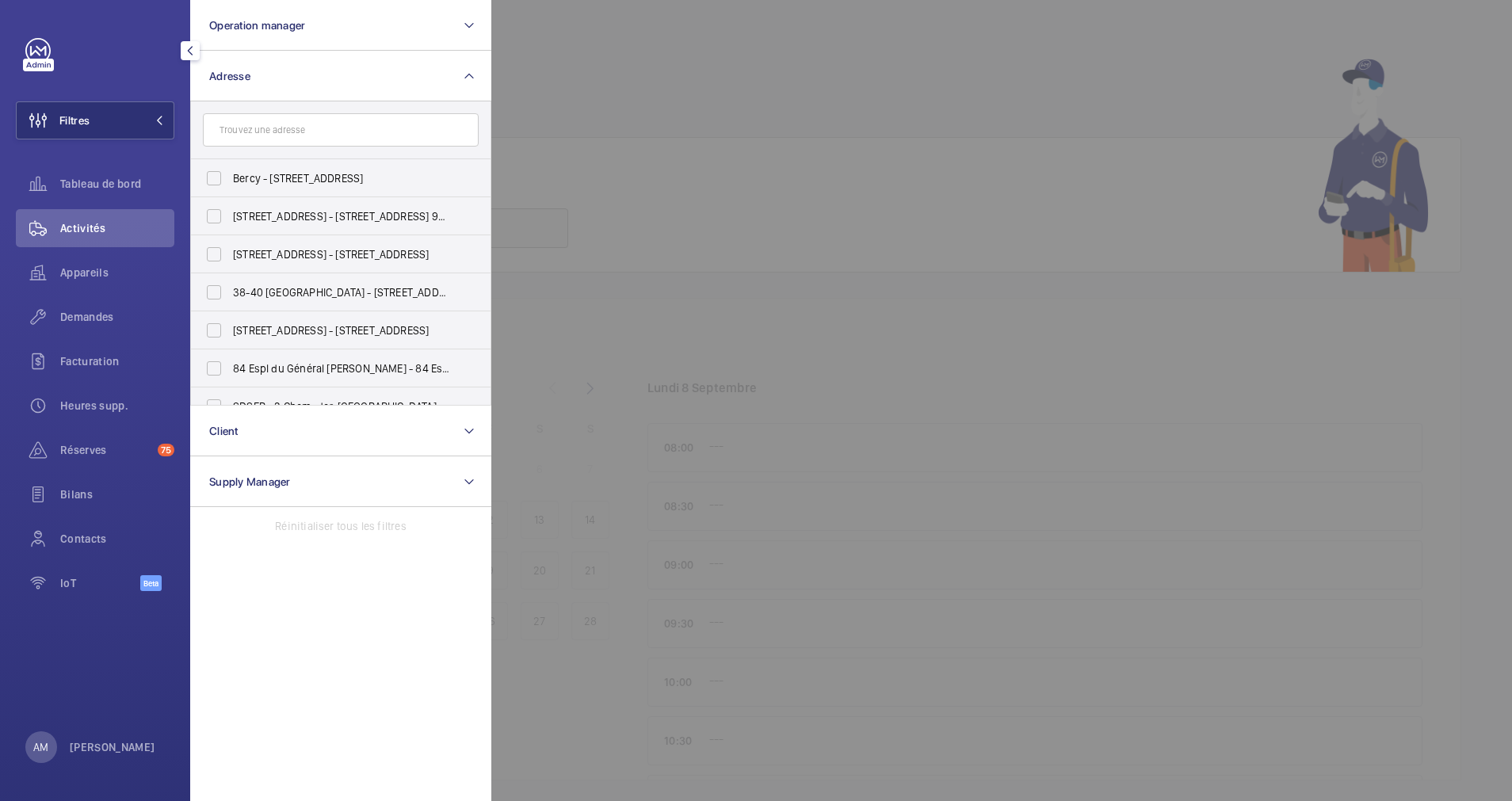
click at [308, 133] on input "text" at bounding box center [340, 130] width 276 height 33
type input "30 av ch"
click at [279, 214] on span "Delsey Paris - 75008 - 30 Av . des [GEOGRAPHIC_DATA], [GEOGRAPHIC_DATA]" at bounding box center [342, 217] width 218 height 16
click at [229, 214] on input "Delsey Paris - 75008 - 30 Av . des [GEOGRAPHIC_DATA], [GEOGRAPHIC_DATA]" at bounding box center [214, 217] width 31 height 31
checkbox input "true"
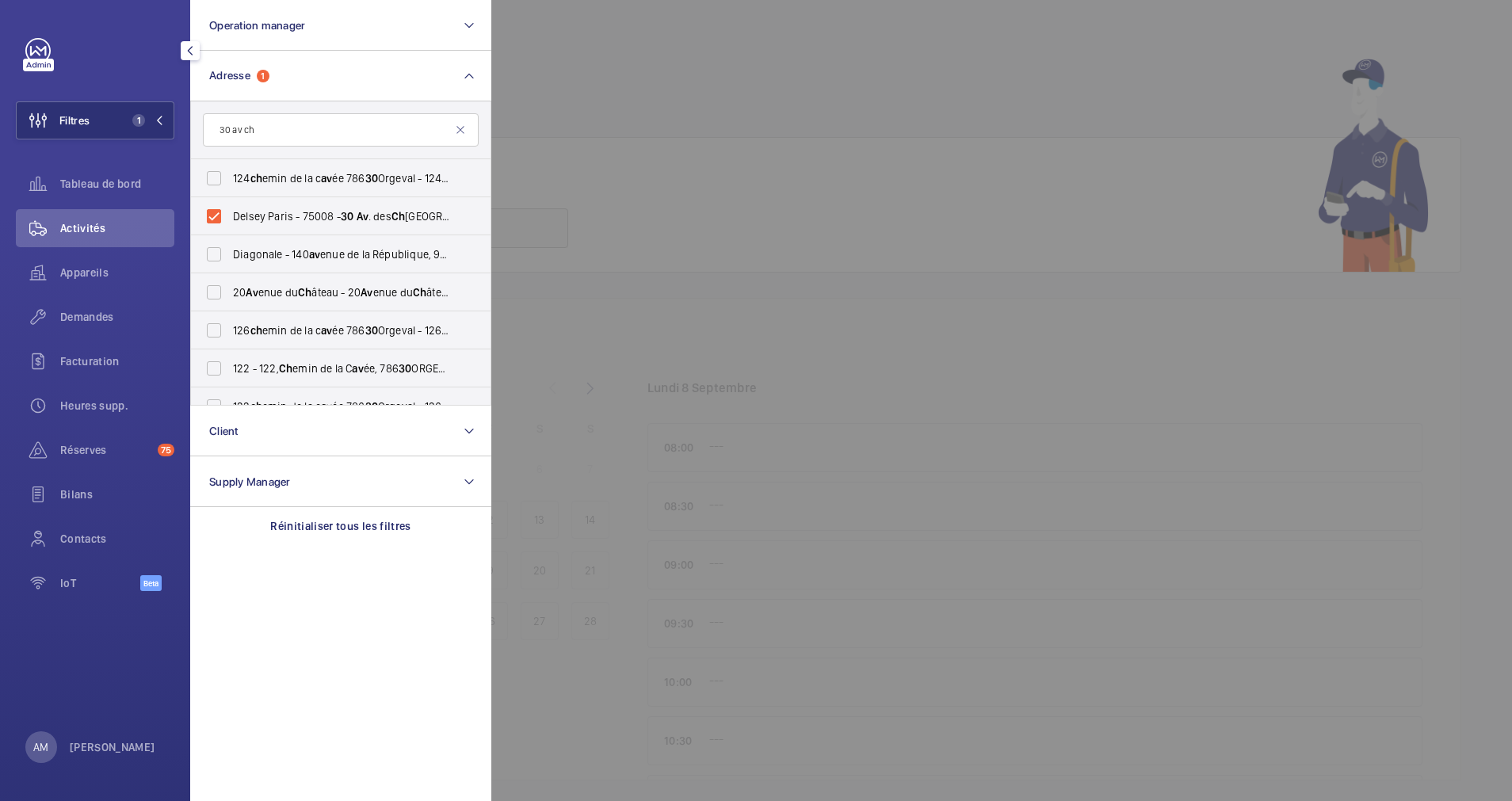
click at [84, 269] on span "Appareils" at bounding box center [117, 273] width 114 height 16
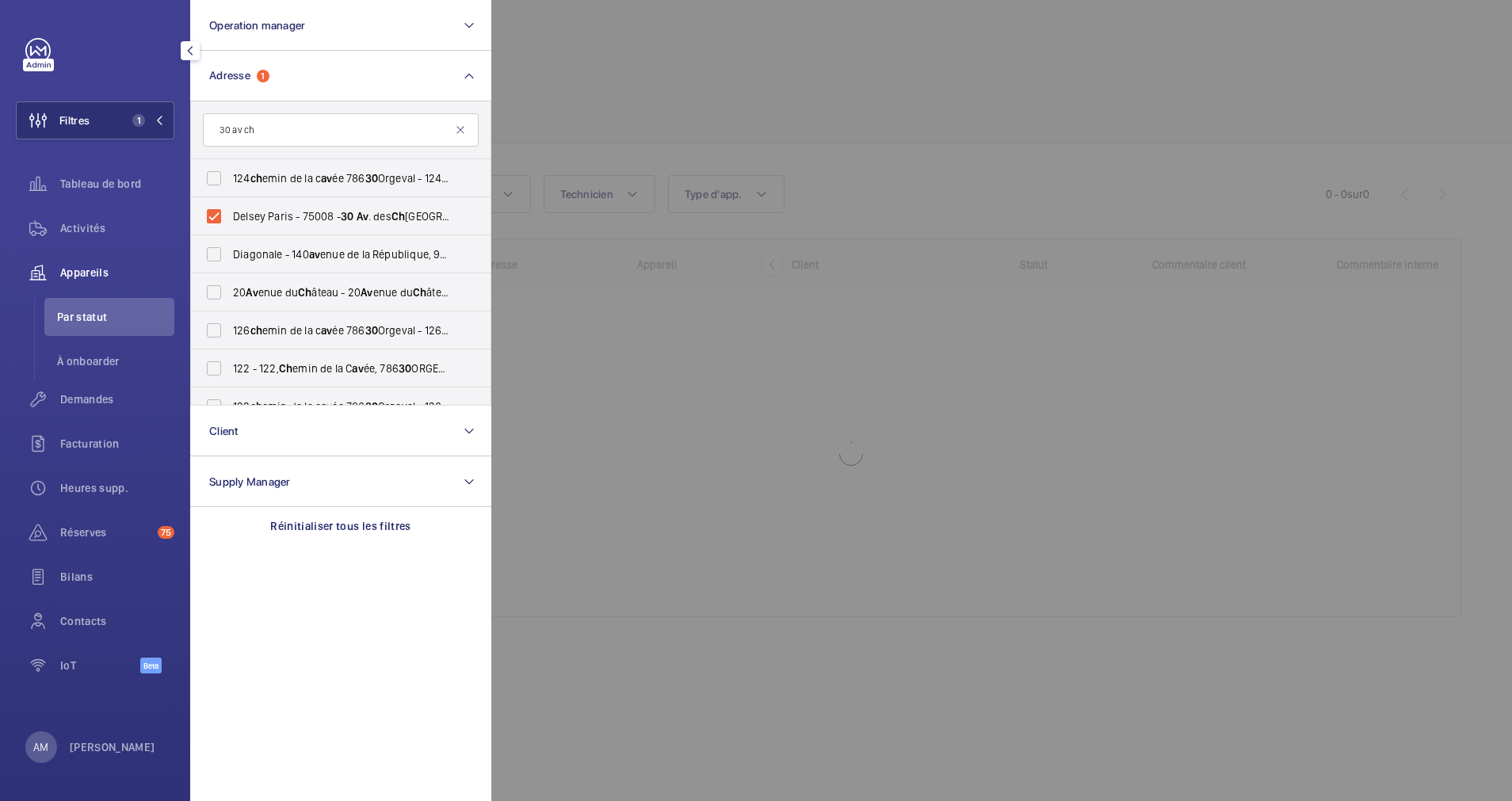
click at [93, 214] on div "Activités" at bounding box center [95, 227] width 159 height 38
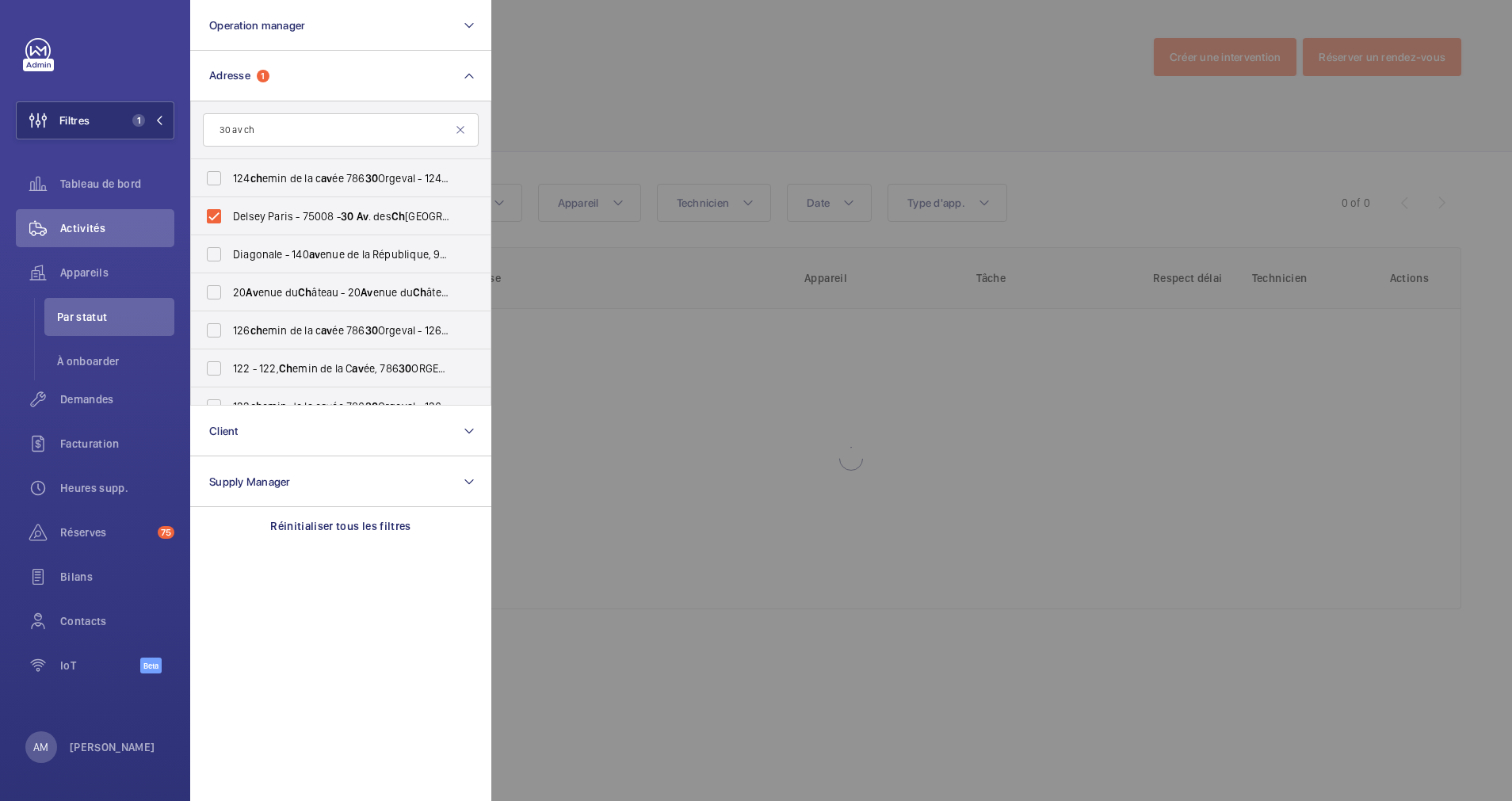
drag, startPoint x: 581, startPoint y: 110, endPoint x: 688, endPoint y: 71, distance: 113.9
click at [688, 71] on div at bounding box center [1247, 400] width 1512 height 801
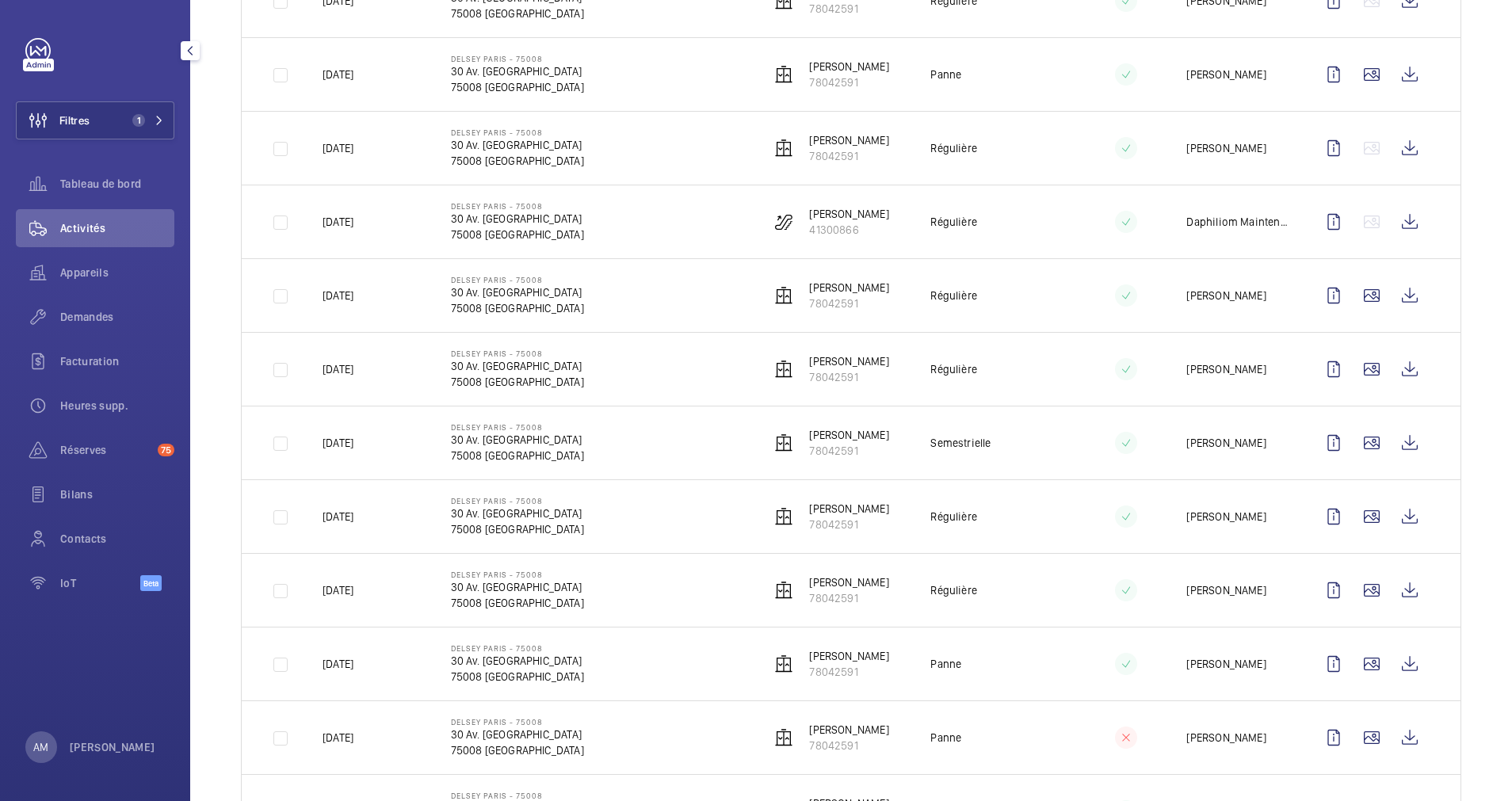
scroll to position [594, 0]
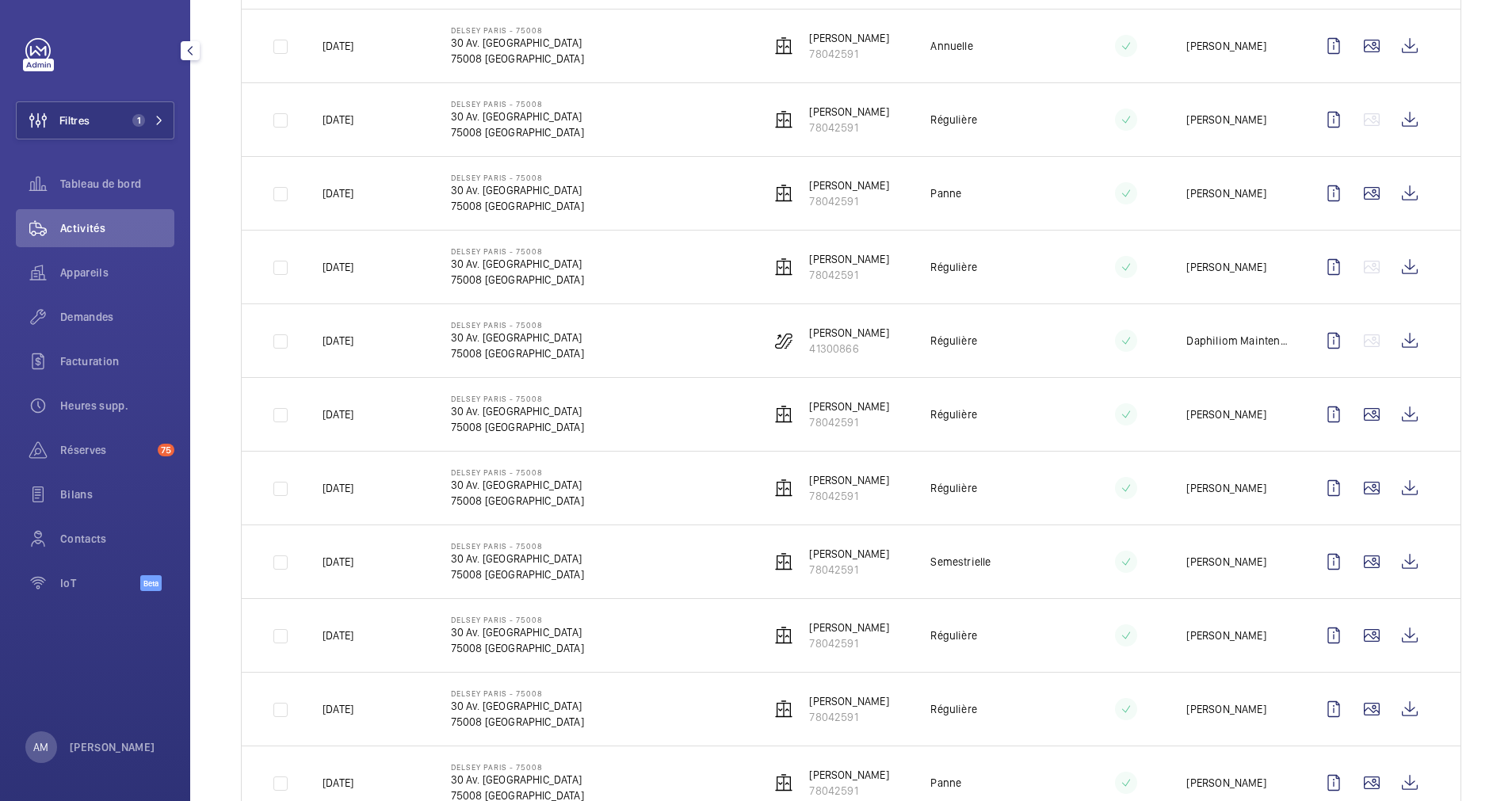
click at [986, 357] on td "Régulière" at bounding box center [984, 340] width 160 height 74
click at [1394, 338] on wm-front-icon-button at bounding box center [1410, 340] width 38 height 38
